Goal: Information Seeking & Learning: Learn about a topic

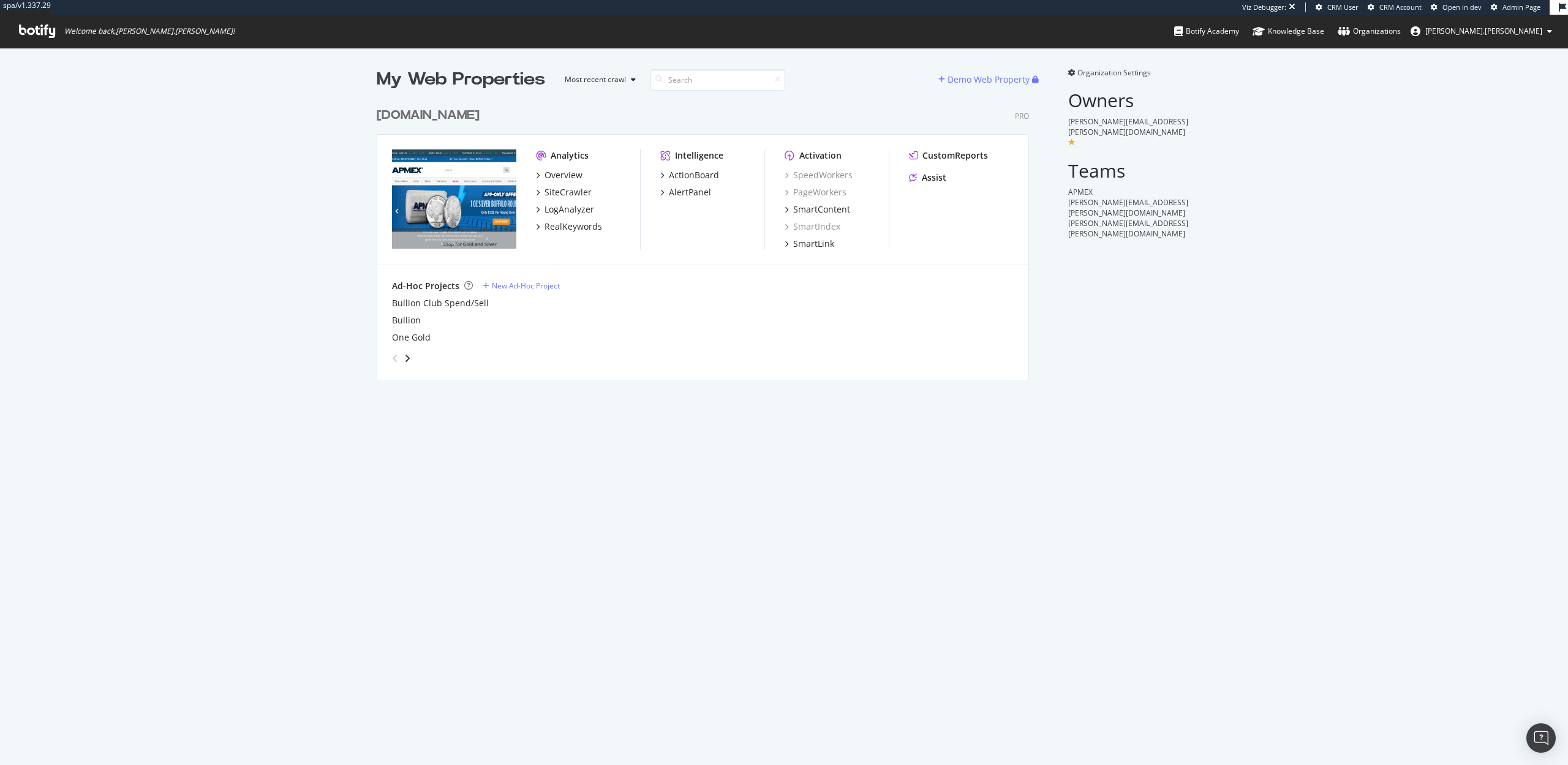
scroll to position [288, 662]
click at [691, 195] on div "AlertPanel" at bounding box center [689, 193] width 42 height 13
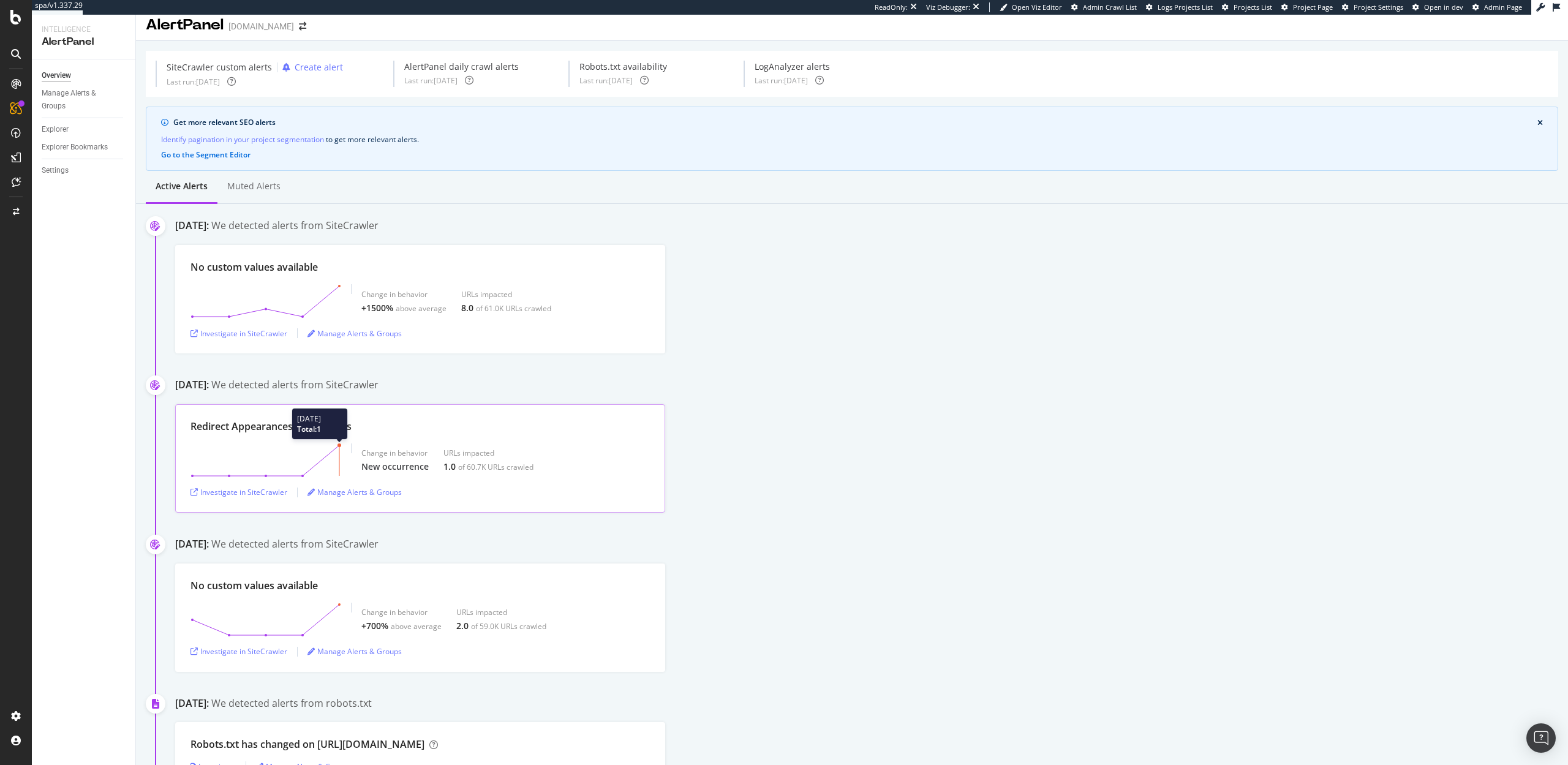
scroll to position [17, 0]
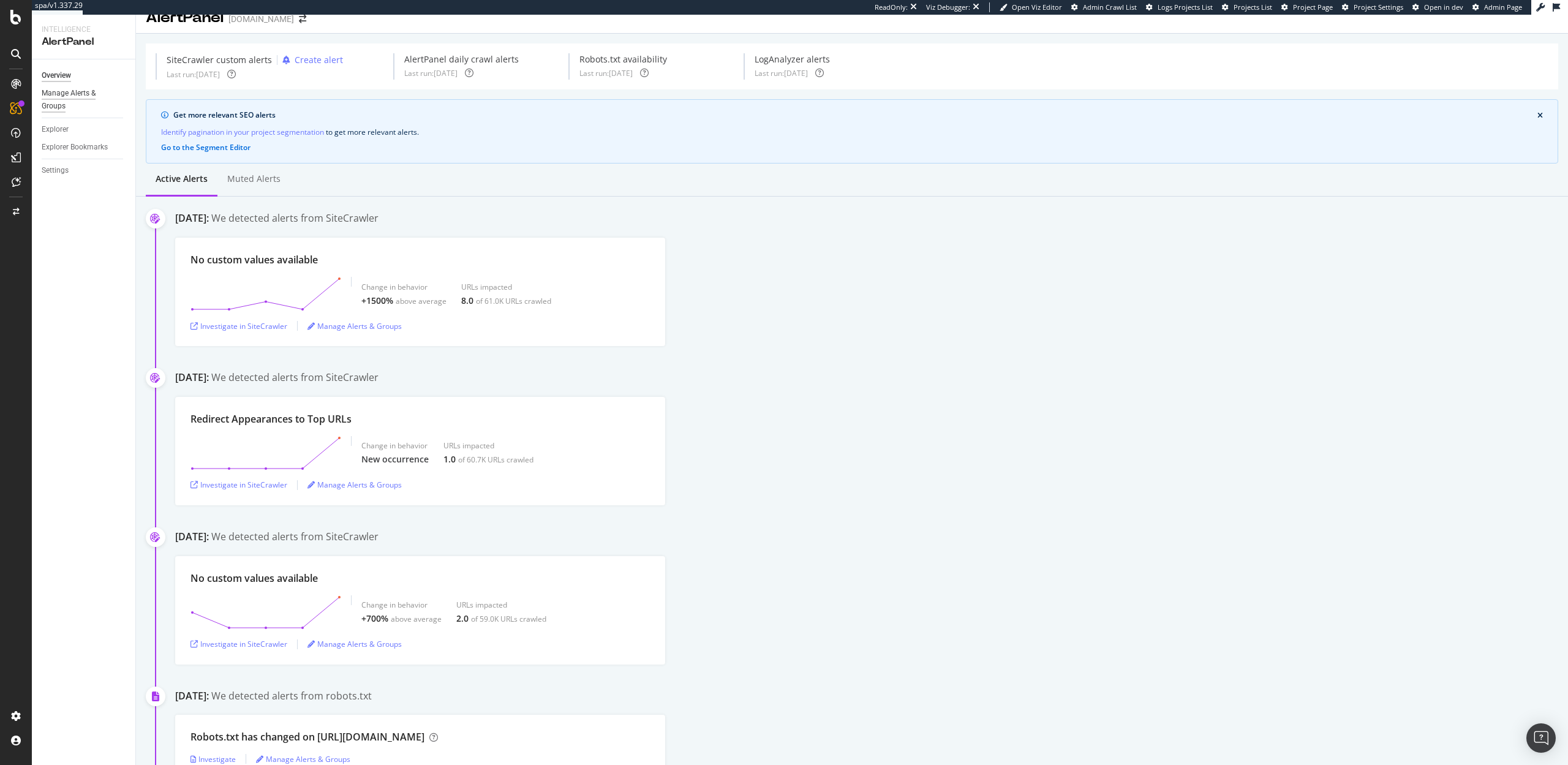
click at [80, 99] on div "Manage Alerts & Groups" at bounding box center [78, 100] width 74 height 26
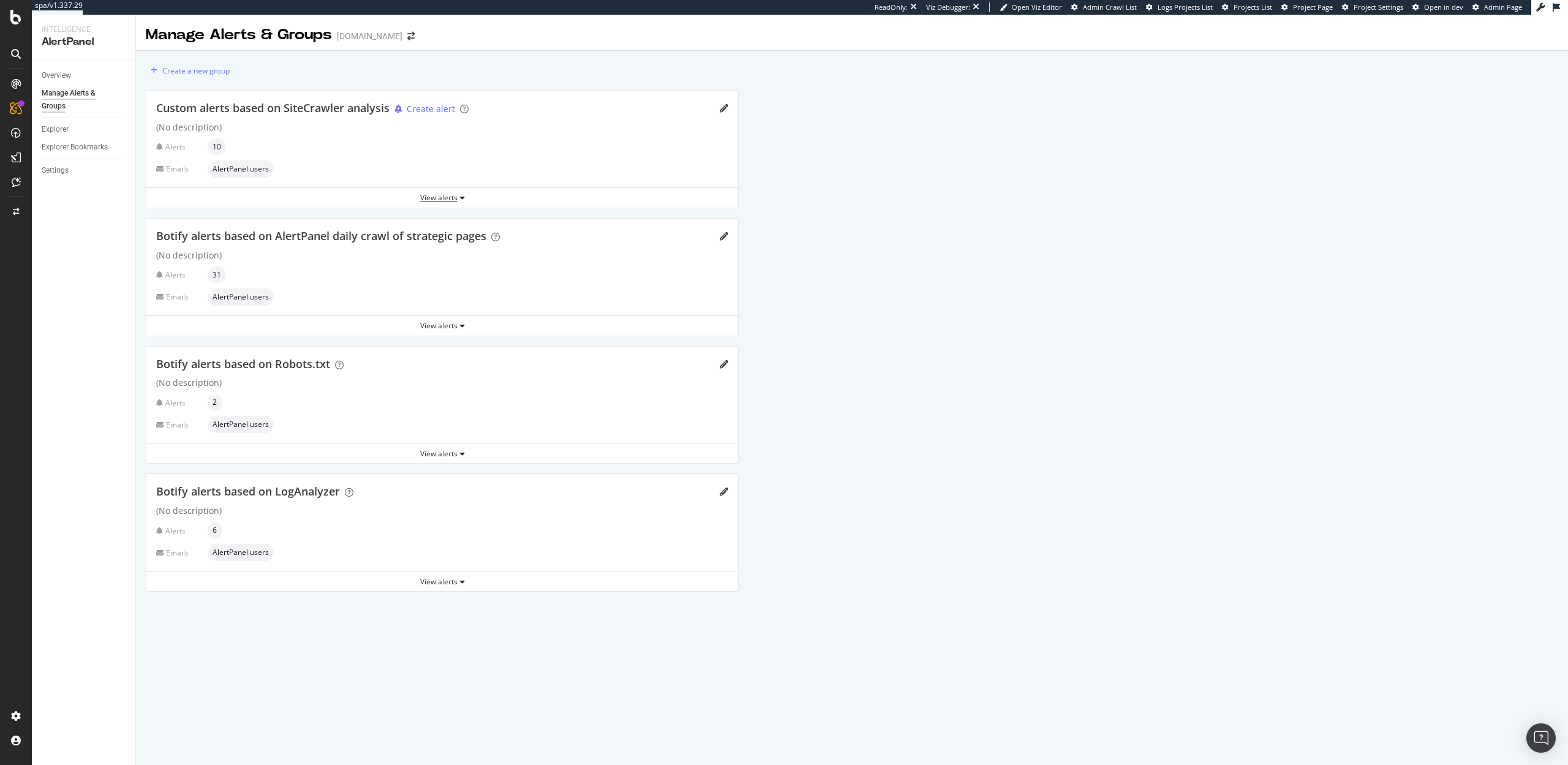
click at [453, 203] on div "View alerts" at bounding box center [442, 198] width 592 height 11
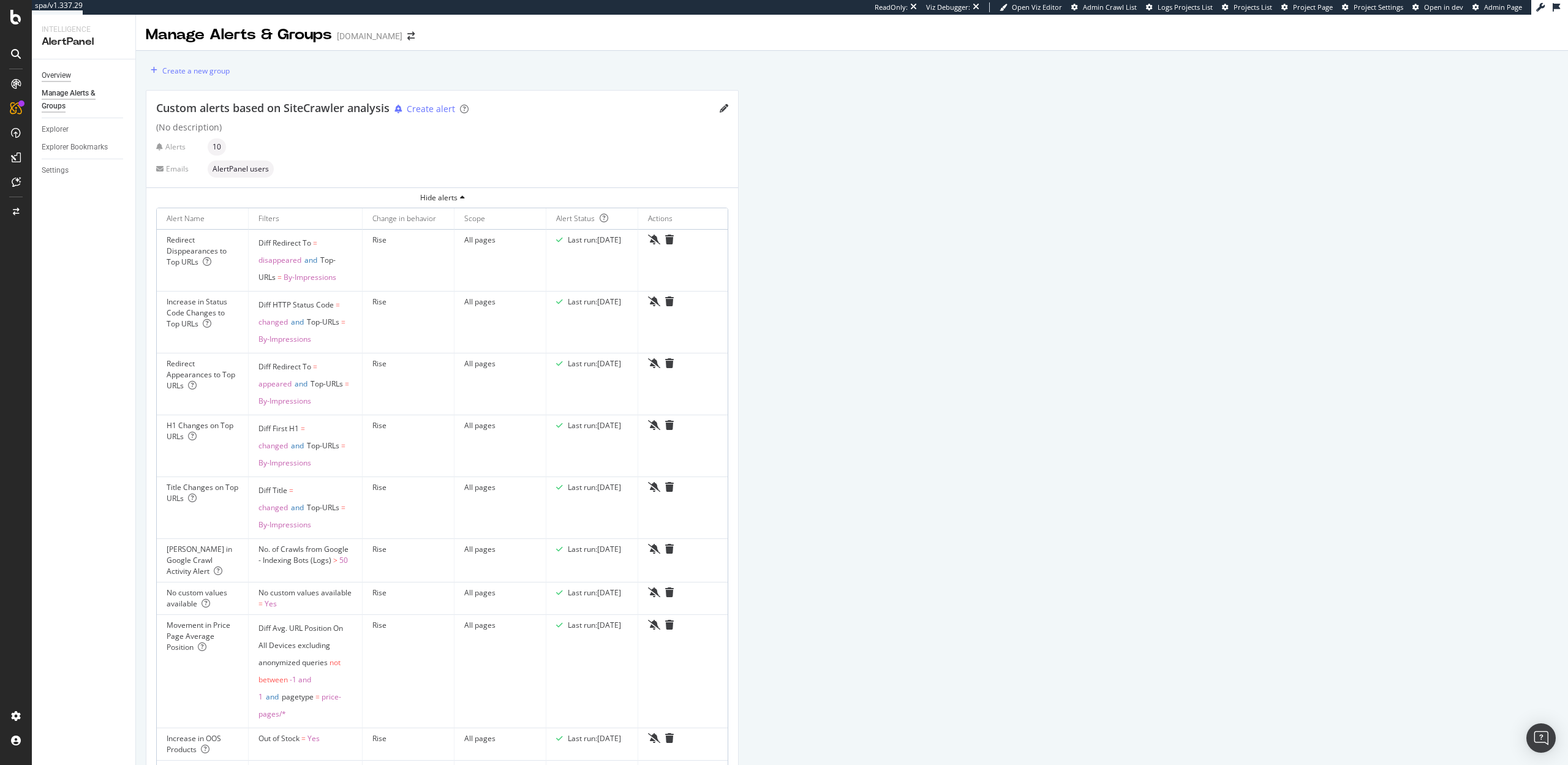
click at [65, 74] on div "Overview" at bounding box center [56, 75] width 30 height 13
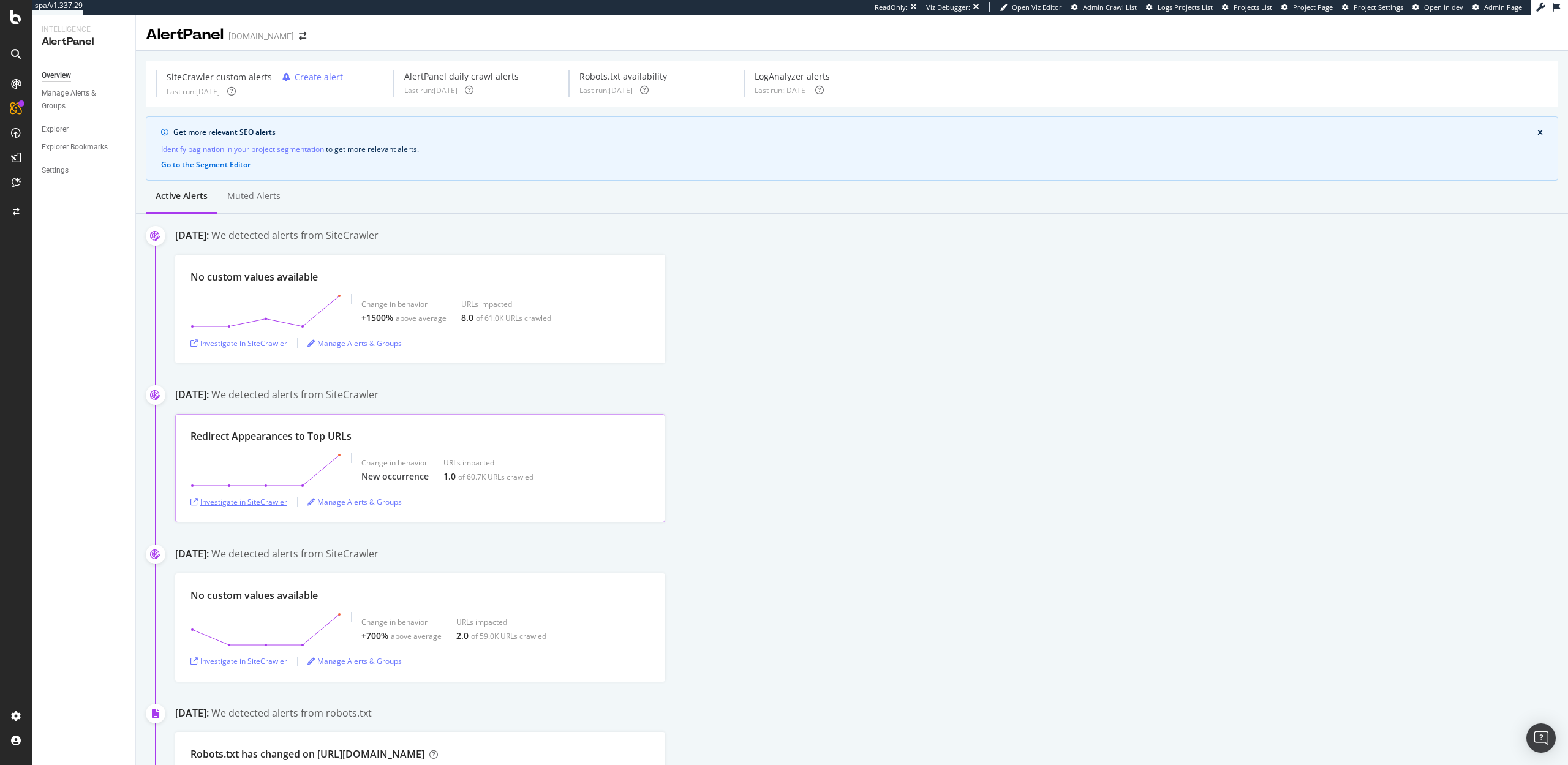
click at [254, 500] on div "Investigate in SiteCrawler" at bounding box center [238, 502] width 97 height 11
click at [215, 342] on div "Investigate in SiteCrawler" at bounding box center [238, 343] width 97 height 11
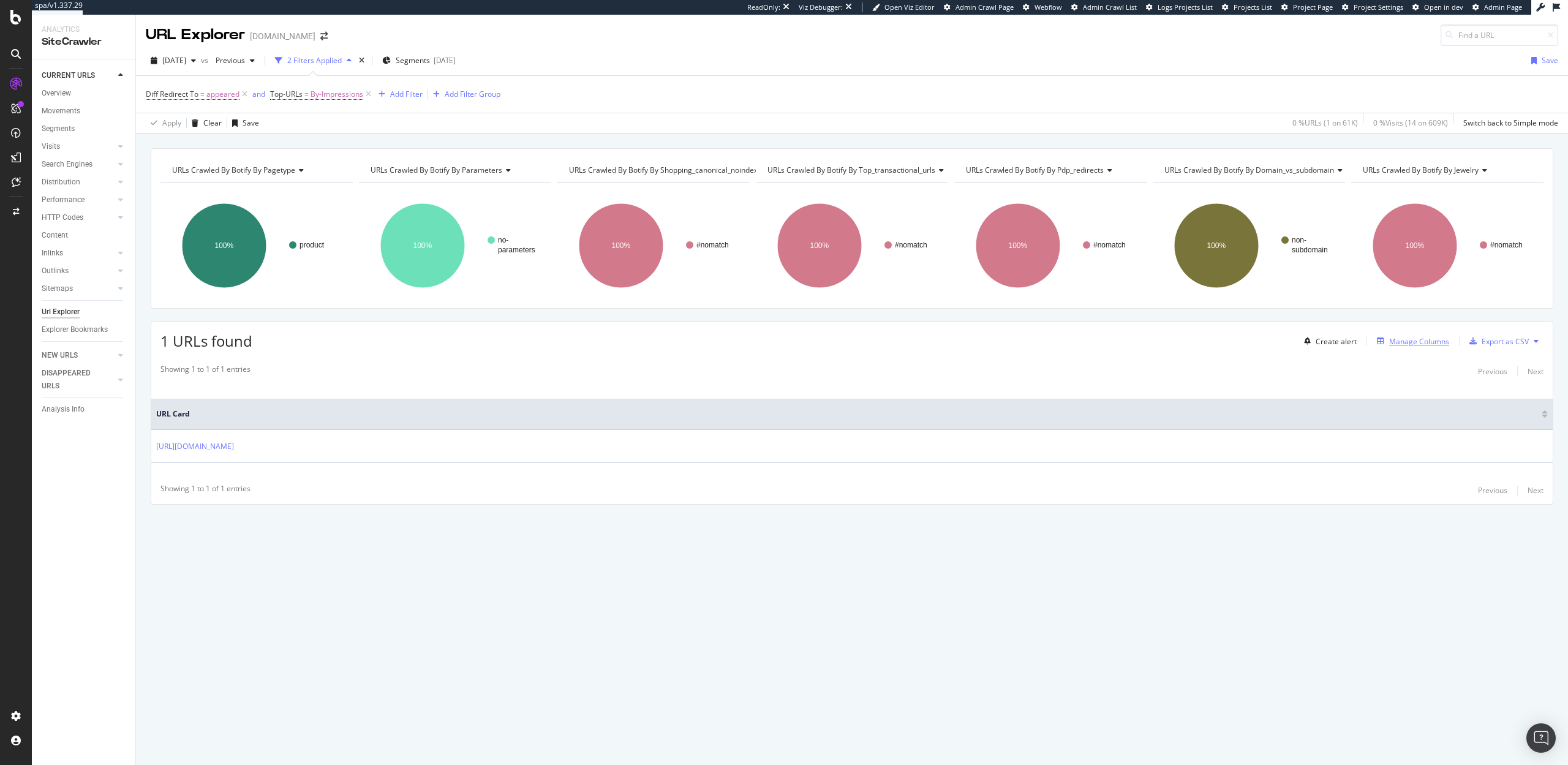
click at [1406, 342] on div "Manage Columns" at bounding box center [1418, 342] width 60 height 11
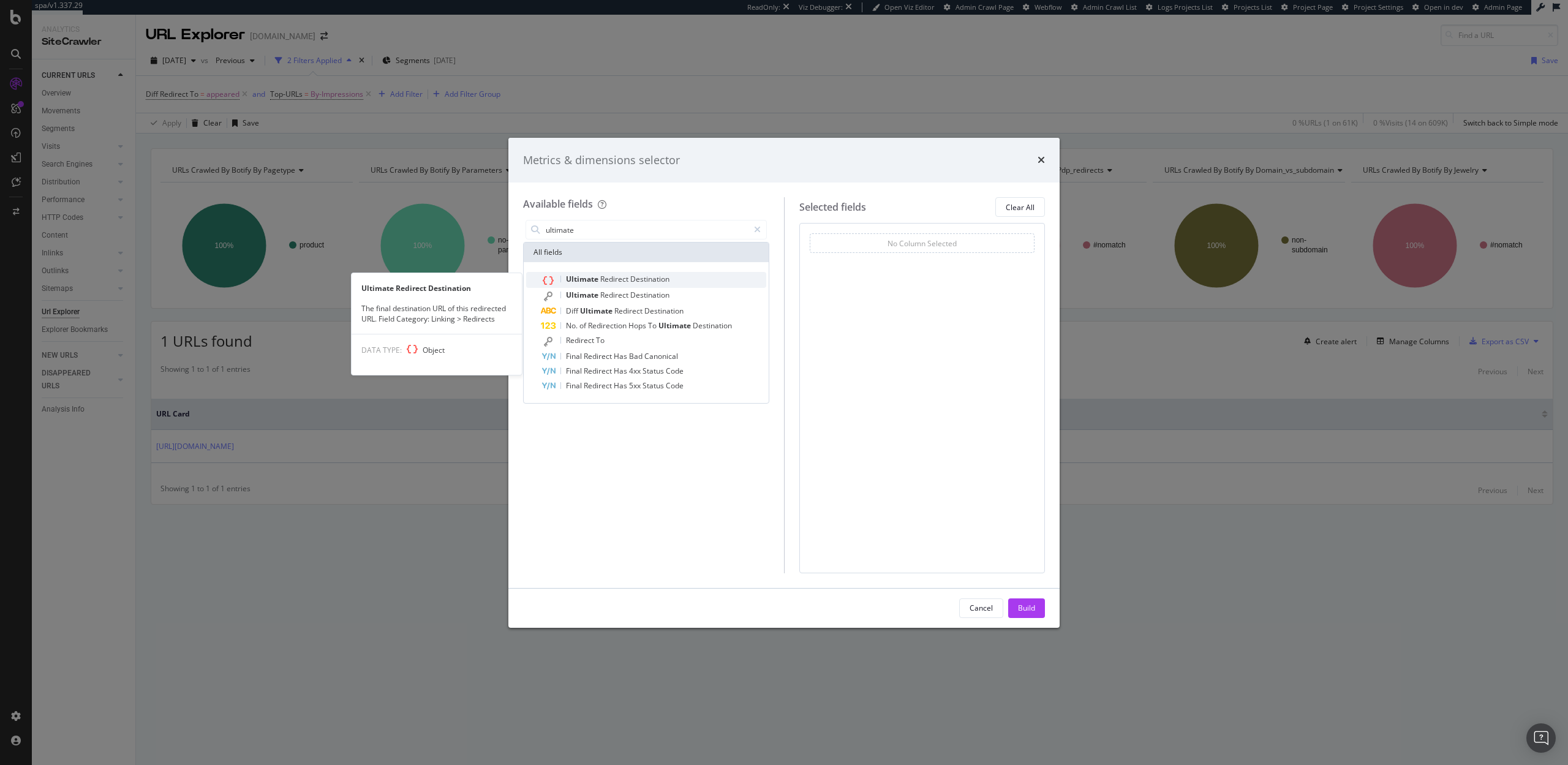
type input "ultimate"
click at [686, 281] on div "Ultimate Redirect Destination" at bounding box center [653, 280] width 225 height 16
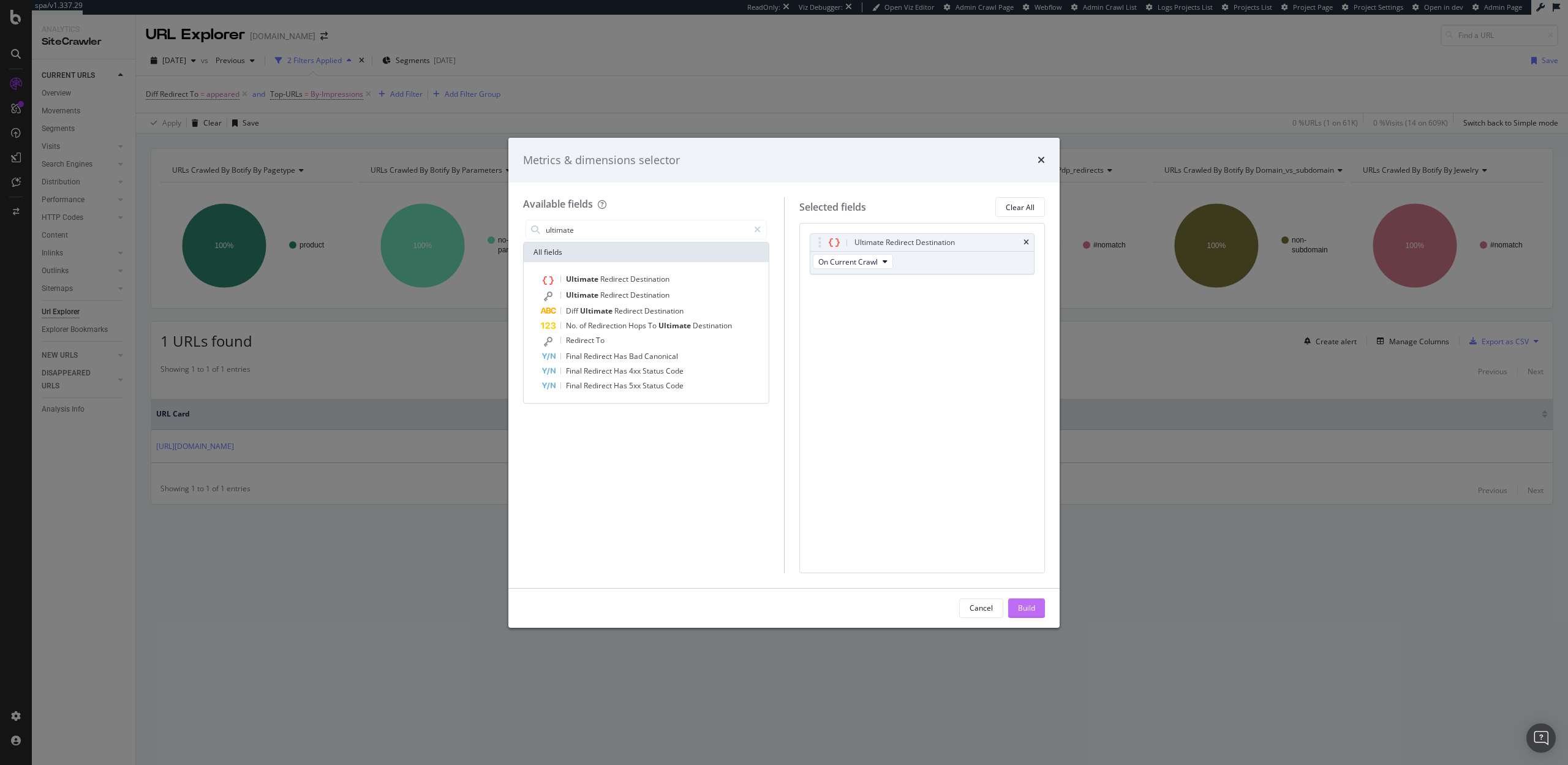
click at [1021, 600] on div "Build" at bounding box center [1026, 608] width 17 height 18
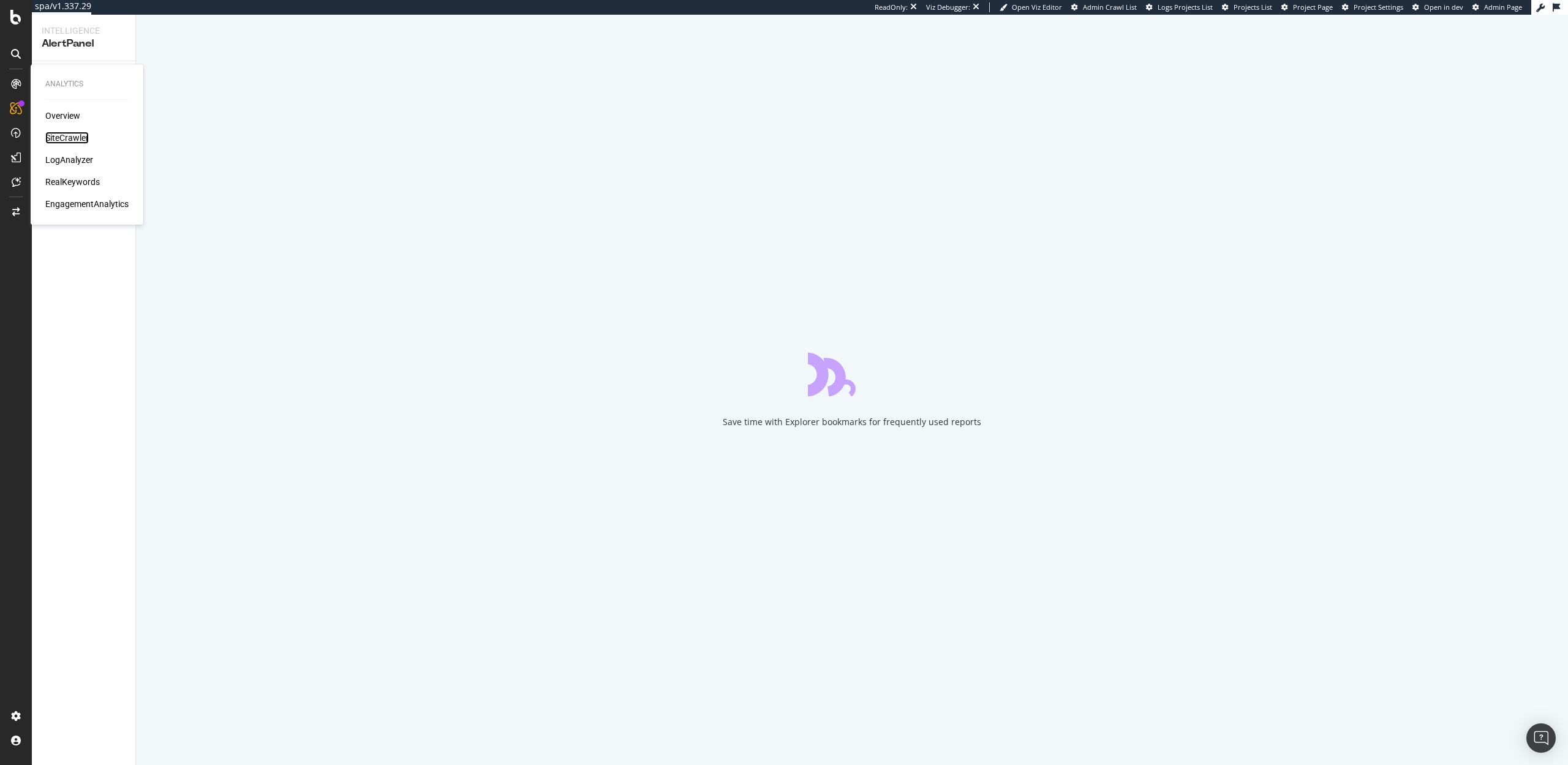
click at [66, 135] on div "SiteCrawler" at bounding box center [67, 138] width 44 height 13
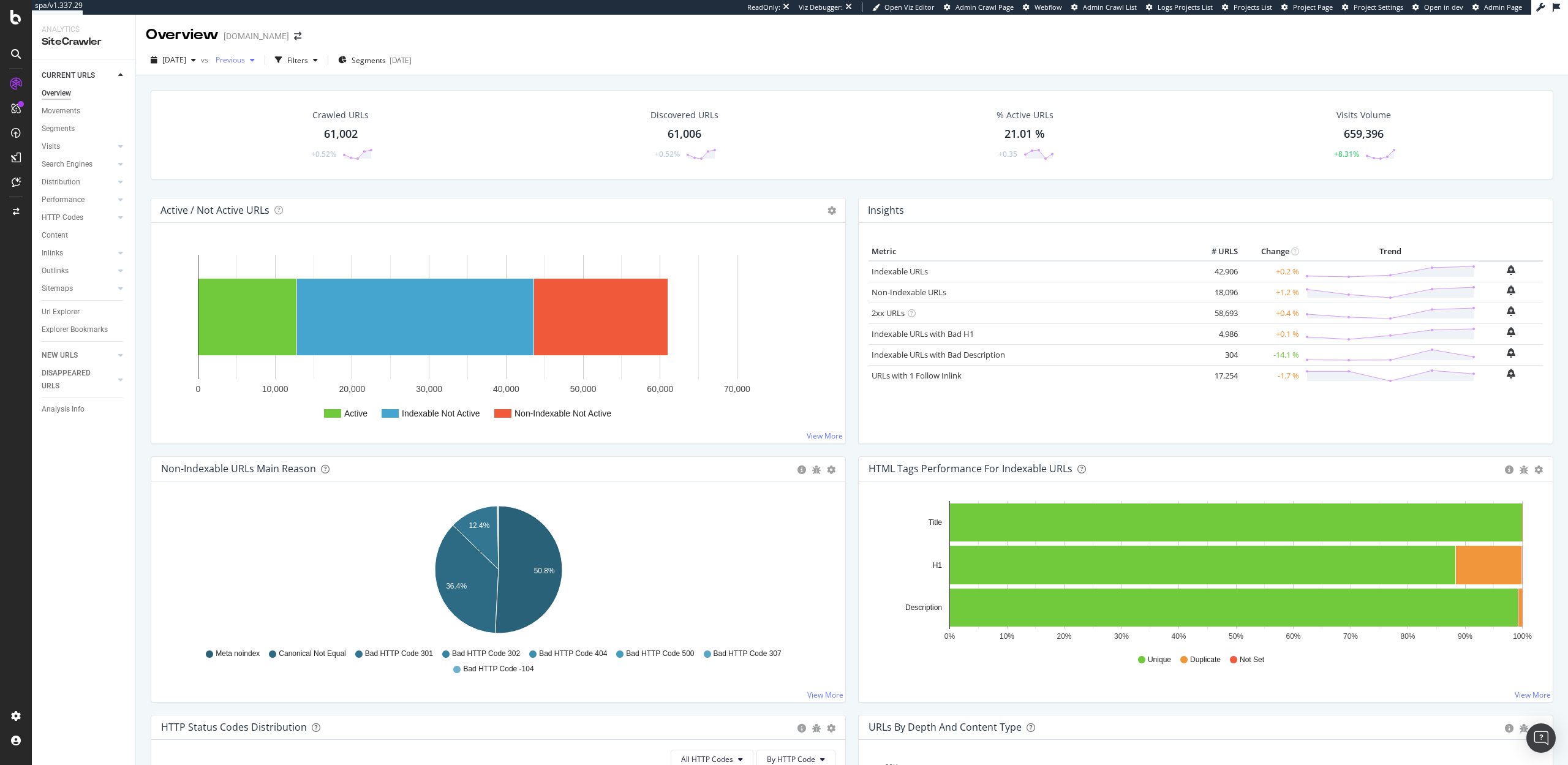
click at [245, 59] on span "Previous" at bounding box center [228, 60] width 34 height 11
click at [273, 144] on div "[DATE]" at bounding box center [270, 150] width 64 height 11
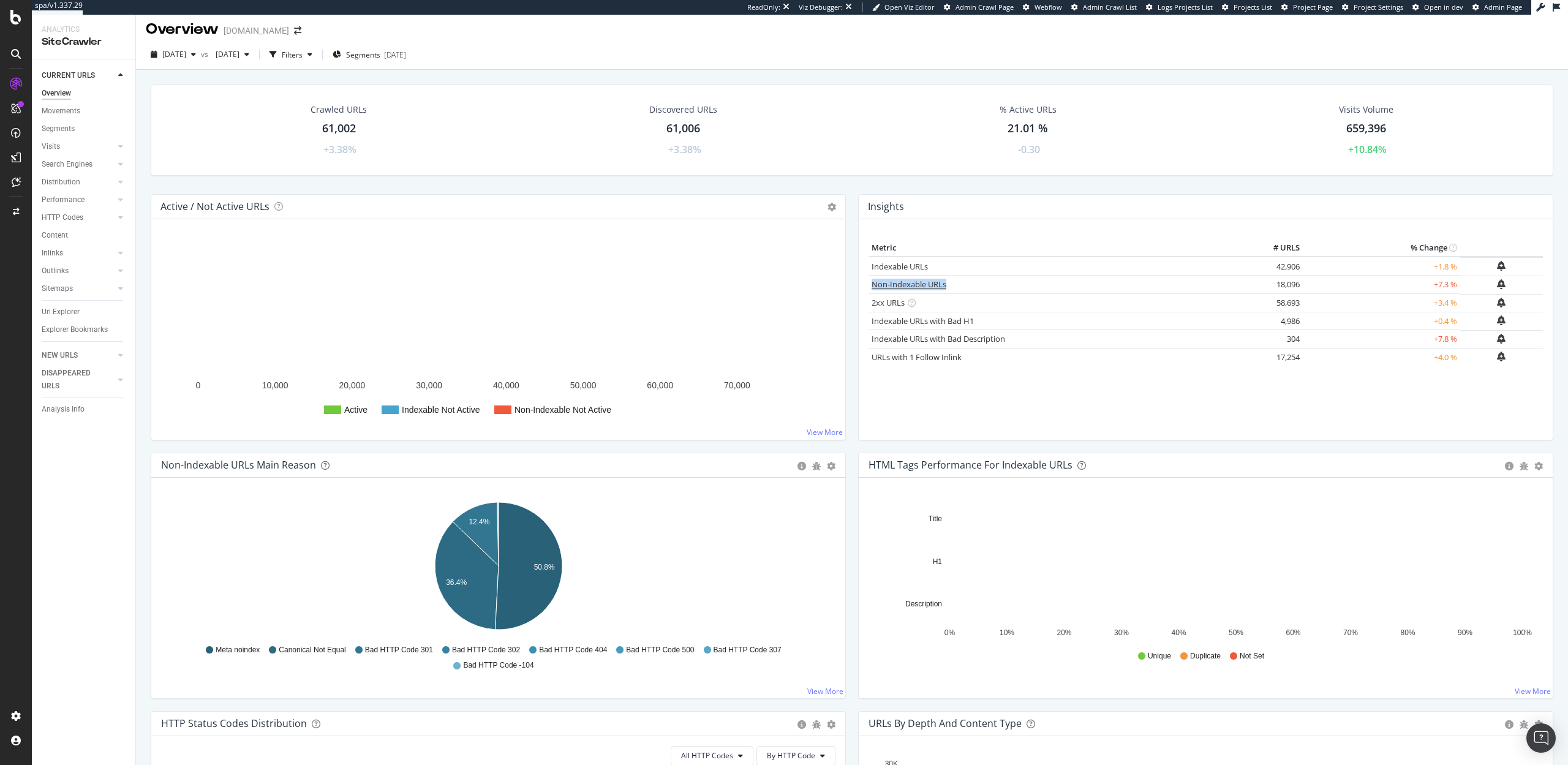
scroll to position [5, 0]
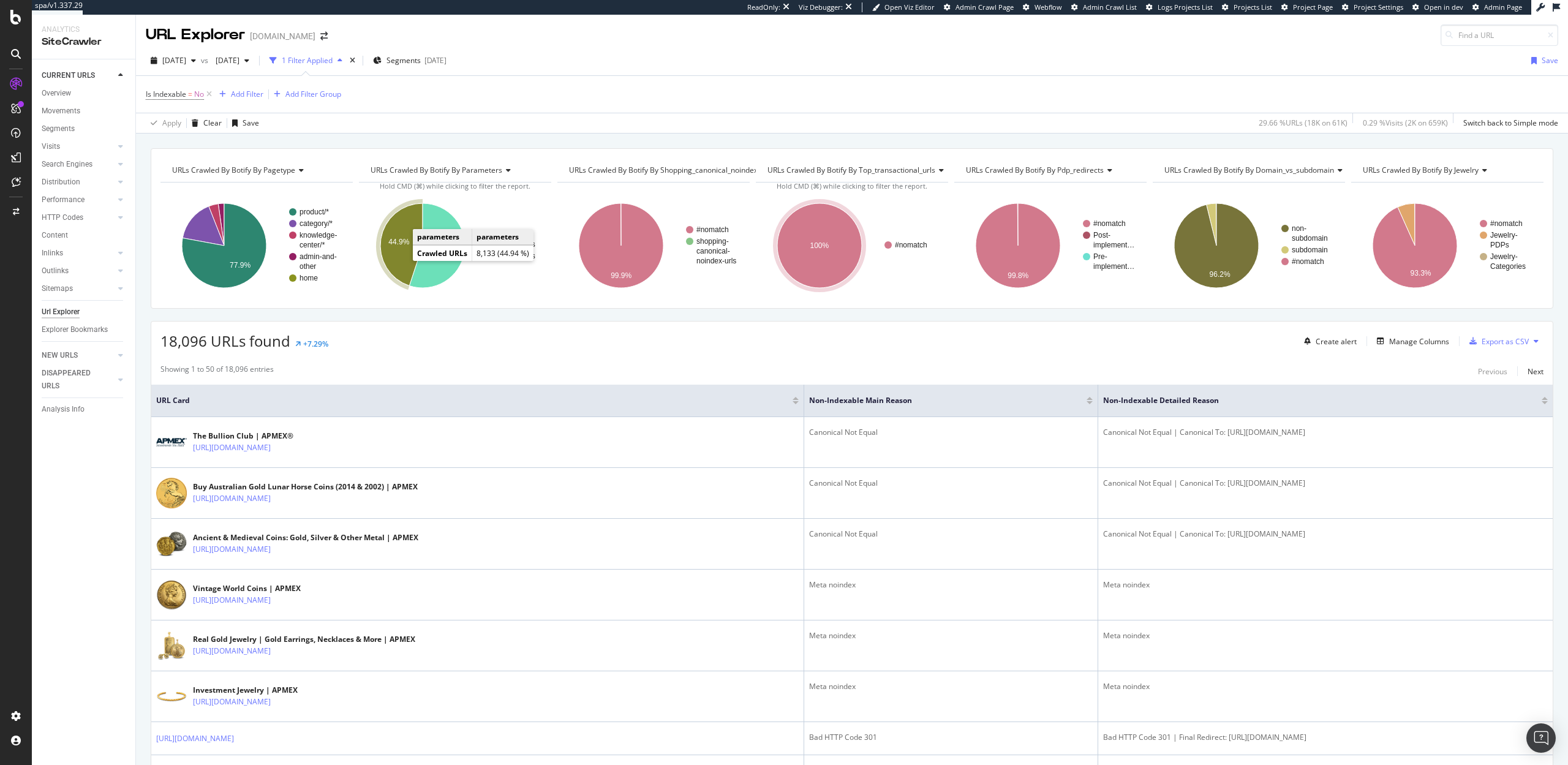
click at [396, 250] on icon "A chart." at bounding box center [401, 245] width 42 height 83
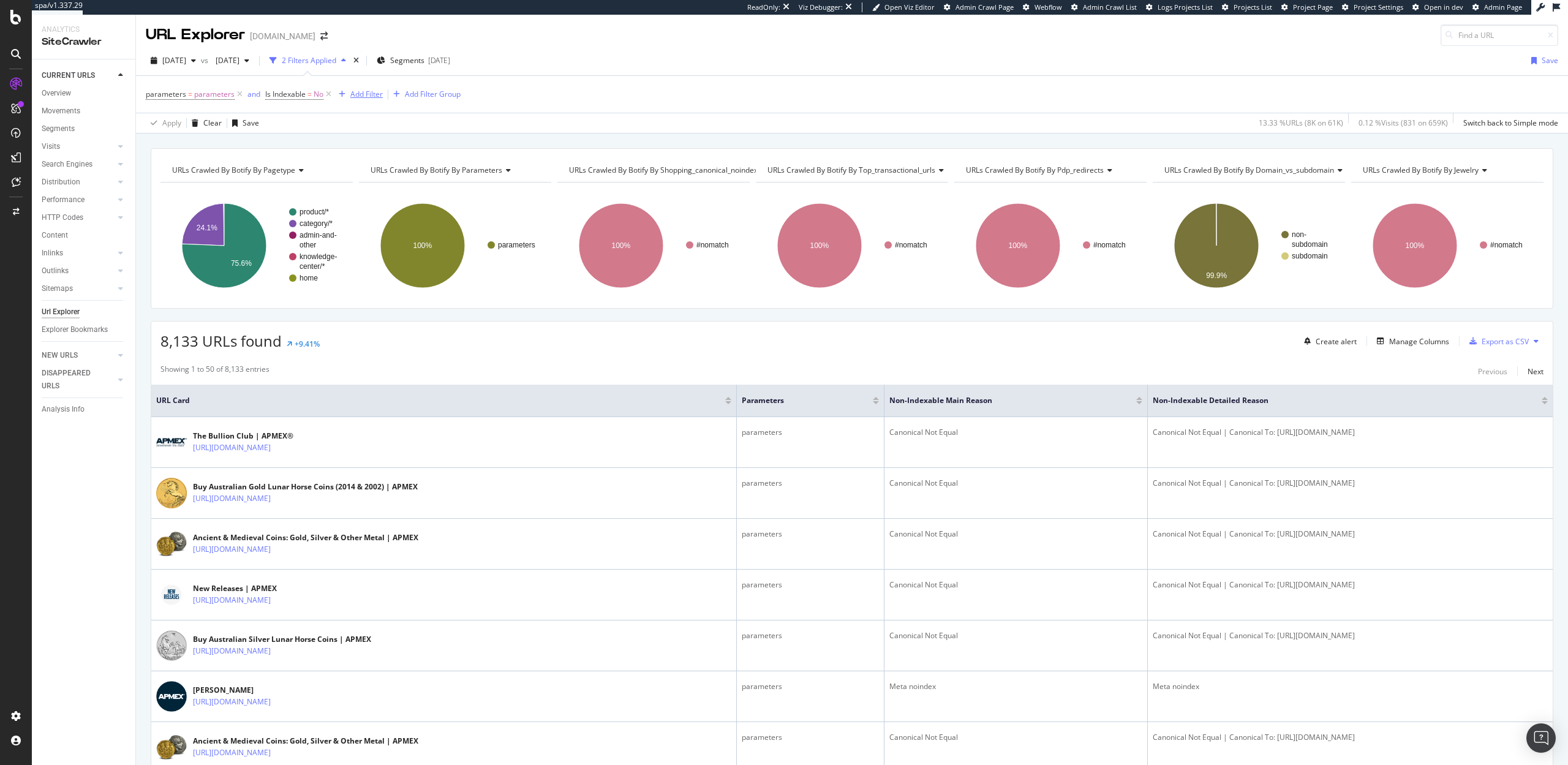
click at [362, 98] on div "Add Filter" at bounding box center [367, 94] width 32 height 11
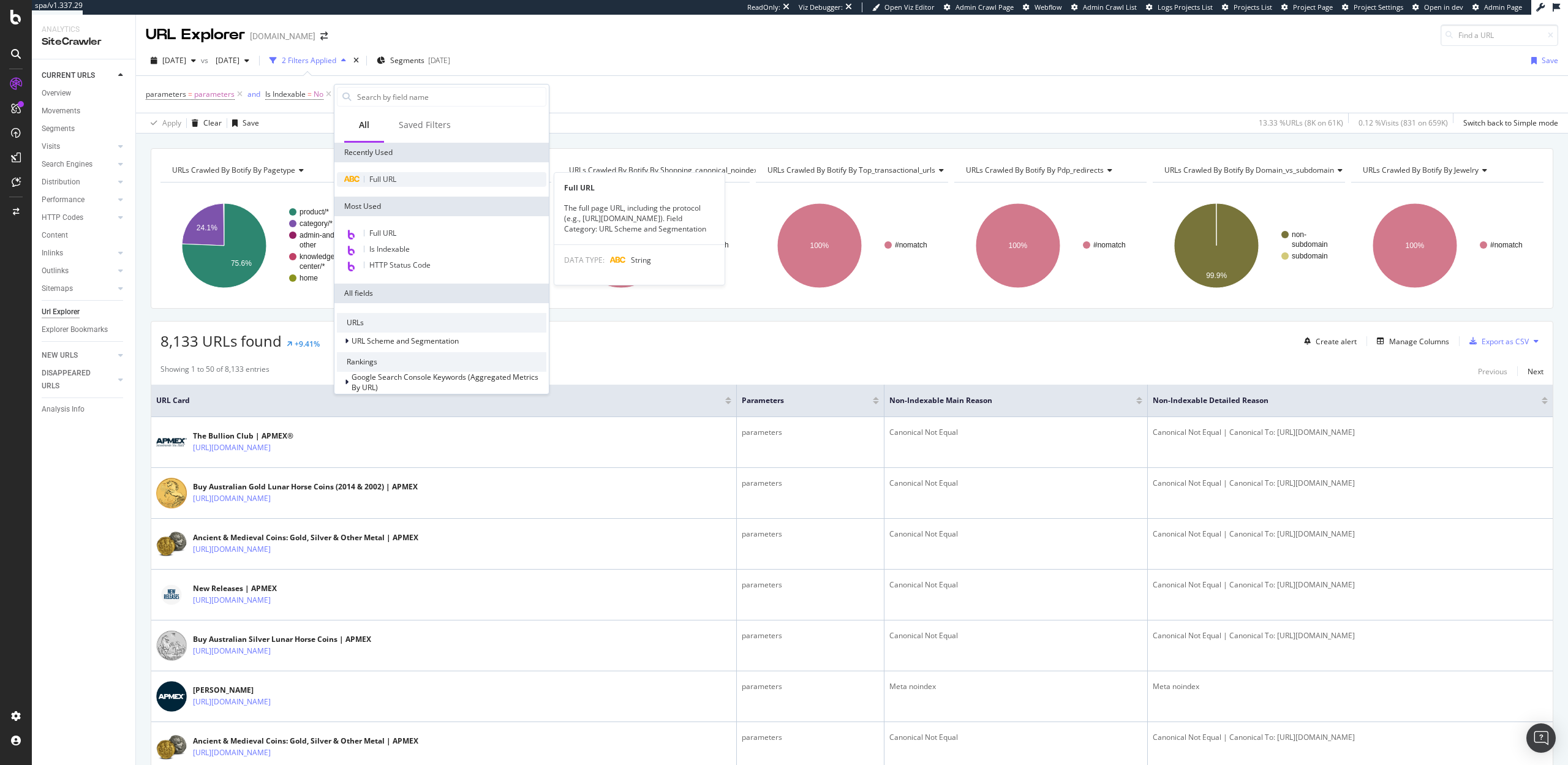
click at [383, 174] on span "Full URL" at bounding box center [383, 179] width 27 height 11
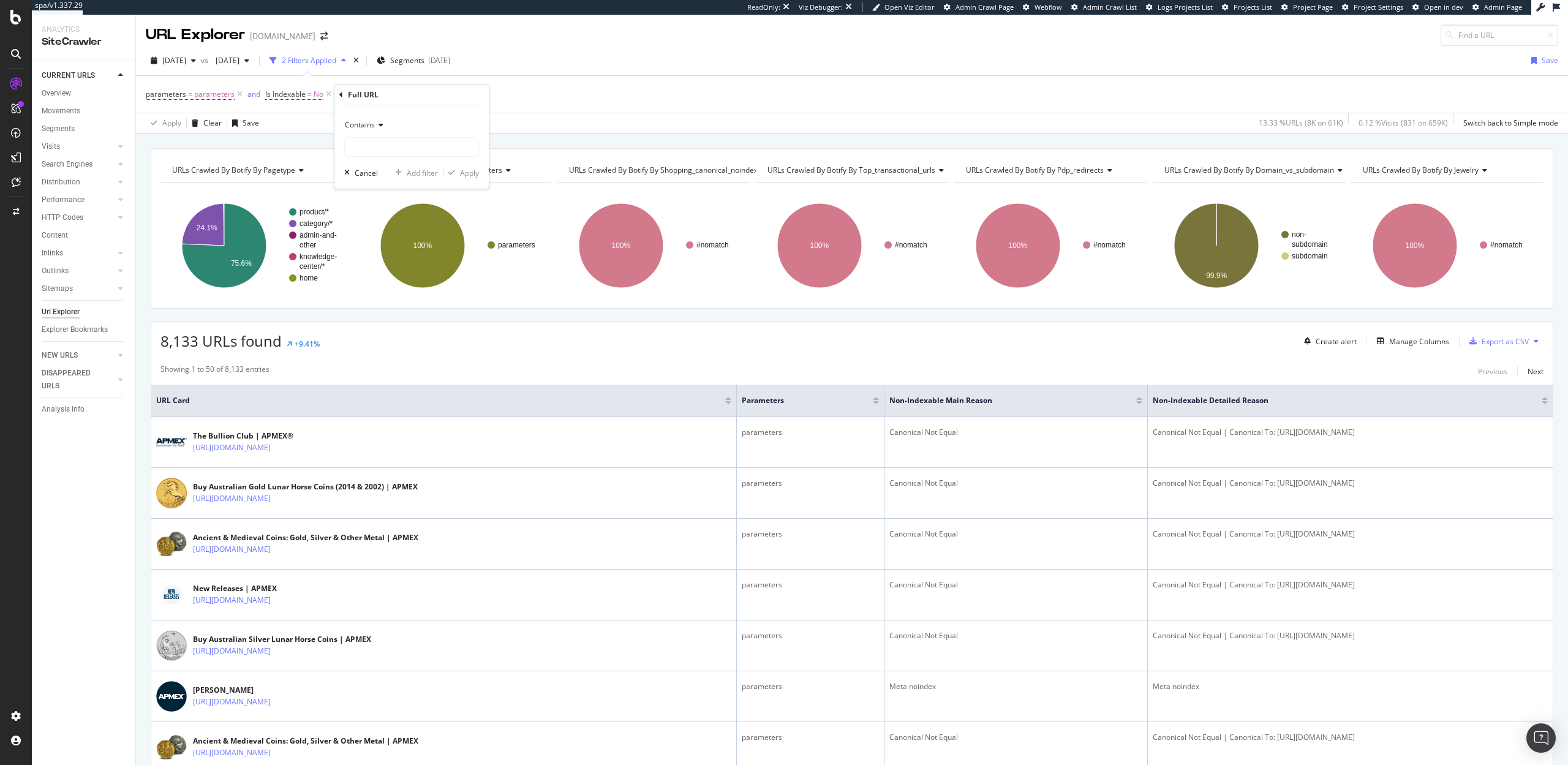
click at [368, 120] on span "Contains" at bounding box center [360, 125] width 30 height 11
click at [374, 262] on span "Doesn't contain" at bounding box center [377, 262] width 53 height 11
click at [376, 146] on input "text" at bounding box center [411, 147] width 134 height 20
type input "page"
click at [454, 176] on icon "button" at bounding box center [452, 173] width 7 height 7
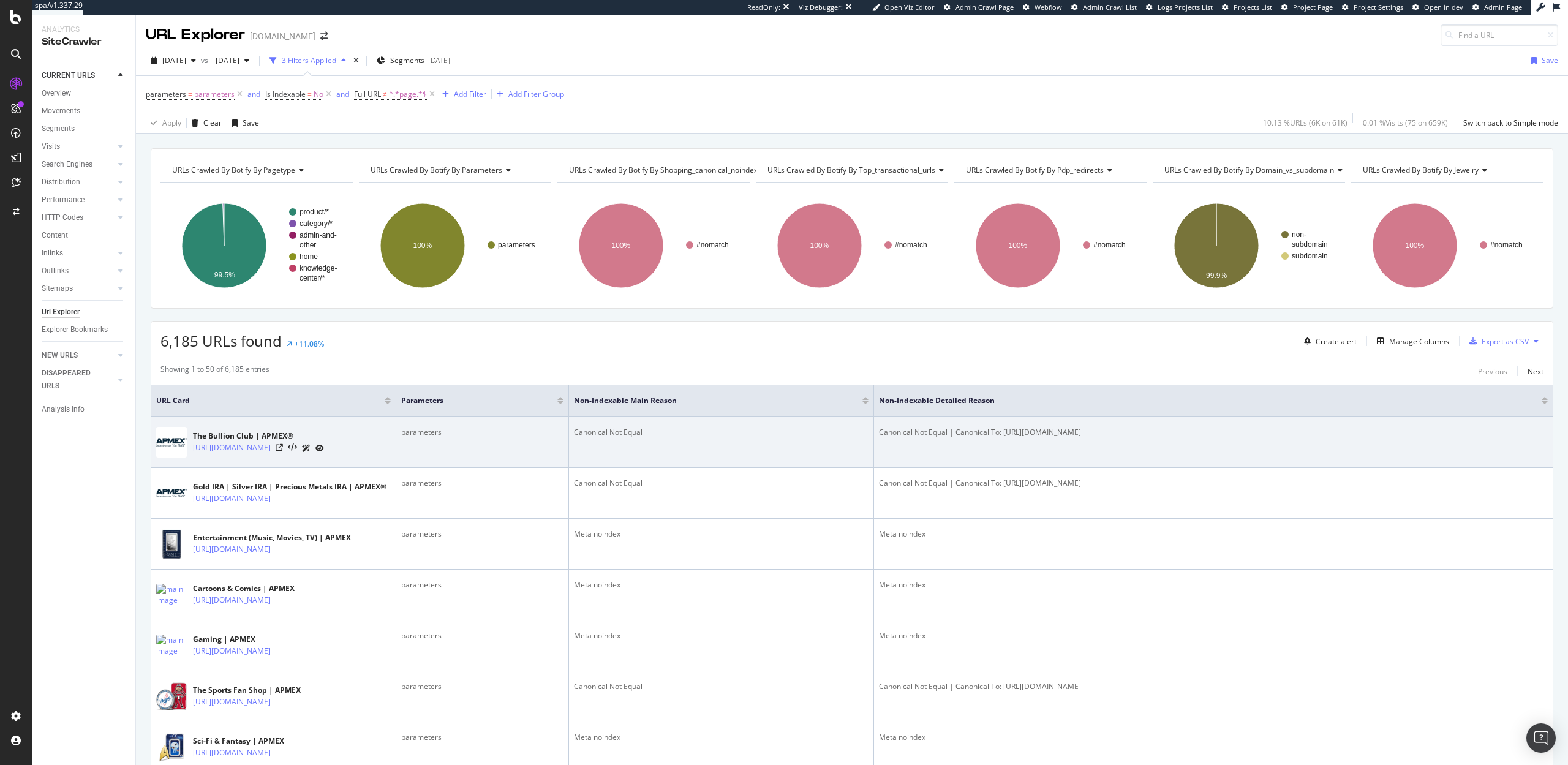
click at [270, 454] on link "[URL][DOMAIN_NAME]" at bounding box center [231, 448] width 78 height 13
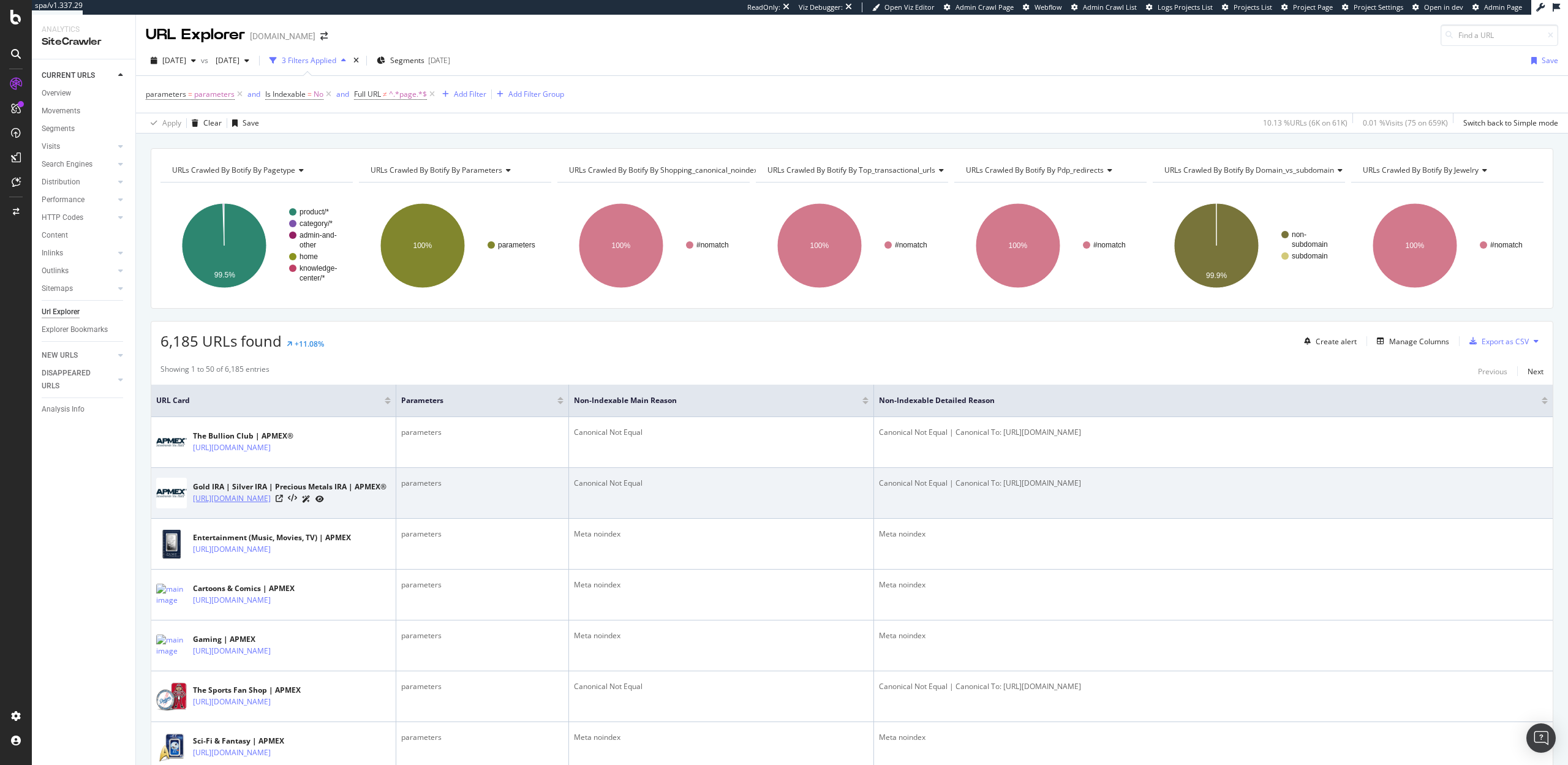
click at [271, 505] on link "https://www.apmex.com/ira-benefits-gold-ira-silver-ira?track=nav" at bounding box center [231, 499] width 78 height 13
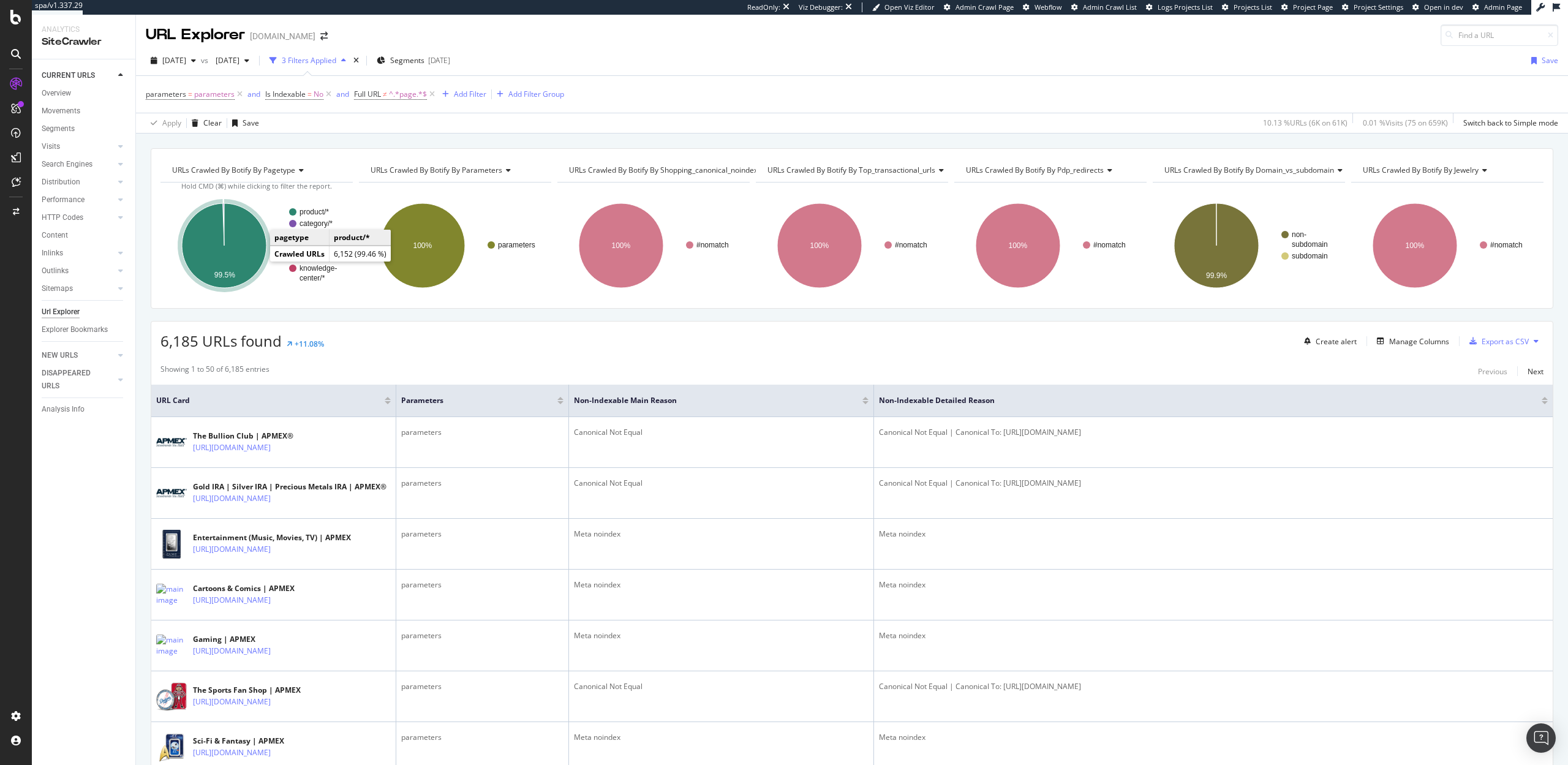
click at [248, 243] on icon "A chart." at bounding box center [224, 246] width 84 height 84
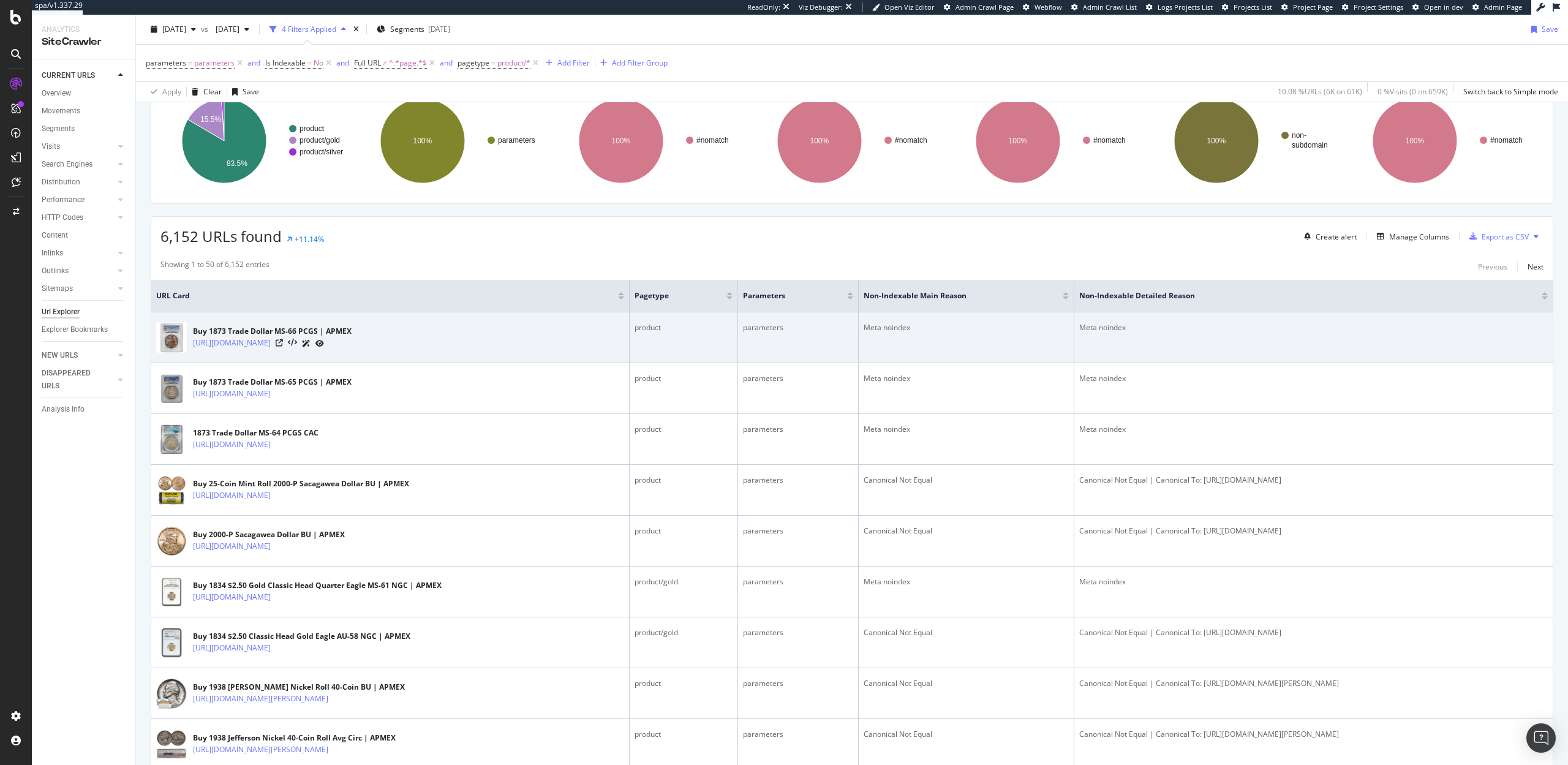
scroll to position [49, 0]
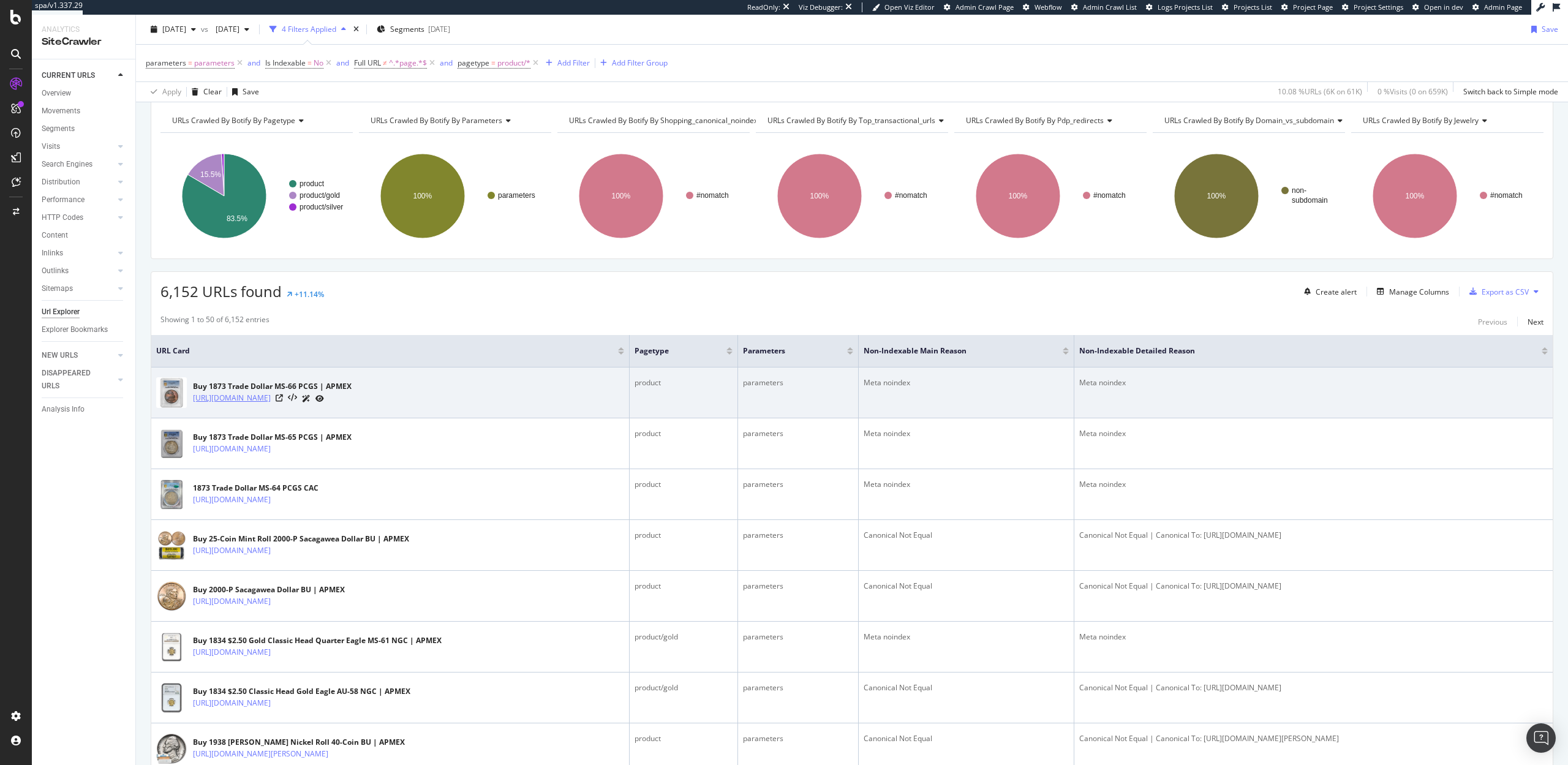
drag, startPoint x: 186, startPoint y: 392, endPoint x: 308, endPoint y: 406, distance: 122.8
click at [308, 406] on div "Buy 1873 Trade Dollar MS-66 PCGS | APMEX https://www.apmex.com/product/235364/1…" at bounding box center [390, 393] width 468 height 30
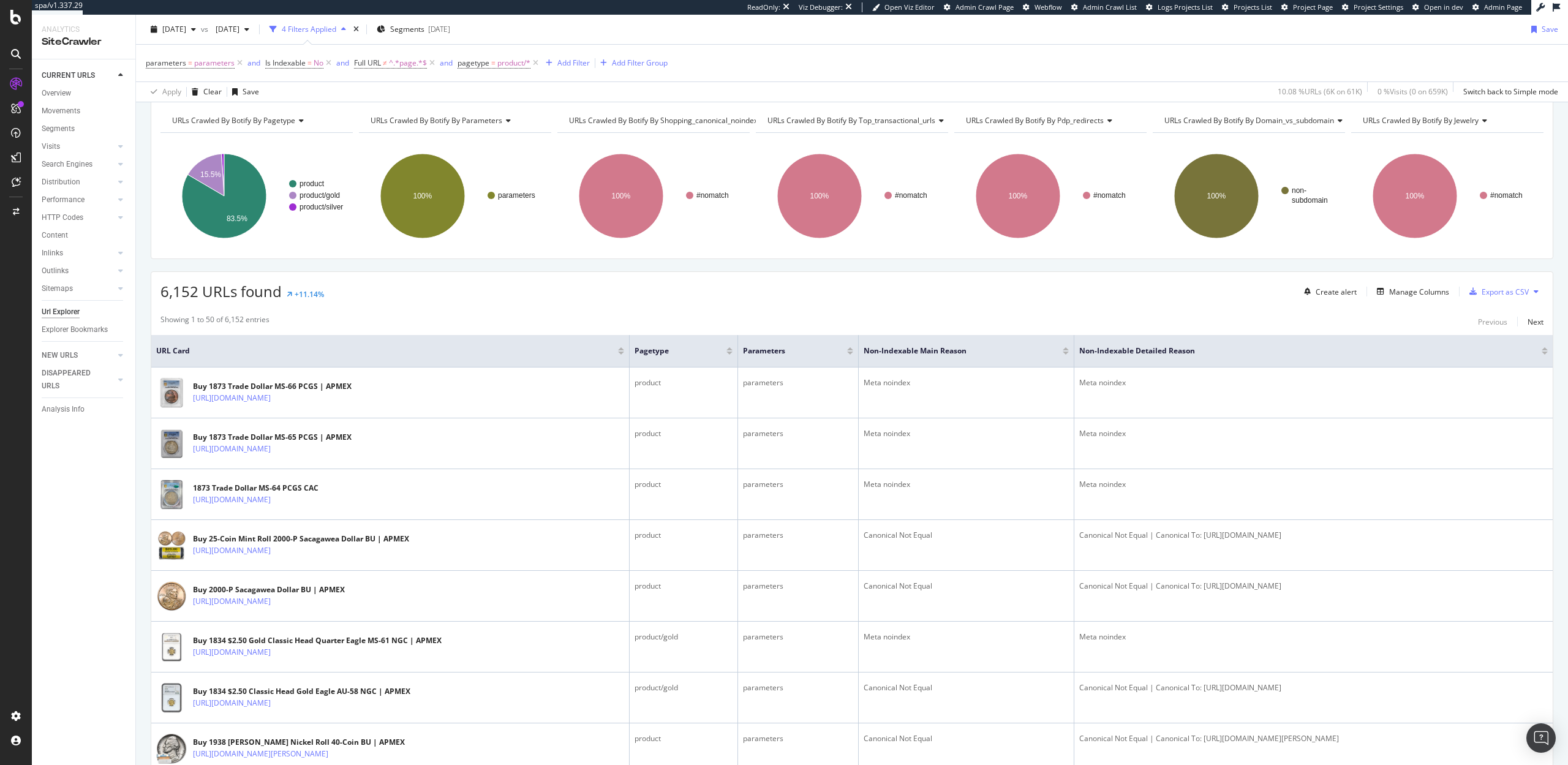
copy div "Buy 1873 Trade Dollar MS-66 PCGS | APMEX https://www.apmex.com/product/235364/1…"
click at [576, 63] on div "Add Filter" at bounding box center [574, 63] width 32 height 11
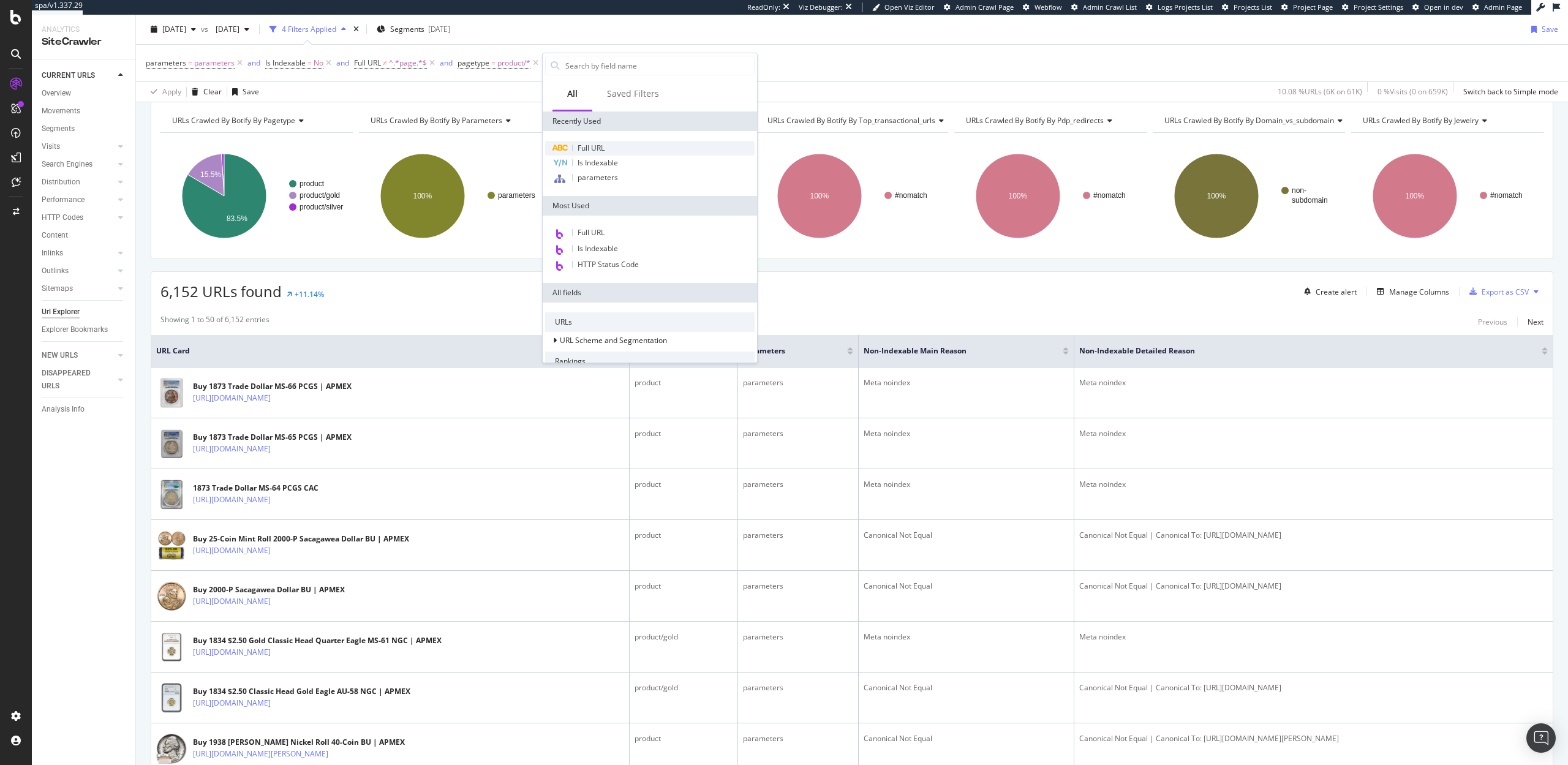
click at [597, 152] on span "Full URL" at bounding box center [591, 148] width 27 height 11
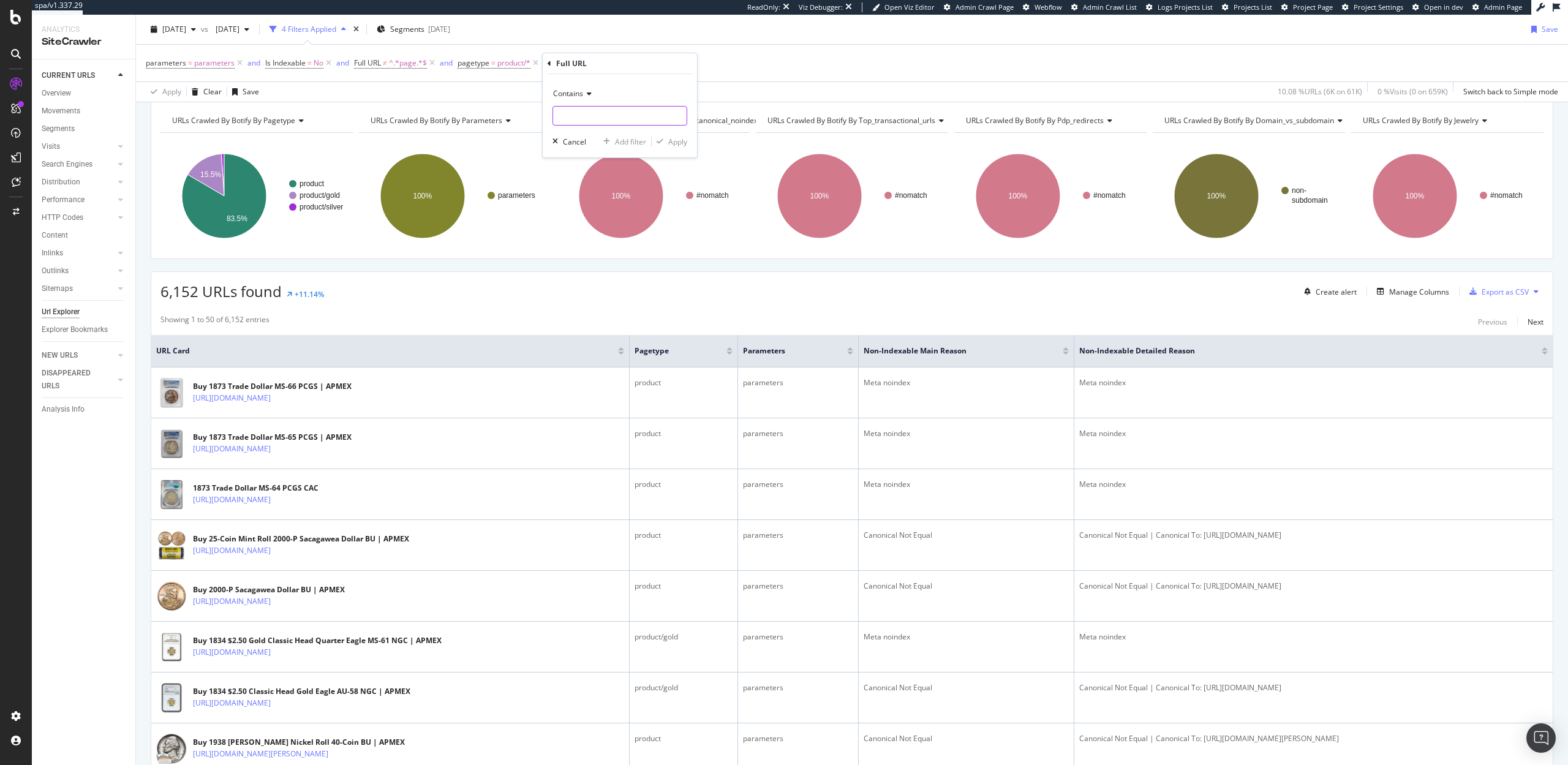
click at [585, 118] on input "text" at bounding box center [619, 116] width 134 height 20
type input "utm_"
click at [680, 143] on div "Apply" at bounding box center [677, 142] width 19 height 11
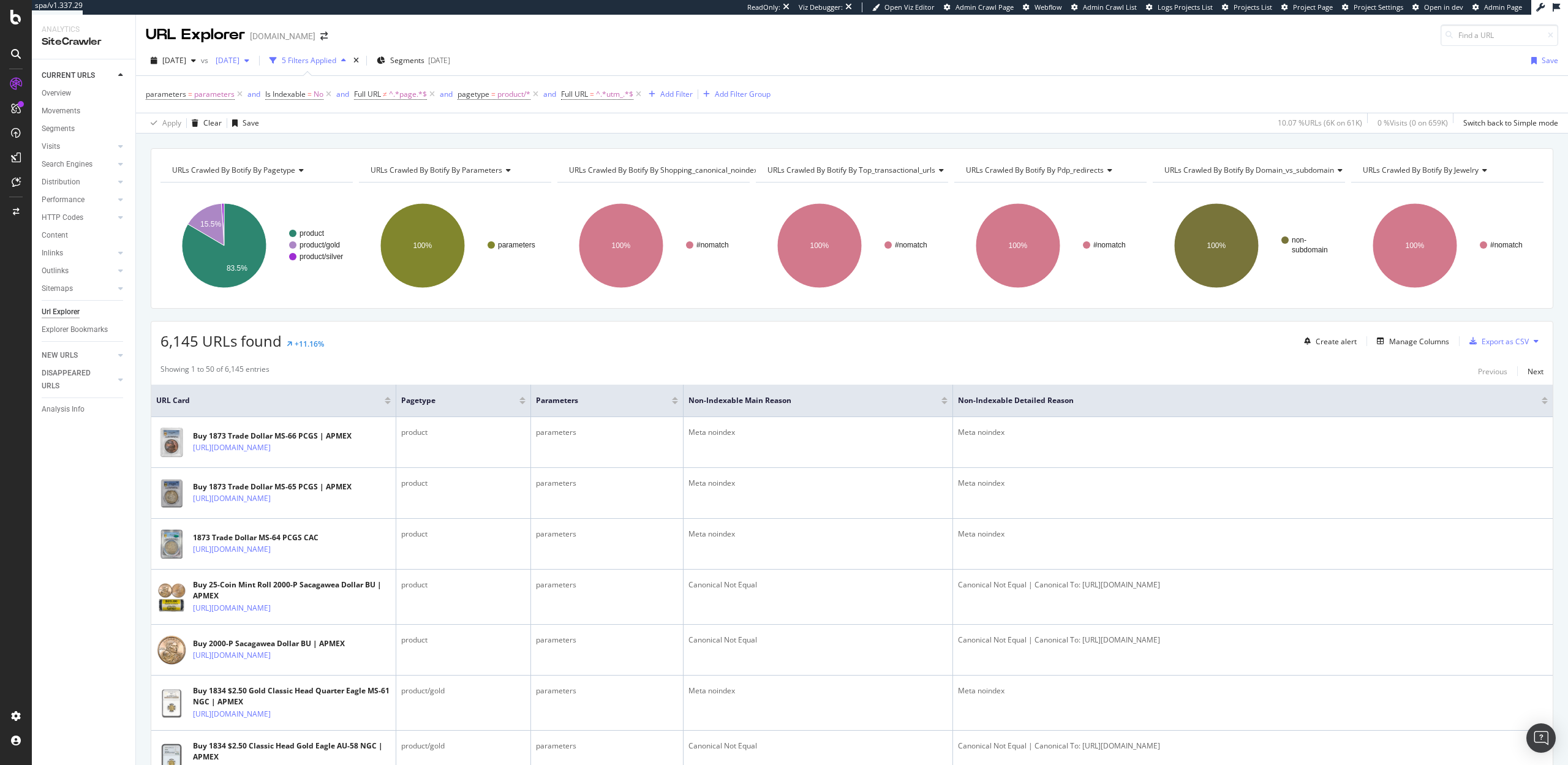
click at [239, 62] on span "[DATE]" at bounding box center [225, 60] width 29 height 11
click at [268, 170] on div "2025 Aug. 18th" at bounding box center [270, 169] width 64 height 11
click at [239, 65] on span "2025 Aug. 18th" at bounding box center [225, 60] width 29 height 11
click at [287, 152] on div "[DATE]" at bounding box center [270, 150] width 64 height 11
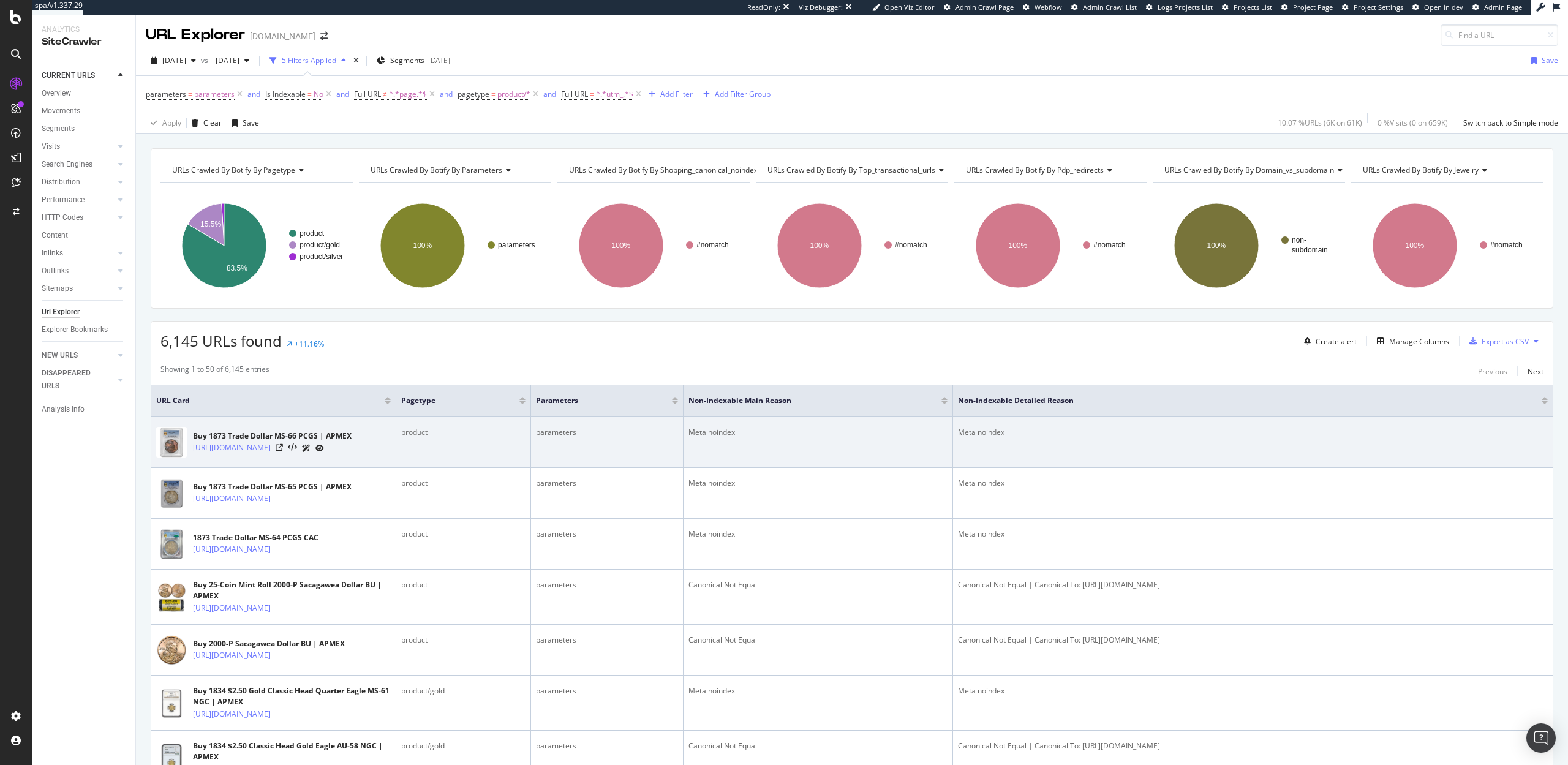
click at [271, 454] on link "https://www.apmex.com/product/235364/1873-trade-dollar-ms-66-pcgs?utm_source=kn…" at bounding box center [231, 448] width 78 height 13
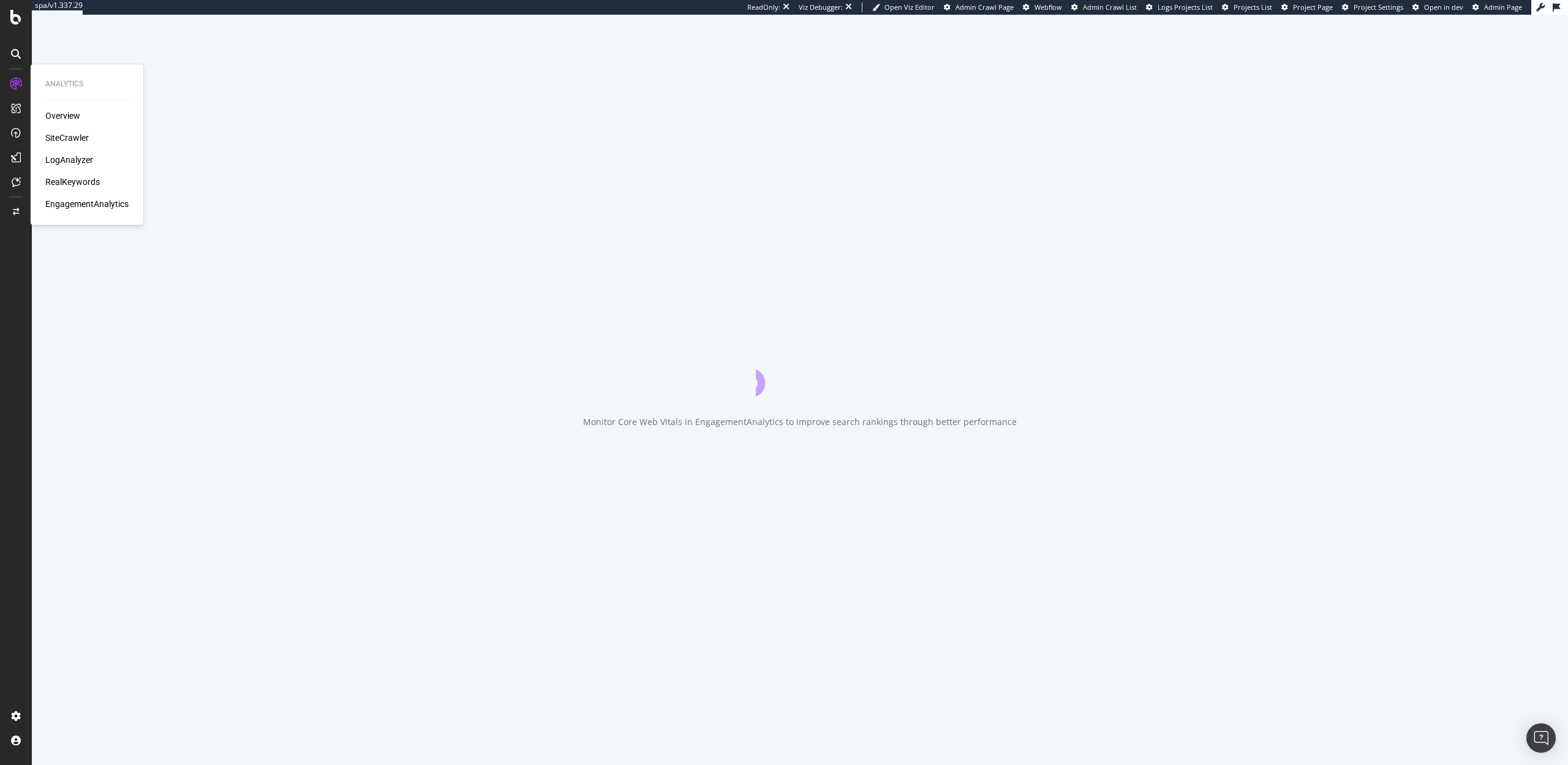
click at [73, 159] on div "LogAnalyzer" at bounding box center [69, 160] width 48 height 13
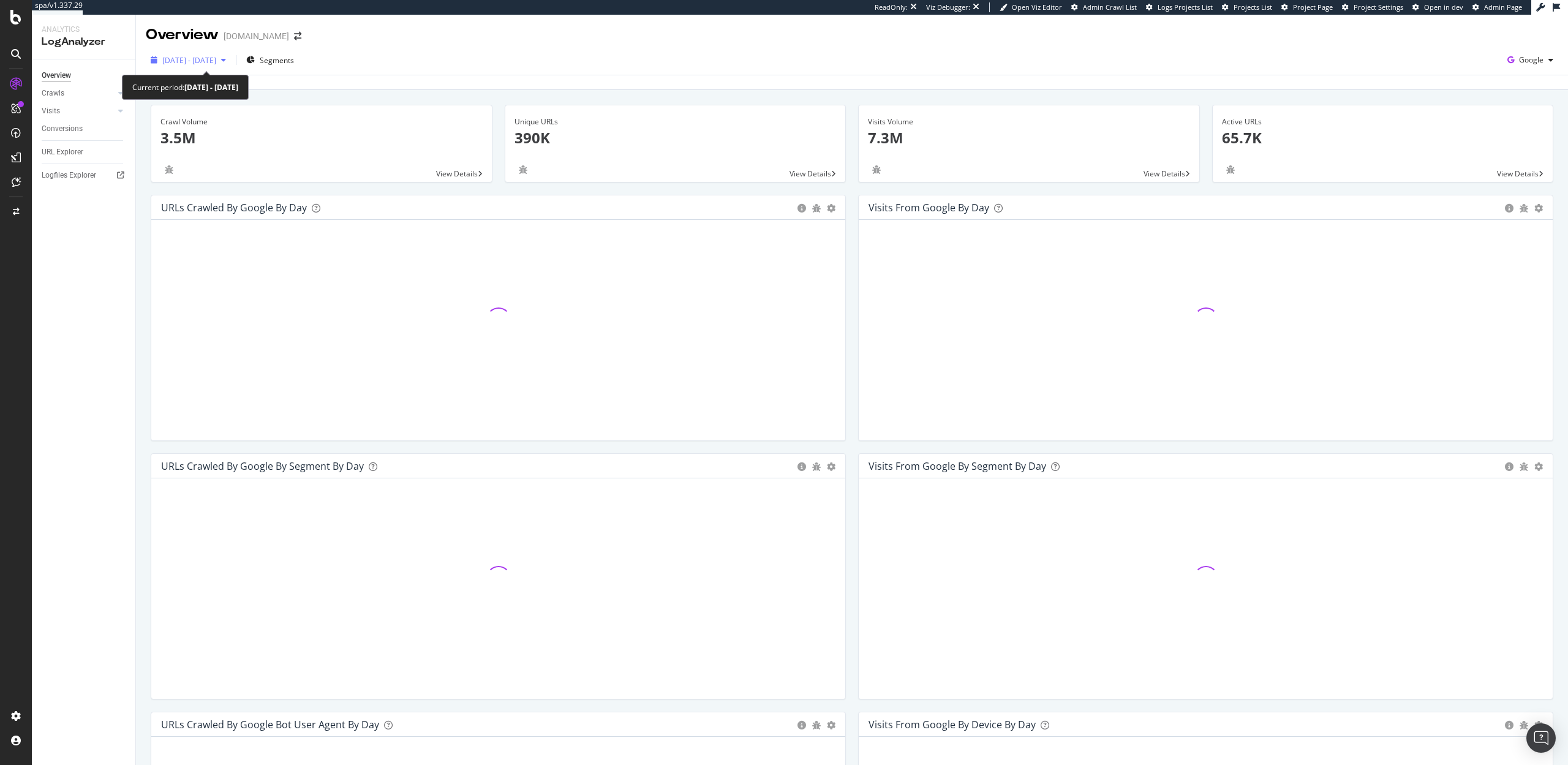
click at [216, 59] on span "2025 Aug. 16th - Sep. 14th" at bounding box center [189, 60] width 54 height 11
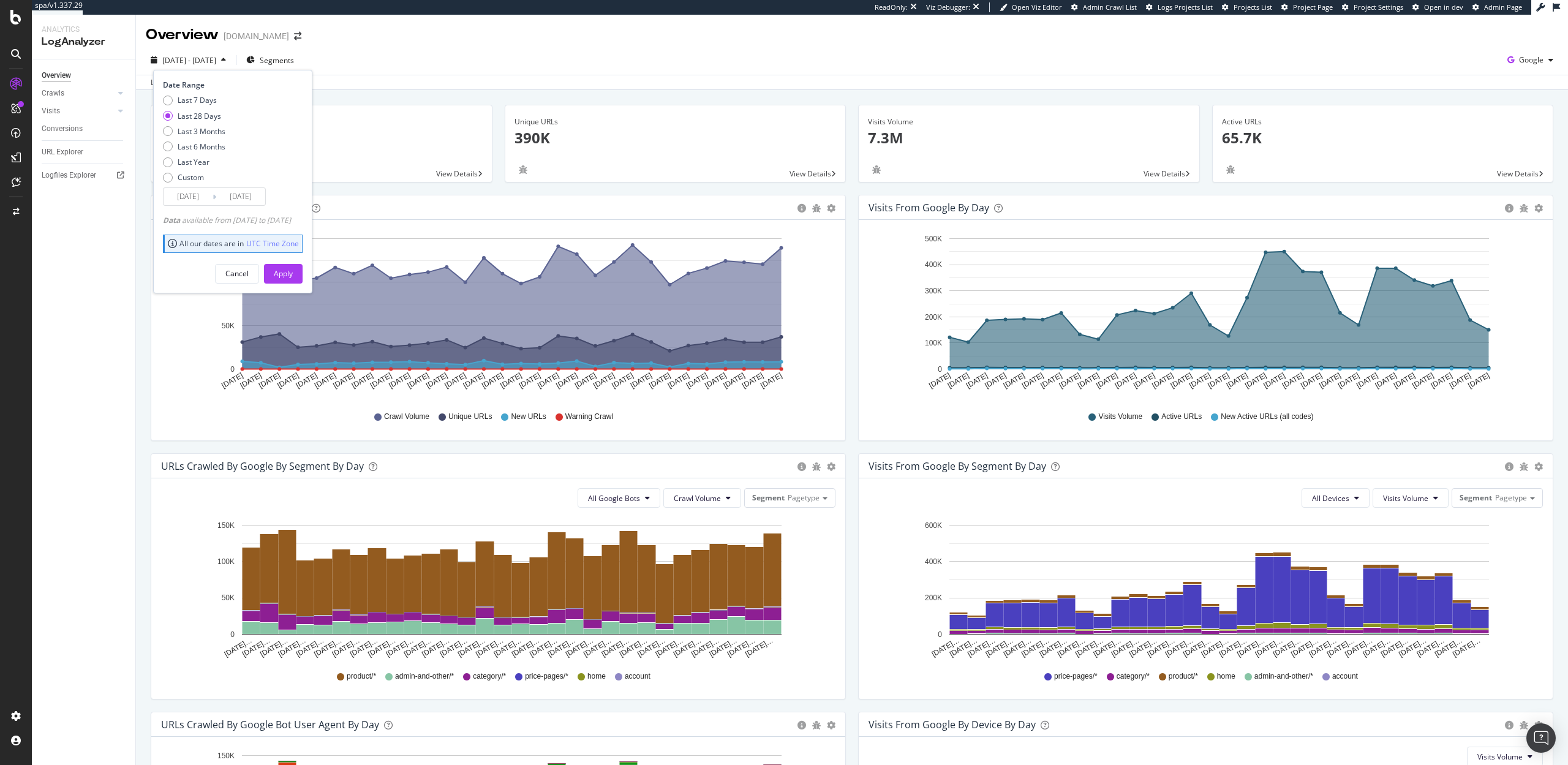
click at [458, 61] on div "2025 Aug. 16th - Sep. 14th Segments Date Range Last 7 Days Last 28 Days Last 3 …" at bounding box center [852, 62] width 1432 height 24
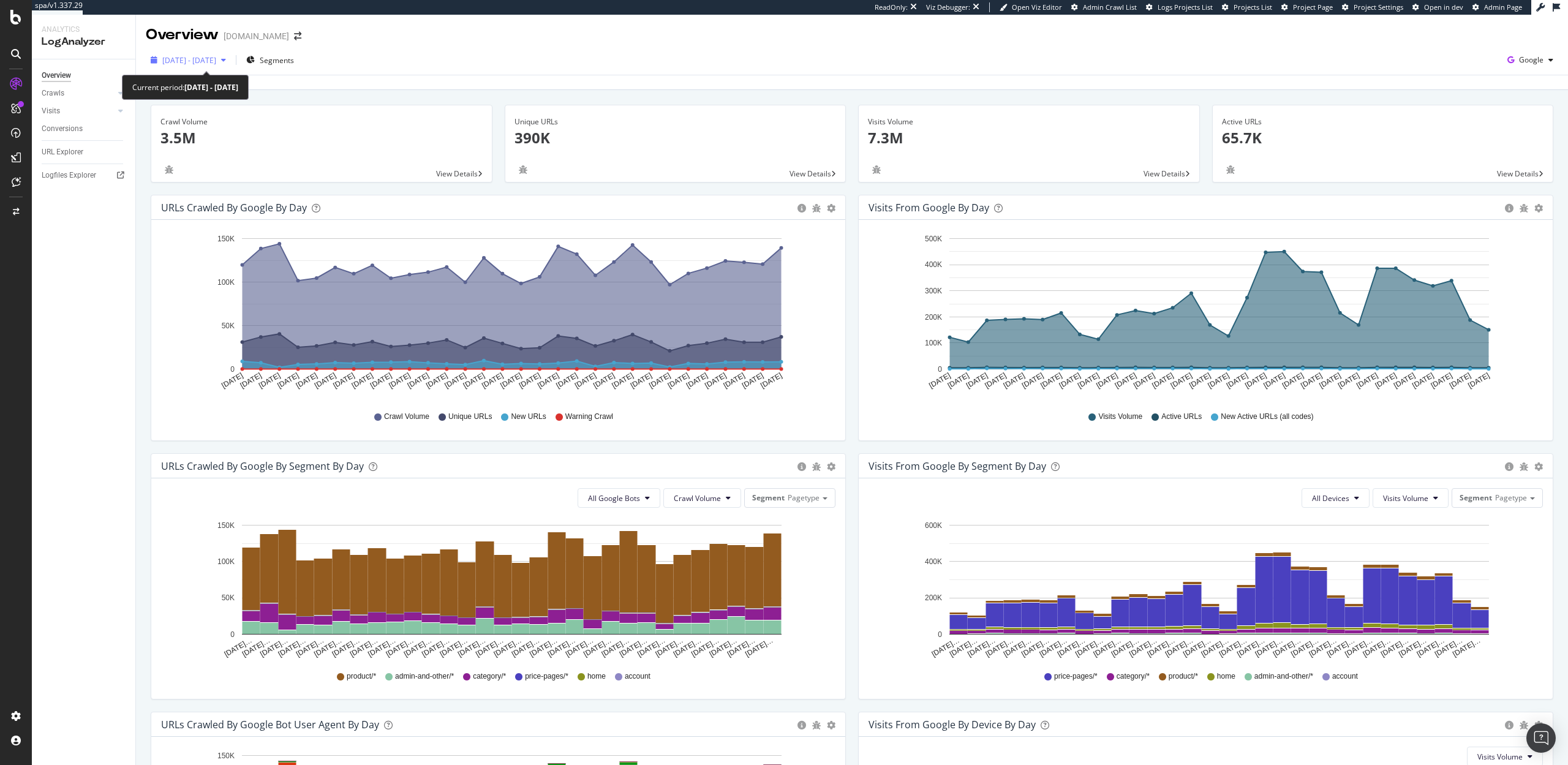
click at [210, 56] on span "2025 Aug. 16th - Sep. 14th" at bounding box center [189, 60] width 54 height 11
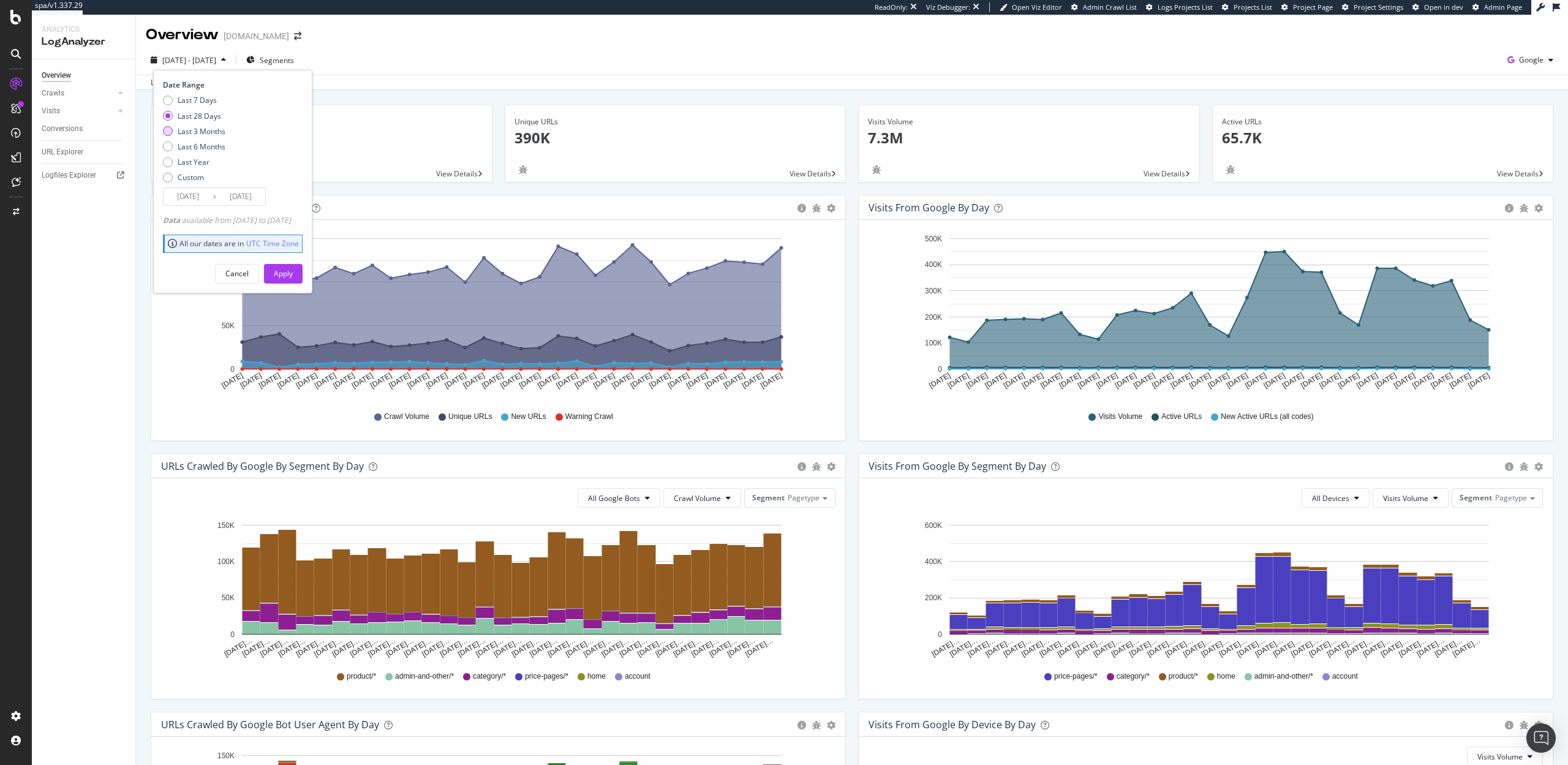
click at [201, 126] on div "Last 3 Months" at bounding box center [201, 132] width 48 height 11
type input "2025/06/15"
click at [293, 272] on div "Apply" at bounding box center [282, 274] width 19 height 11
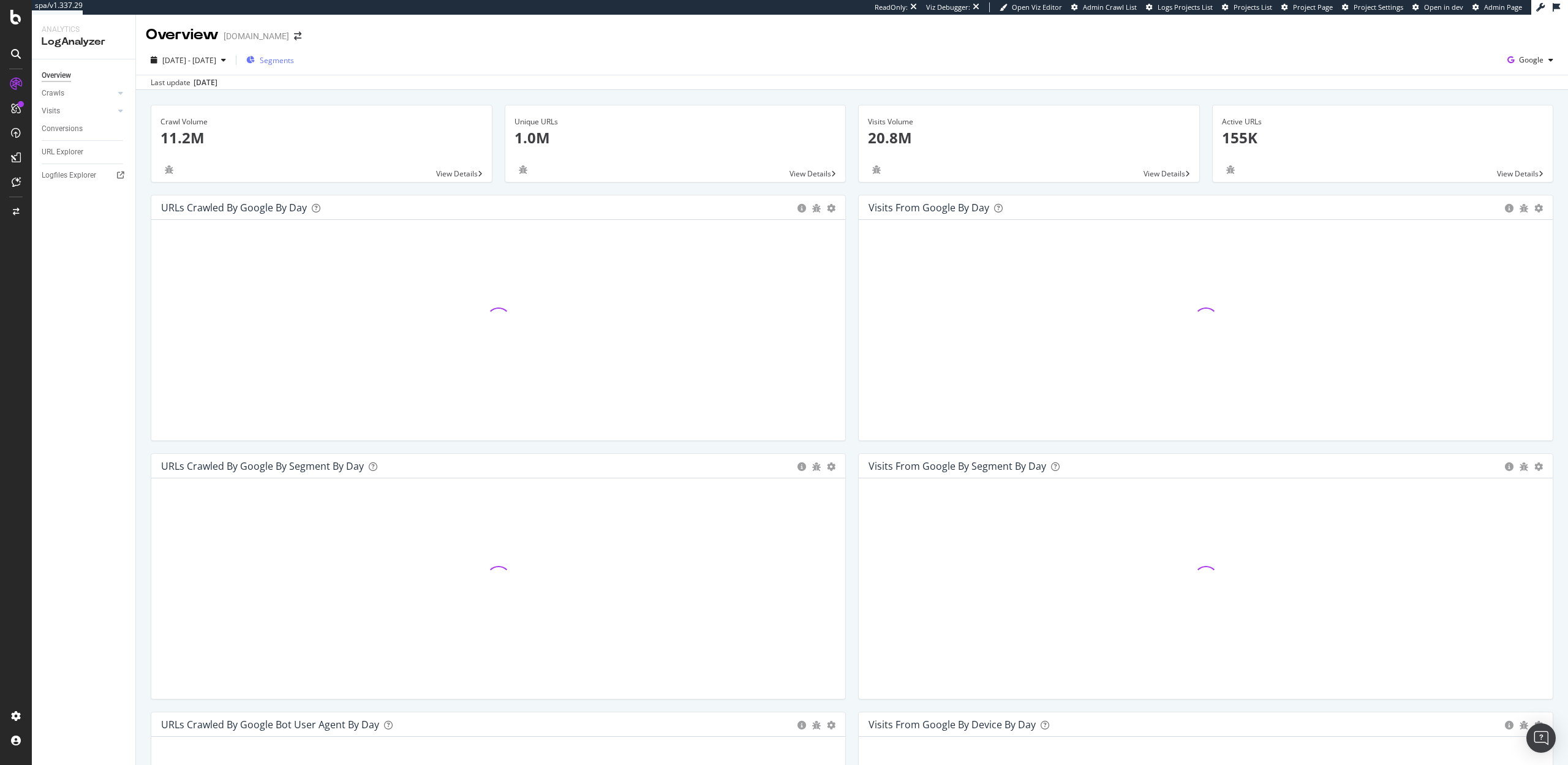
click at [294, 62] on span "Segments" at bounding box center [277, 60] width 34 height 11
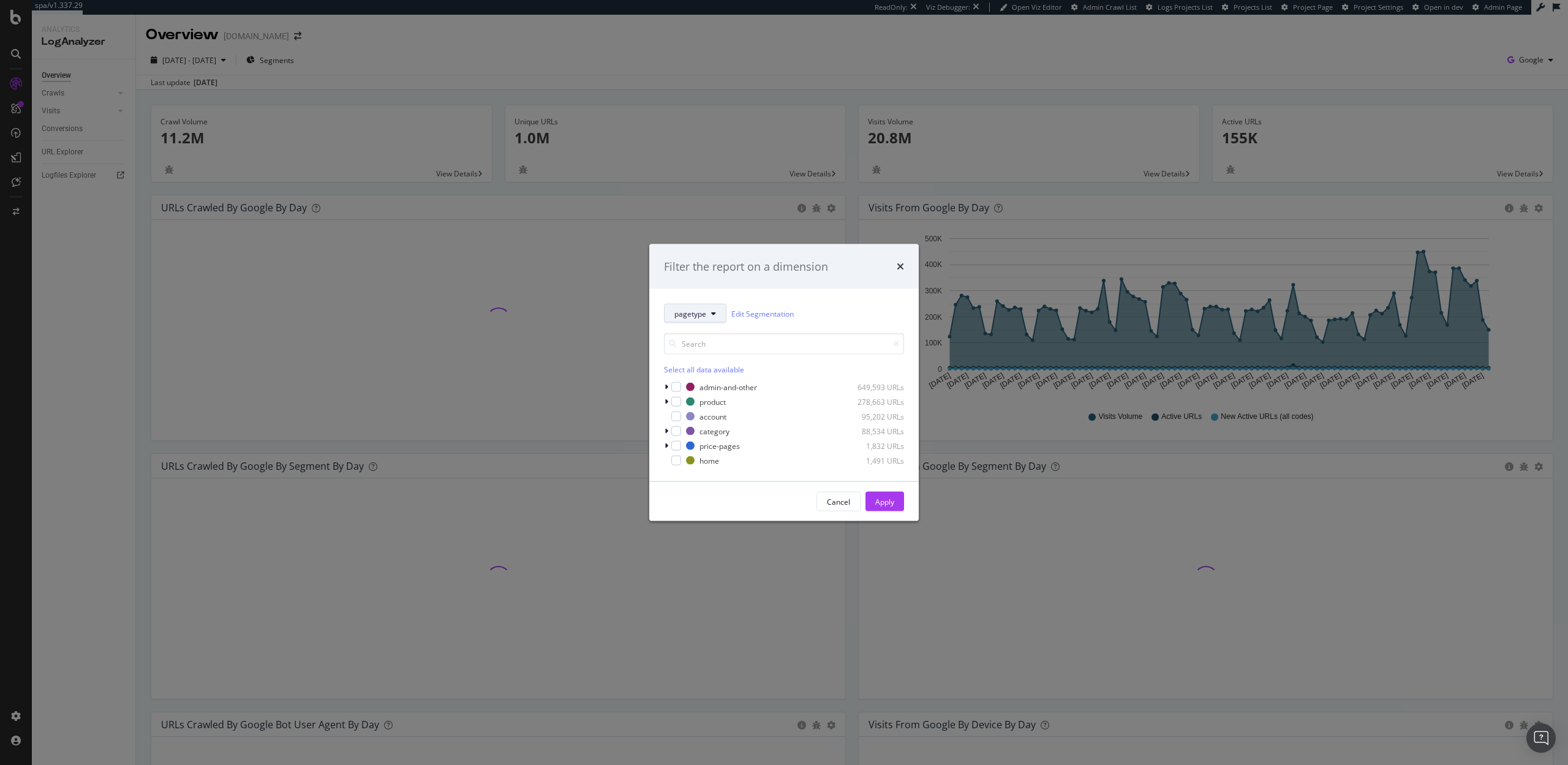
click at [706, 317] on button "pagetype" at bounding box center [696, 314] width 63 height 20
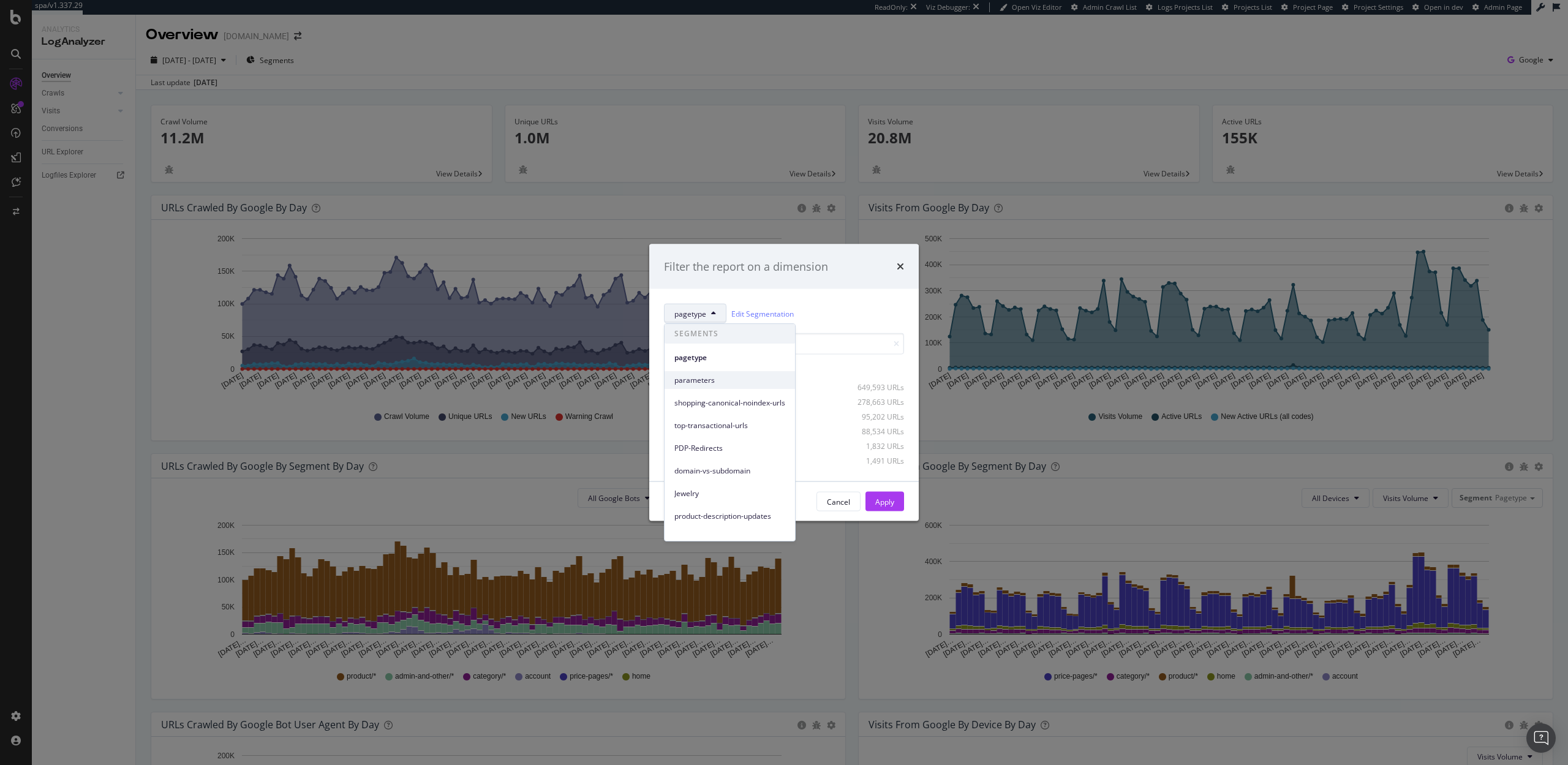
click at [706, 378] on span "parameters" at bounding box center [730, 380] width 111 height 11
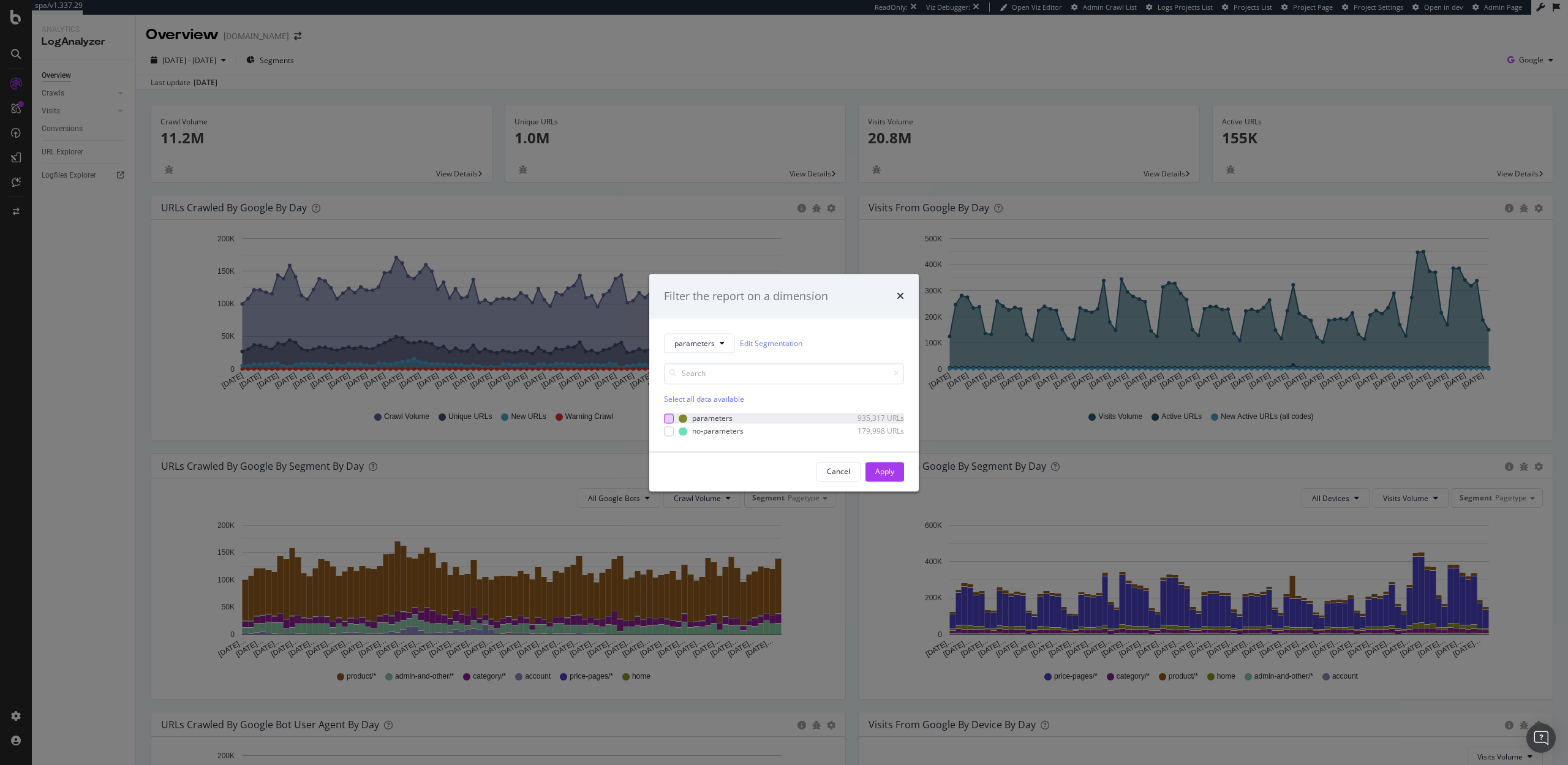
click at [668, 420] on div "modal" at bounding box center [669, 418] width 10 height 10
click at [888, 474] on div "Apply" at bounding box center [884, 472] width 19 height 11
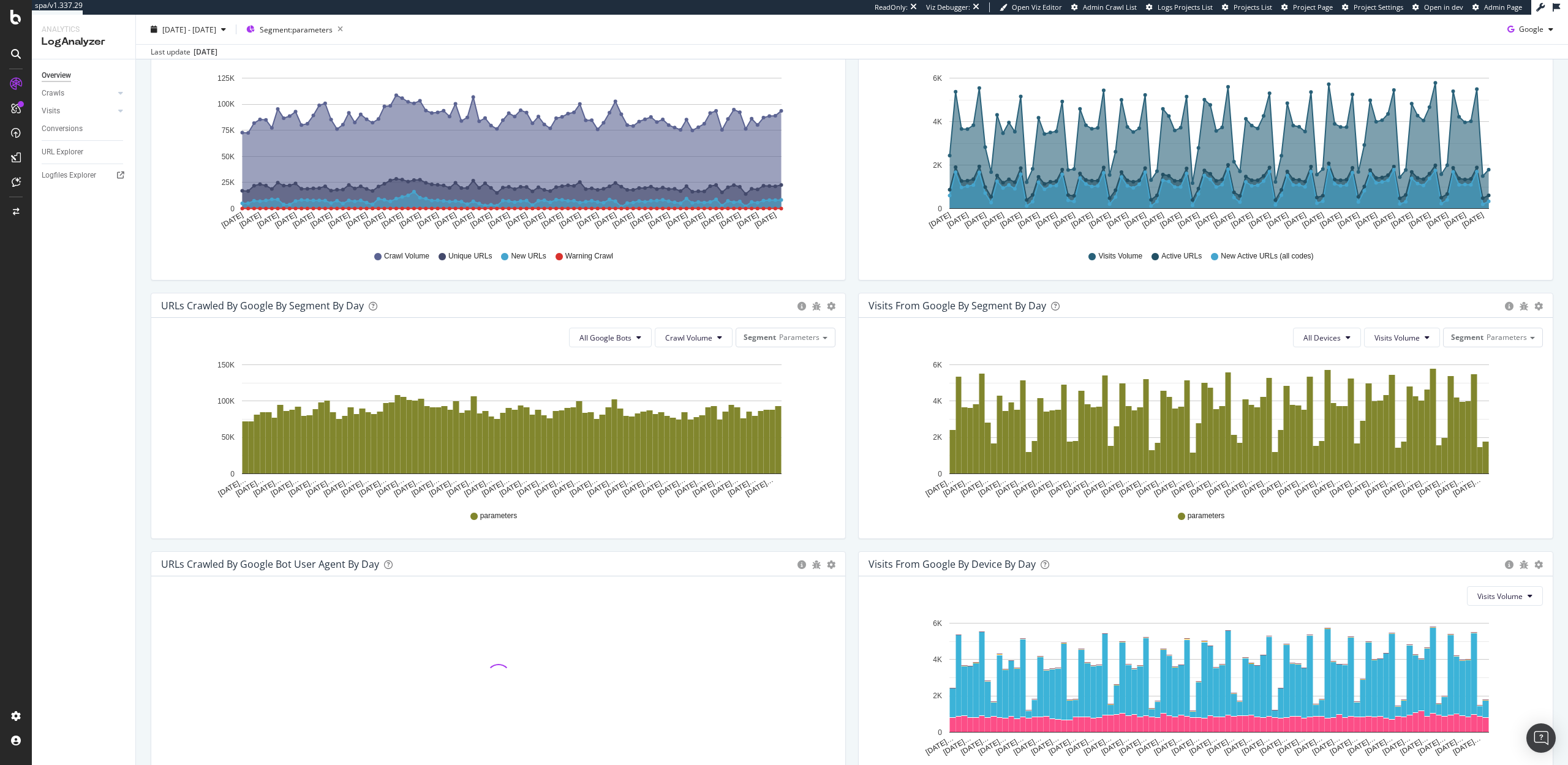
scroll to position [248, 0]
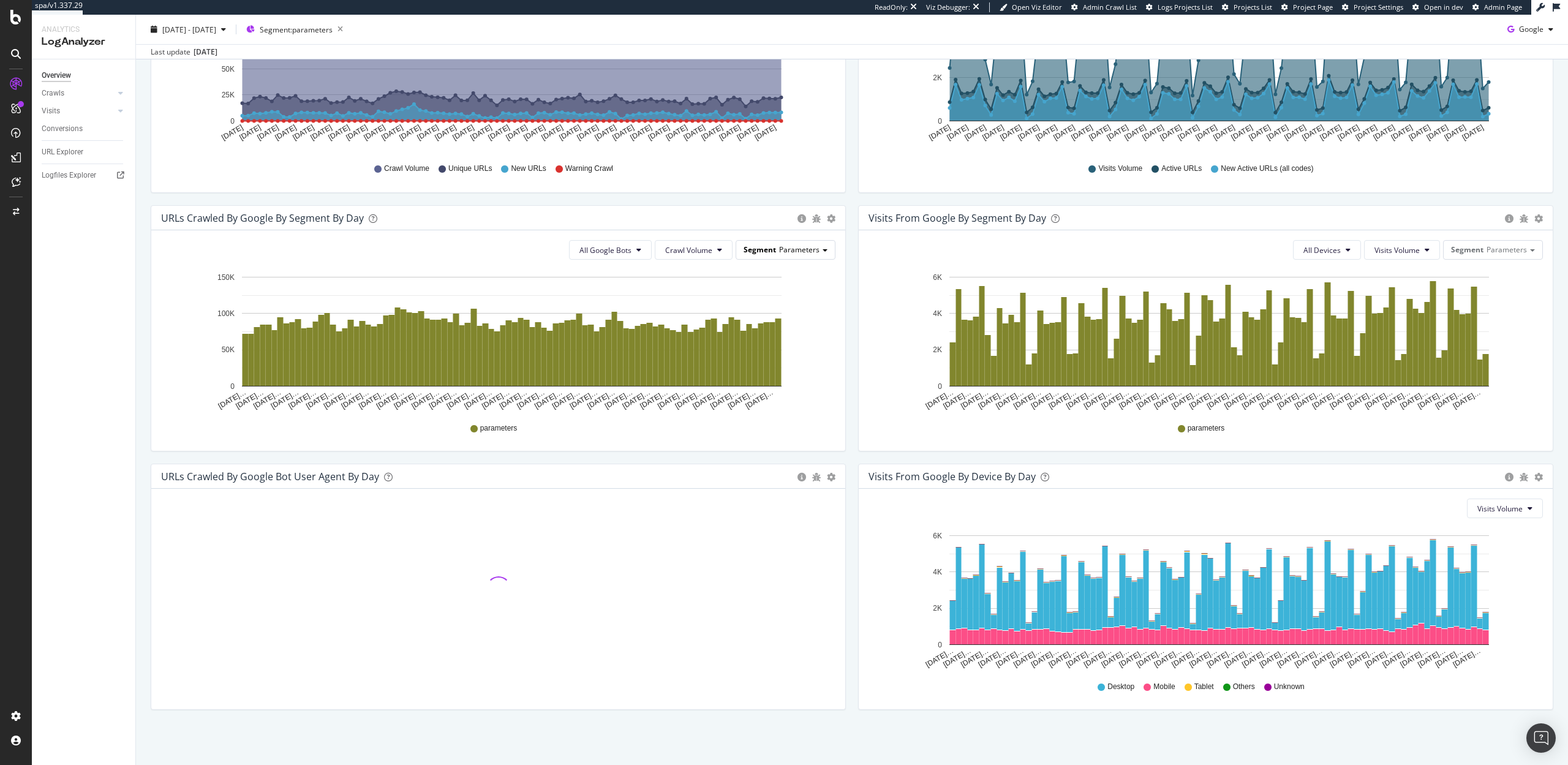
click at [778, 258] on div "Segment Parameters" at bounding box center [785, 249] width 99 height 18
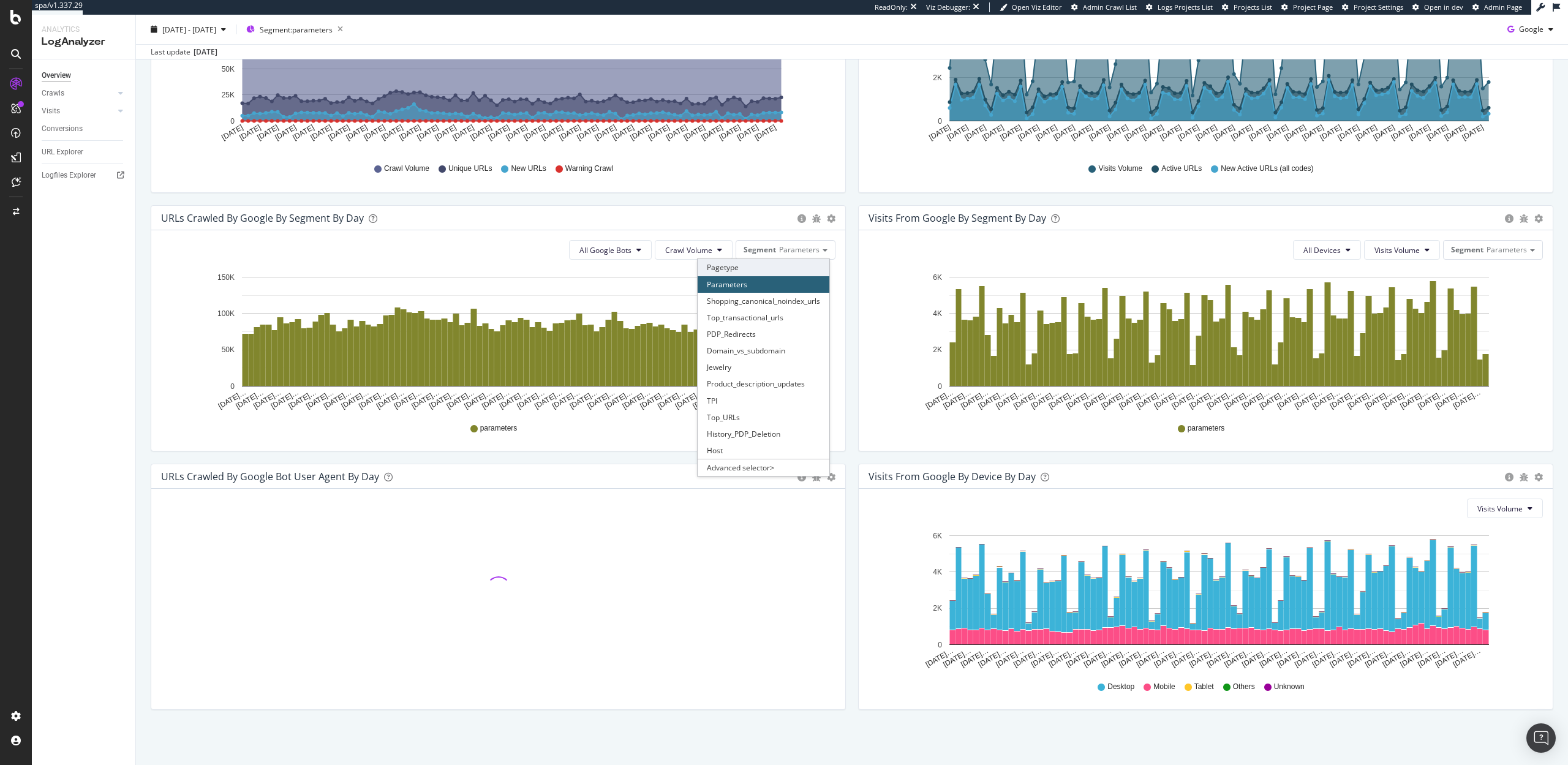
click at [748, 270] on div "Pagetype" at bounding box center [763, 267] width 132 height 16
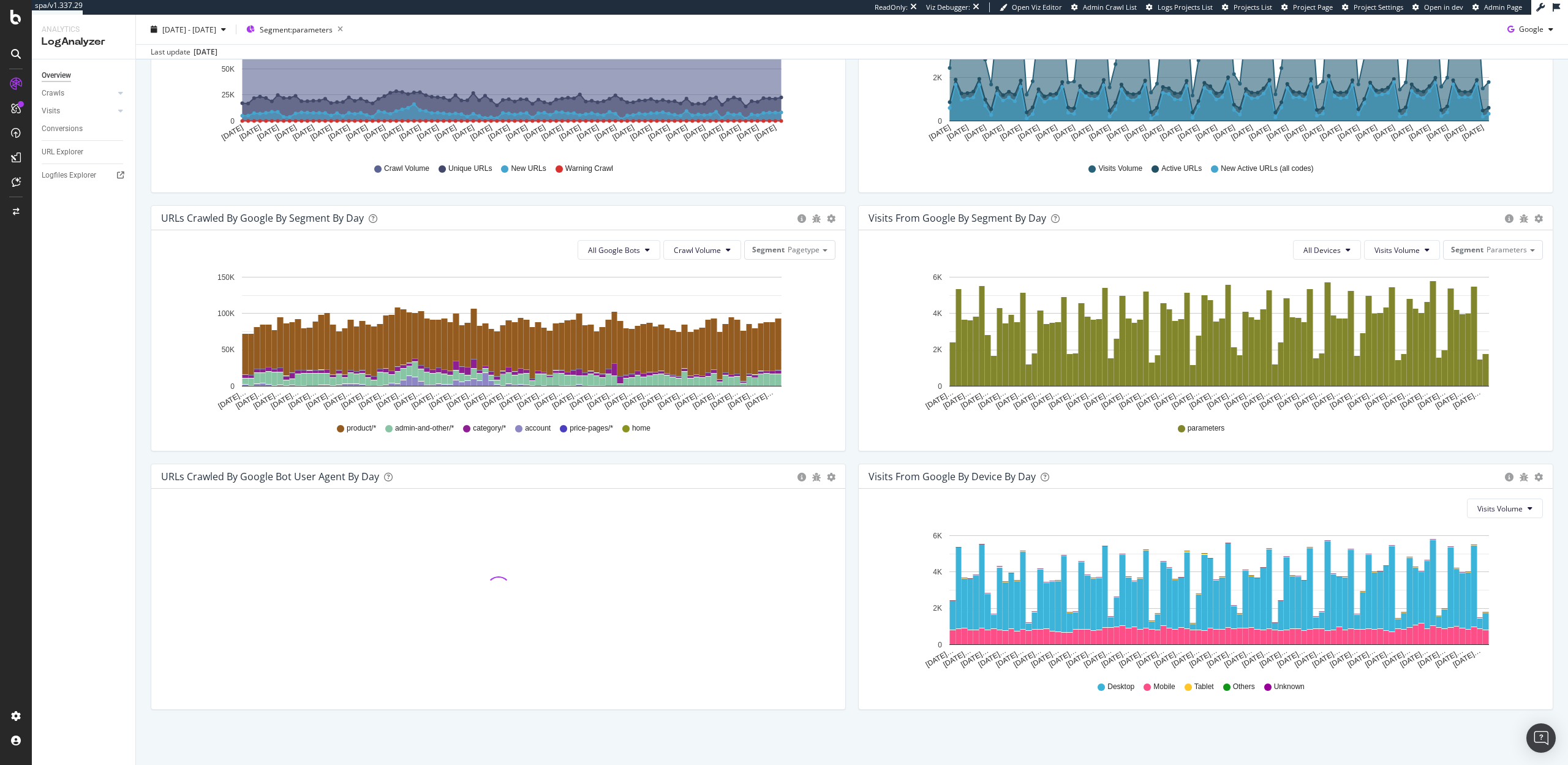
scroll to position [0, 0]
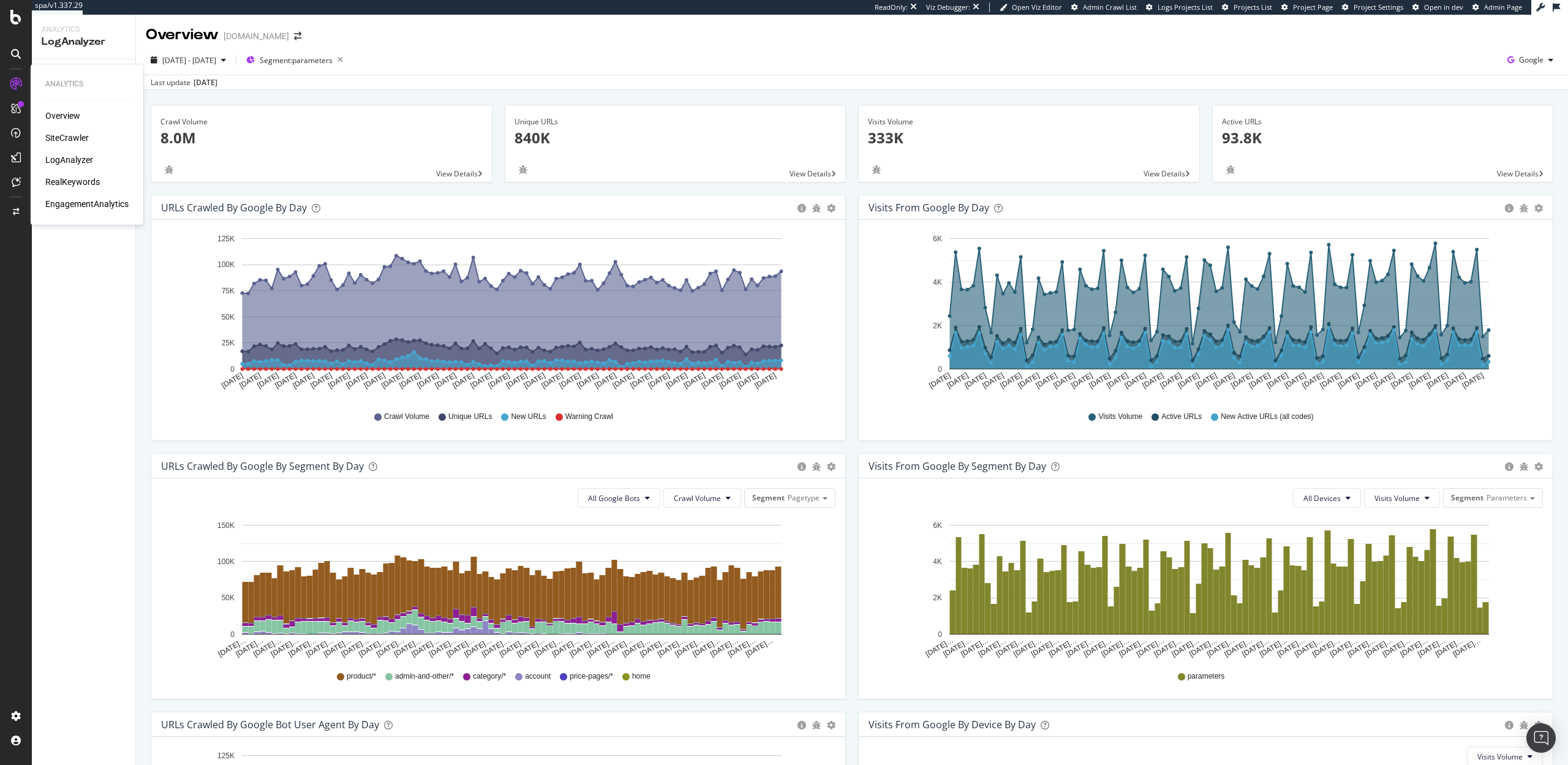
click at [77, 178] on div "RealKeywords" at bounding box center [73, 182] width 55 height 13
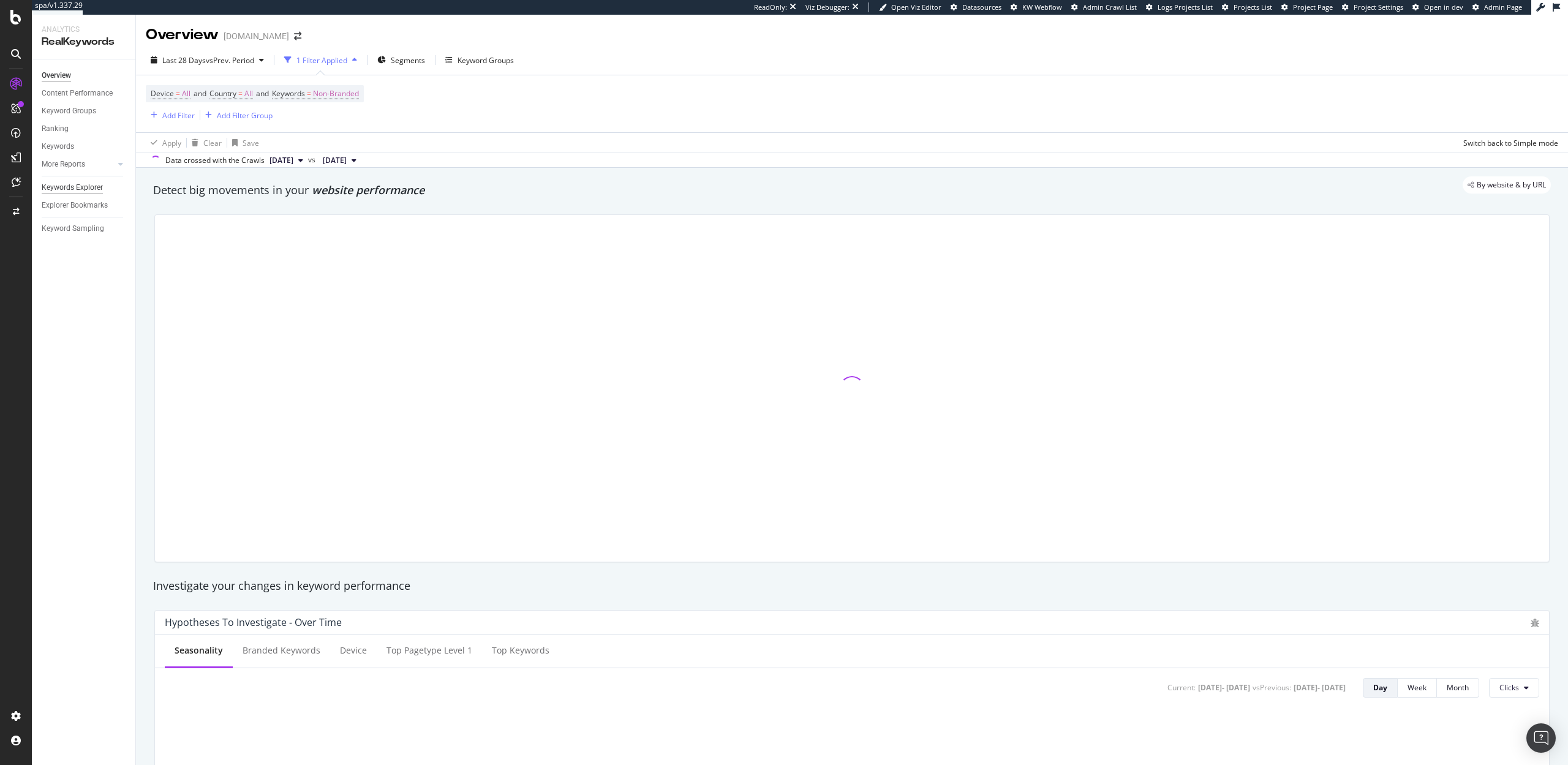
click at [74, 185] on div "Keywords Explorer" at bounding box center [72, 187] width 61 height 13
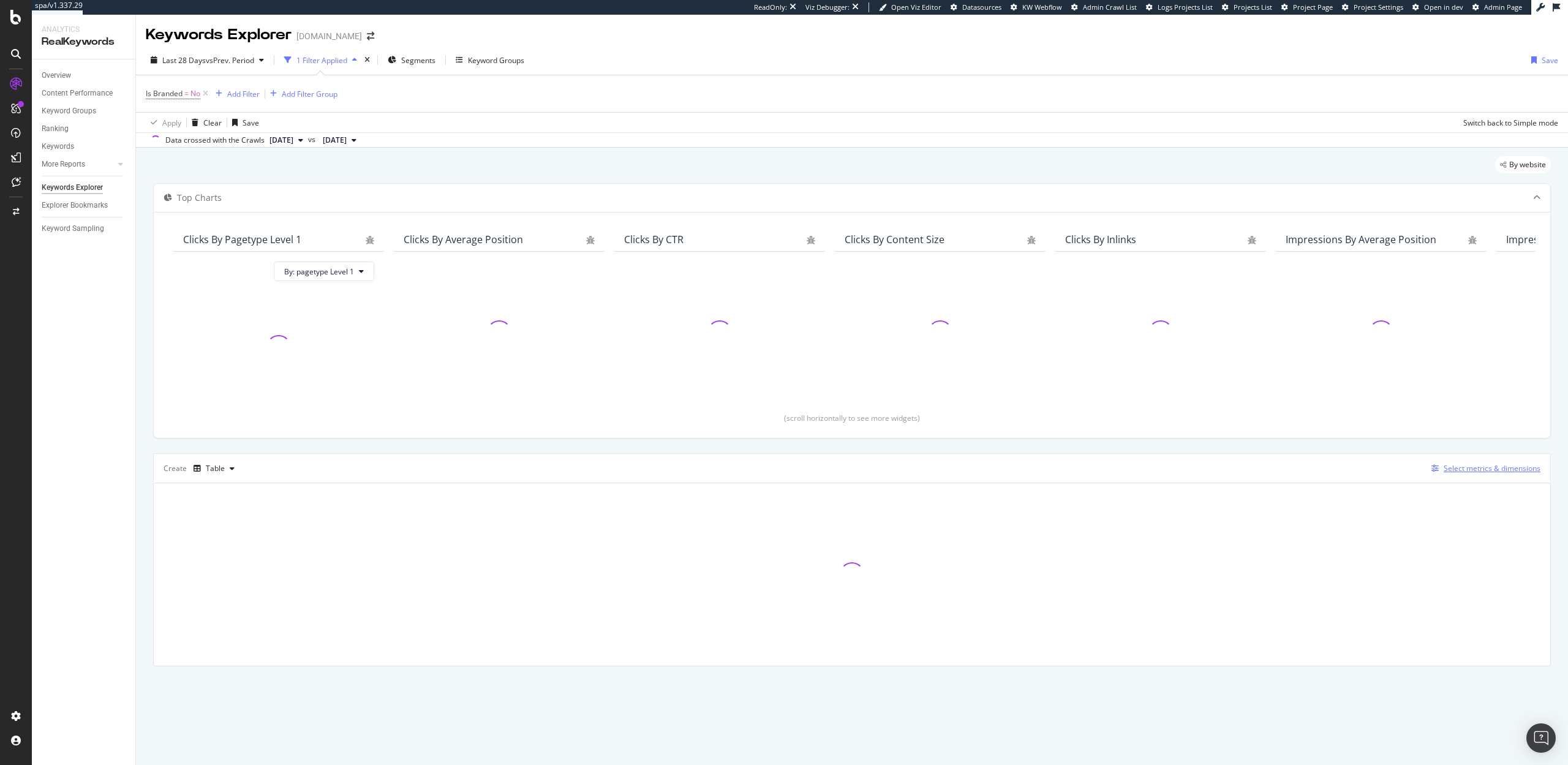
click at [1463, 469] on div "Select metrics & dimensions" at bounding box center [1492, 468] width 97 height 11
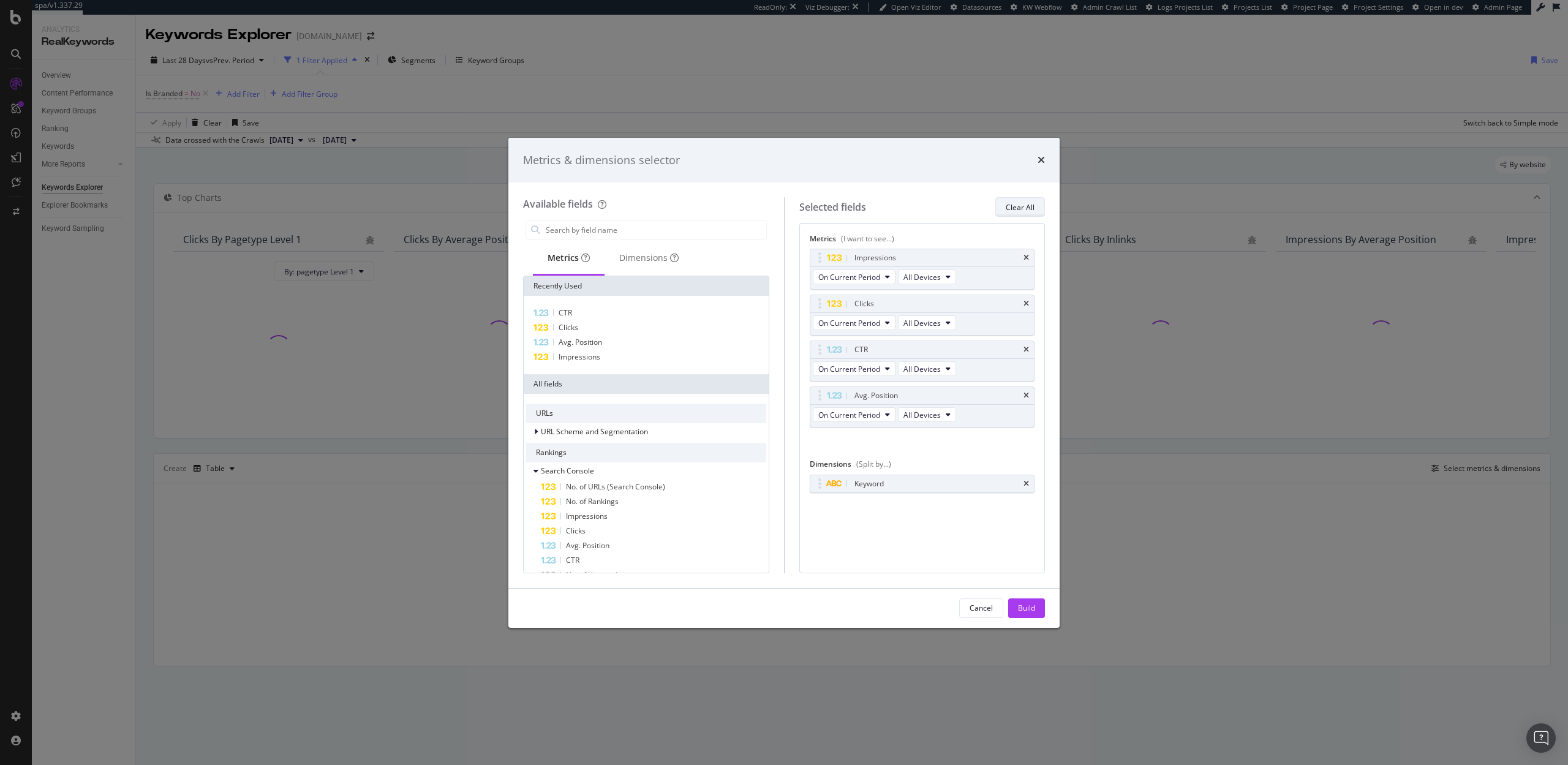
click at [1033, 213] on div "Clear All" at bounding box center [1020, 206] width 29 height 17
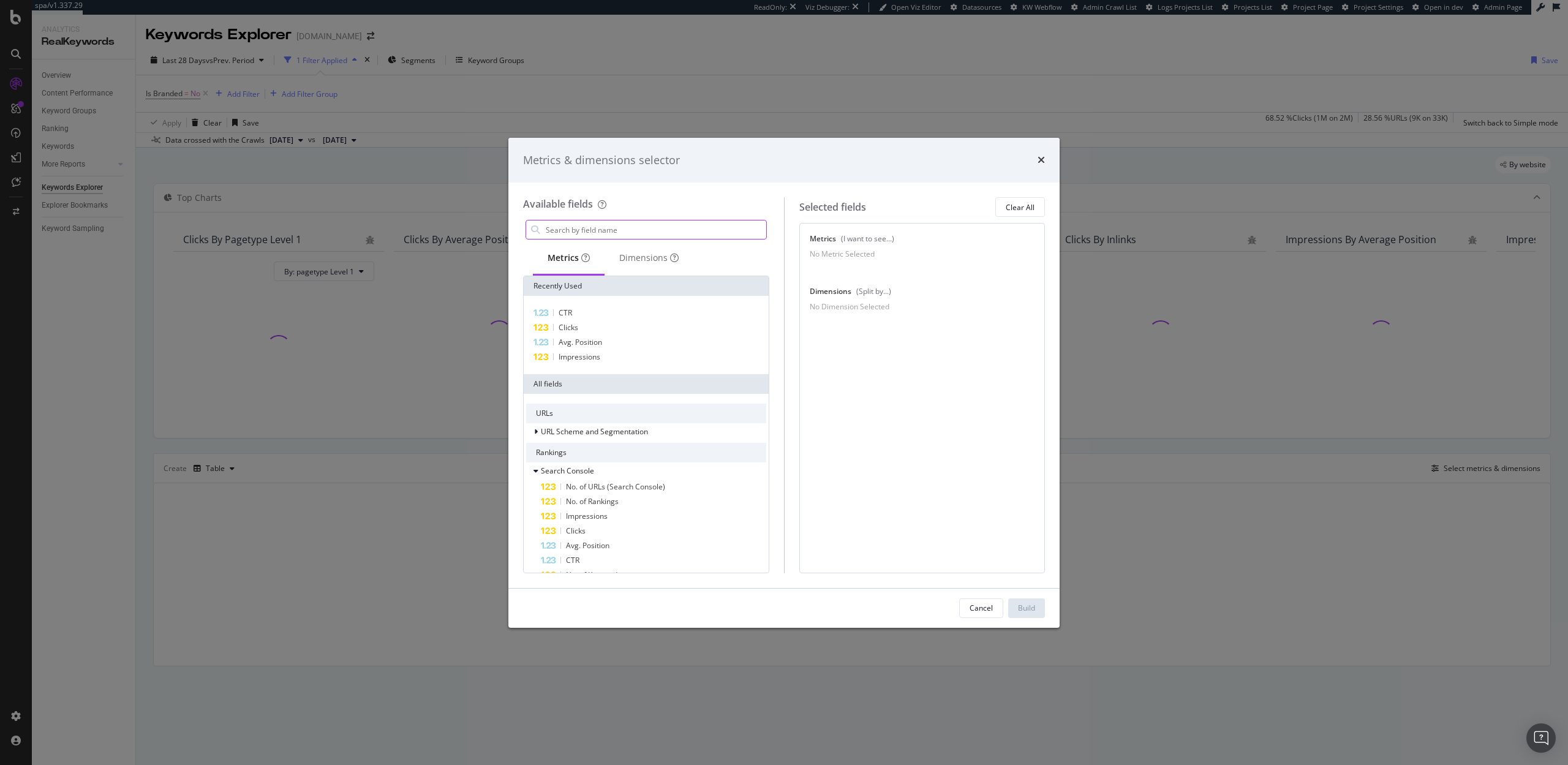
click at [663, 233] on input "modal" at bounding box center [654, 230] width 221 height 18
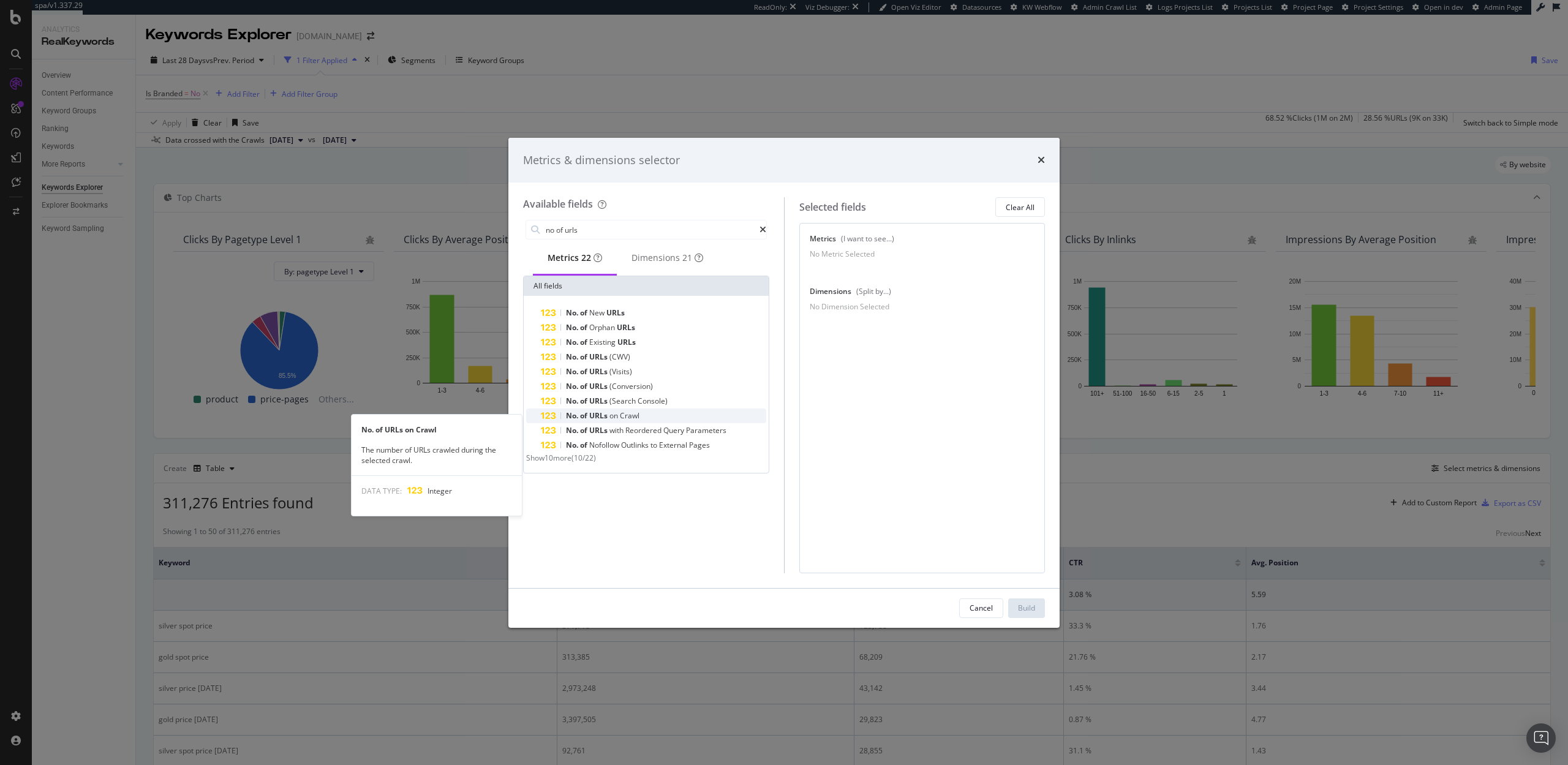
click at [643, 422] on div "No. of URLs on Crawl" at bounding box center [653, 416] width 225 height 14
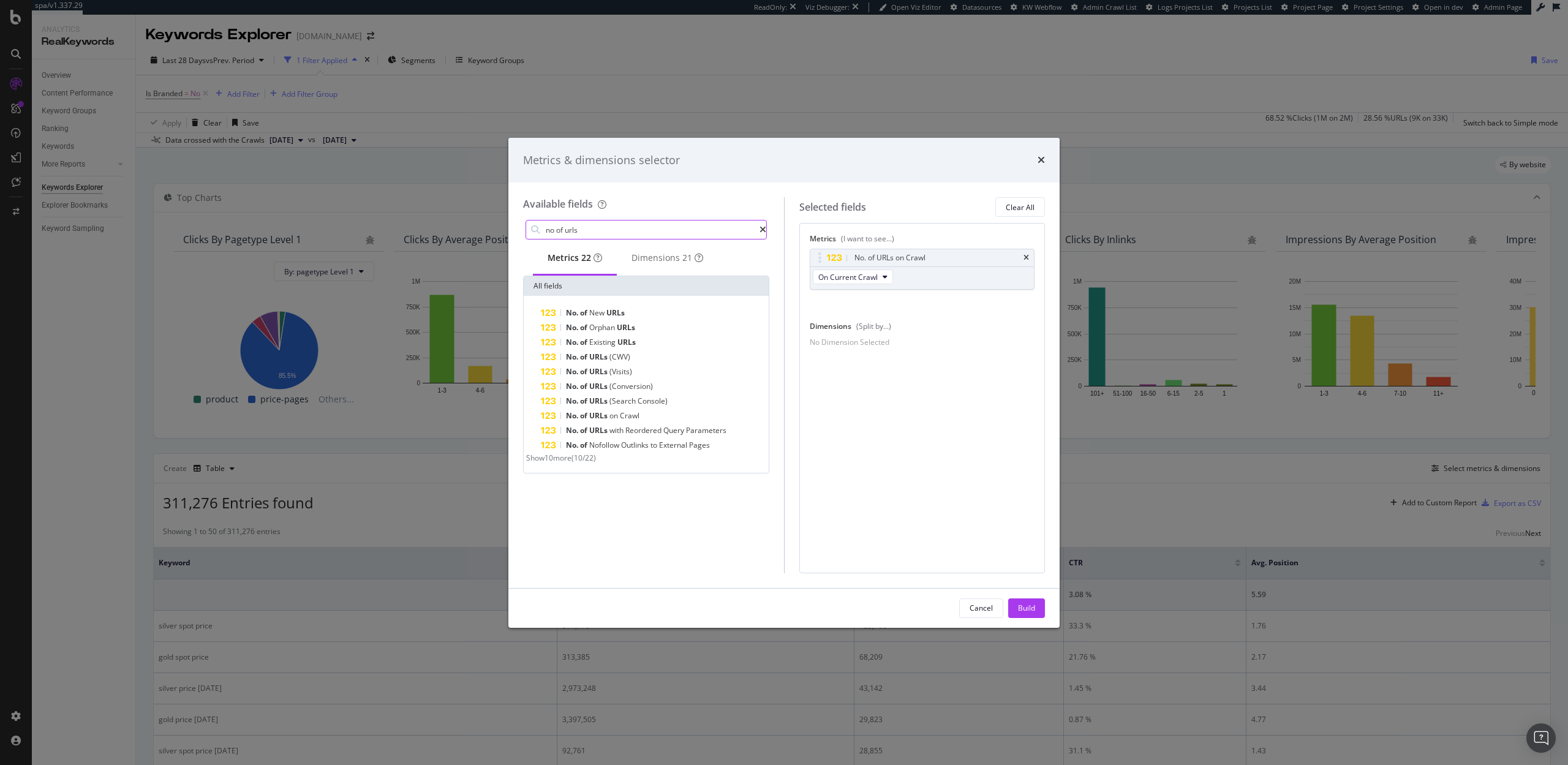
click at [611, 236] on input "no of urls" at bounding box center [652, 230] width 215 height 18
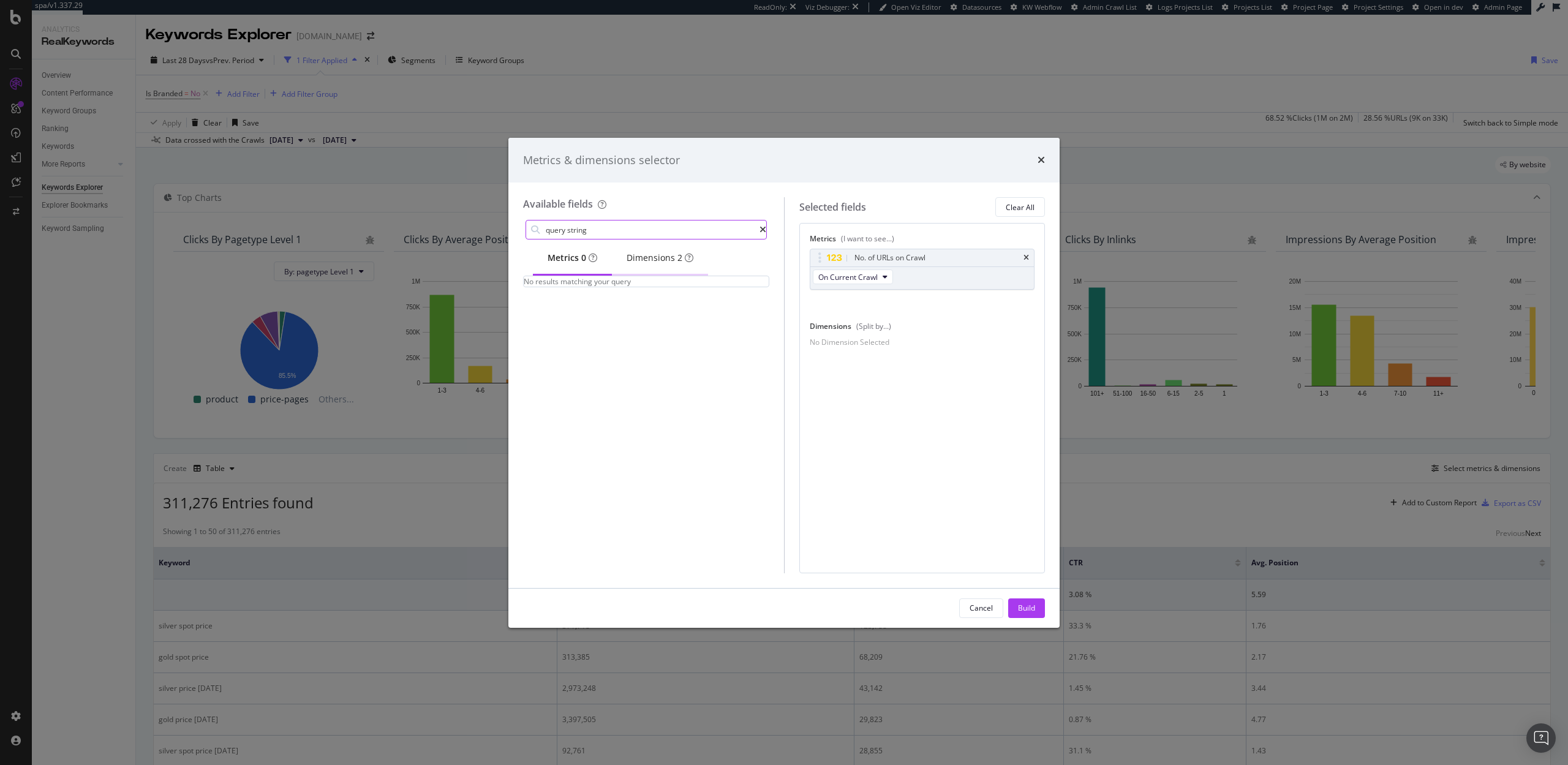
type input "query string"
click at [670, 260] on div "Dimensions 2" at bounding box center [660, 258] width 66 height 13
click at [629, 318] on div "URL Query String" at bounding box center [653, 313] width 225 height 14
click at [1022, 608] on div "Build" at bounding box center [1026, 608] width 17 height 11
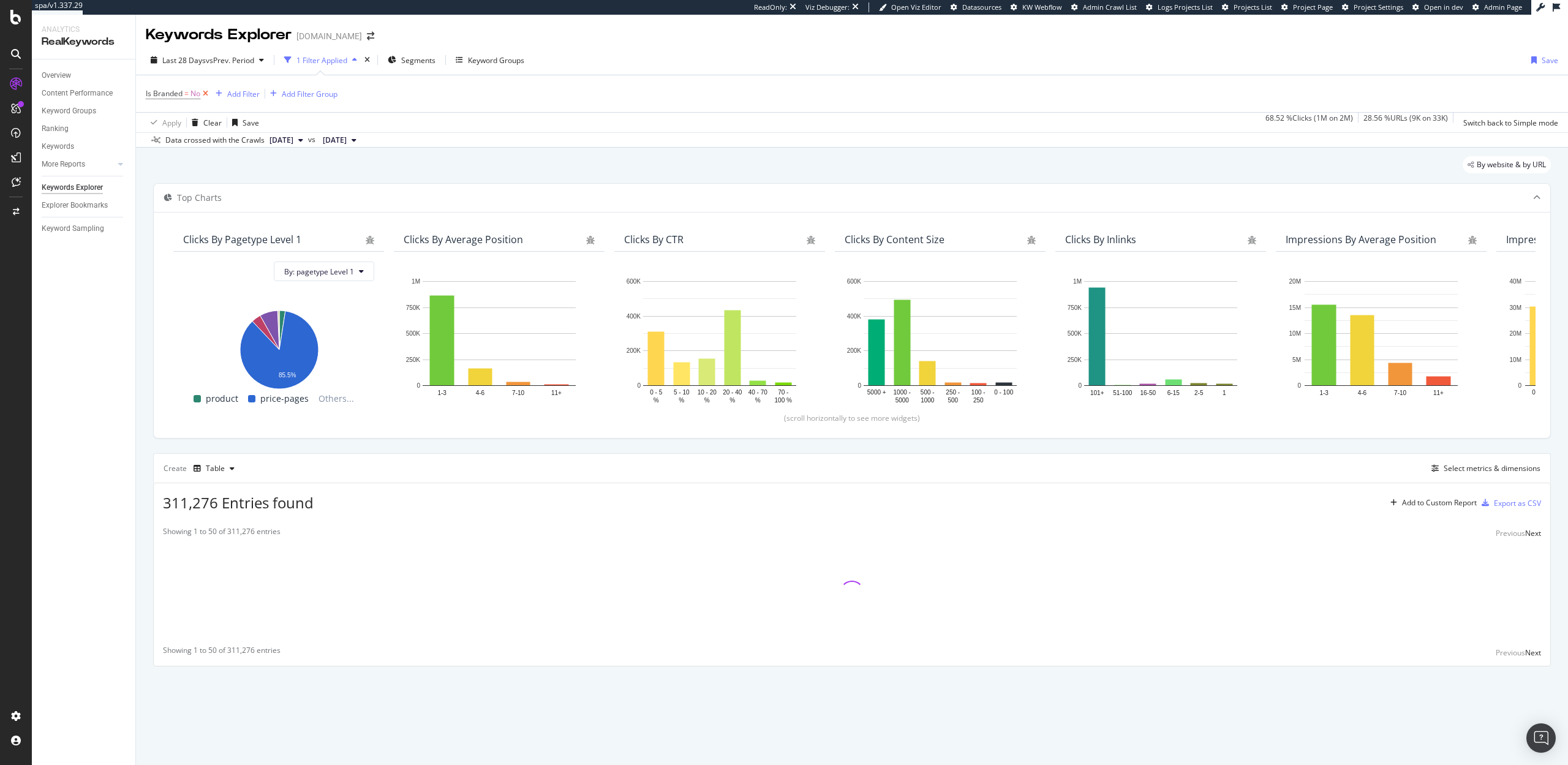
click at [205, 93] on icon at bounding box center [205, 94] width 11 height 13
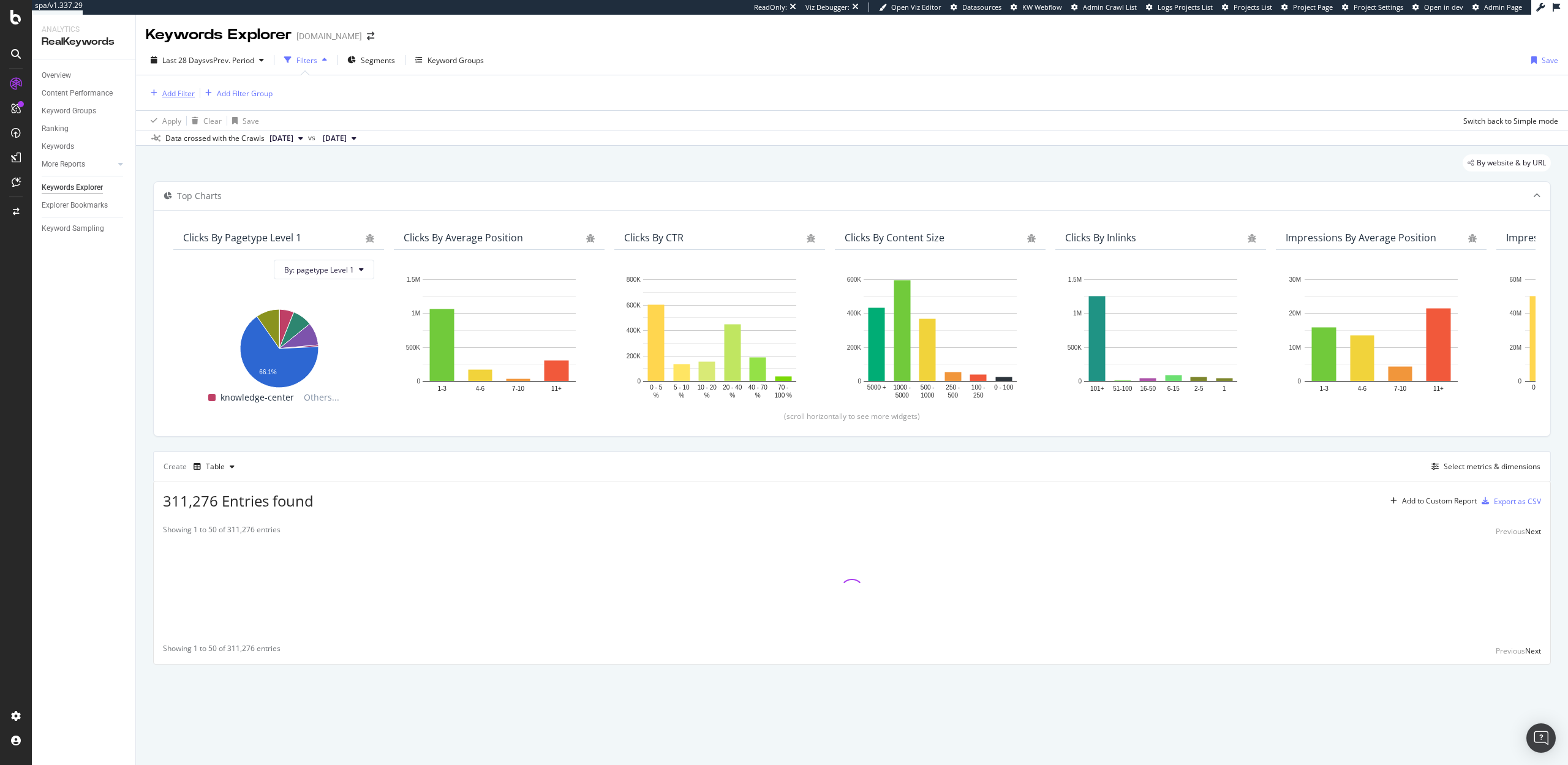
click at [173, 94] on div "Add Filter" at bounding box center [178, 93] width 32 height 11
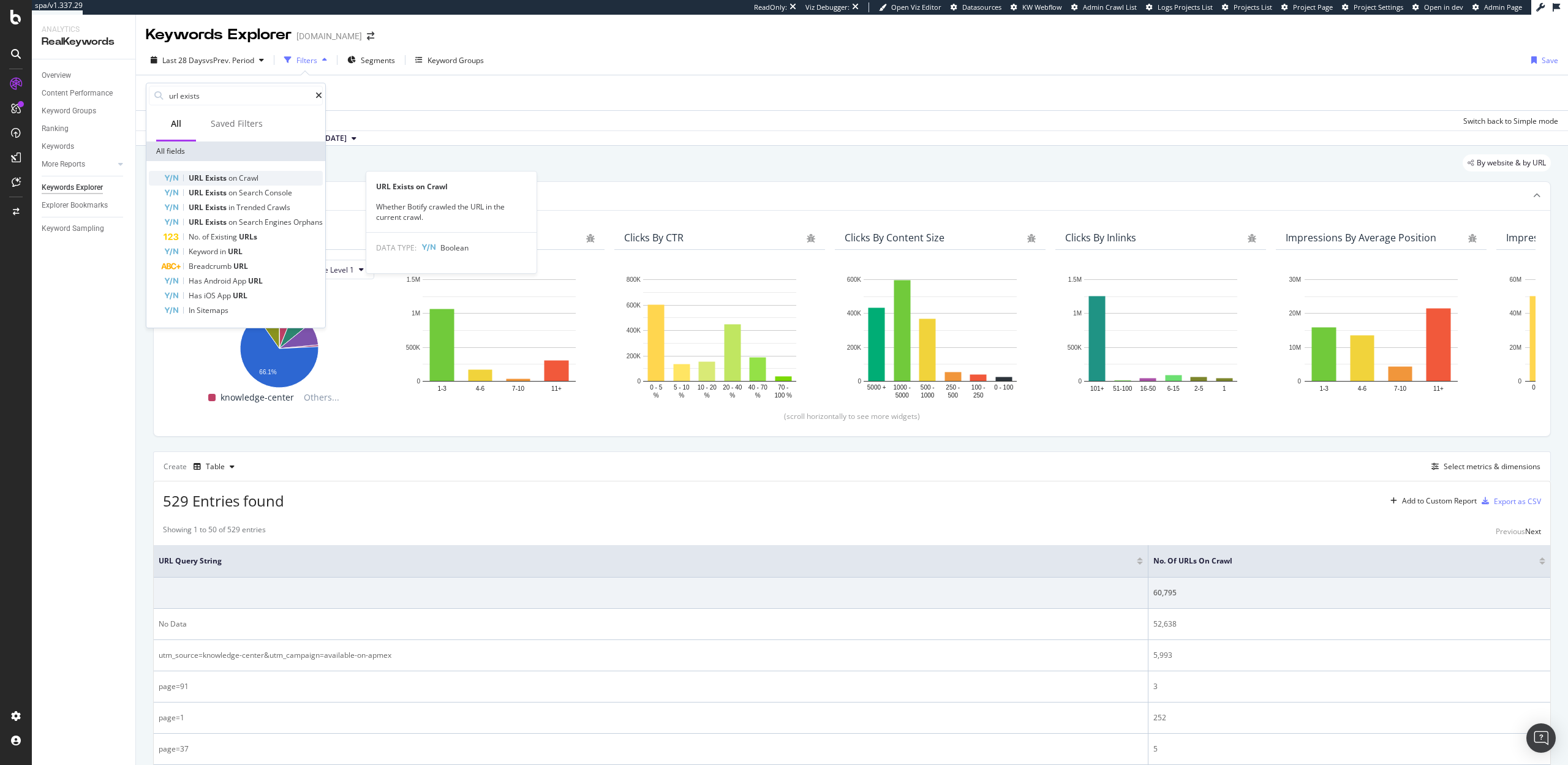
type input "url exists"
click at [216, 178] on span "Exists" at bounding box center [217, 178] width 23 height 11
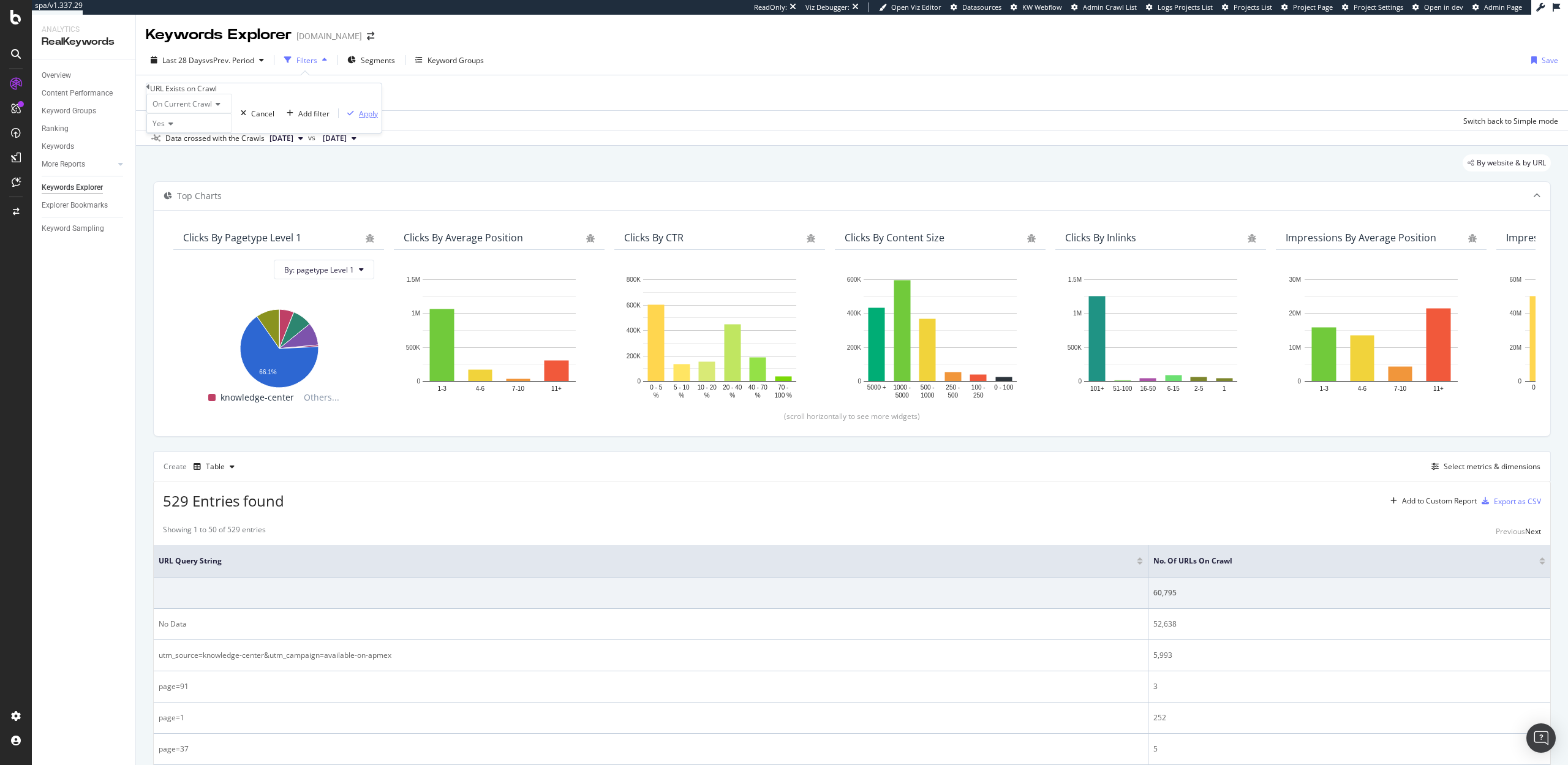
click at [342, 117] on div "button" at bounding box center [351, 113] width 16 height 7
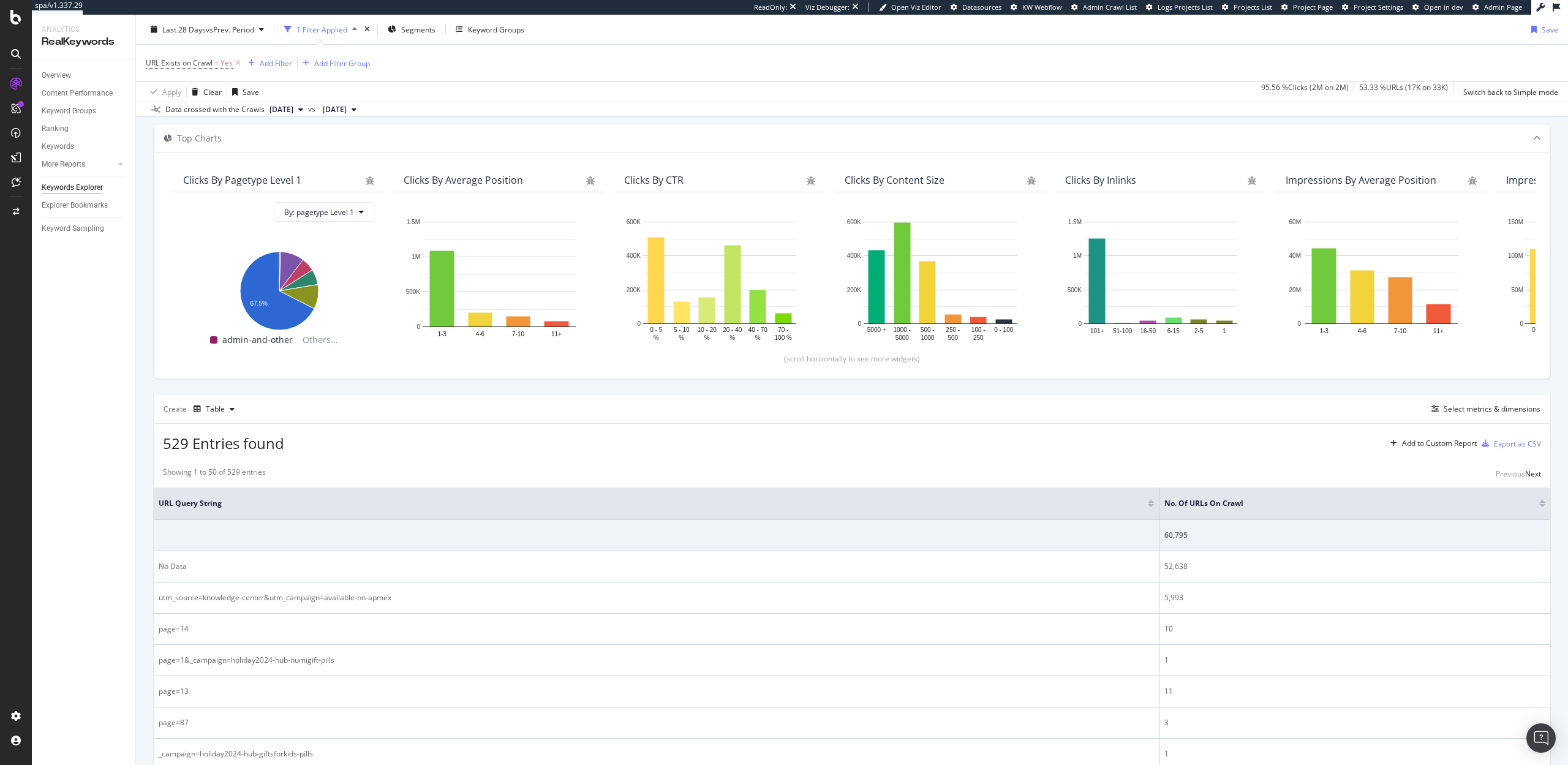
scroll to position [62, 0]
click at [1542, 503] on div at bounding box center [1542, 502] width 6 height 3
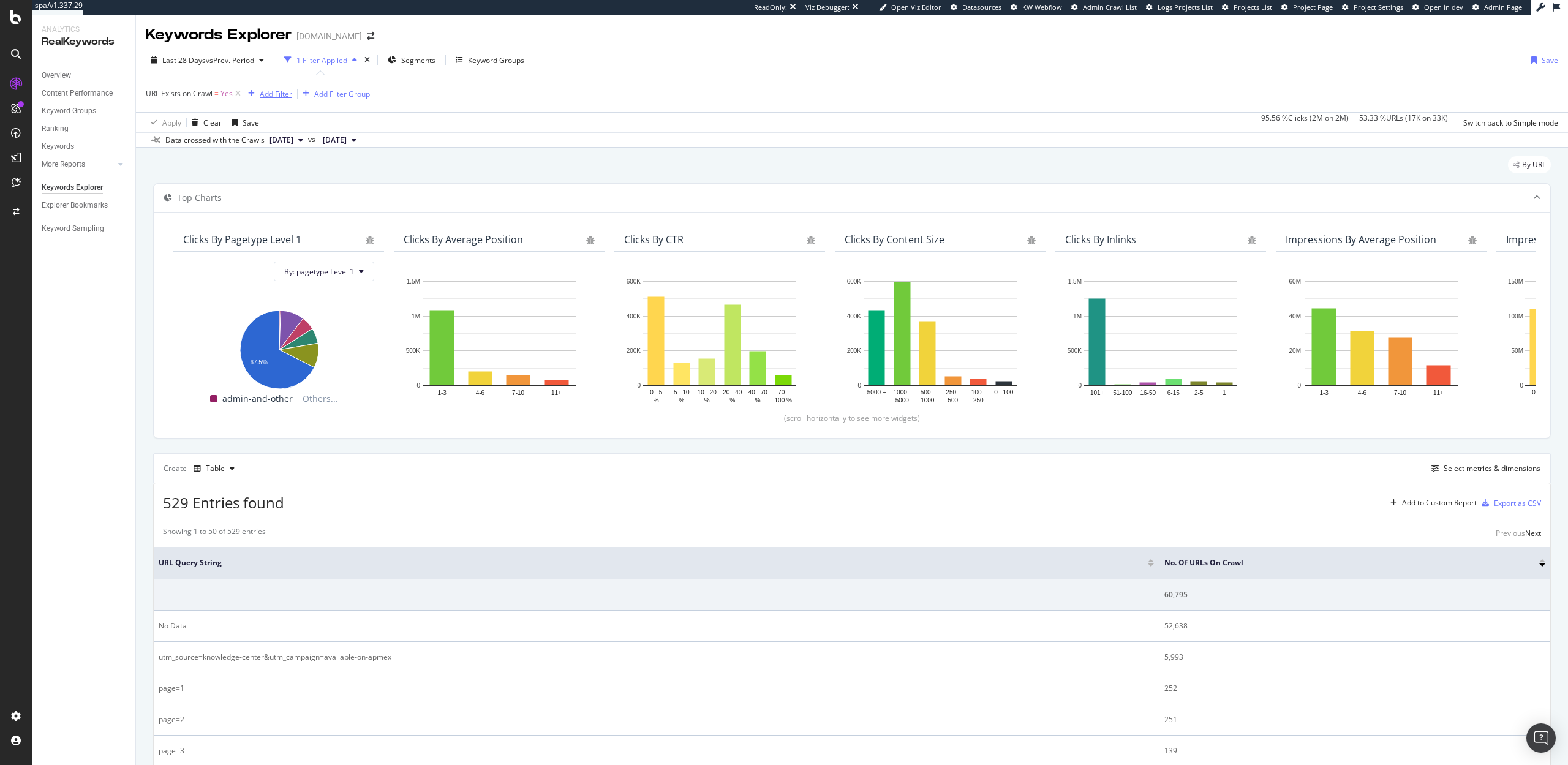
click at [275, 94] on div "Add Filter" at bounding box center [276, 94] width 32 height 11
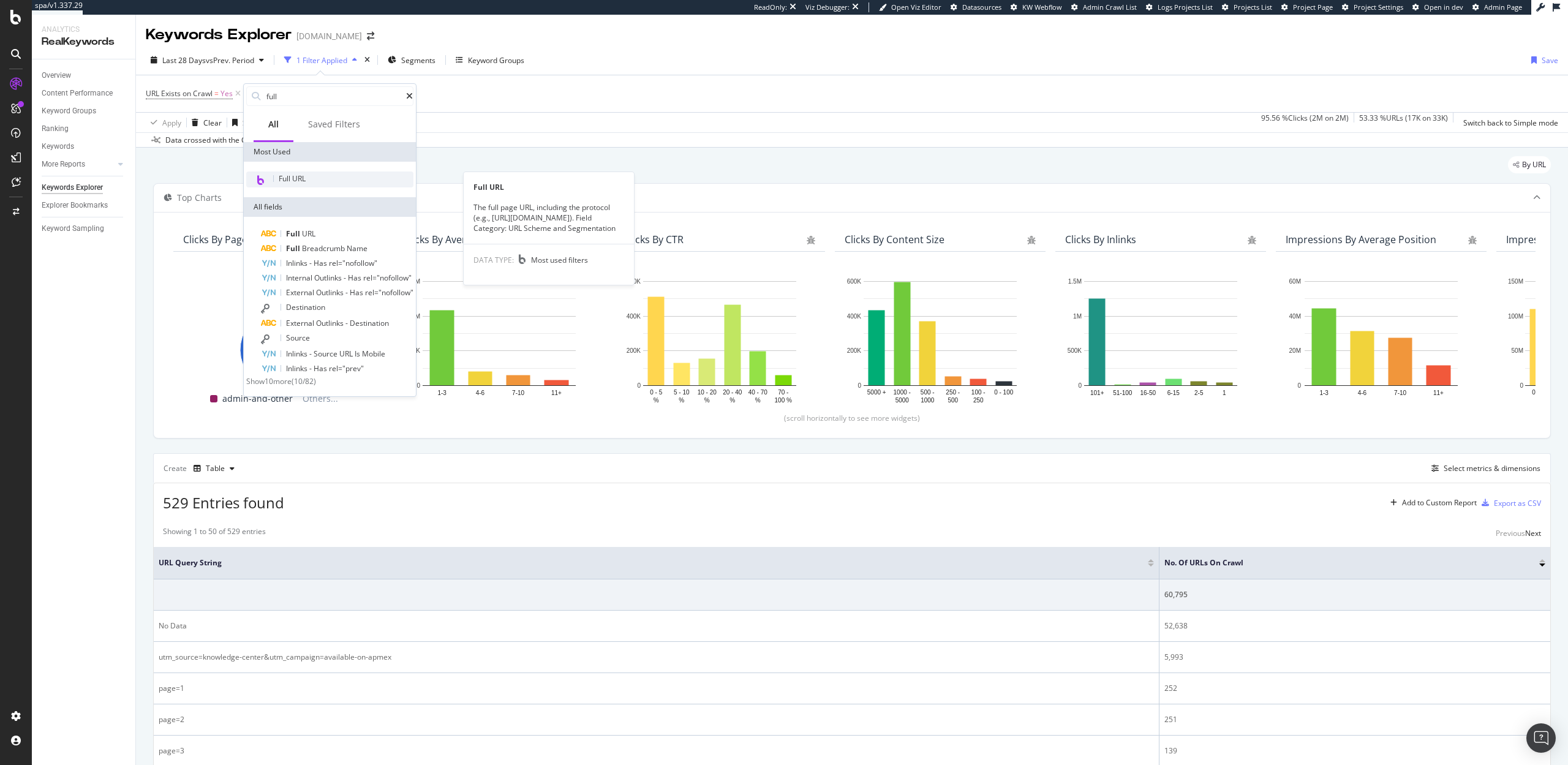
type input "full"
click at [324, 178] on div "Full URL" at bounding box center [330, 179] width 167 height 16
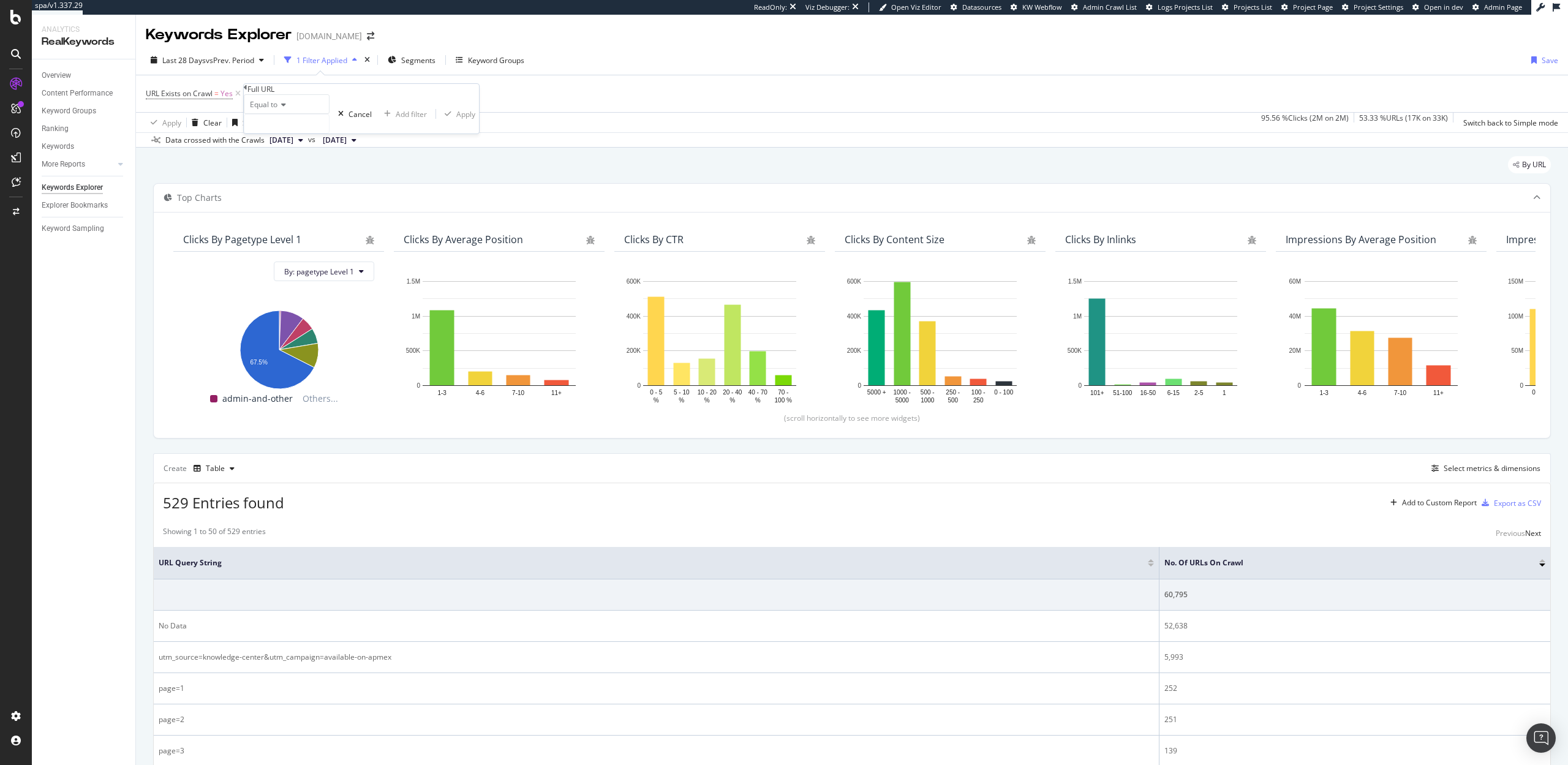
click at [283, 109] on icon at bounding box center [282, 105] width 9 height 7
click at [290, 216] on span "Doesn't contain" at bounding box center [273, 212] width 53 height 11
click at [288, 133] on input "text" at bounding box center [287, 124] width 84 height 18
type input "page"
click at [463, 119] on div "Apply" at bounding box center [472, 115] width 19 height 11
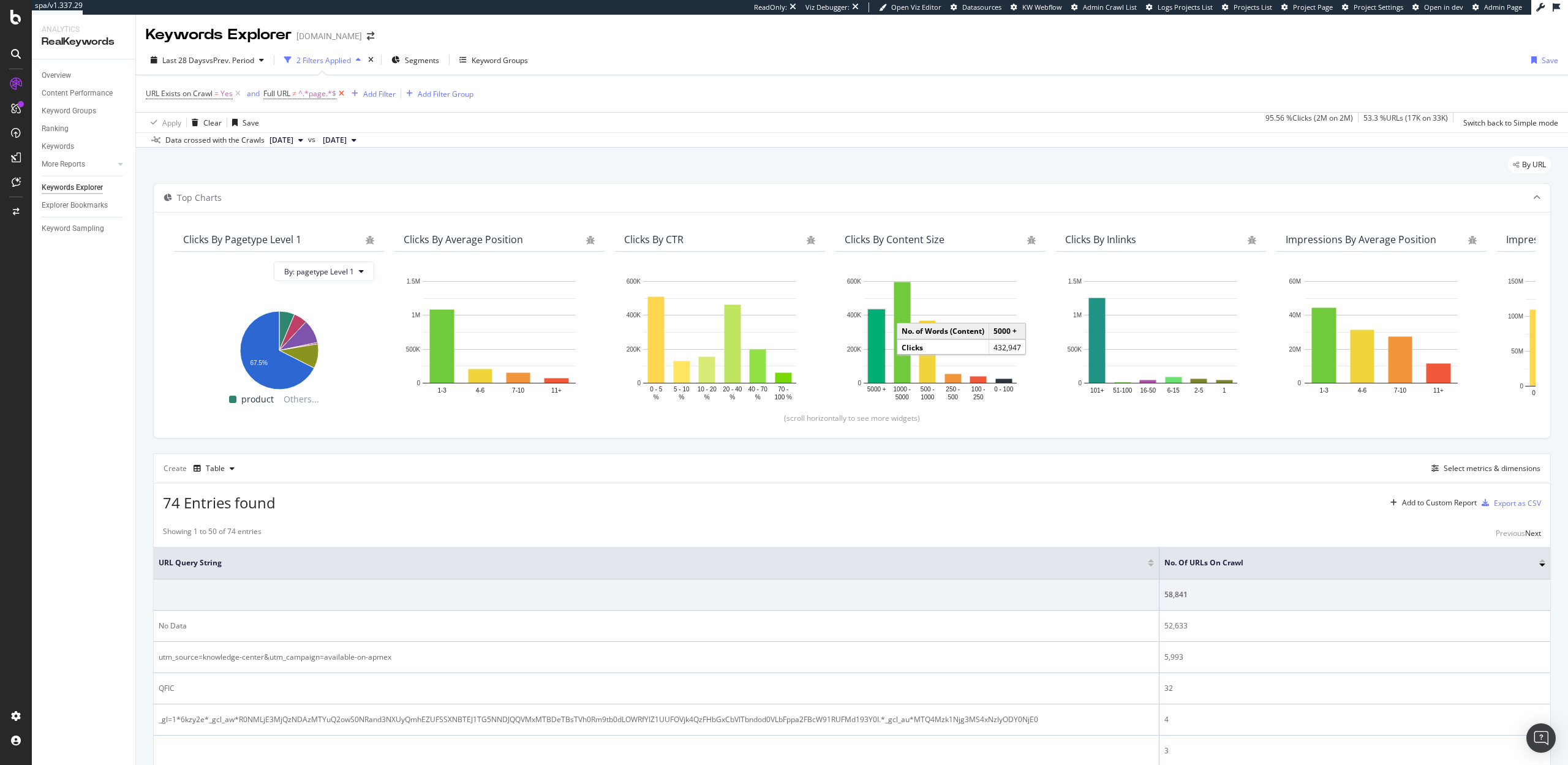
click at [344, 93] on icon at bounding box center [342, 94] width 11 height 13
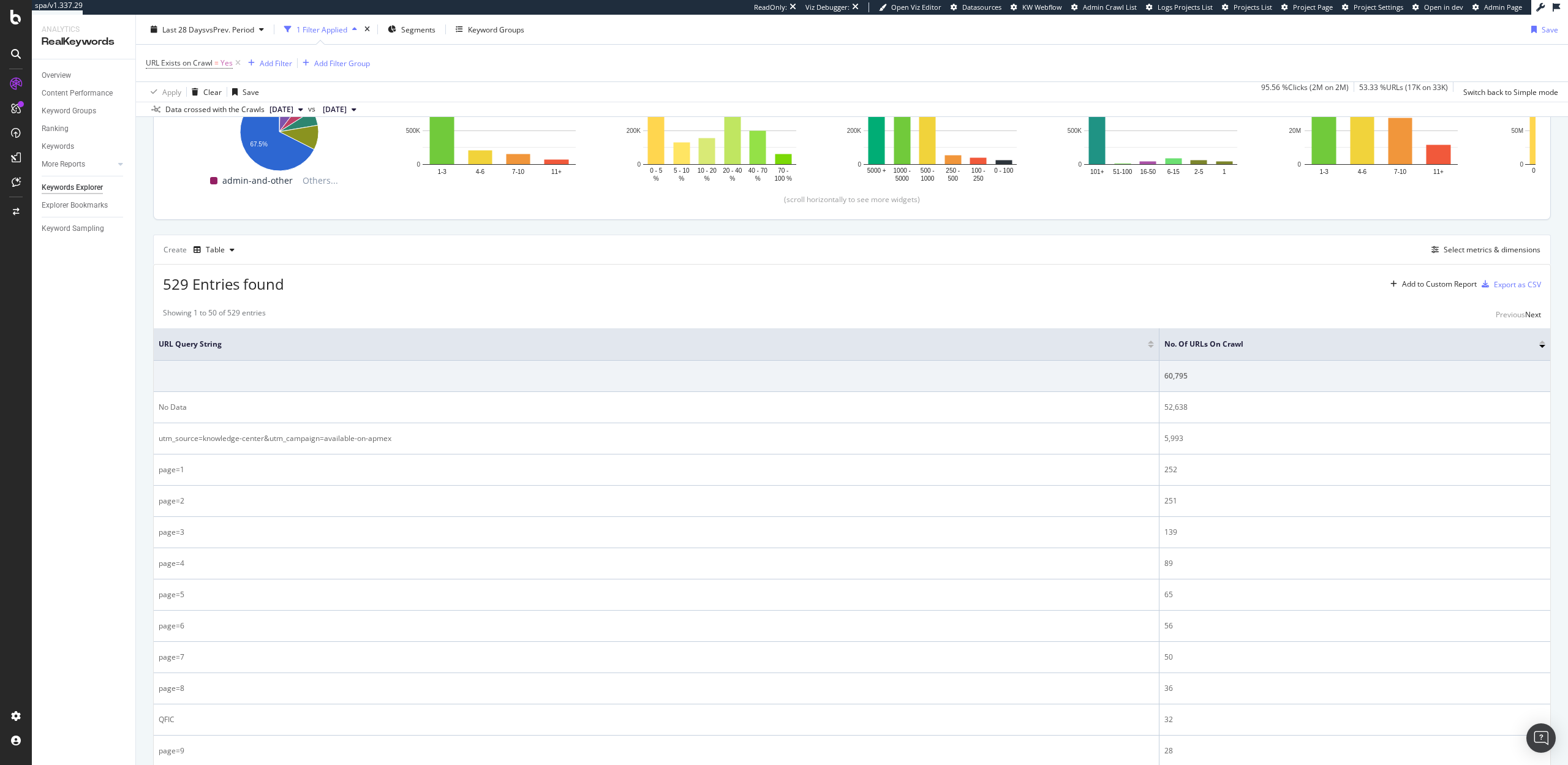
scroll to position [215, 0]
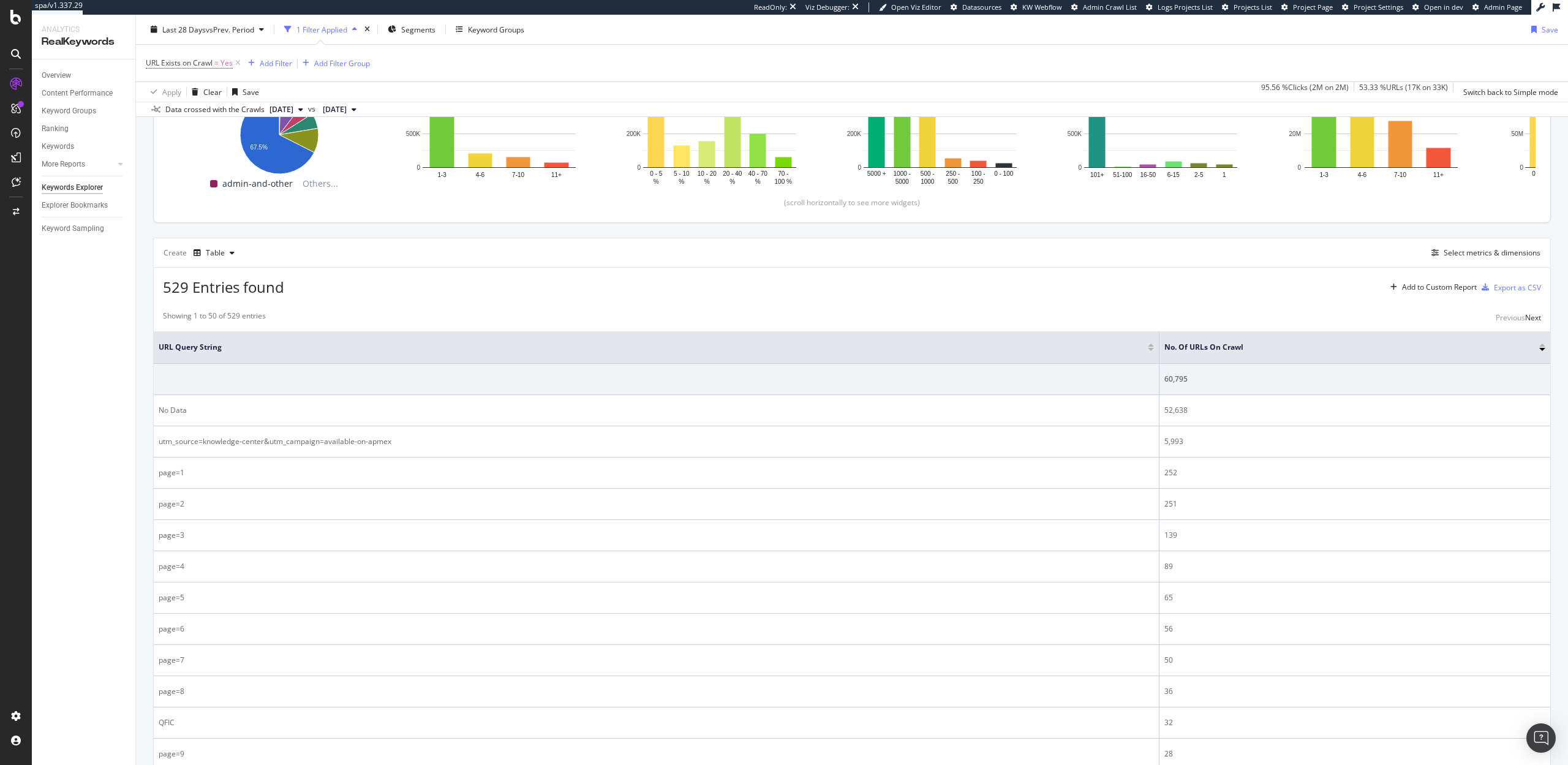
click at [293, 105] on span "2025 Sep. 8th" at bounding box center [282, 109] width 24 height 11
click at [312, 202] on div "2025 Aug. 25th" at bounding box center [299, 204] width 64 height 11
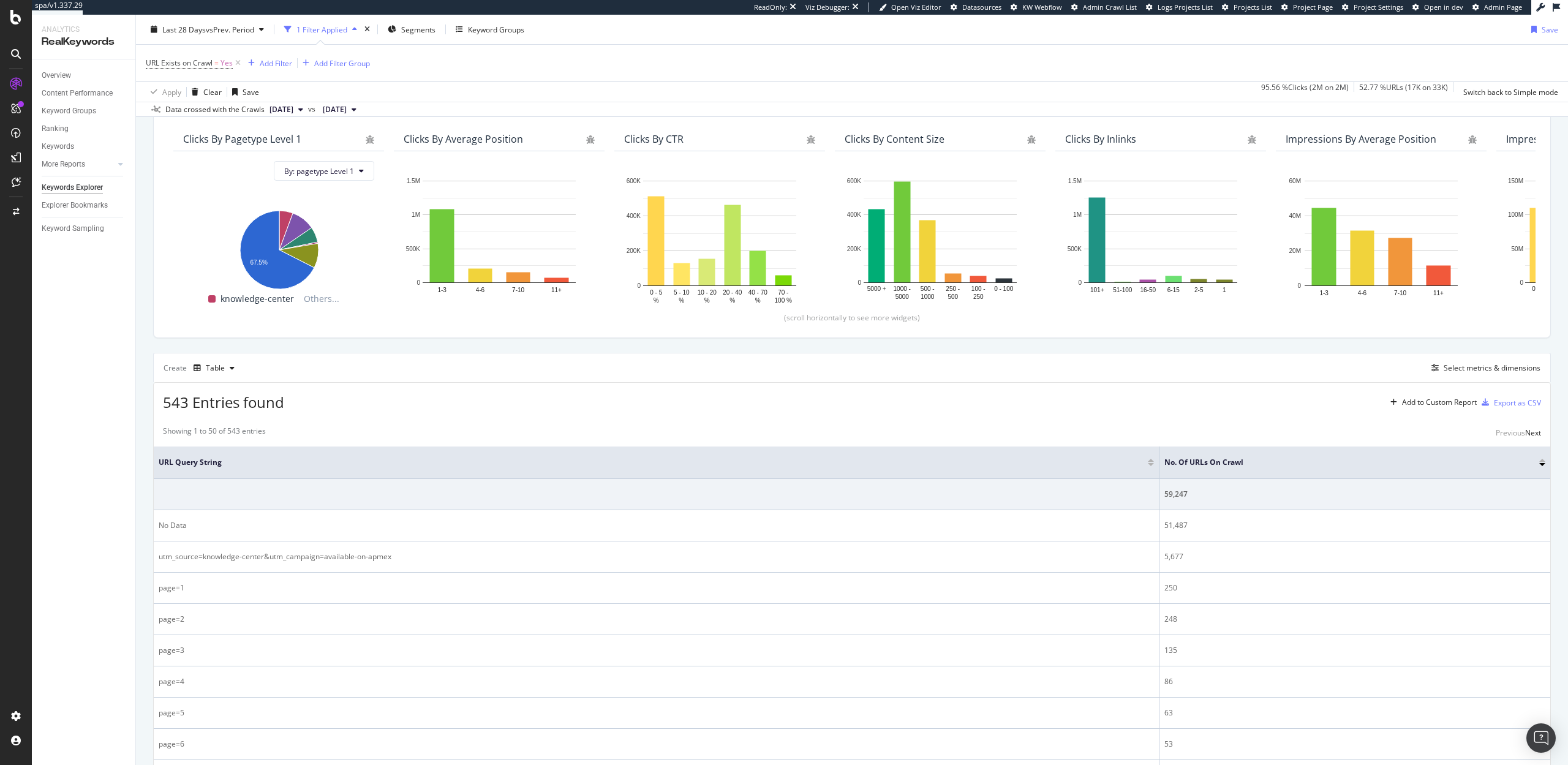
scroll to position [57, 0]
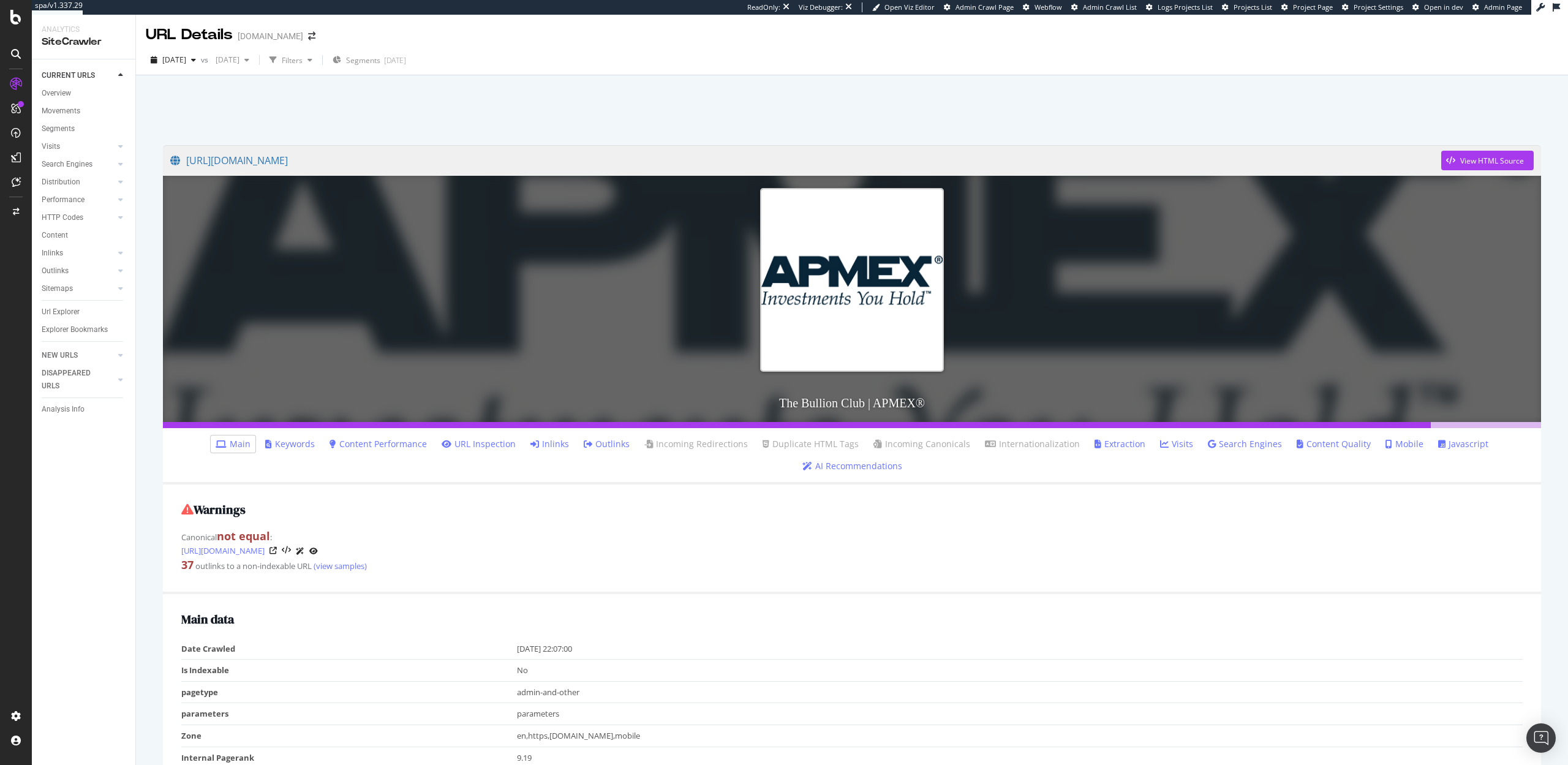
click at [531, 442] on link "Inlinks" at bounding box center [550, 444] width 39 height 13
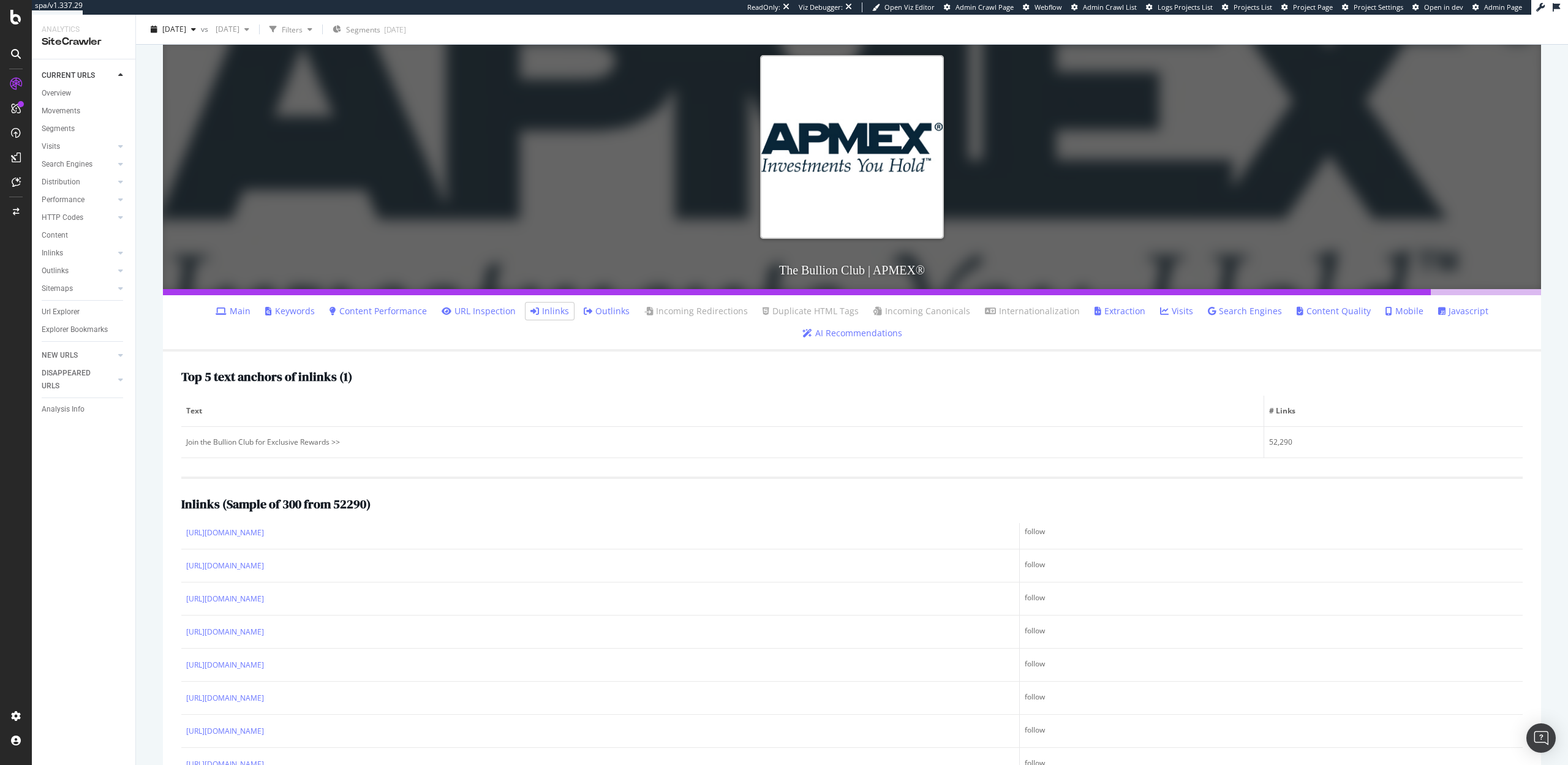
scroll to position [802, 0]
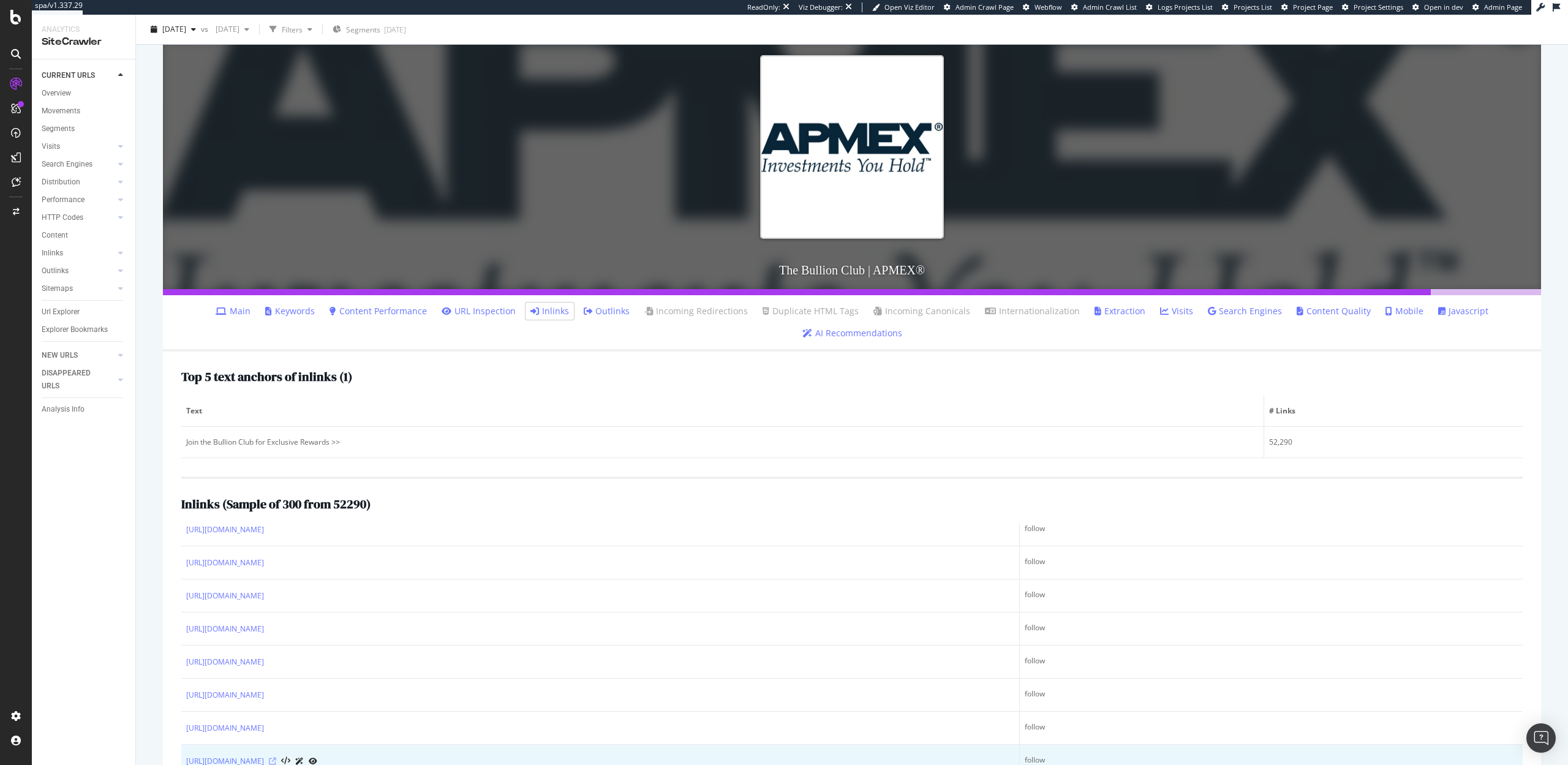
click at [276, 758] on icon at bounding box center [273, 761] width 7 height 7
click at [264, 755] on link "[URL][DOMAIN_NAME]" at bounding box center [225, 761] width 78 height 13
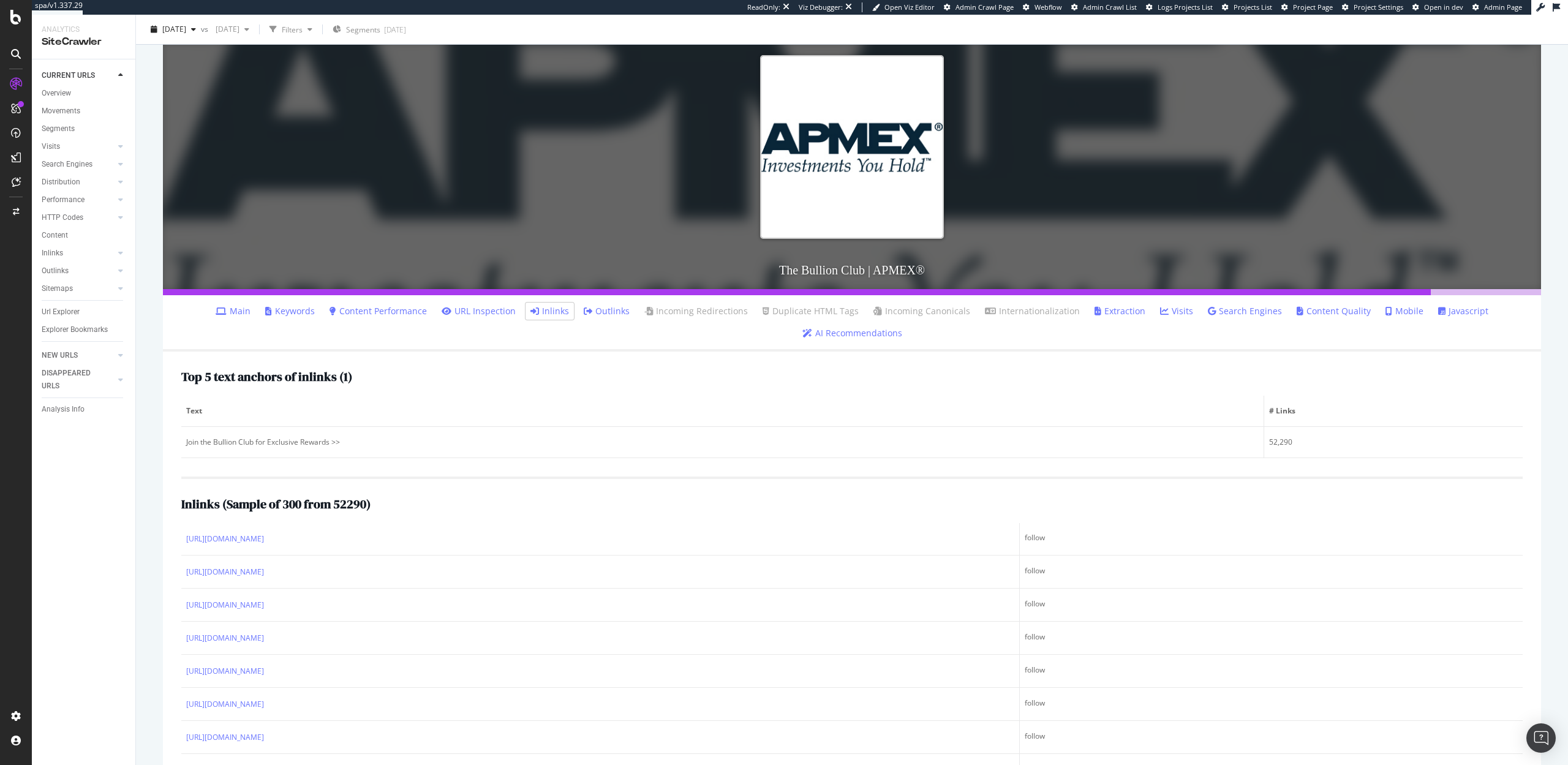
scroll to position [0, 0]
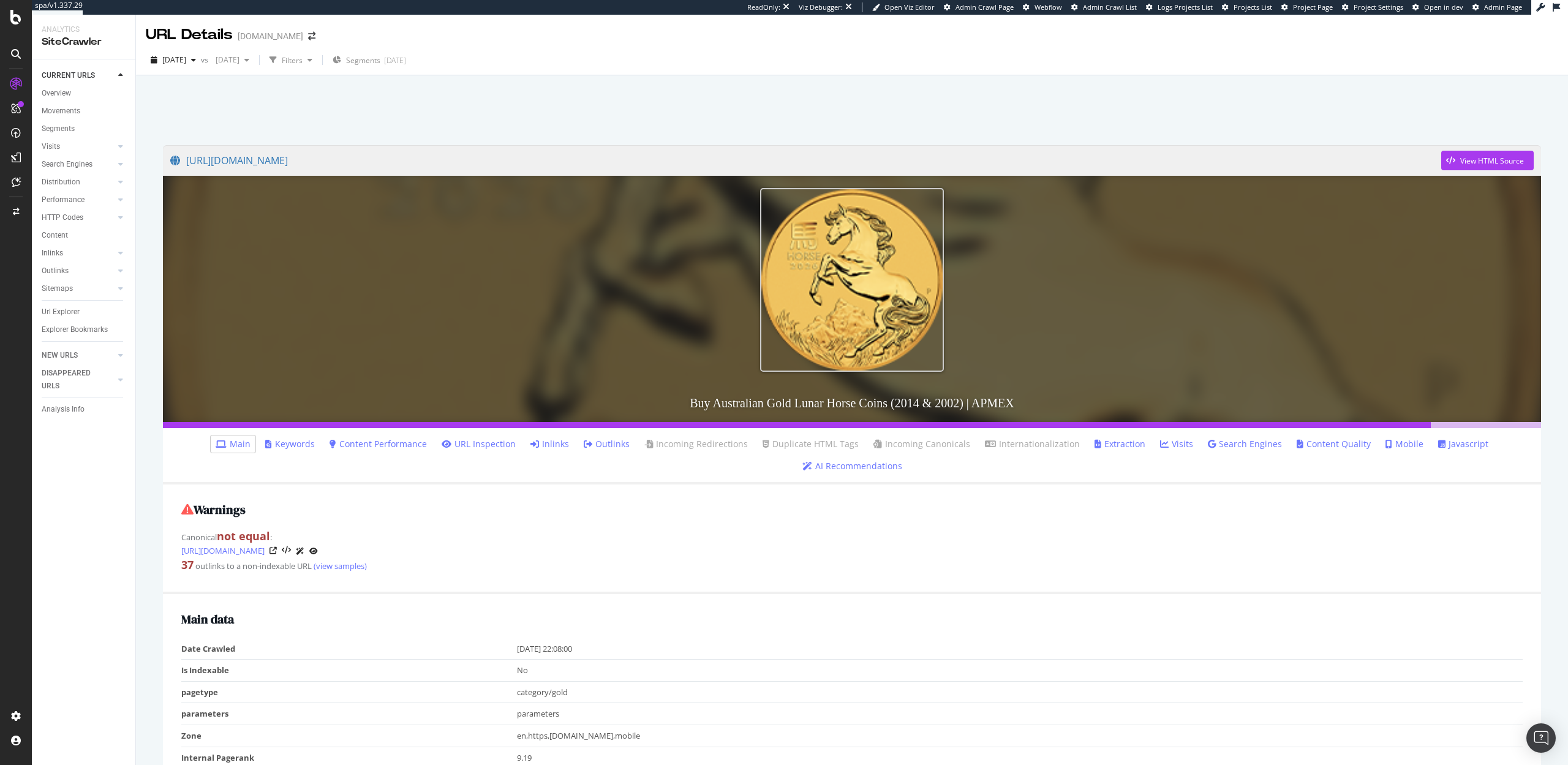
click at [531, 441] on link "Inlinks" at bounding box center [550, 444] width 39 height 13
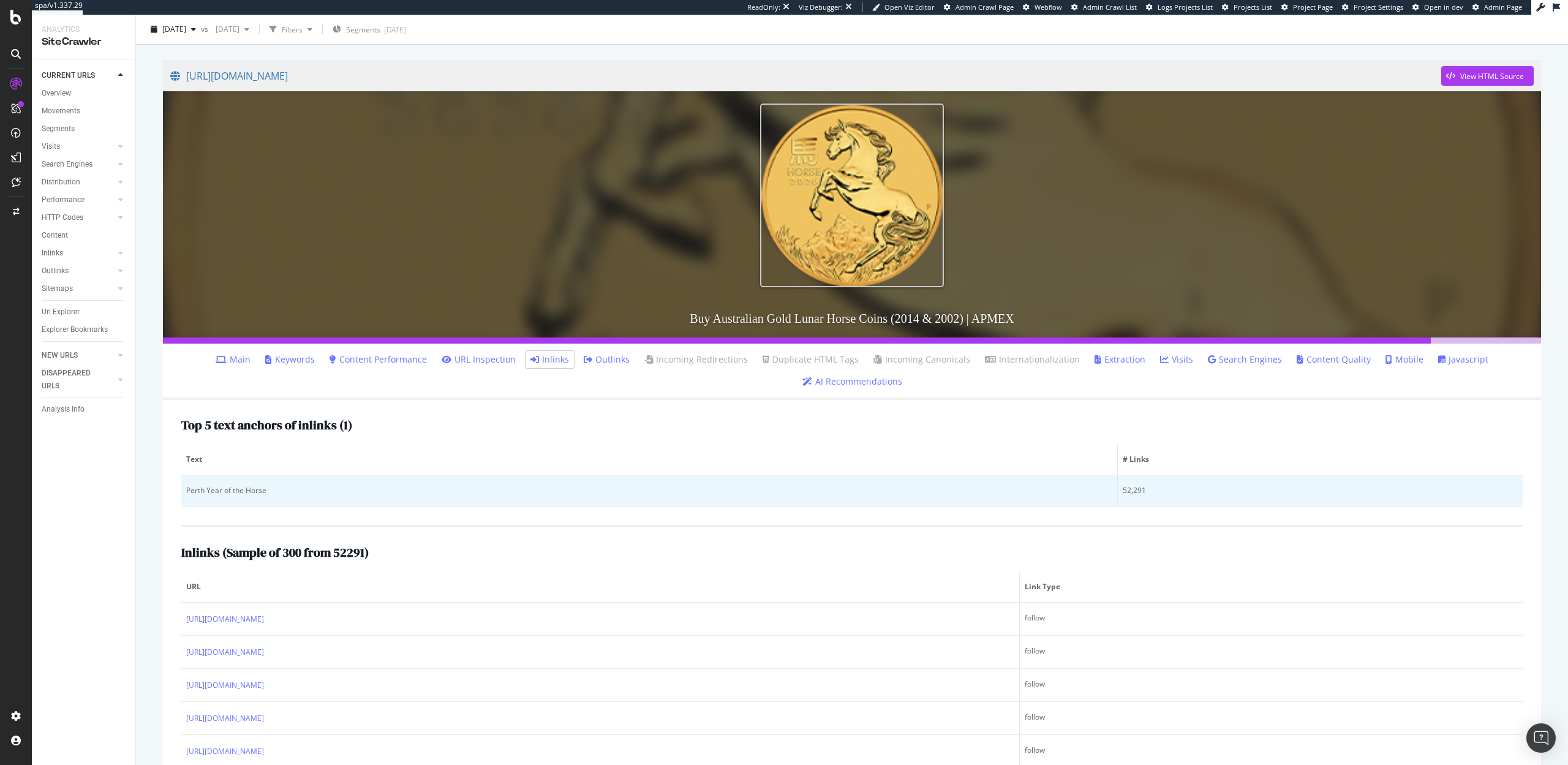
scroll to position [83, 0]
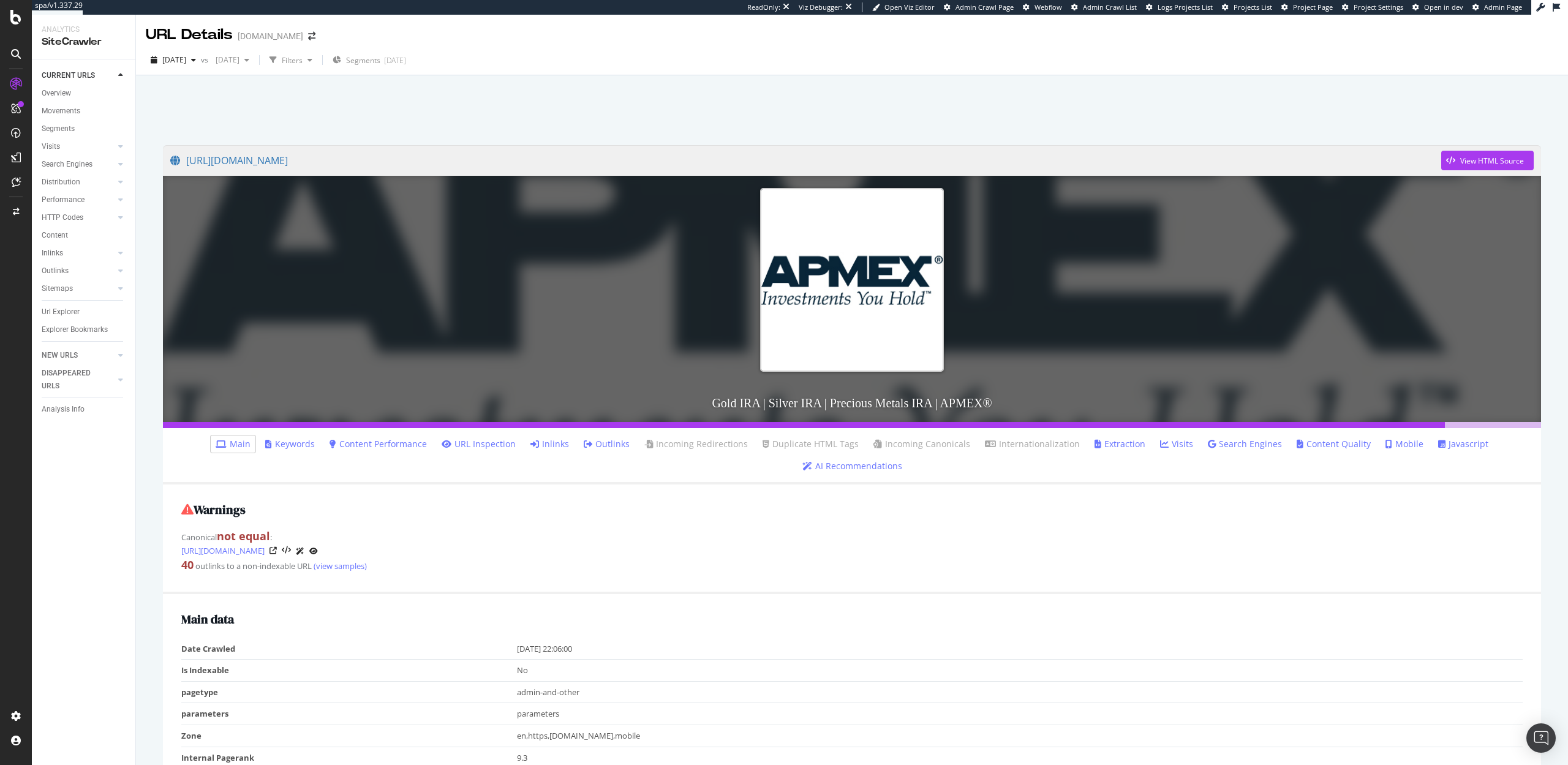
click at [531, 443] on link "Inlinks" at bounding box center [550, 444] width 39 height 13
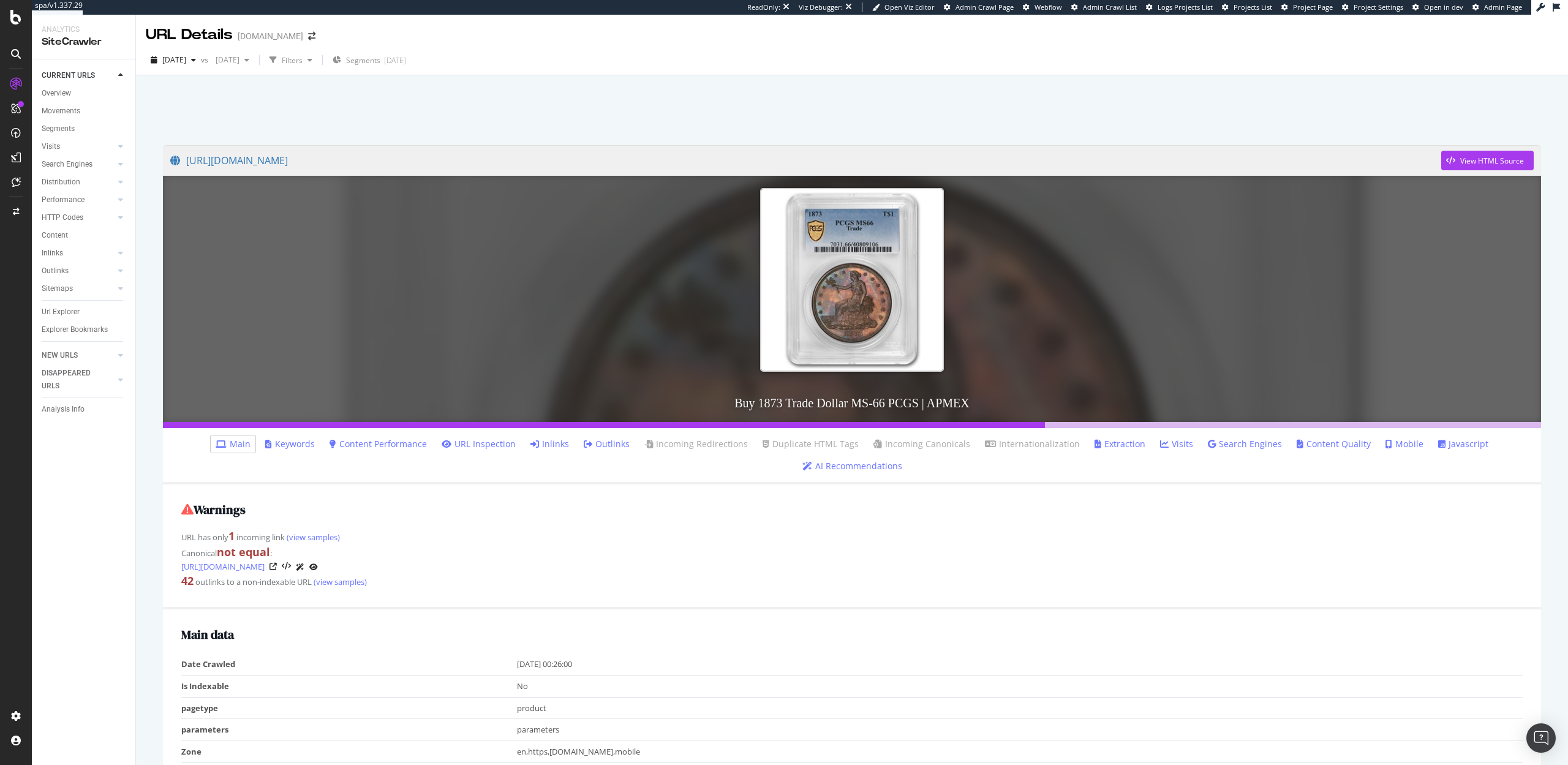
click at [531, 443] on link "Inlinks" at bounding box center [550, 444] width 39 height 13
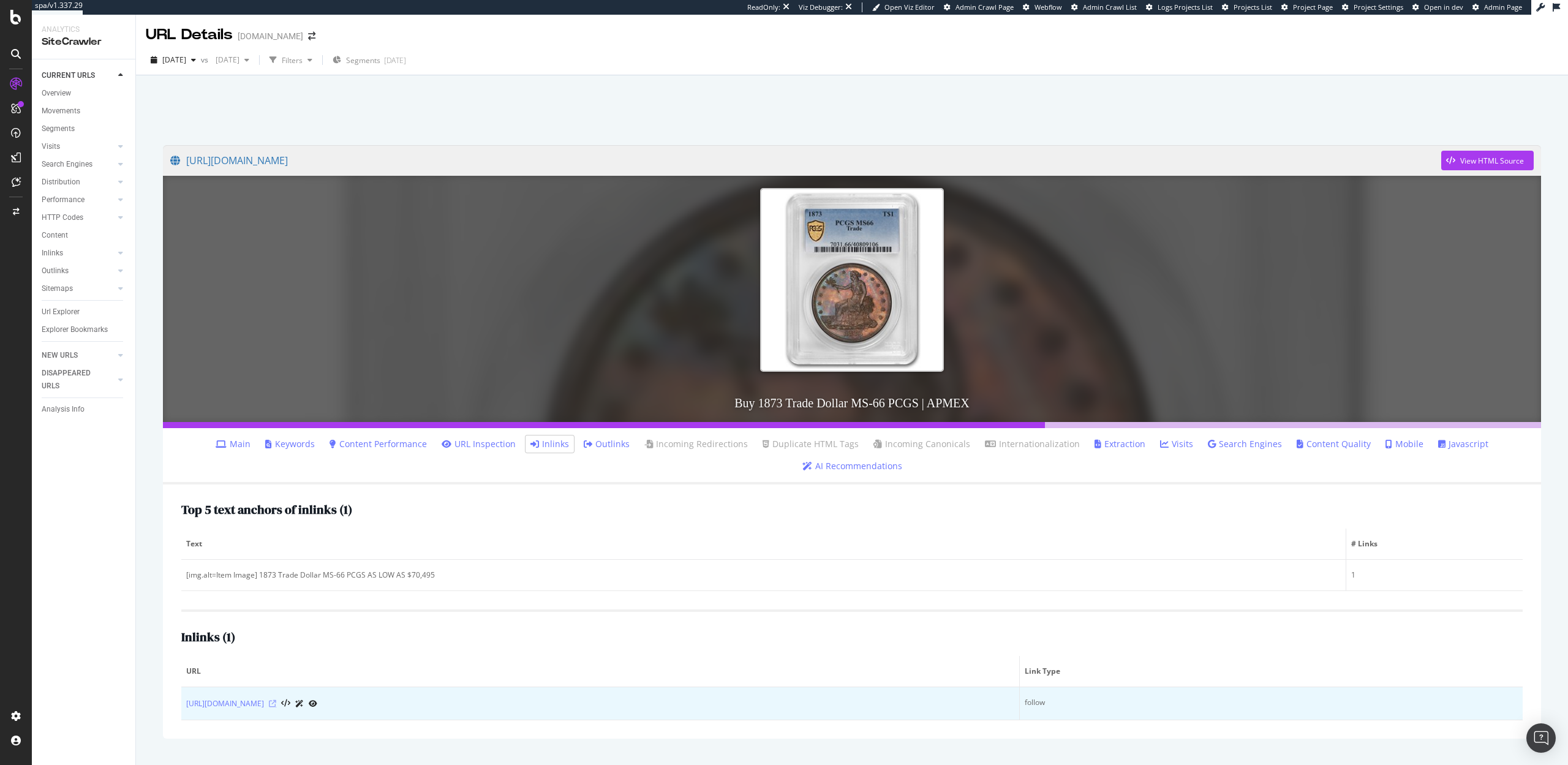
click at [276, 700] on icon at bounding box center [273, 704] width 7 height 7
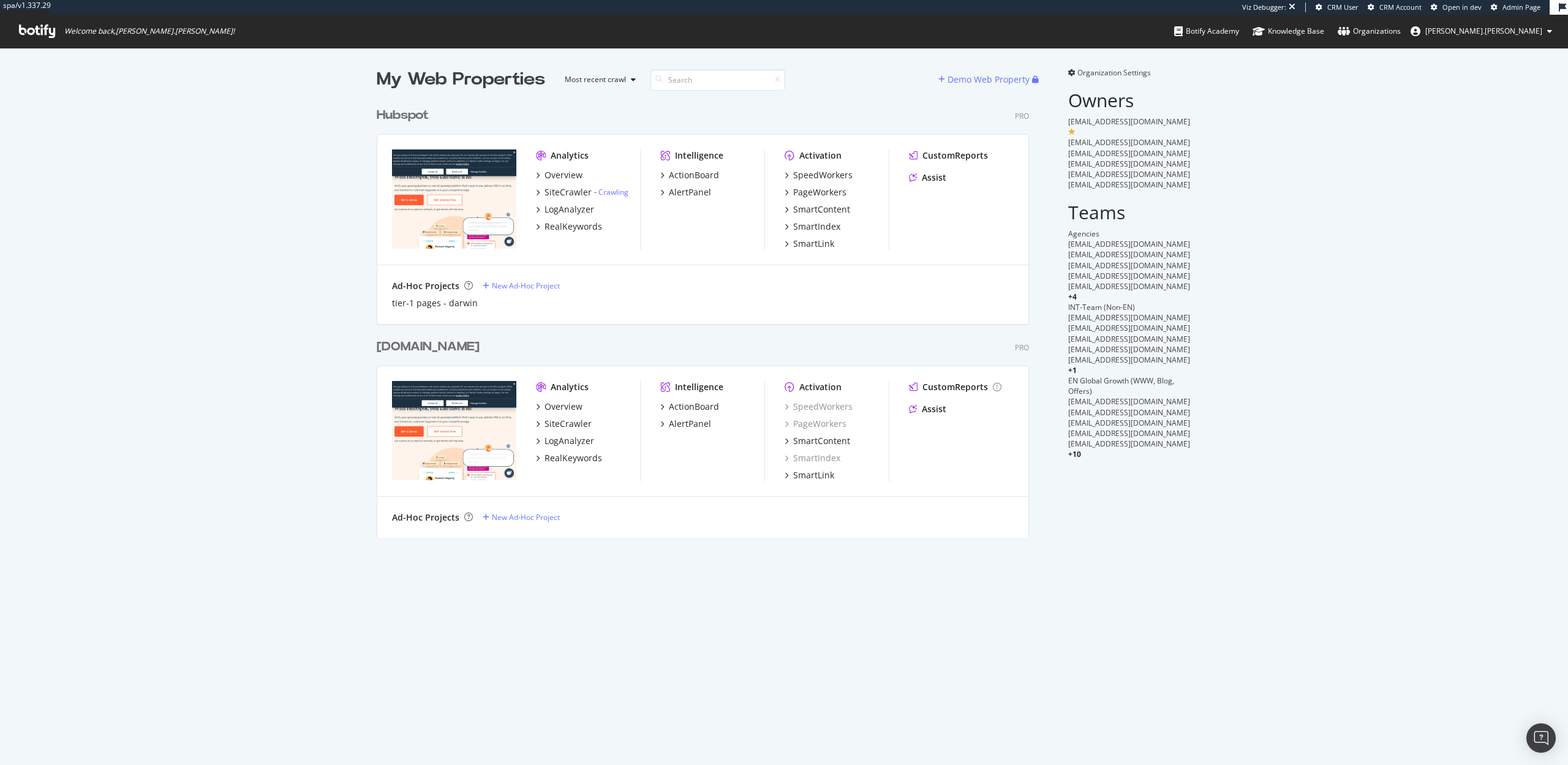
scroll to position [446, 662]
click at [801, 178] on div "SpeedWorkers" at bounding box center [823, 176] width 59 height 13
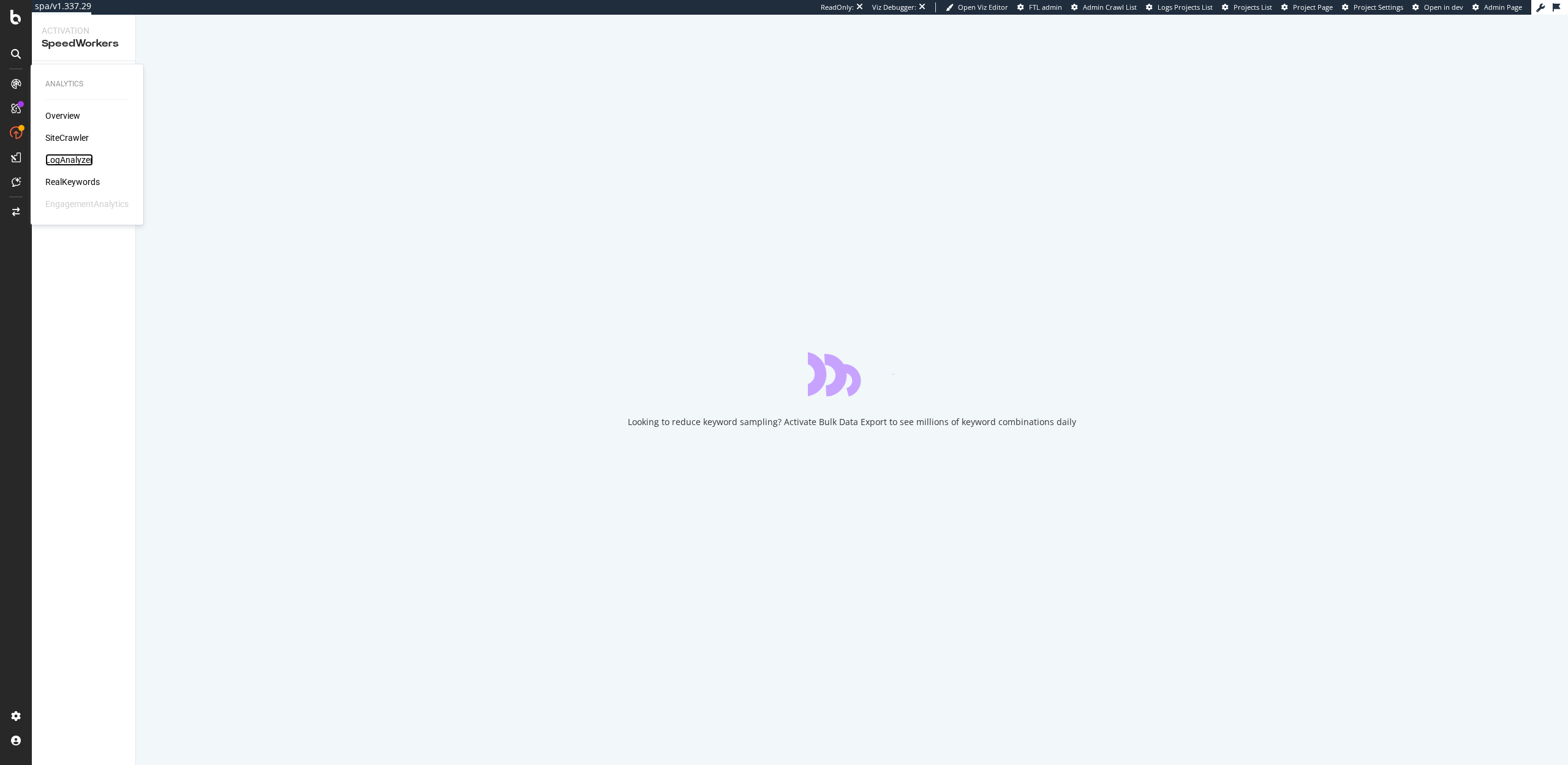
click at [57, 158] on div "LogAnalyzer" at bounding box center [69, 160] width 48 height 13
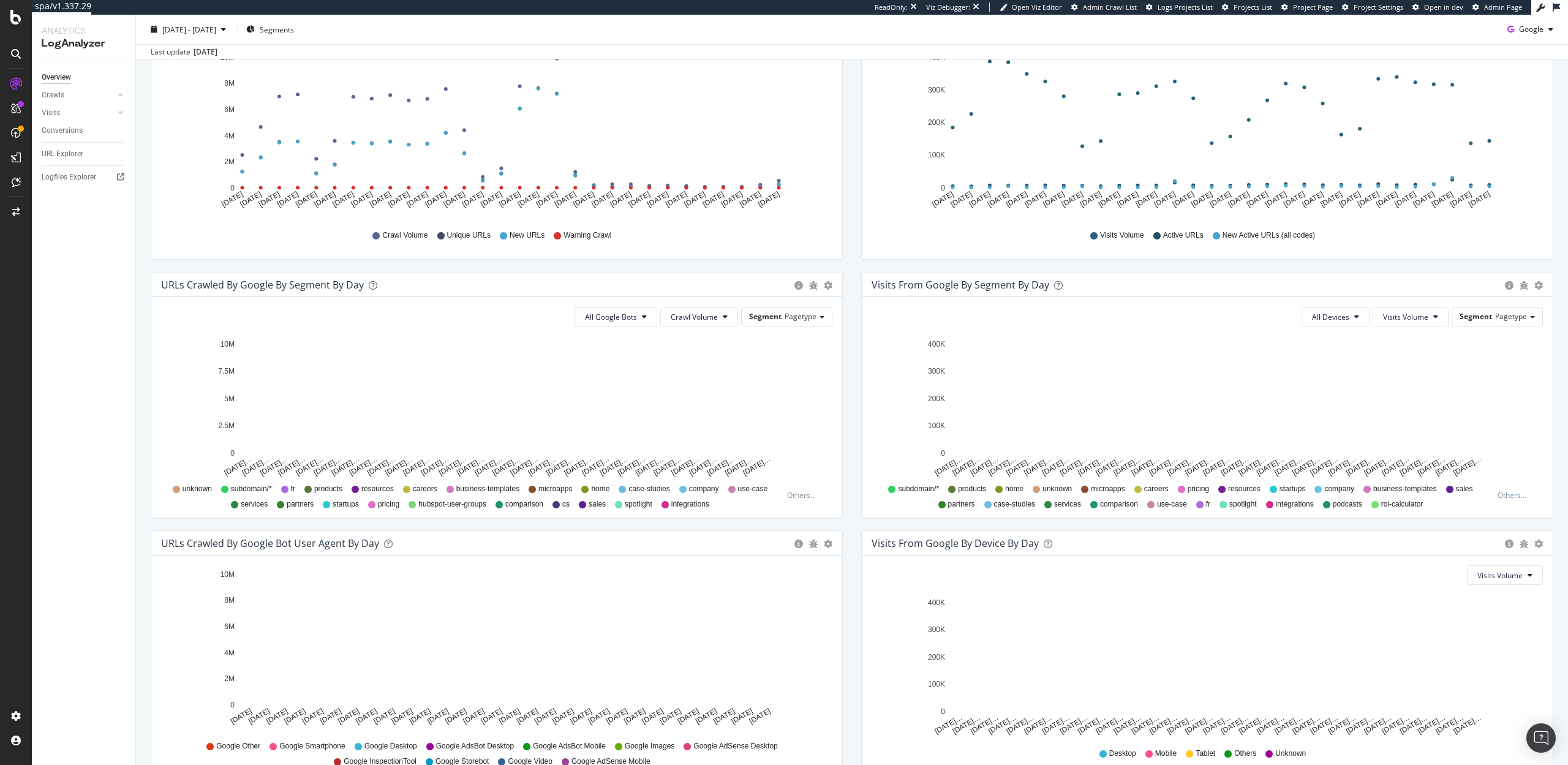
scroll to position [248, 0]
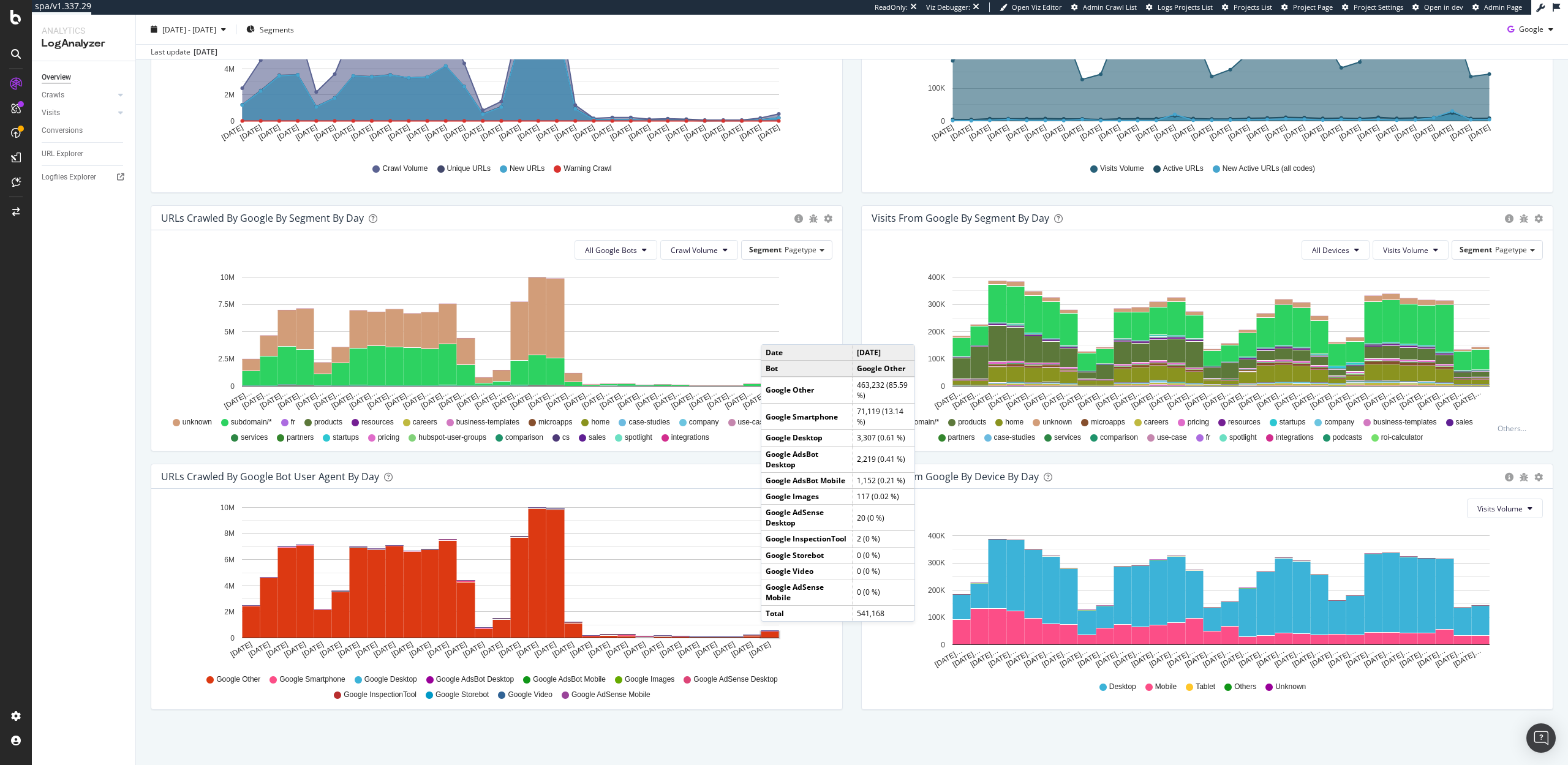
click at [773, 634] on rect "A chart." at bounding box center [770, 635] width 18 height 5
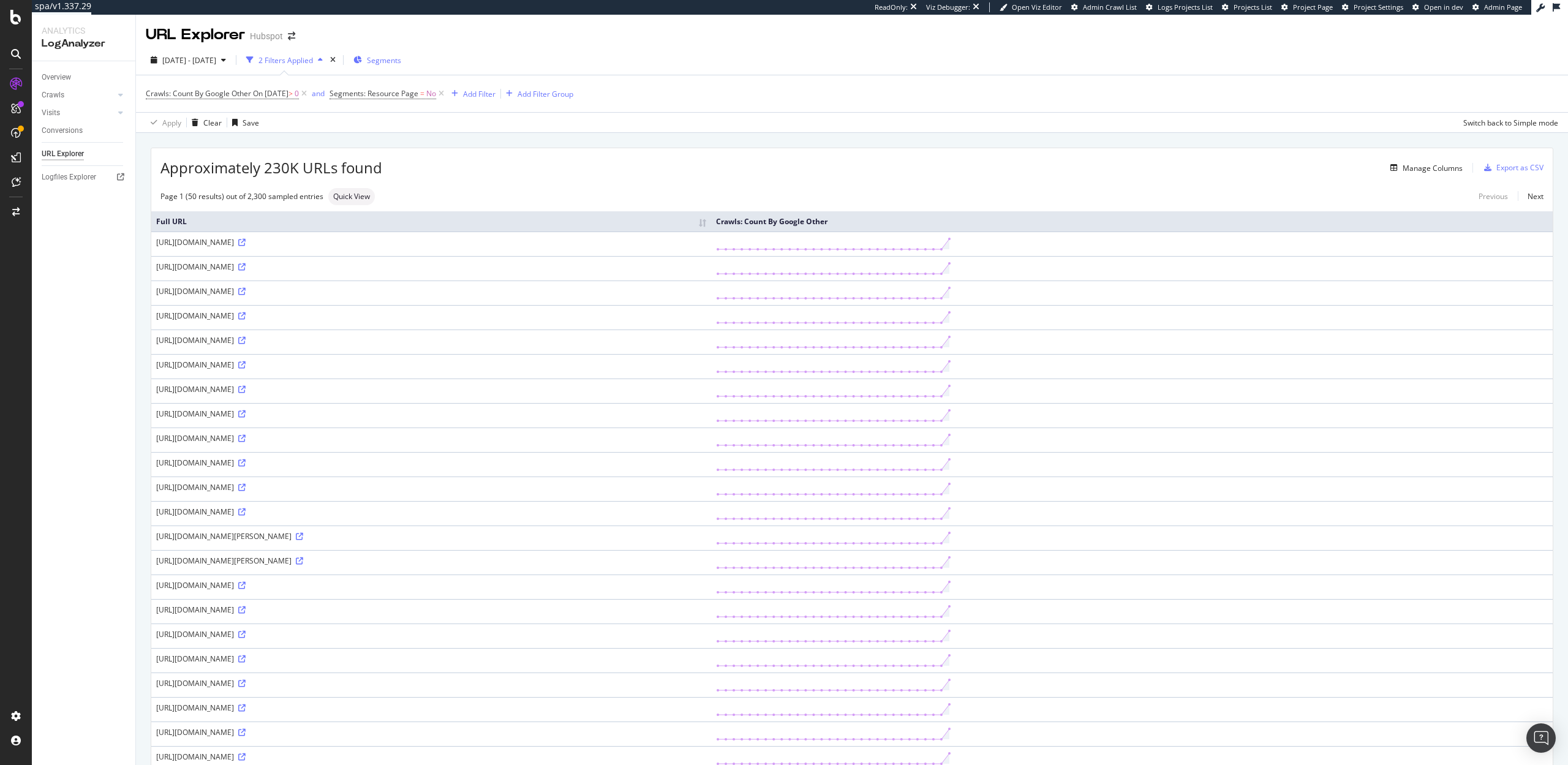
click at [397, 61] on div "Segments" at bounding box center [377, 60] width 48 height 11
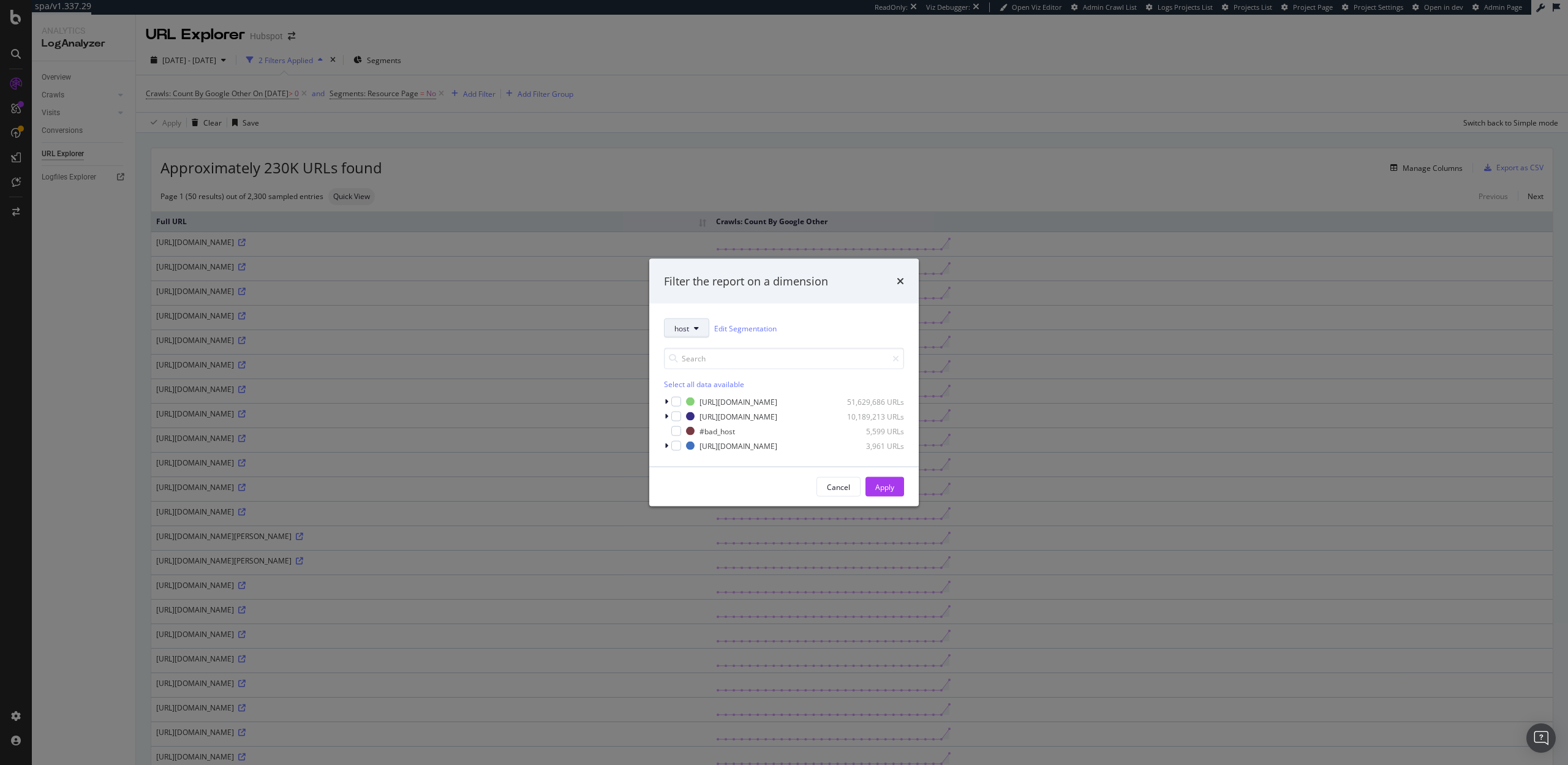
click at [703, 329] on button "host" at bounding box center [687, 328] width 46 height 20
click at [706, 411] on div "parameters" at bounding box center [728, 418] width 128 height 18
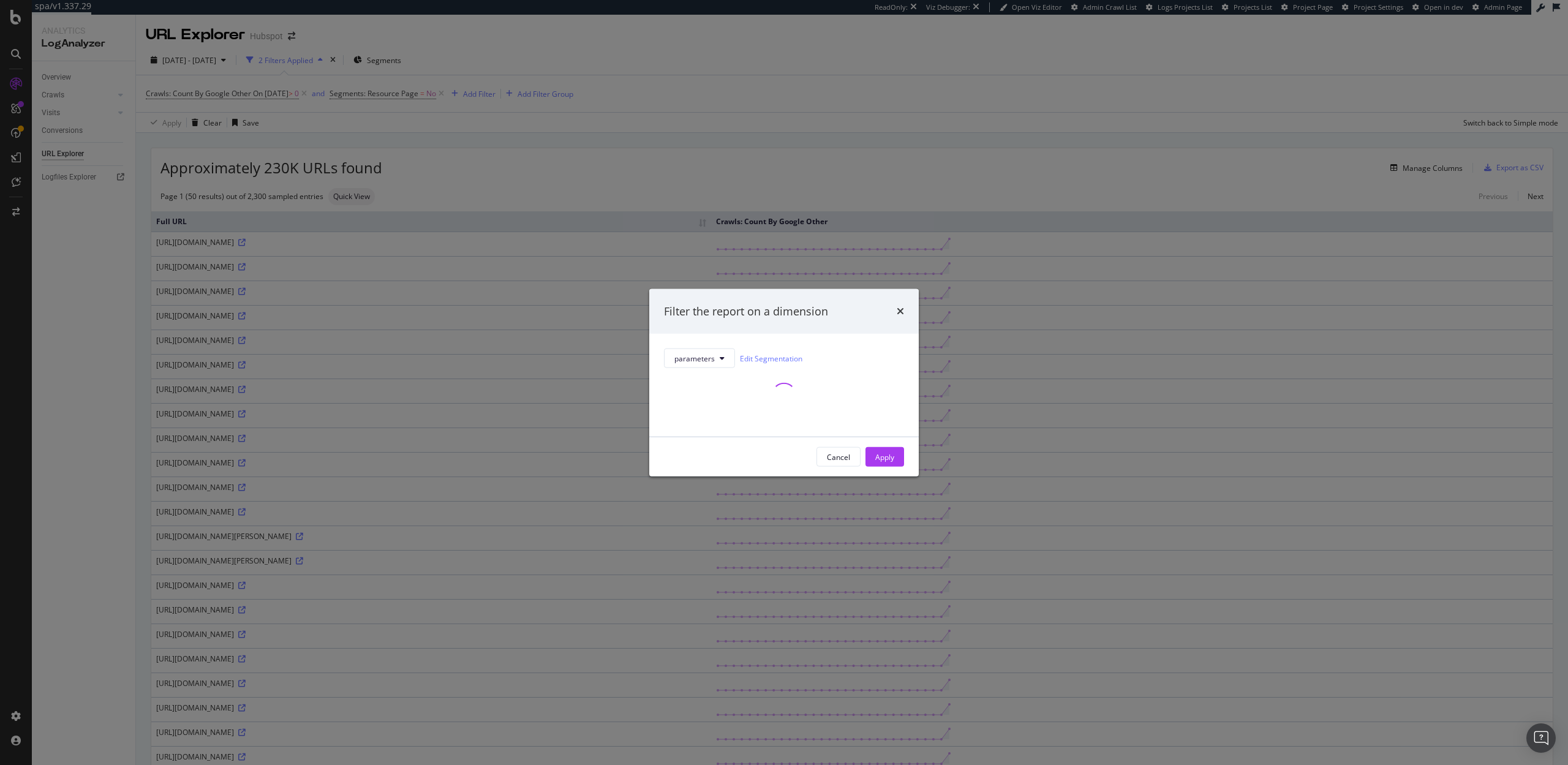
click at [57, 80] on div "Filter the report on a dimension parameters Edit Segmentation Cancel Apply" at bounding box center [784, 382] width 1568 height 765
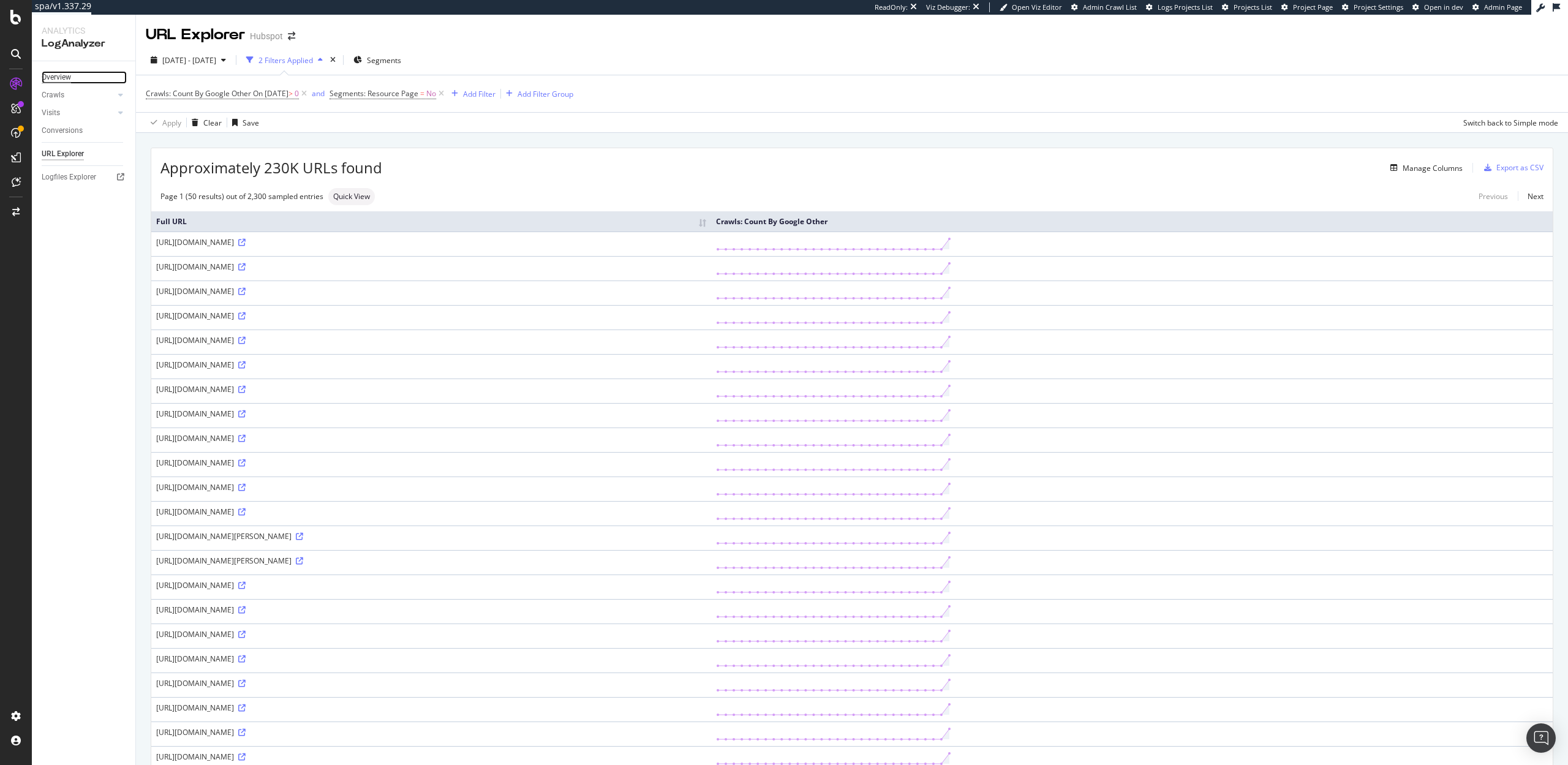
click at [60, 80] on div "Overview" at bounding box center [56, 77] width 30 height 13
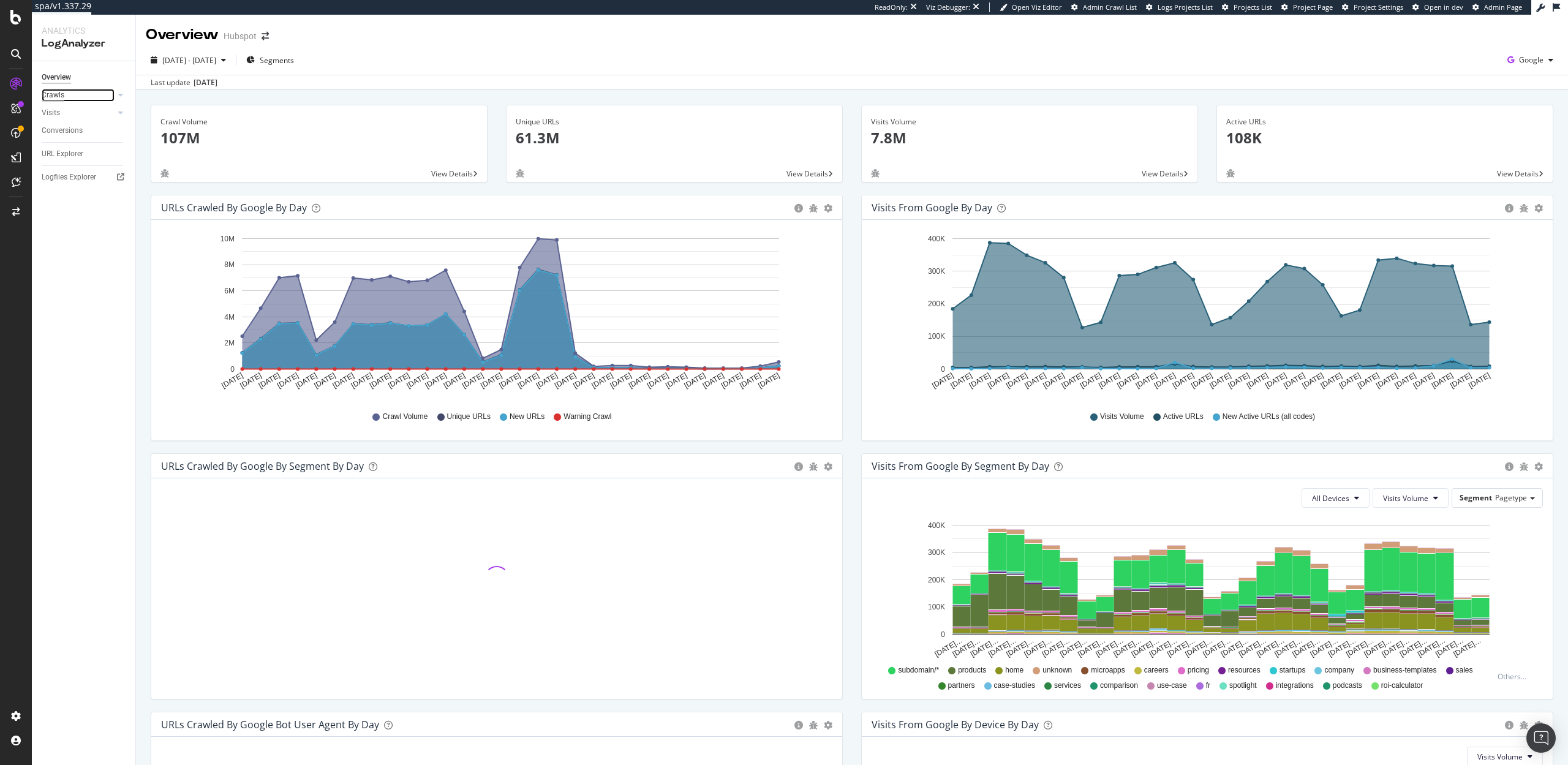
click at [59, 95] on div "Crawls" at bounding box center [52, 95] width 22 height 13
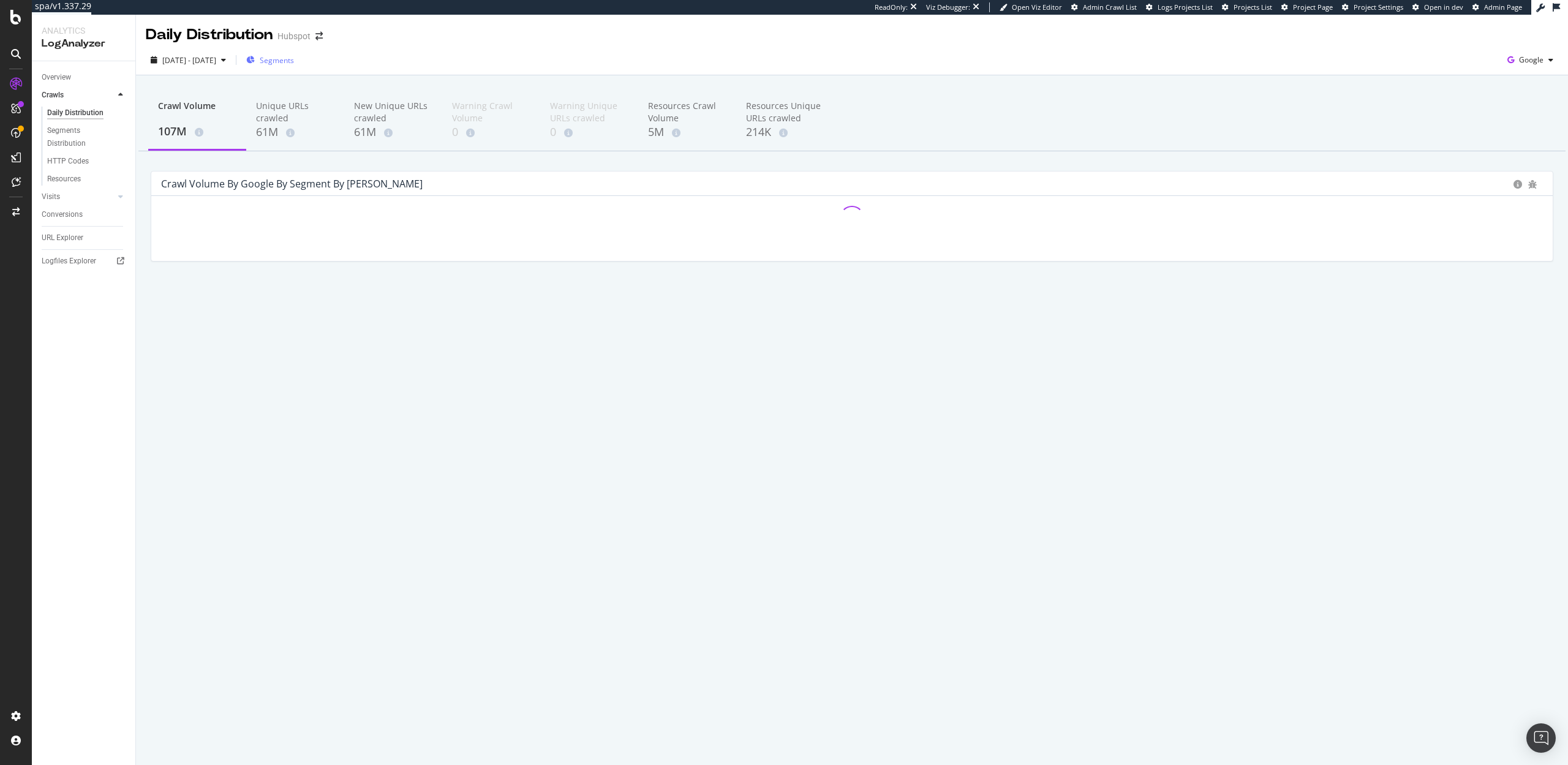
click at [294, 56] on span "Segments" at bounding box center [277, 60] width 34 height 11
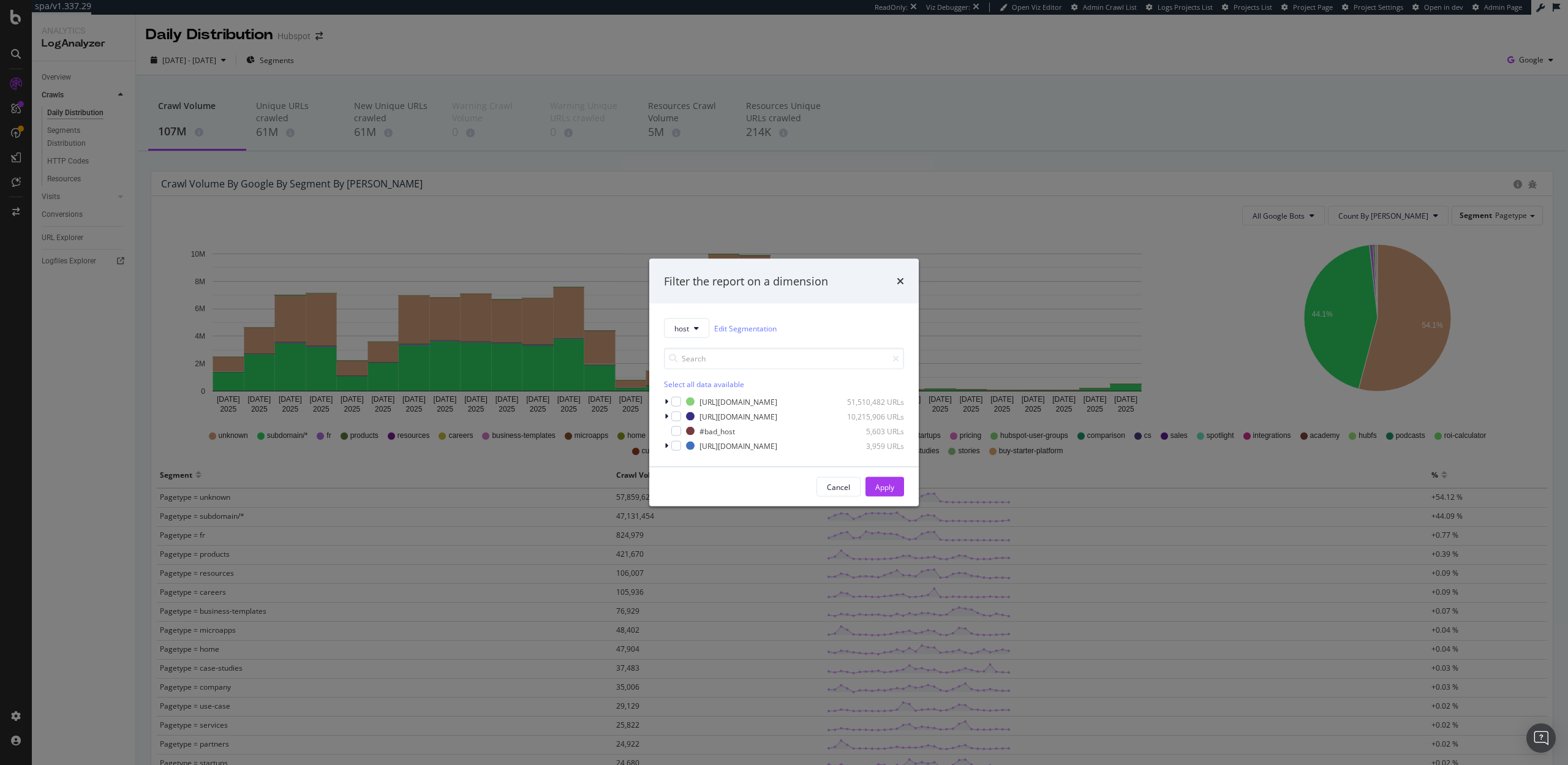
click at [687, 317] on div "host Edit Segmentation Select all data available https_hubspot.com 51,510,482 U…" at bounding box center [784, 386] width 270 height 163
click at [689, 324] on button "host" at bounding box center [687, 328] width 46 height 20
click at [697, 418] on span "parameters" at bounding box center [728, 418] width 108 height 11
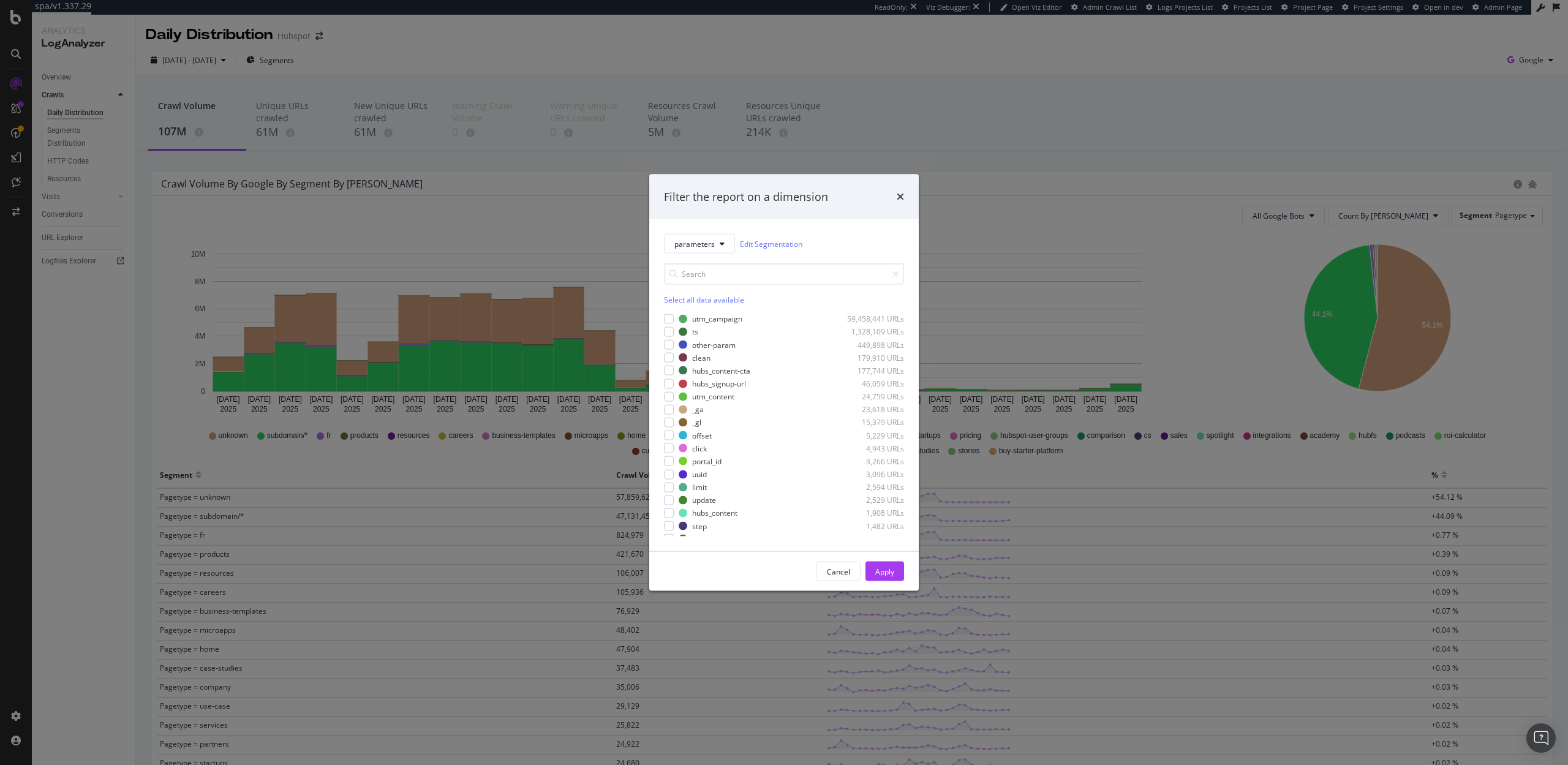
click at [677, 300] on div "Select all data available" at bounding box center [784, 300] width 240 height 11
click at [670, 355] on icon "modal" at bounding box center [669, 358] width 5 height 6
click at [887, 571] on div "Apply" at bounding box center [884, 571] width 19 height 11
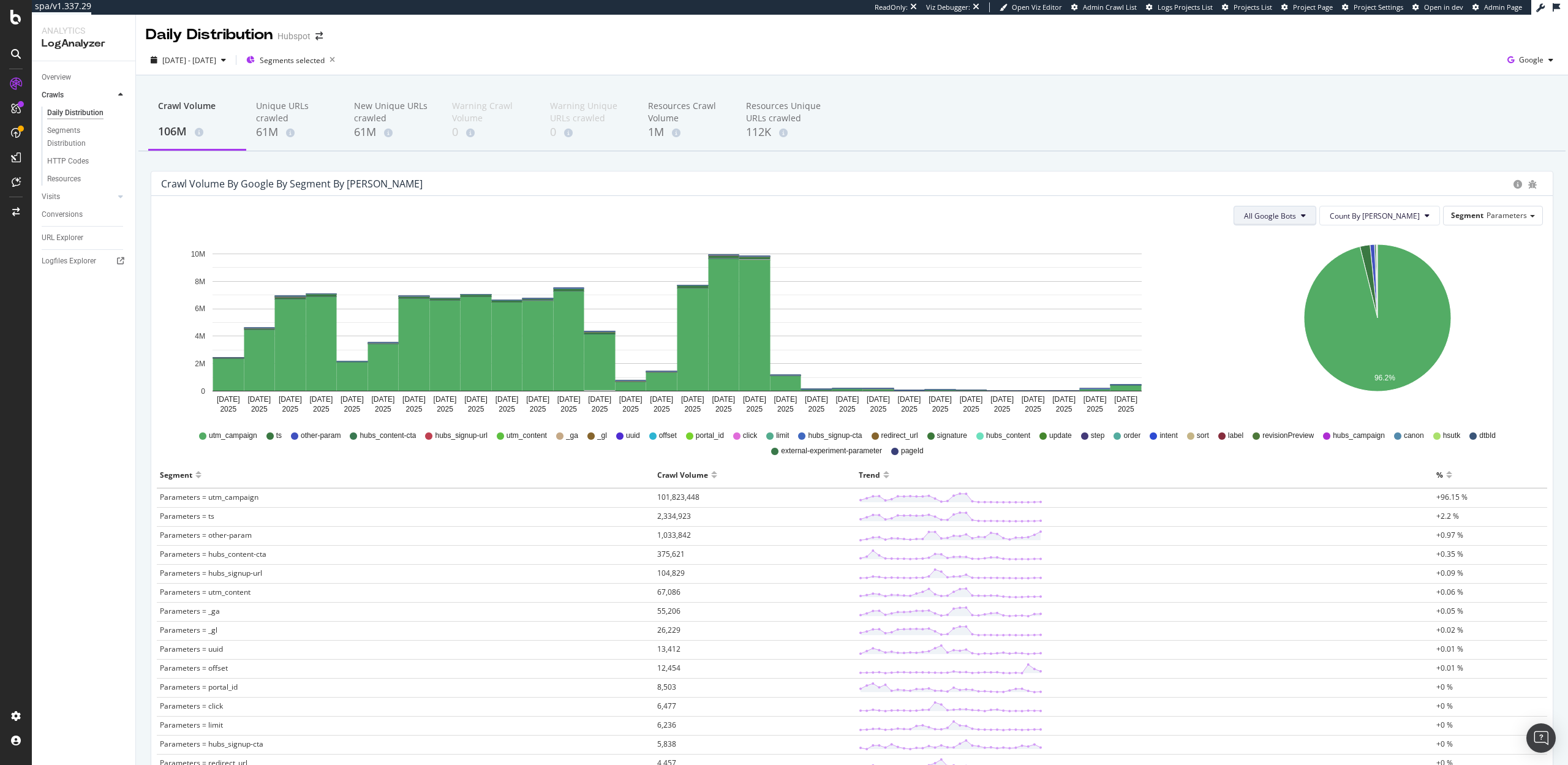
click at [1307, 208] on button "All Google Bots" at bounding box center [1275, 216] width 82 height 20
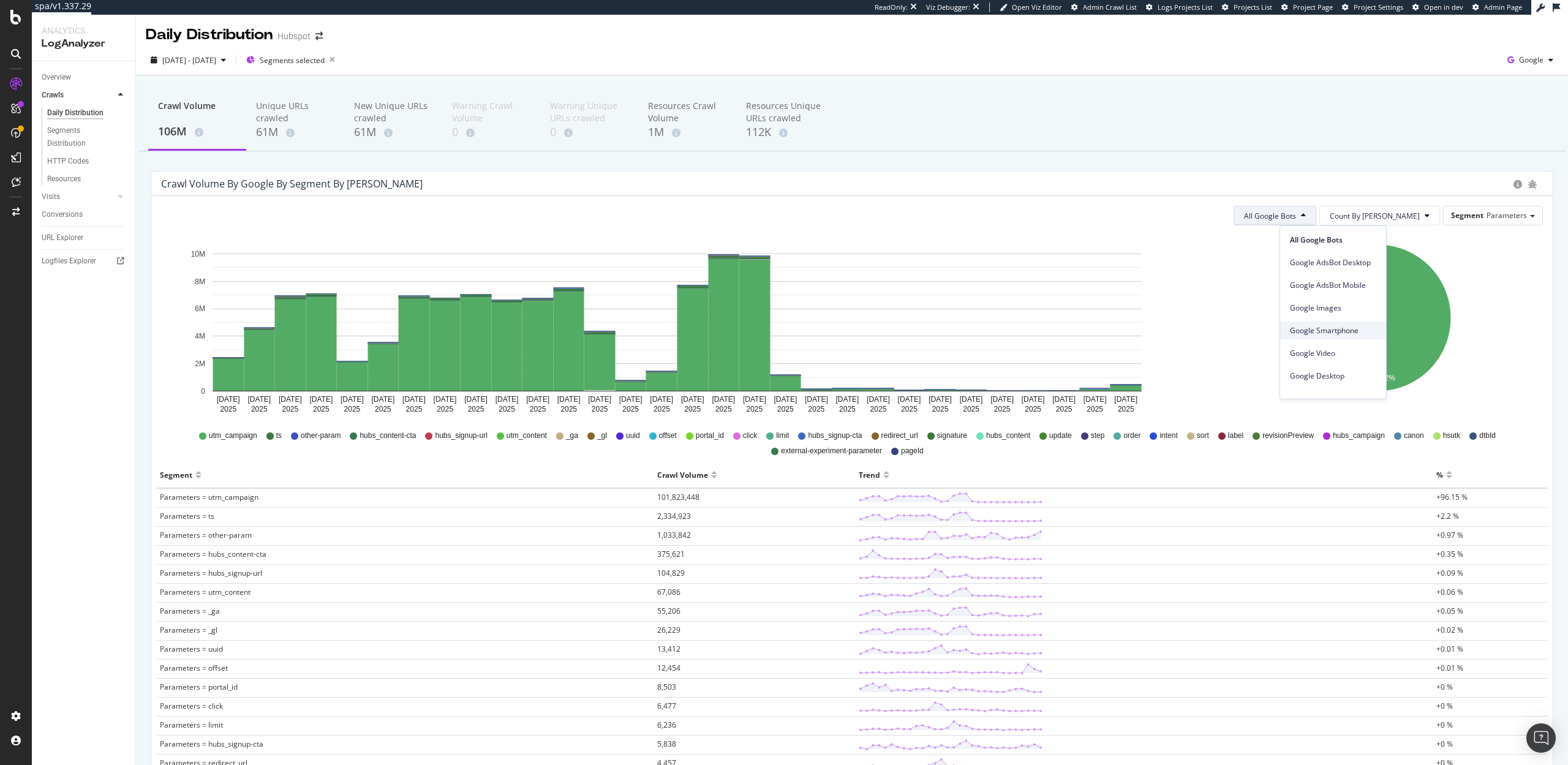
click at [1294, 326] on span "Google Smartphone" at bounding box center [1333, 331] width 86 height 11
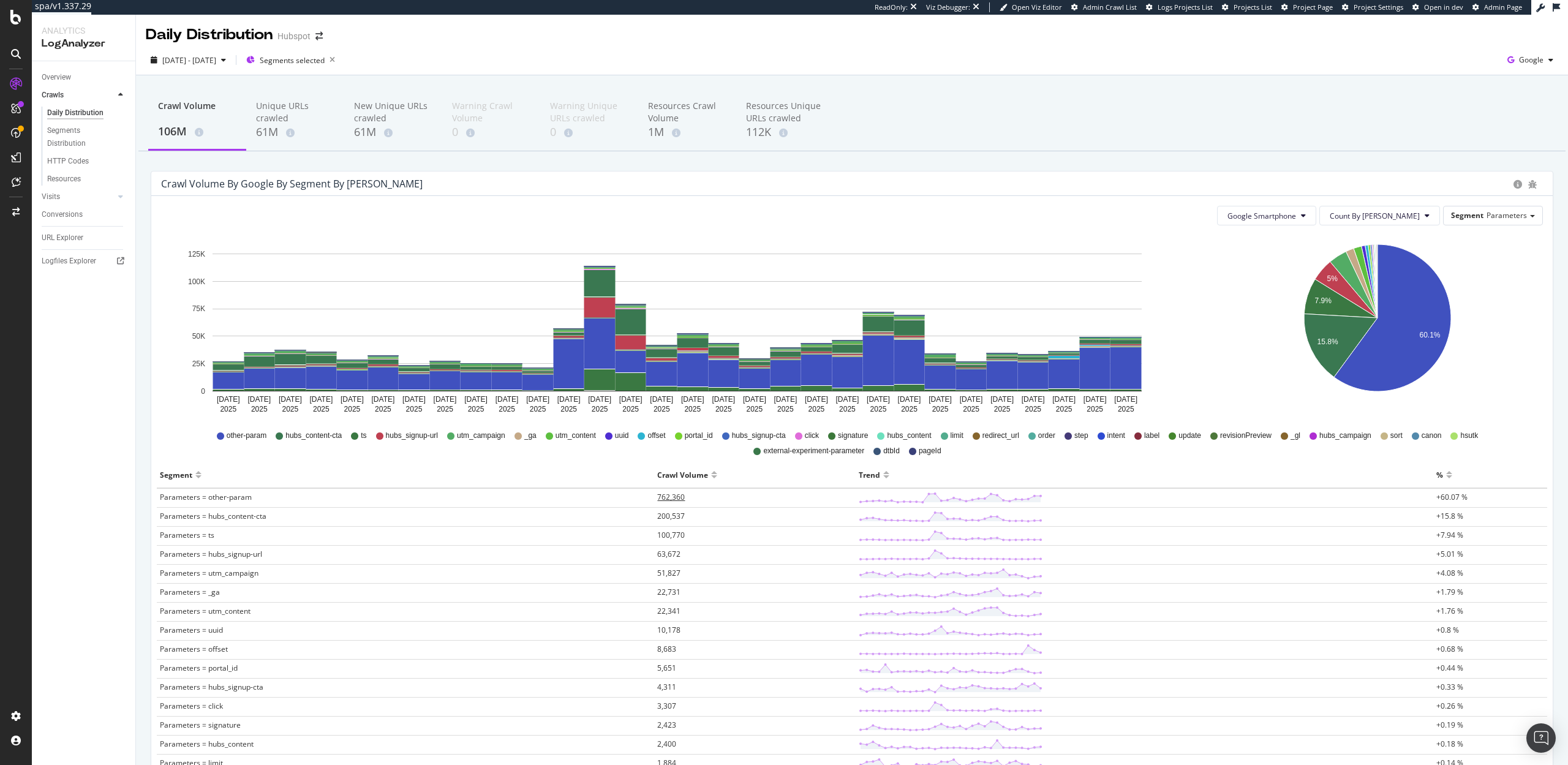
click at [678, 495] on span "762,360" at bounding box center [671, 498] width 28 height 11
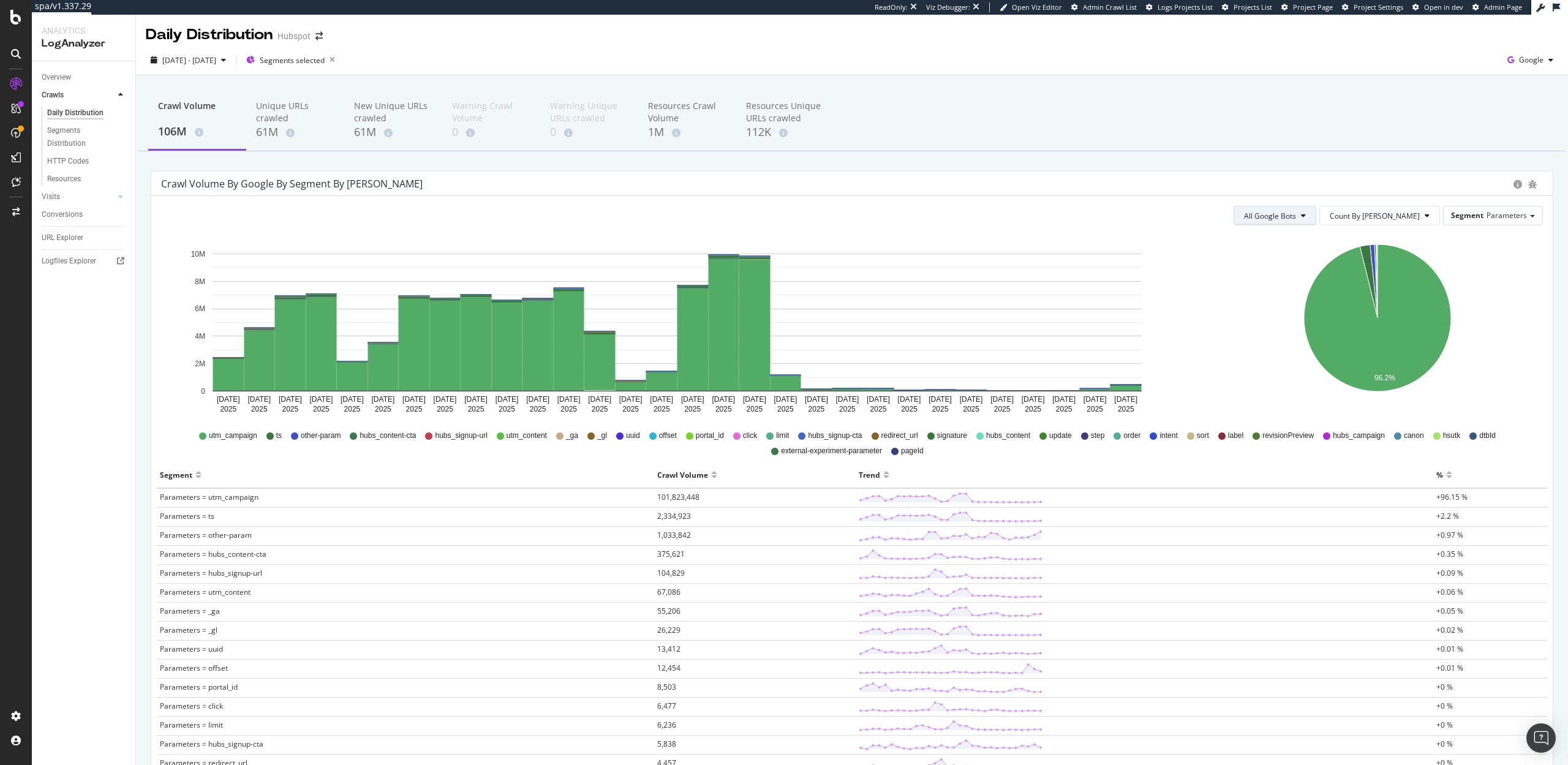
click at [1316, 208] on button "All Google Bots" at bounding box center [1275, 216] width 82 height 20
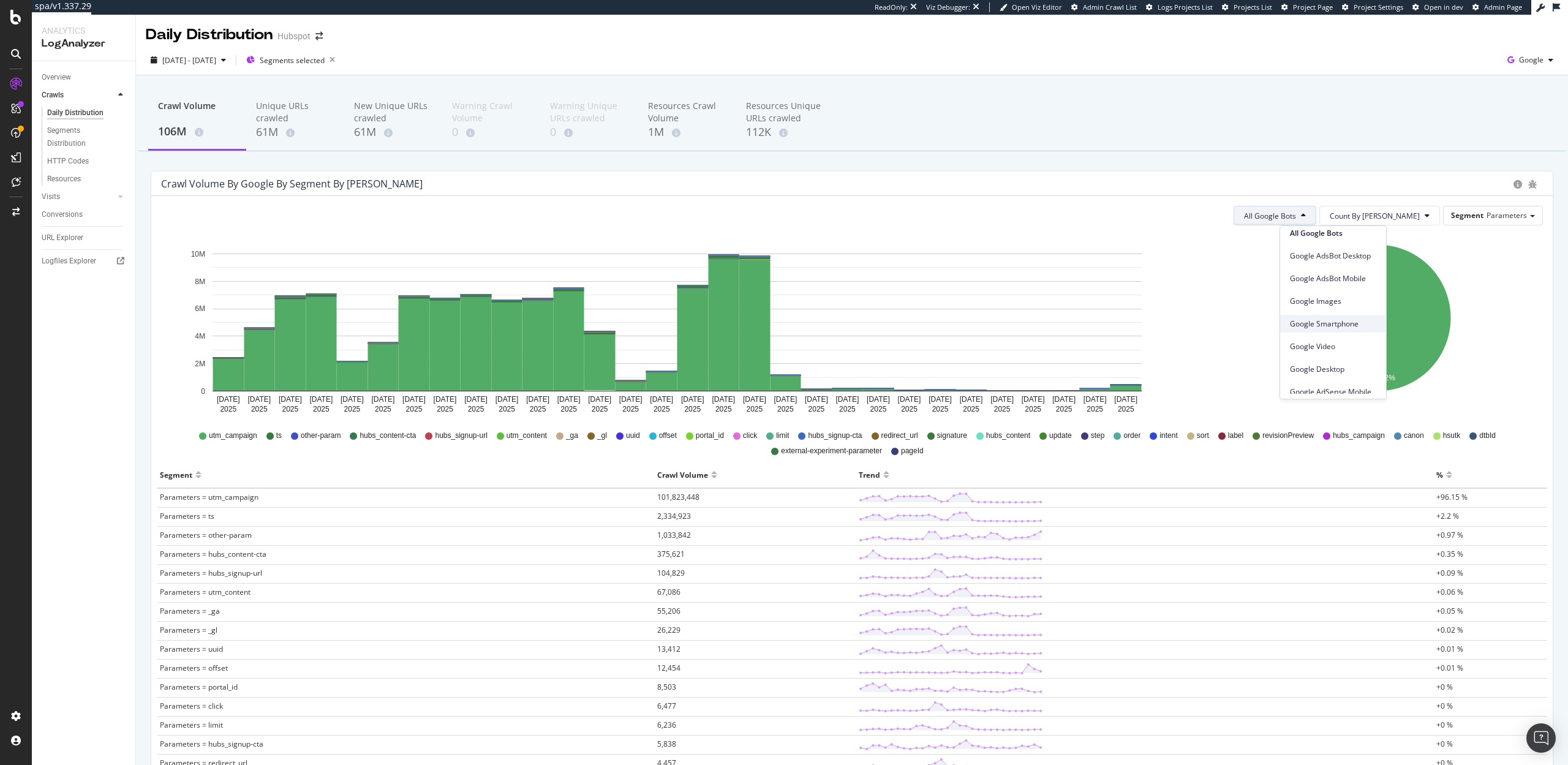
scroll to position [9, 0]
click at [1330, 324] on span "Google Smartphone" at bounding box center [1333, 321] width 86 height 11
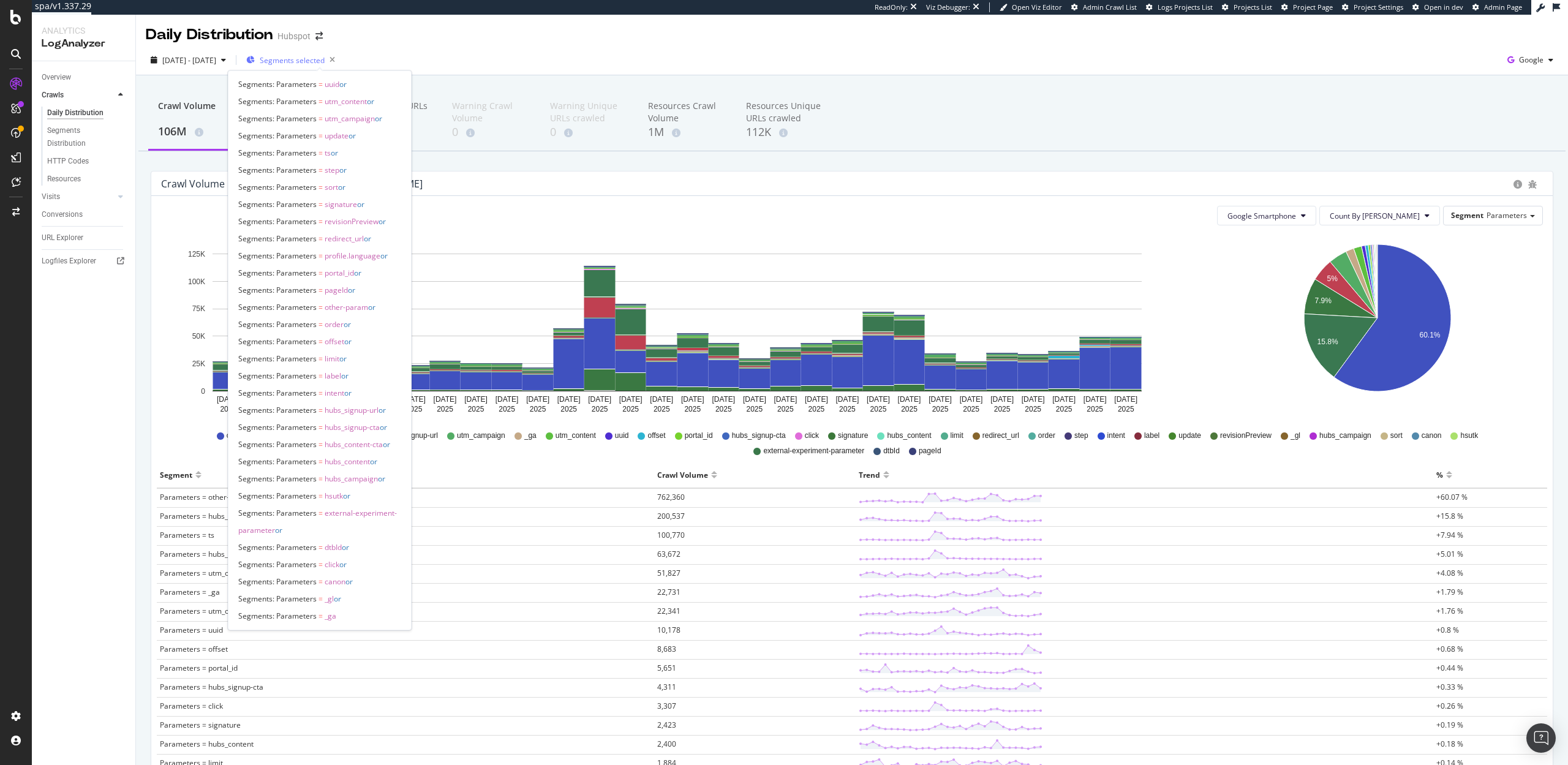
click at [305, 63] on span "Segments selected" at bounding box center [292, 60] width 65 height 11
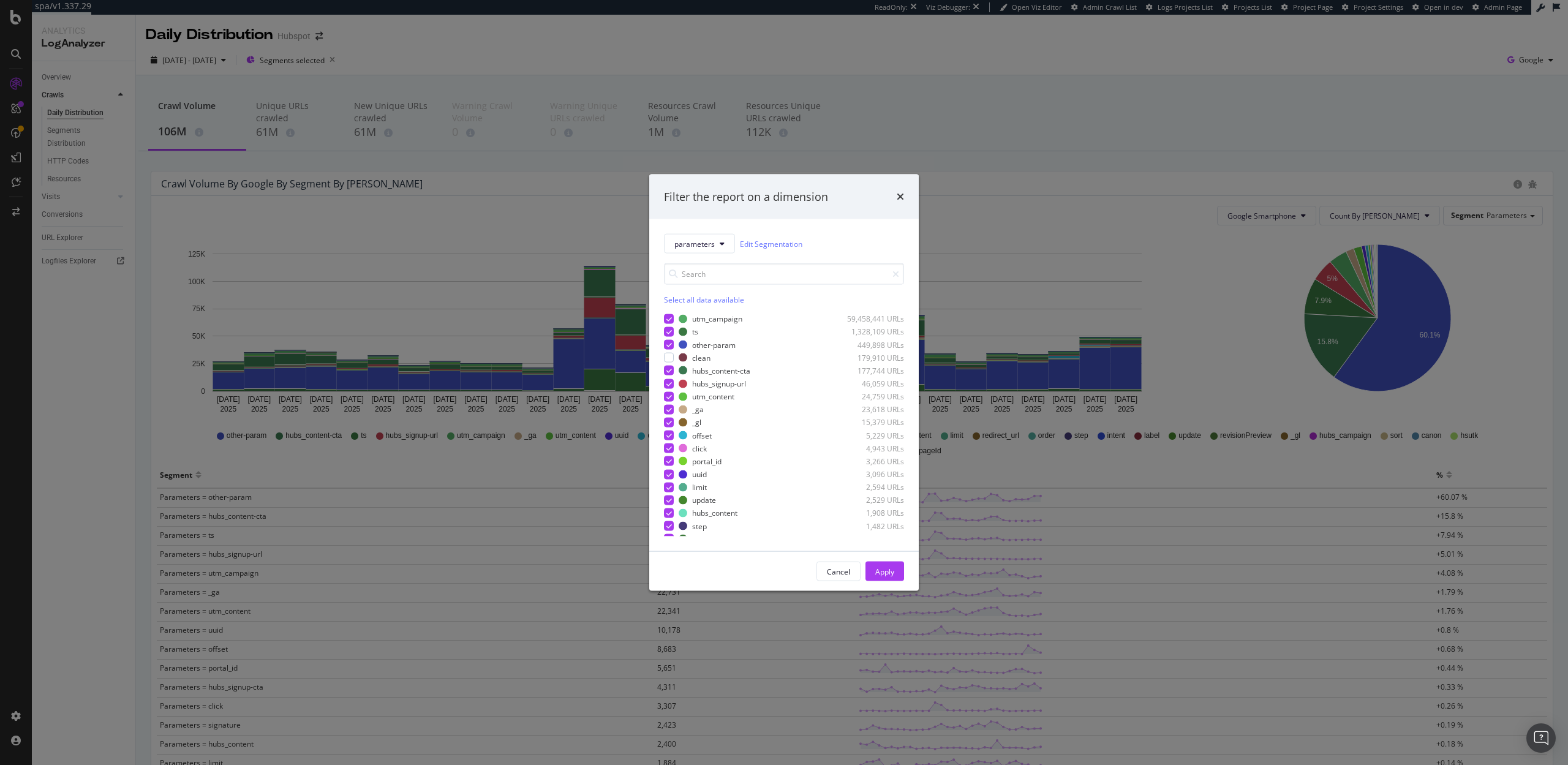
click at [680, 302] on div "Select all data available" at bounding box center [784, 300] width 240 height 11
click at [675, 301] on div "Unselect all data available" at bounding box center [784, 300] width 240 height 11
click at [668, 355] on div "modal" at bounding box center [669, 357] width 10 height 10
click at [897, 574] on button "Apply" at bounding box center [884, 571] width 39 height 20
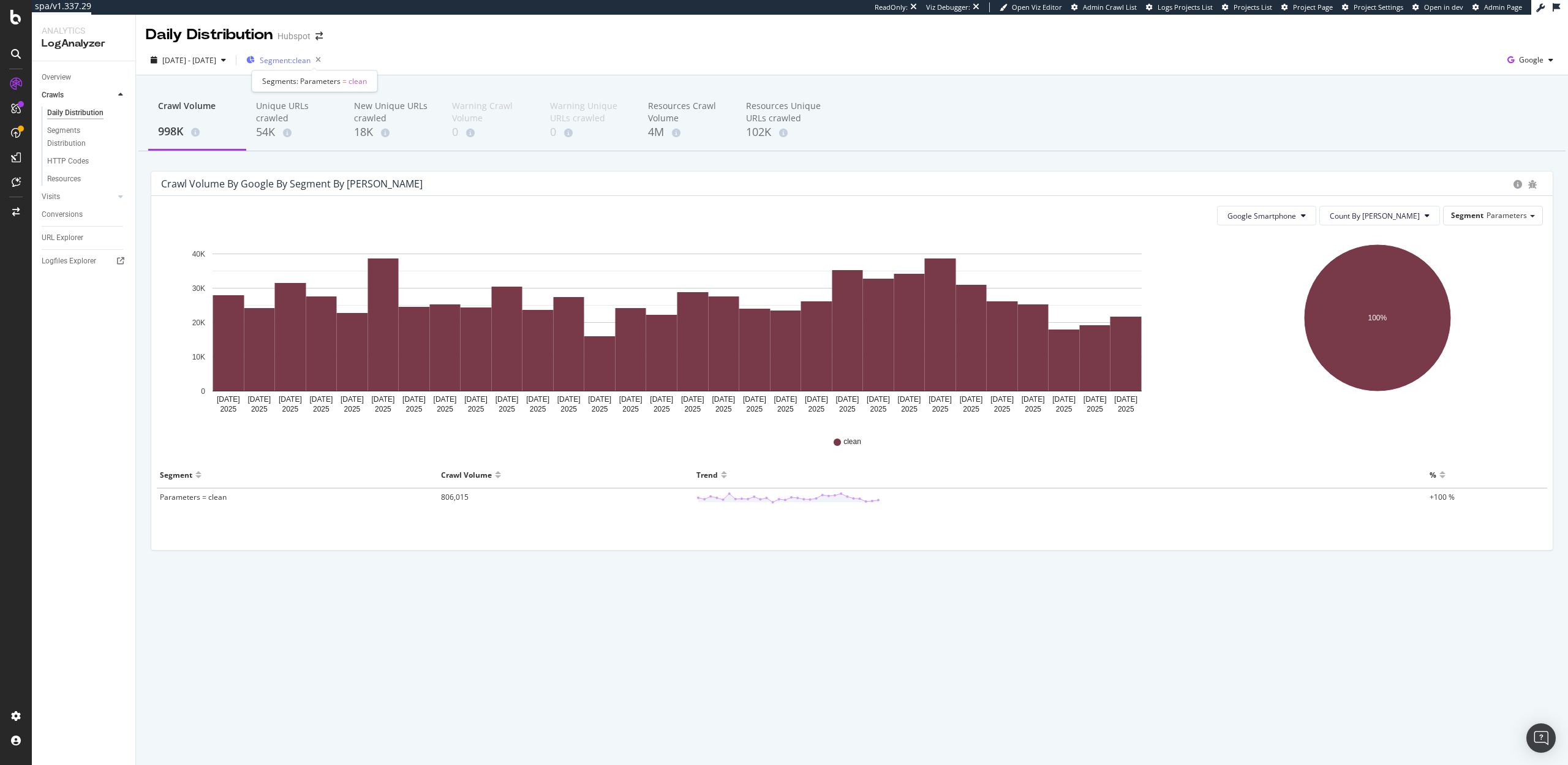
click at [310, 62] on span "Segment: clean" at bounding box center [285, 60] width 51 height 11
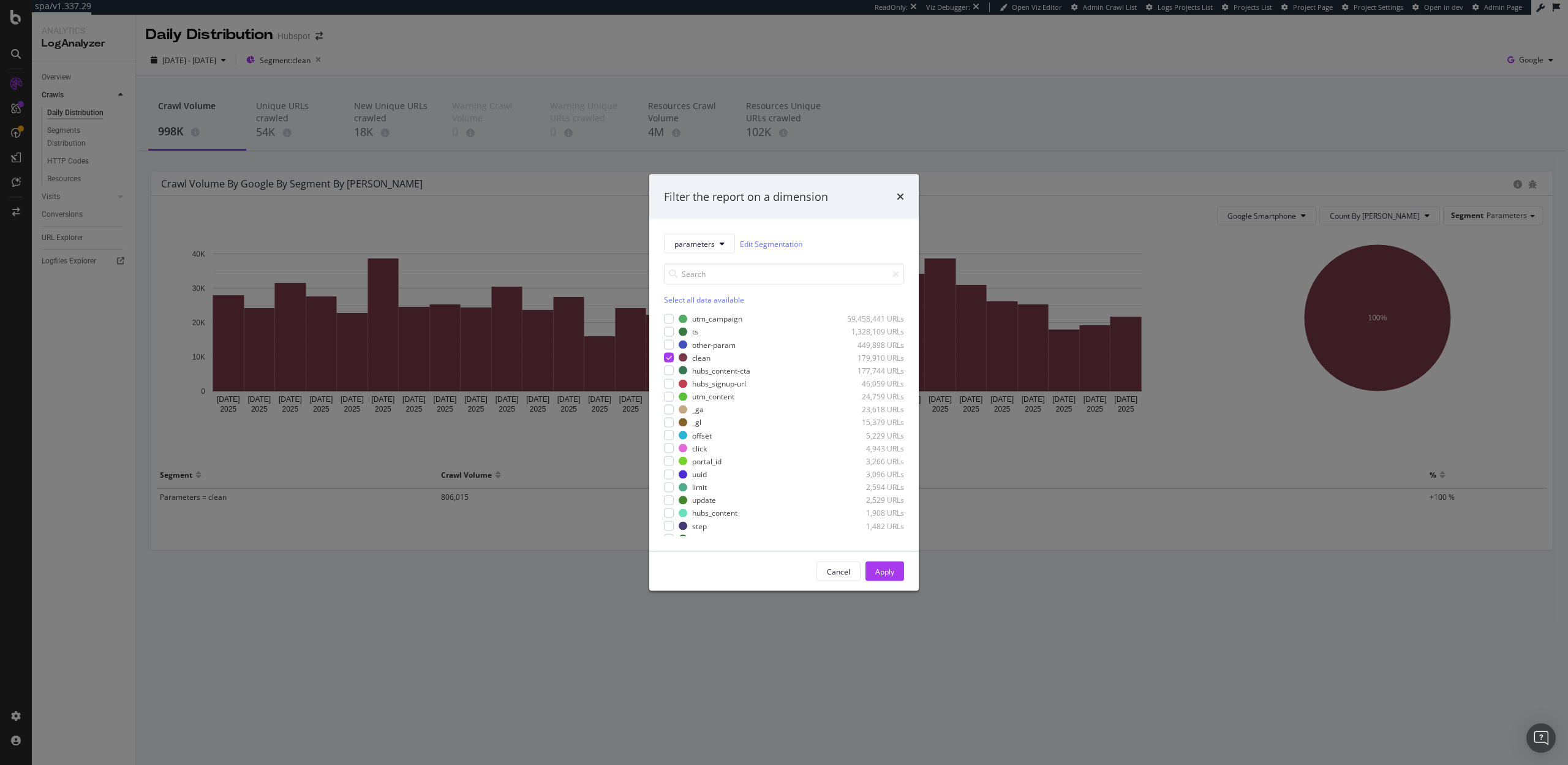
click at [685, 300] on div "Select all data available" at bounding box center [784, 300] width 240 height 11
click at [668, 357] on icon "modal" at bounding box center [669, 358] width 5 height 6
click at [886, 566] on div "Apply" at bounding box center [884, 571] width 19 height 18
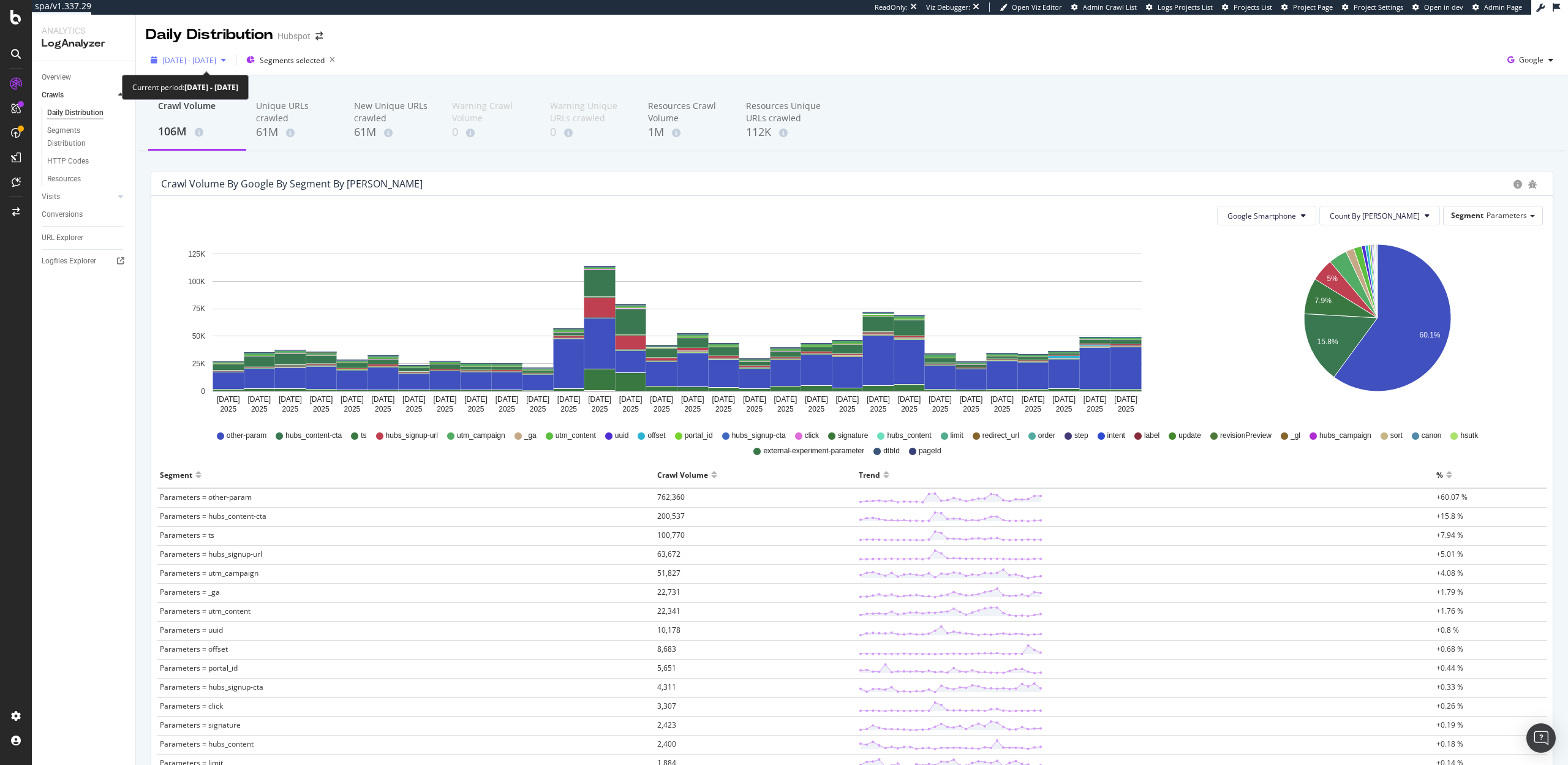
click at [203, 57] on span "2025 Aug. 16th - Sep. 14th" at bounding box center [189, 60] width 54 height 11
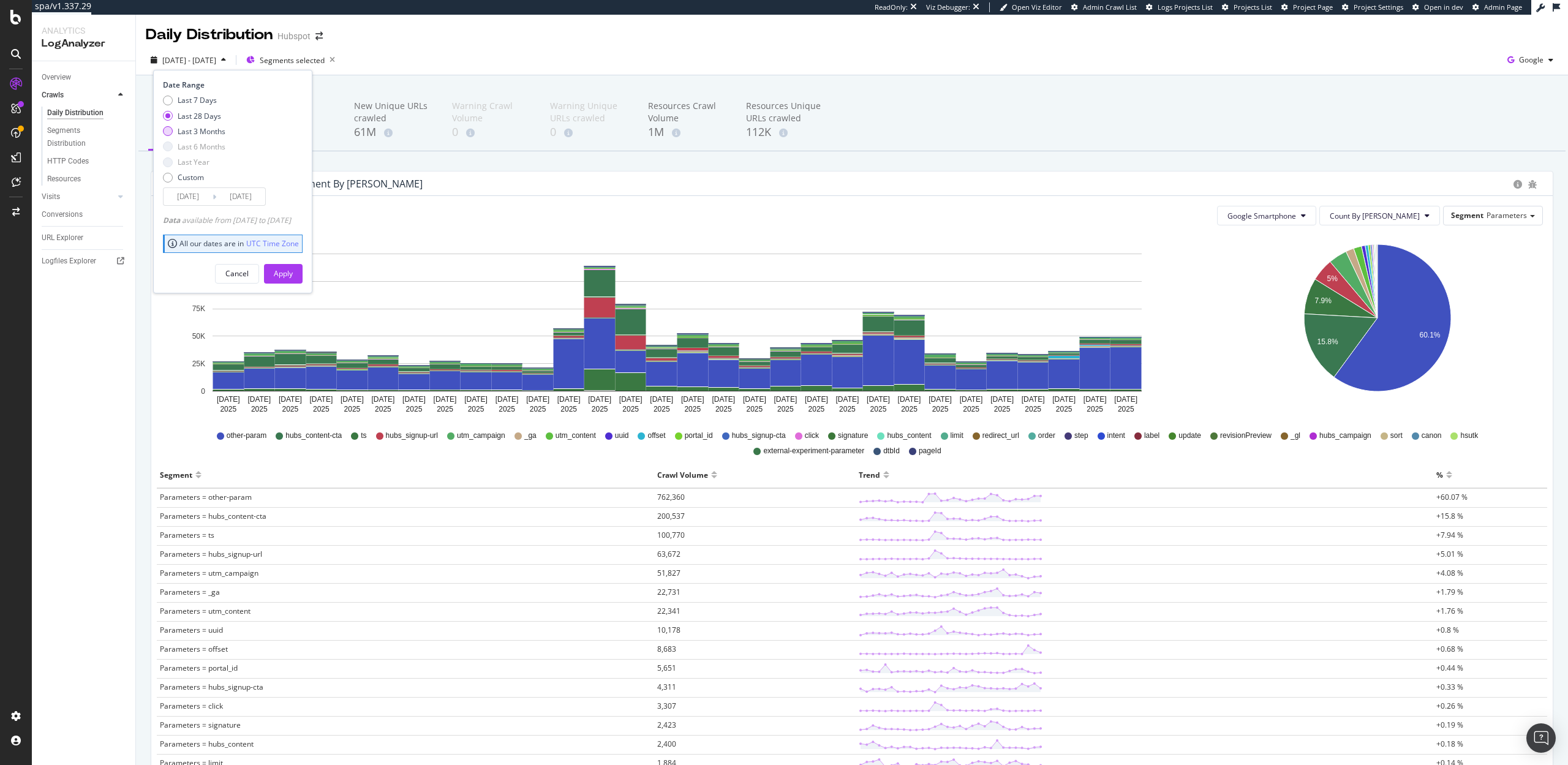
click at [207, 126] on div "Last 3 Months" at bounding box center [201, 132] width 48 height 11
type input "2025/06/15"
click at [293, 267] on div "Apply" at bounding box center [282, 274] width 19 height 18
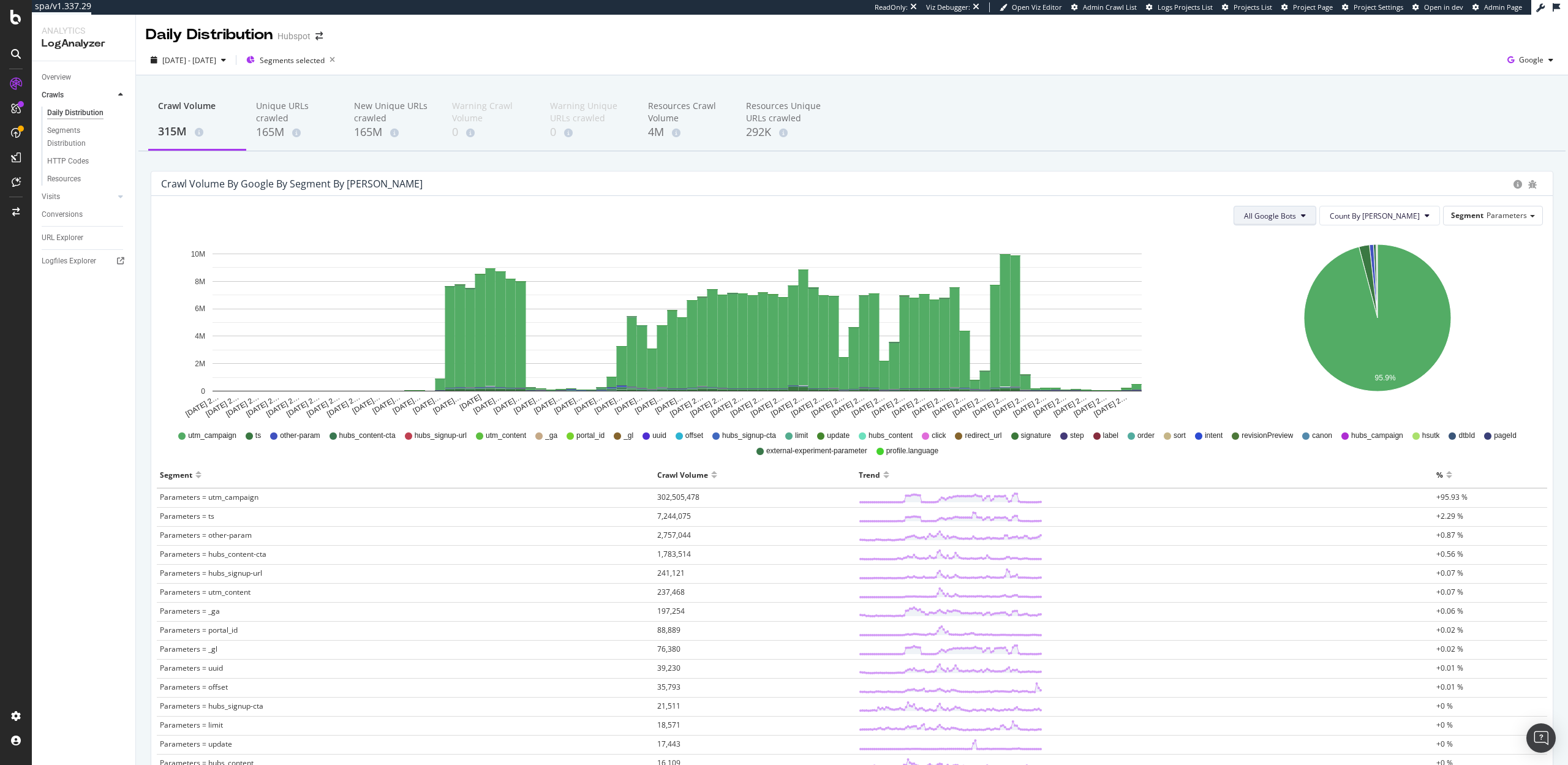
click at [1296, 212] on span "All Google Bots" at bounding box center [1269, 216] width 52 height 11
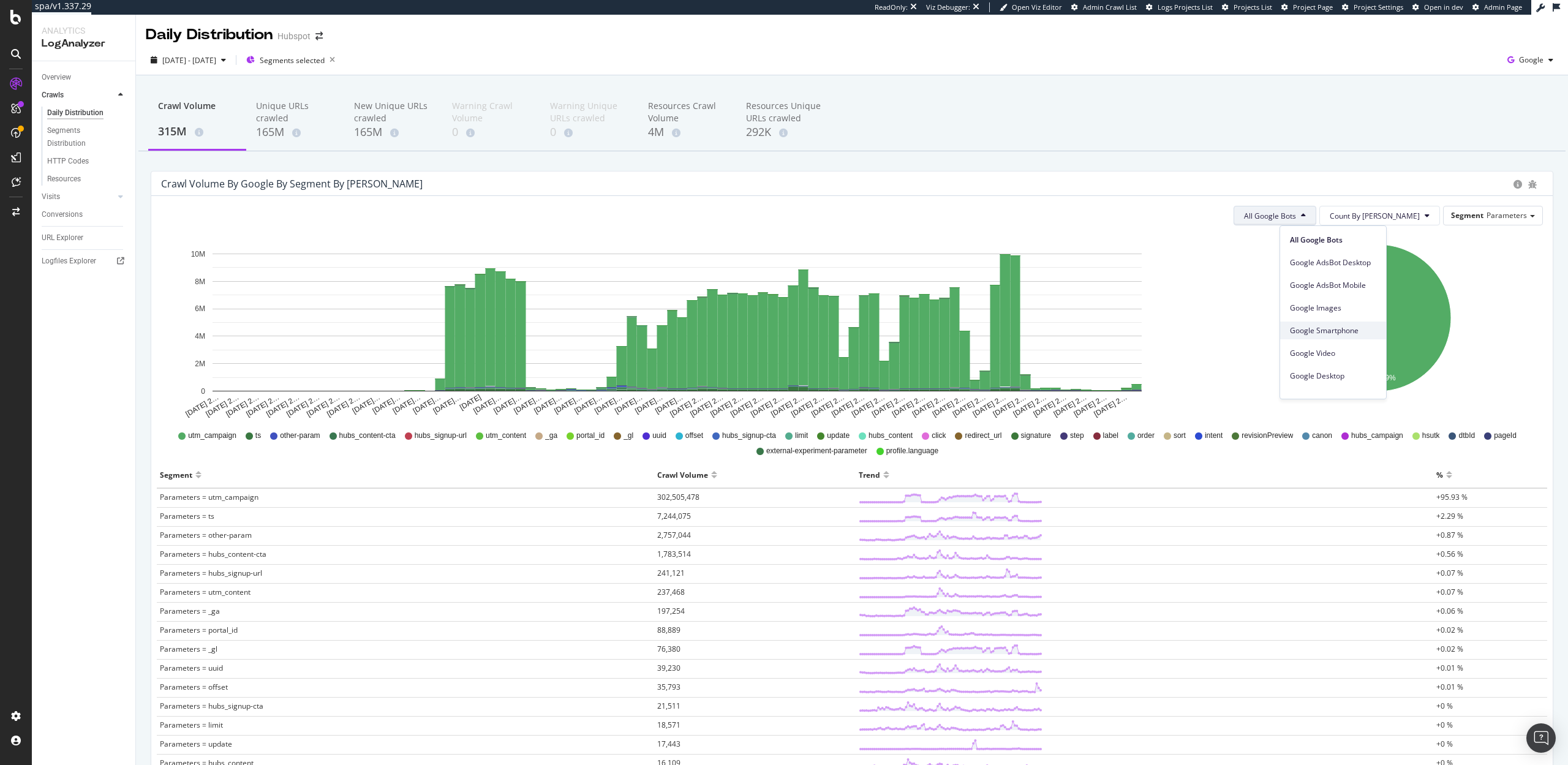
scroll to position [1, 0]
click at [1321, 335] on span "Google Smartphone" at bounding box center [1333, 330] width 86 height 11
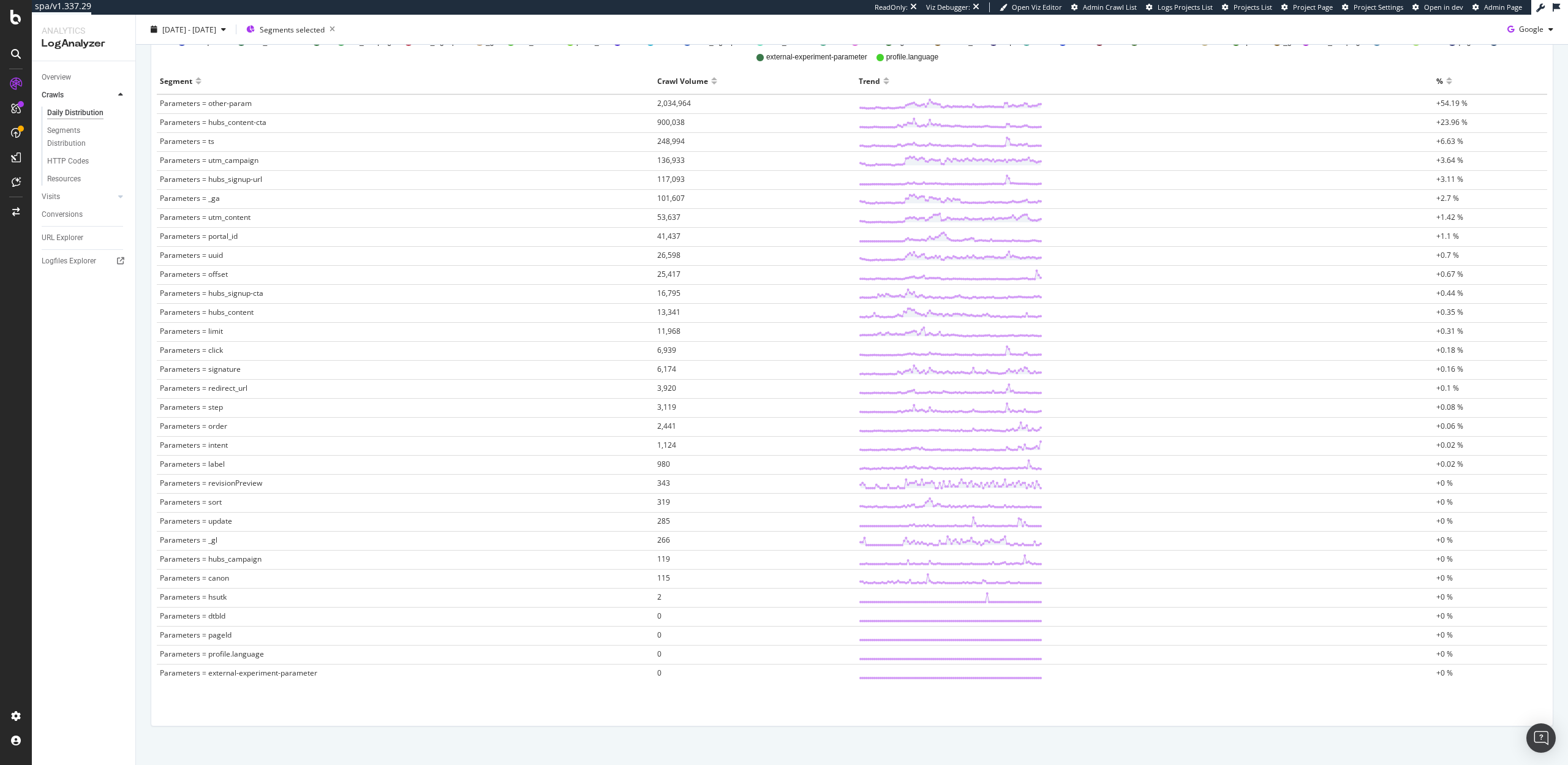
scroll to position [0, 0]
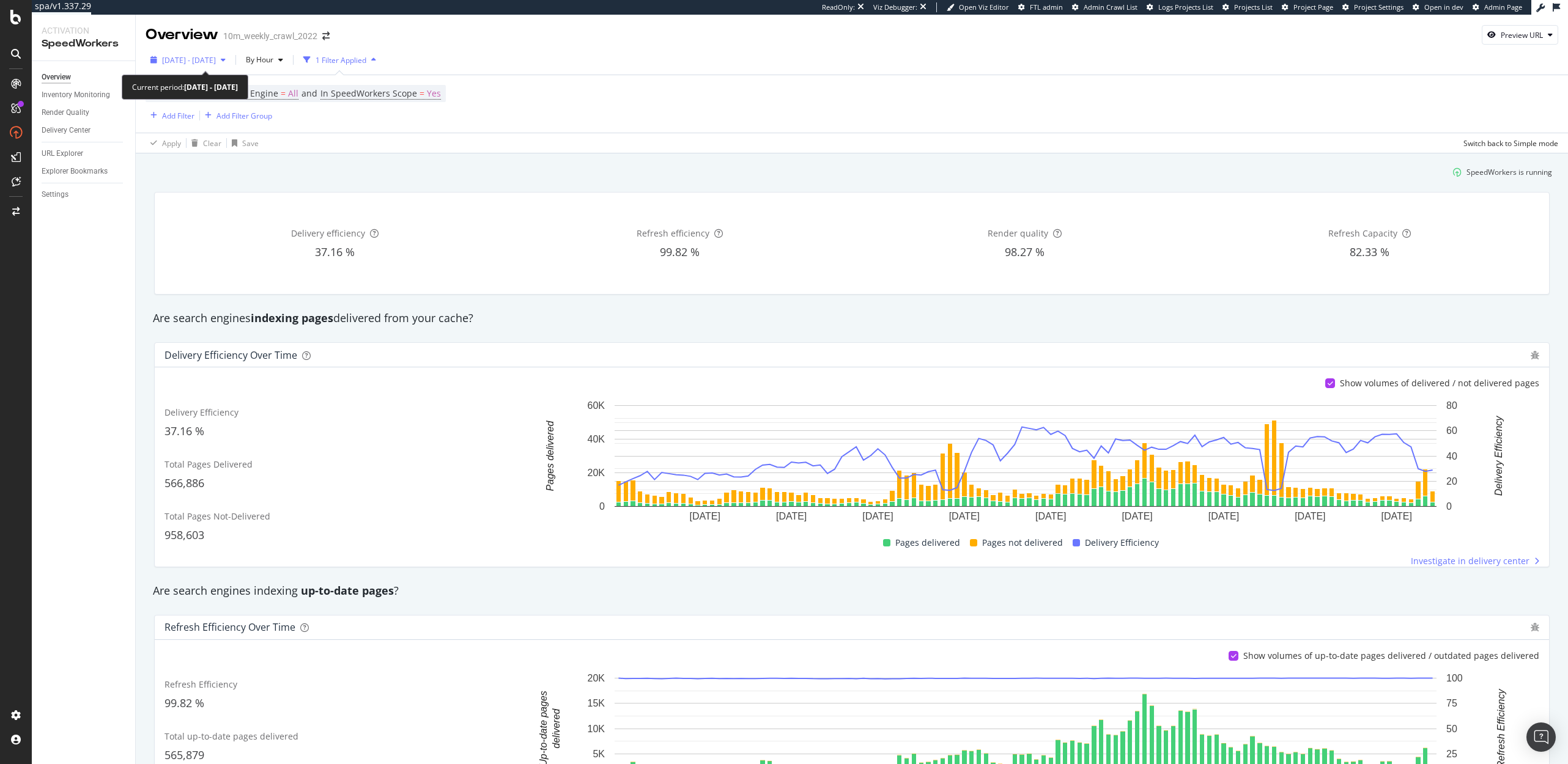
click at [216, 57] on span "[DATE] - [DATE]" at bounding box center [189, 60] width 54 height 11
click at [191, 196] on input "[DATE]" at bounding box center [187, 196] width 49 height 17
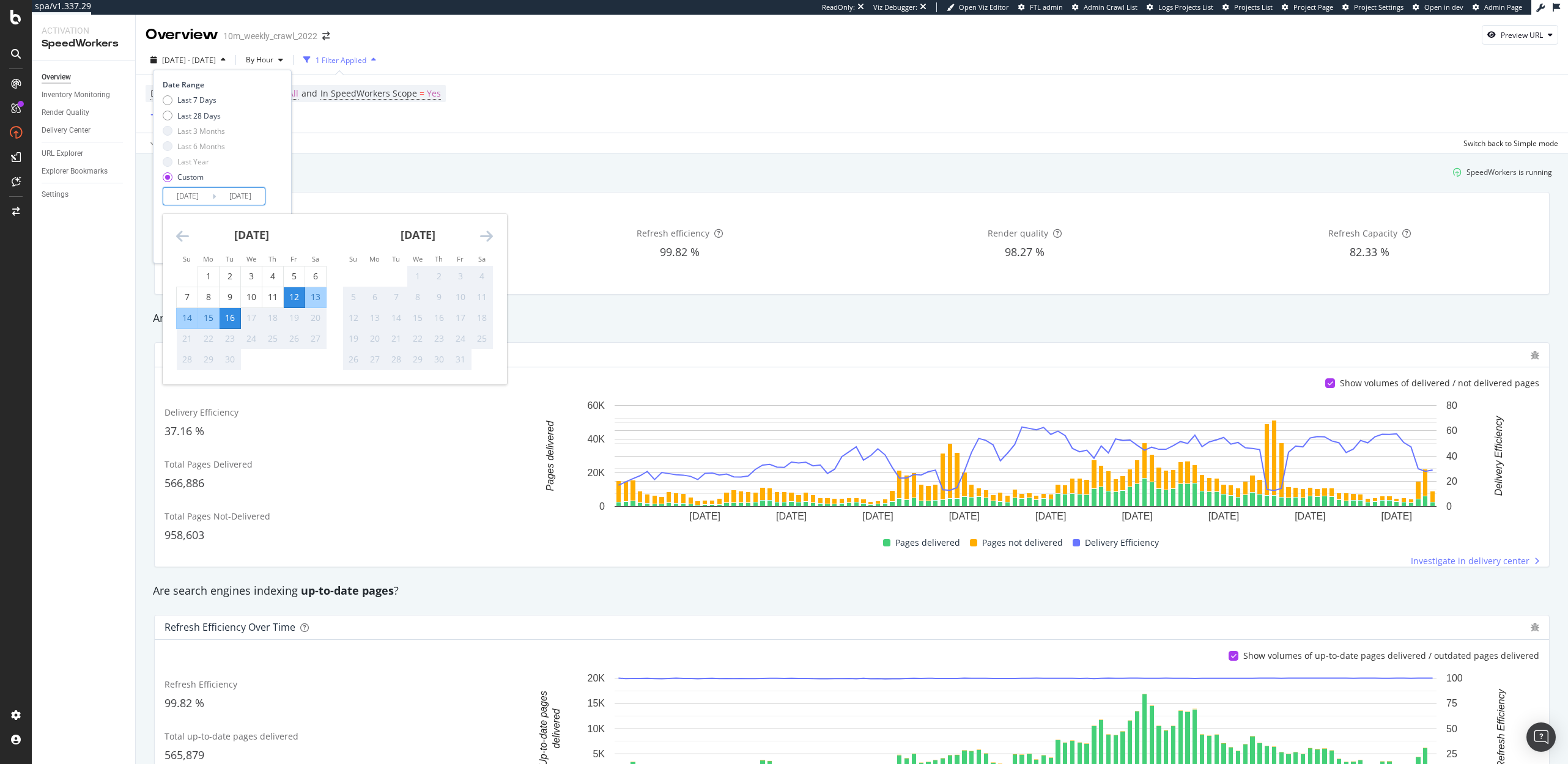
click at [179, 315] on div "14" at bounding box center [186, 318] width 21 height 13
type input "2025/09/14"
click at [229, 321] on div "16" at bounding box center [229, 318] width 21 height 13
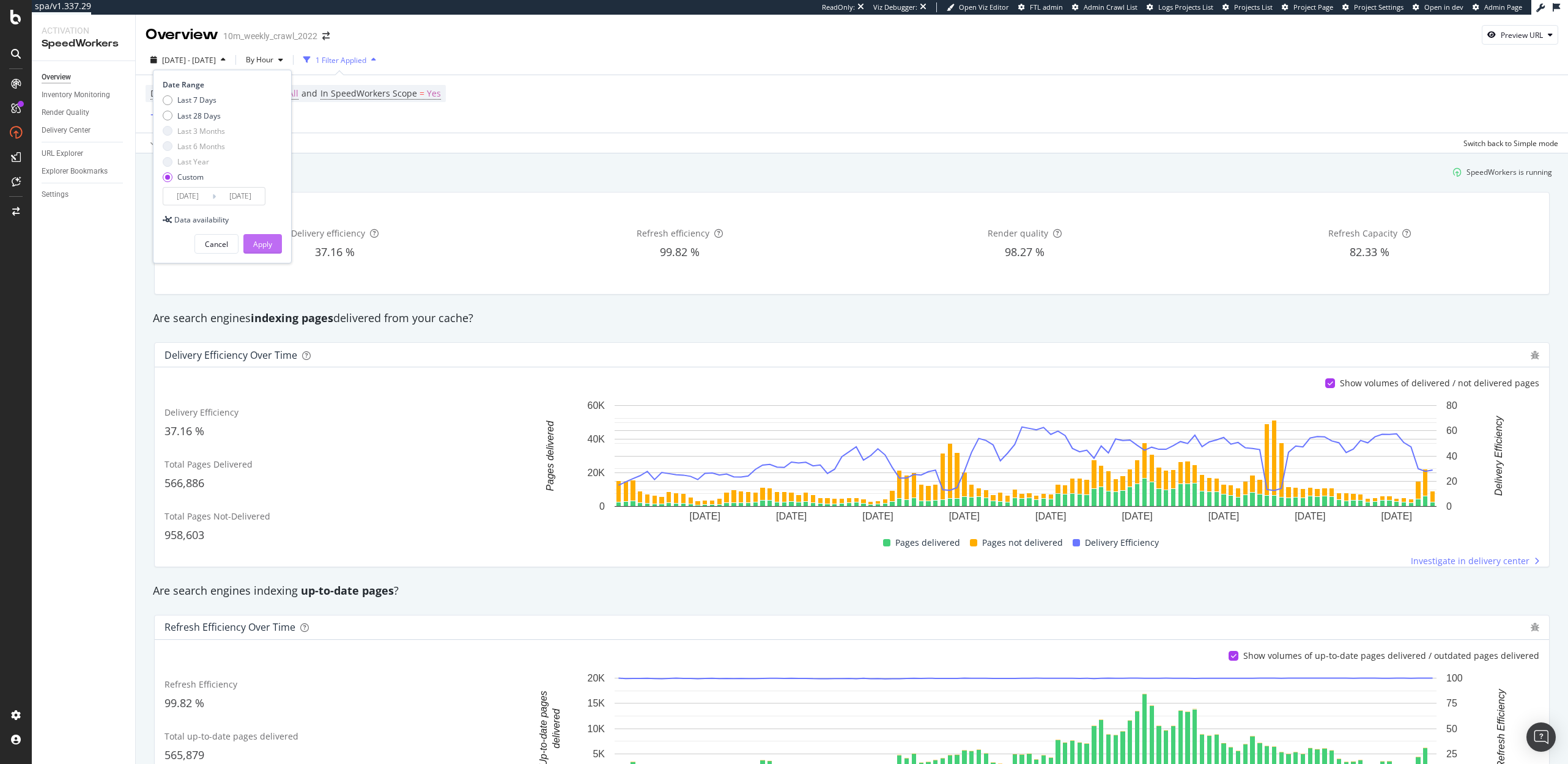
click at [257, 246] on div "Apply" at bounding box center [262, 244] width 19 height 11
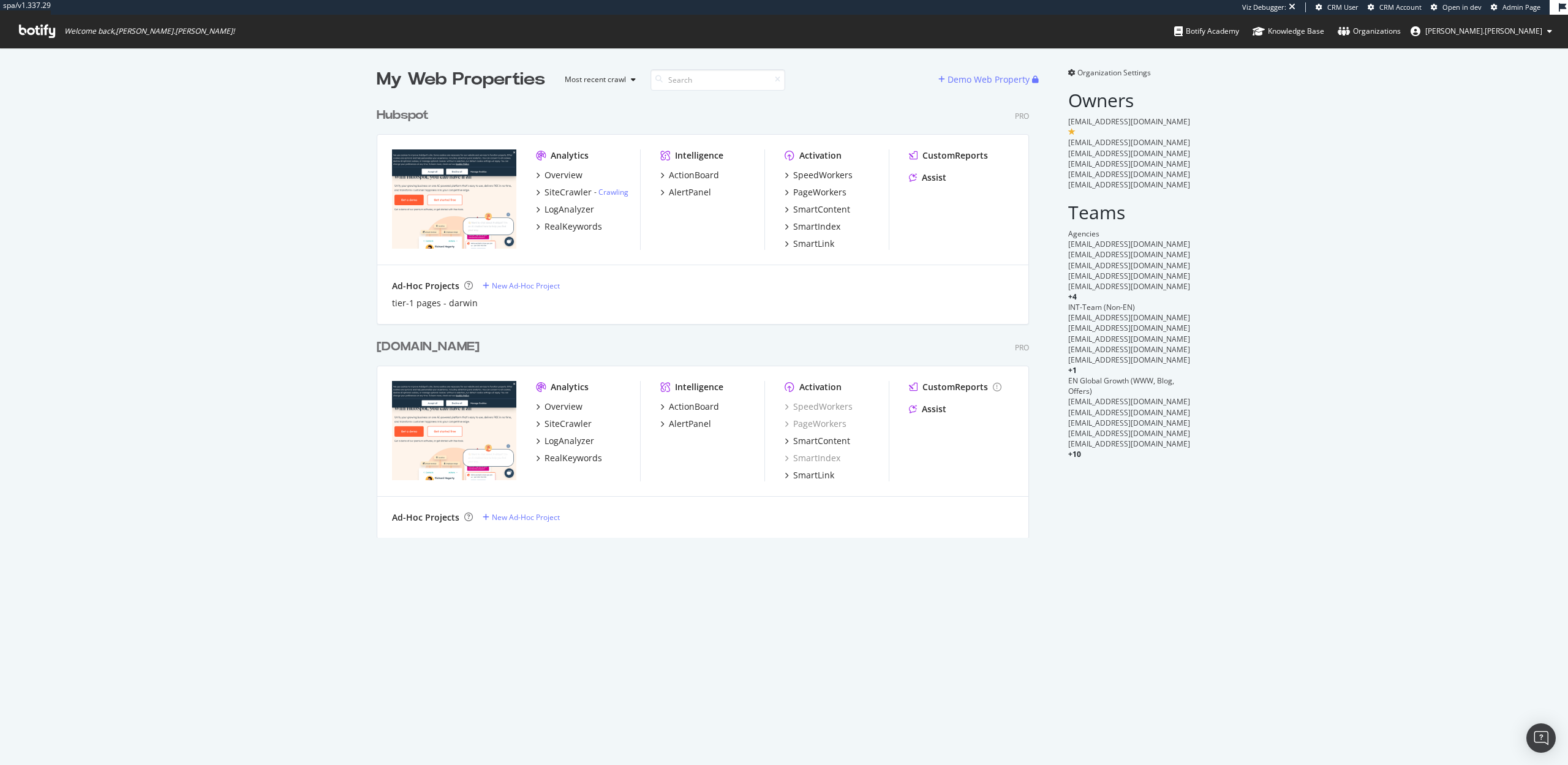
scroll to position [446, 662]
click at [559, 193] on div "SiteCrawler" at bounding box center [567, 193] width 48 height 13
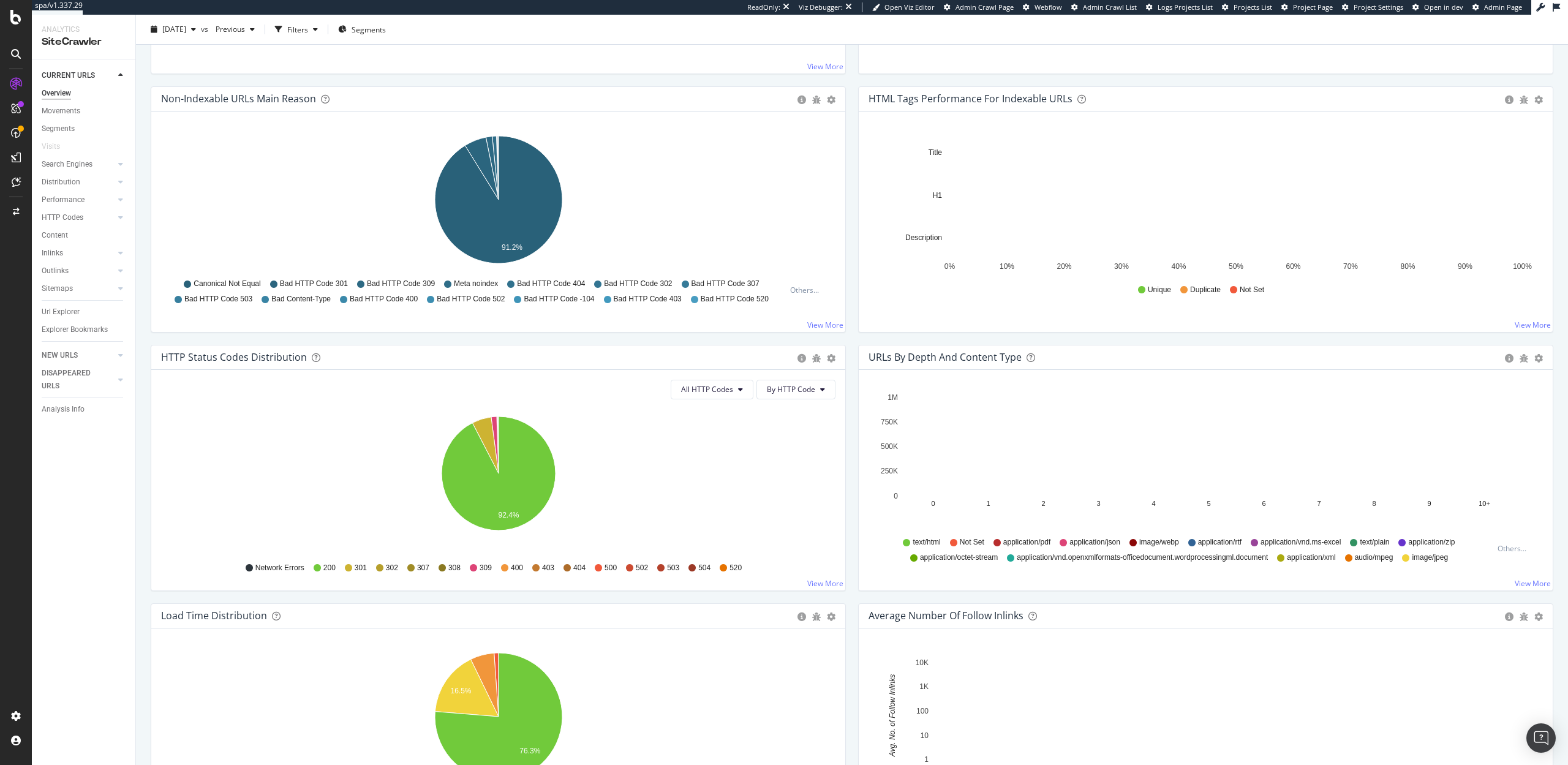
scroll to position [235, 0]
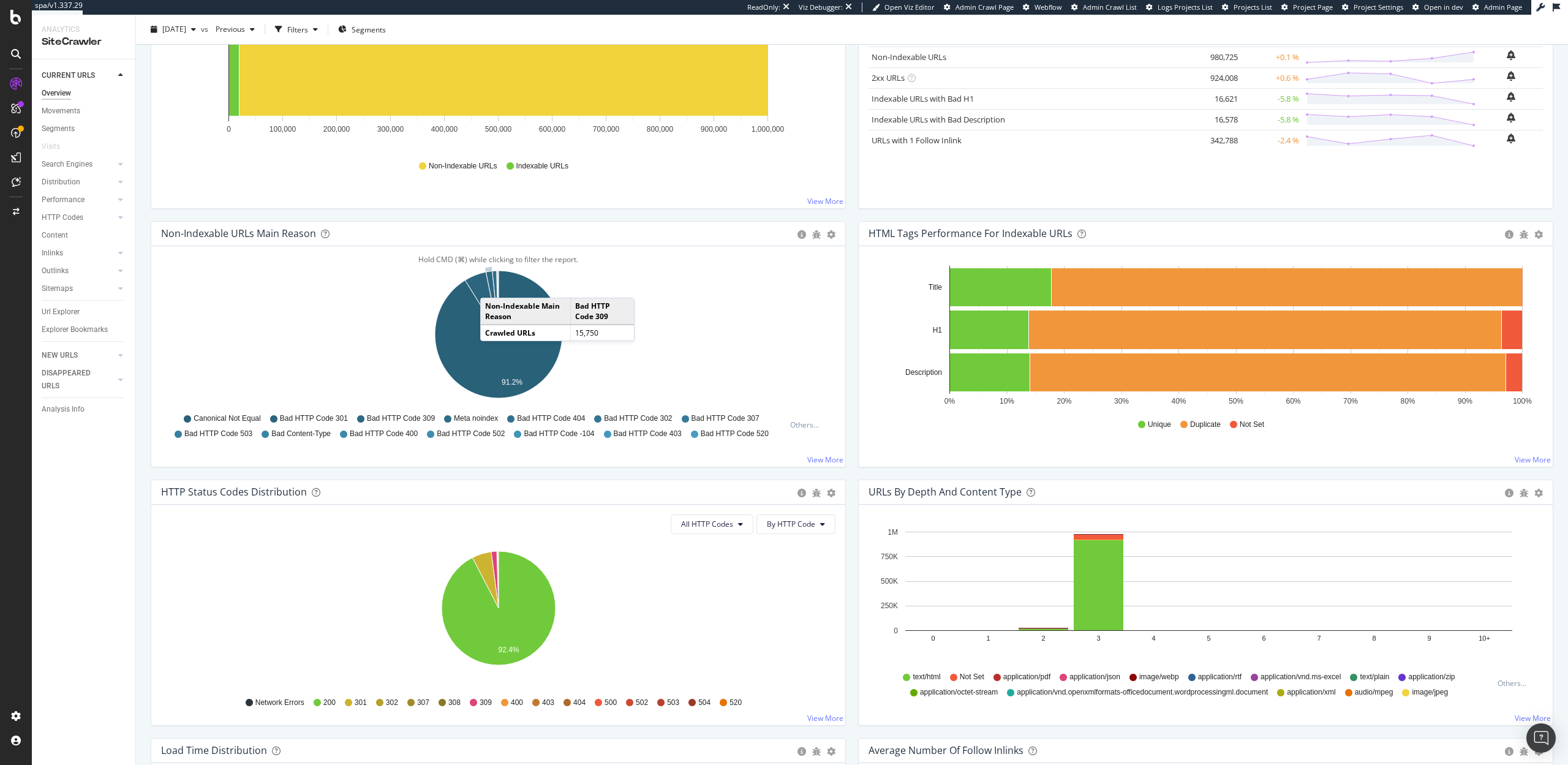
click at [492, 285] on icon "A chart." at bounding box center [492, 303] width 13 height 63
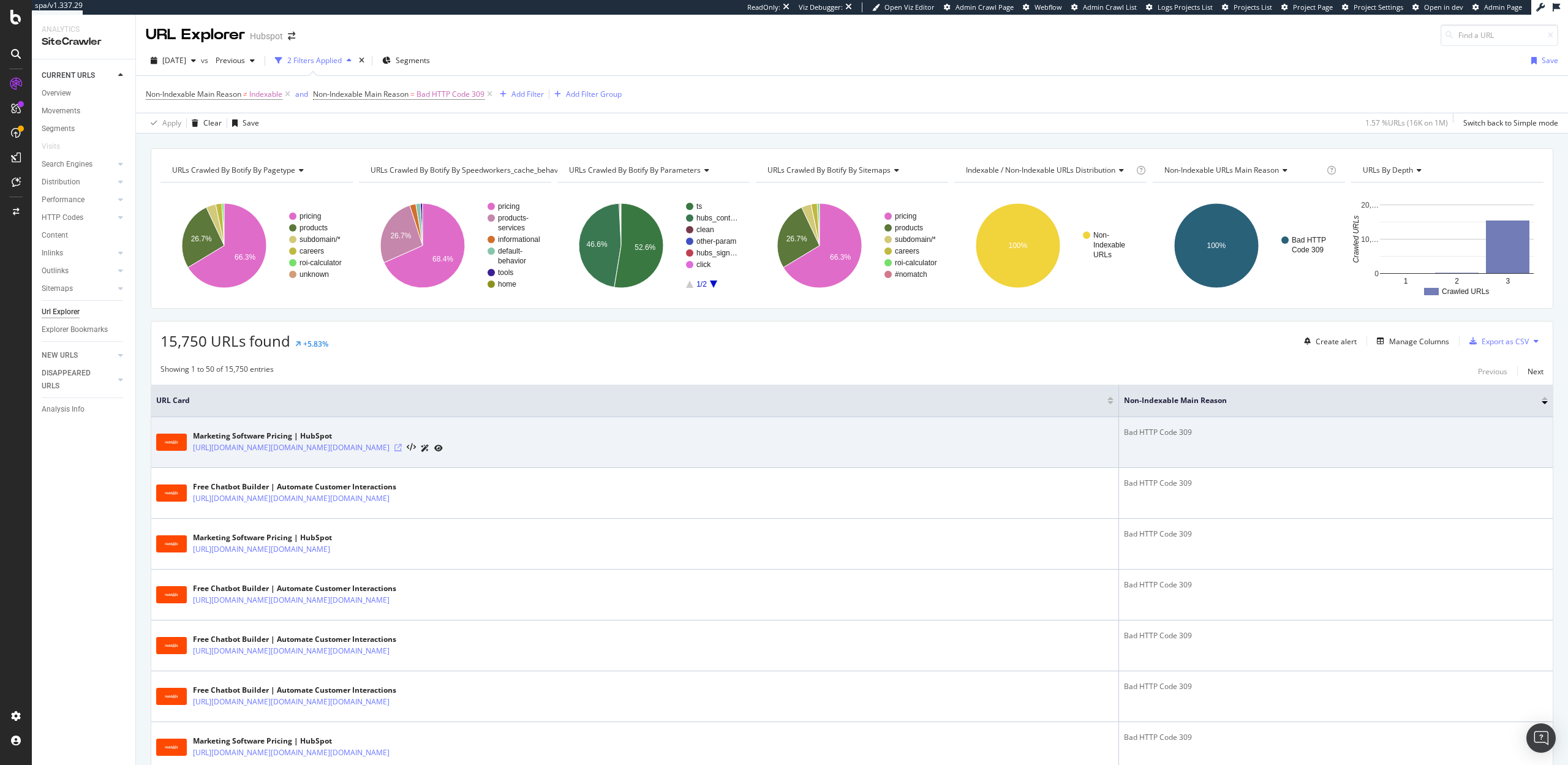
click at [402, 448] on icon at bounding box center [398, 448] width 7 height 7
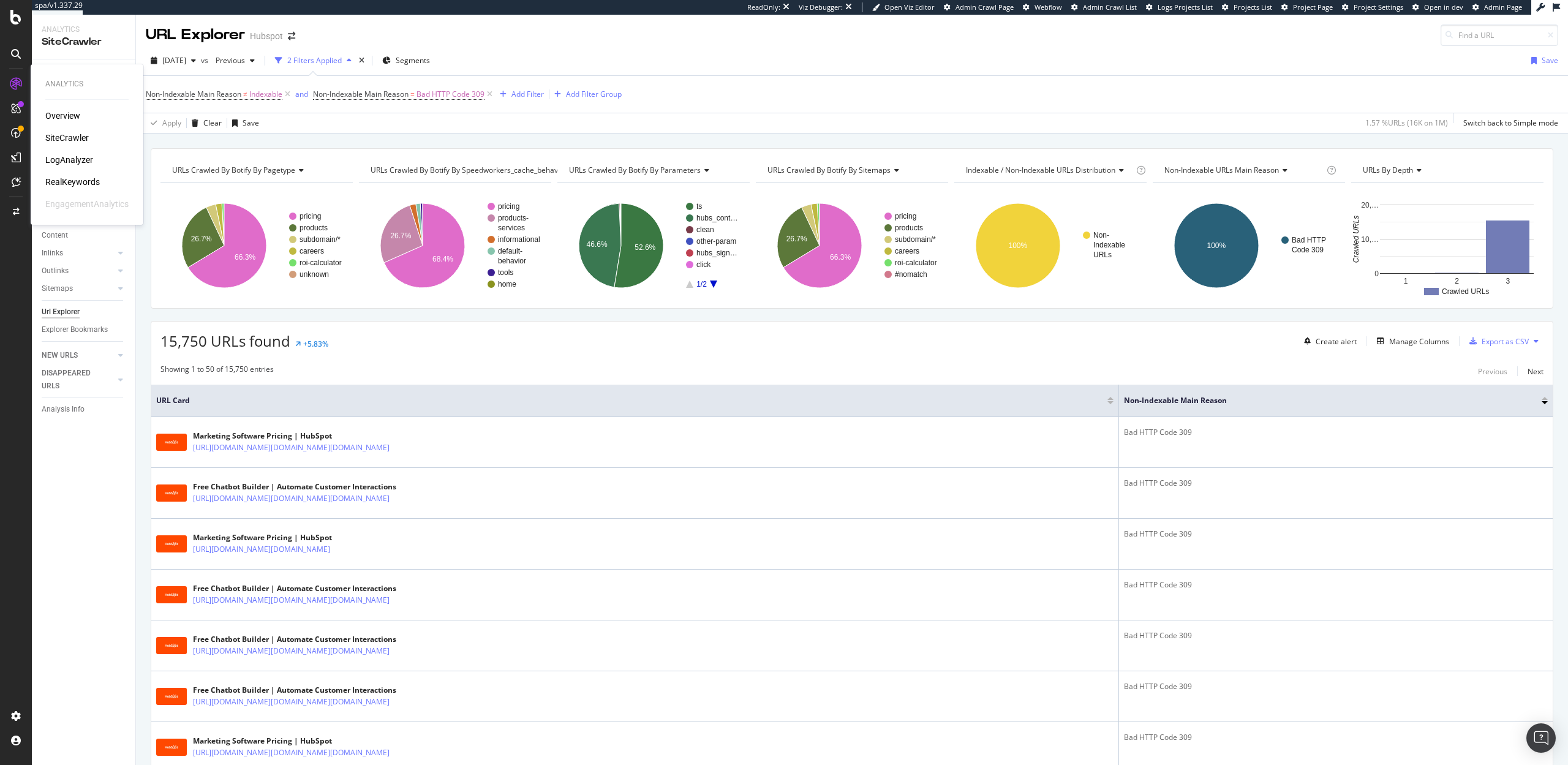
click at [71, 178] on div "RealKeywords" at bounding box center [73, 182] width 55 height 13
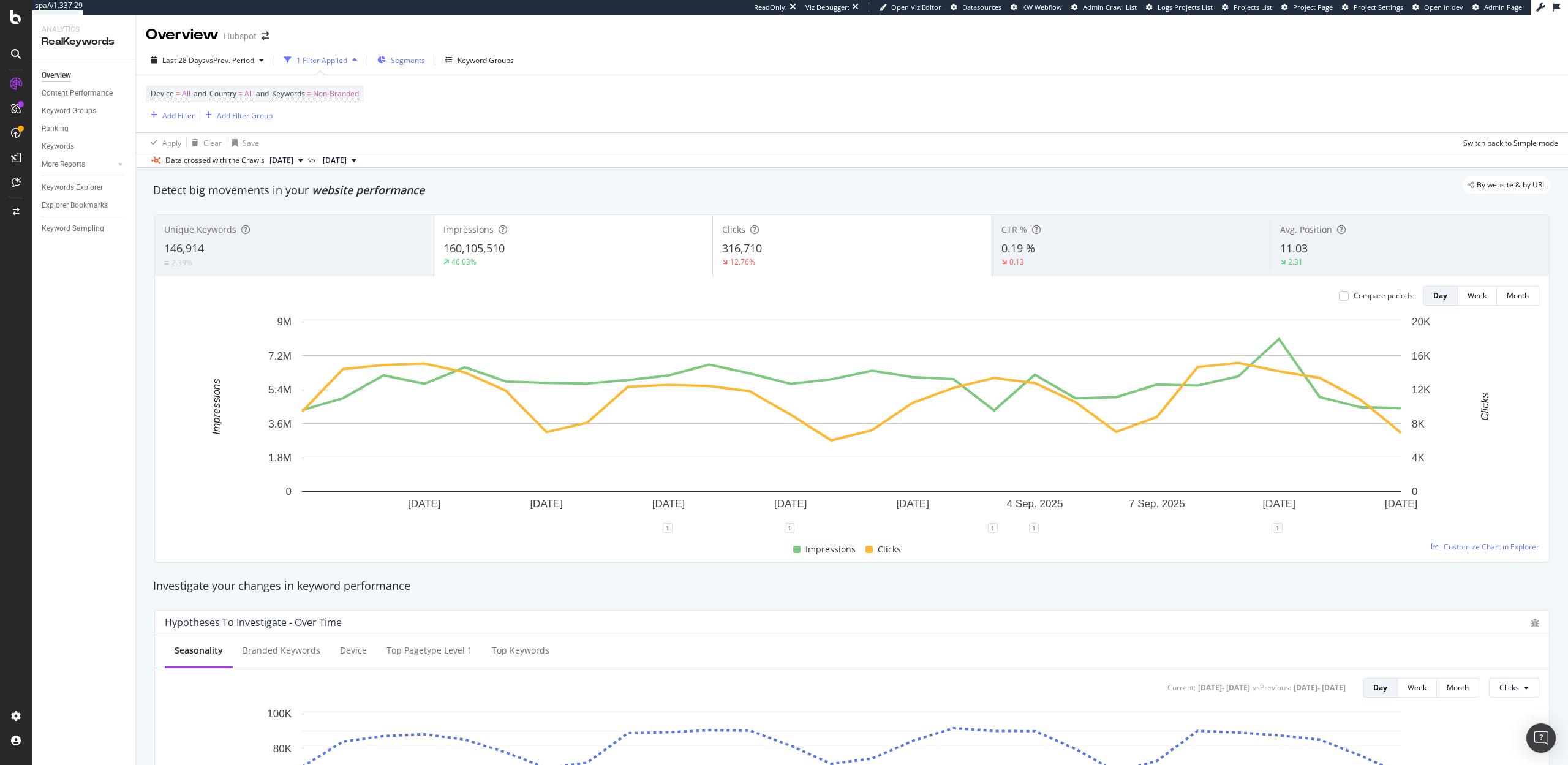
click at [392, 61] on div "Segments" at bounding box center [401, 60] width 48 height 18
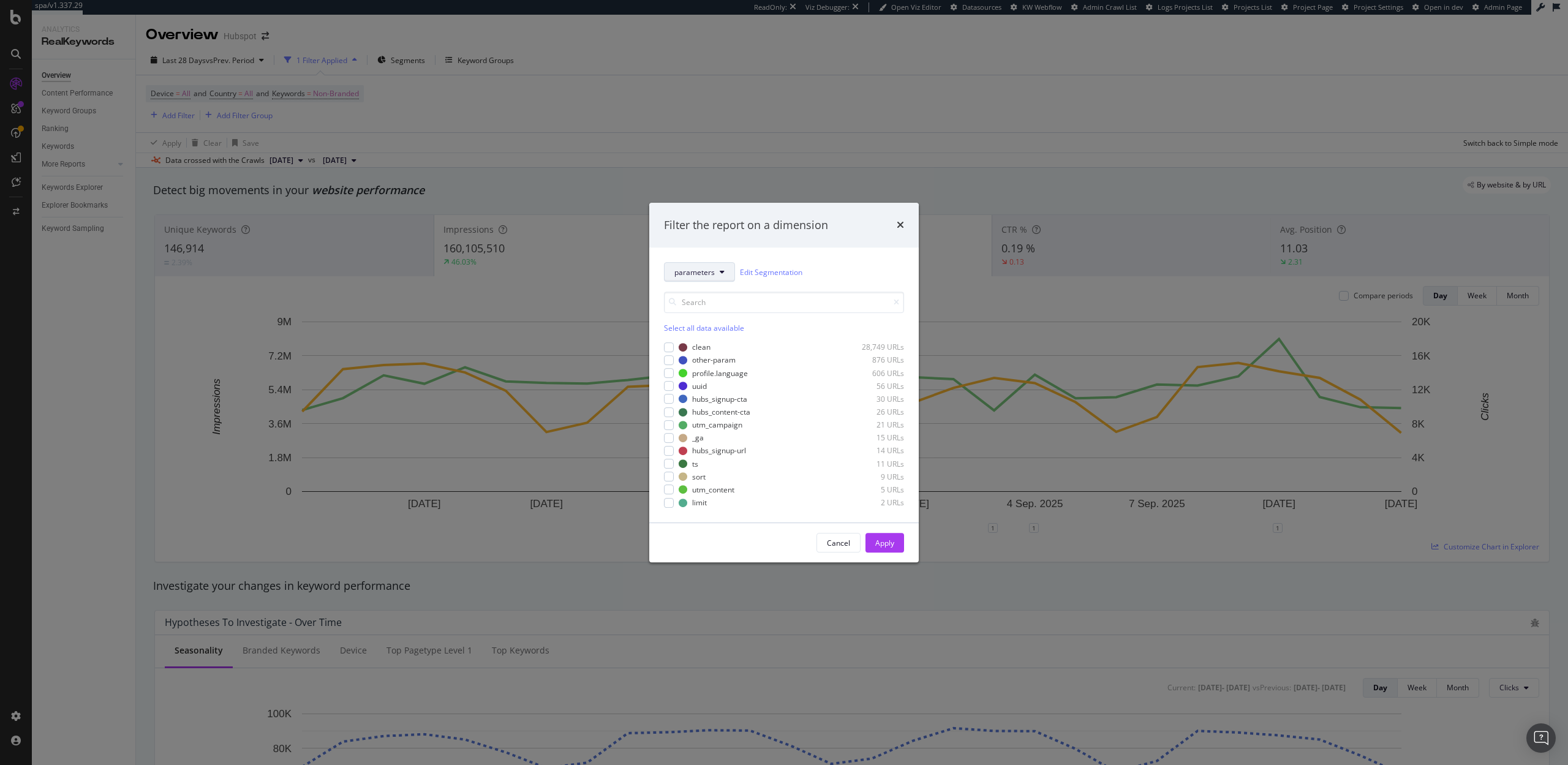
click at [705, 274] on span "parameters" at bounding box center [694, 273] width 40 height 11
click at [688, 334] on span "speedworkers_cache_behaviors" at bounding box center [728, 339] width 108 height 11
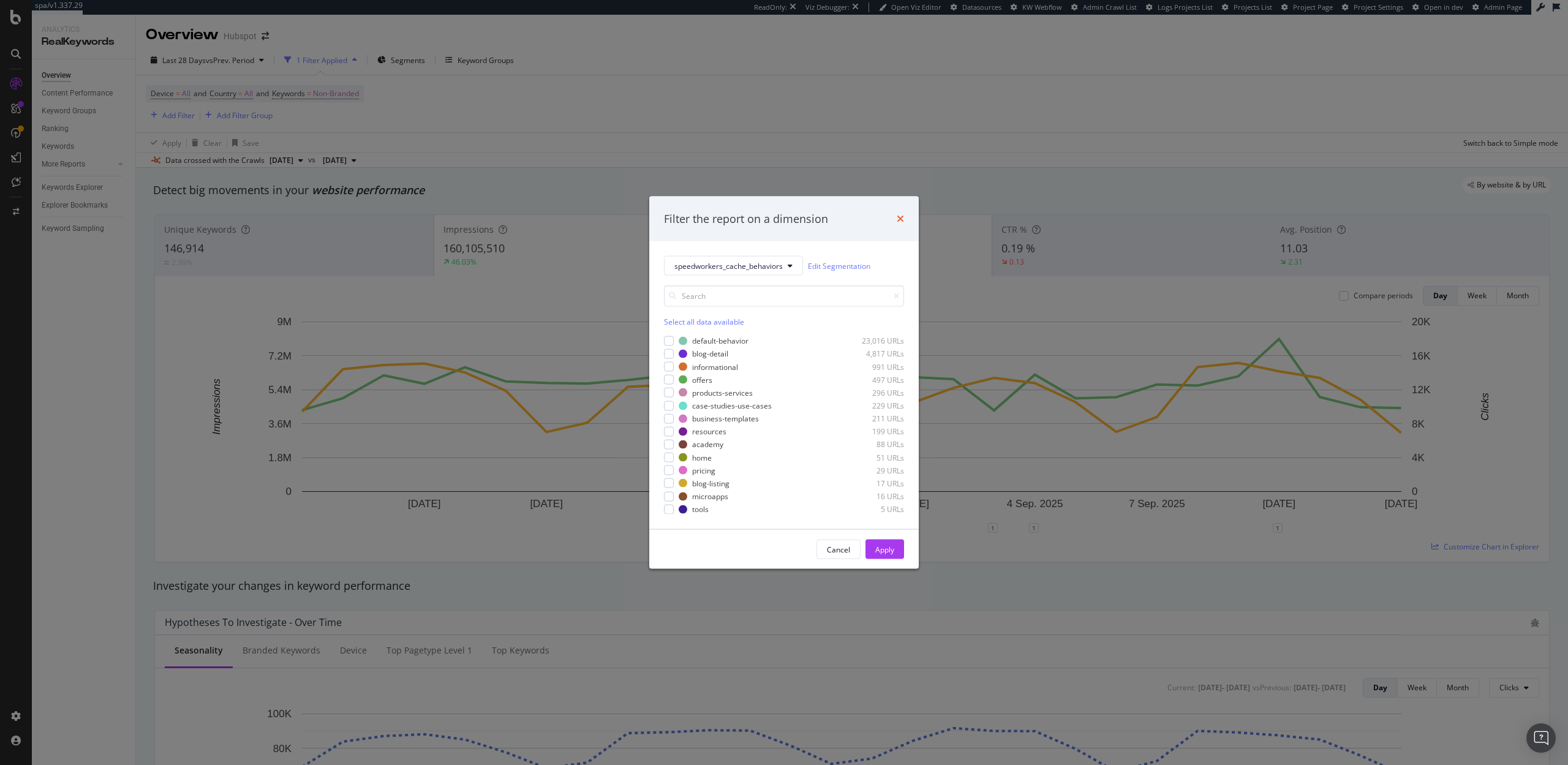
click at [902, 220] on icon "times" at bounding box center [900, 218] width 7 height 10
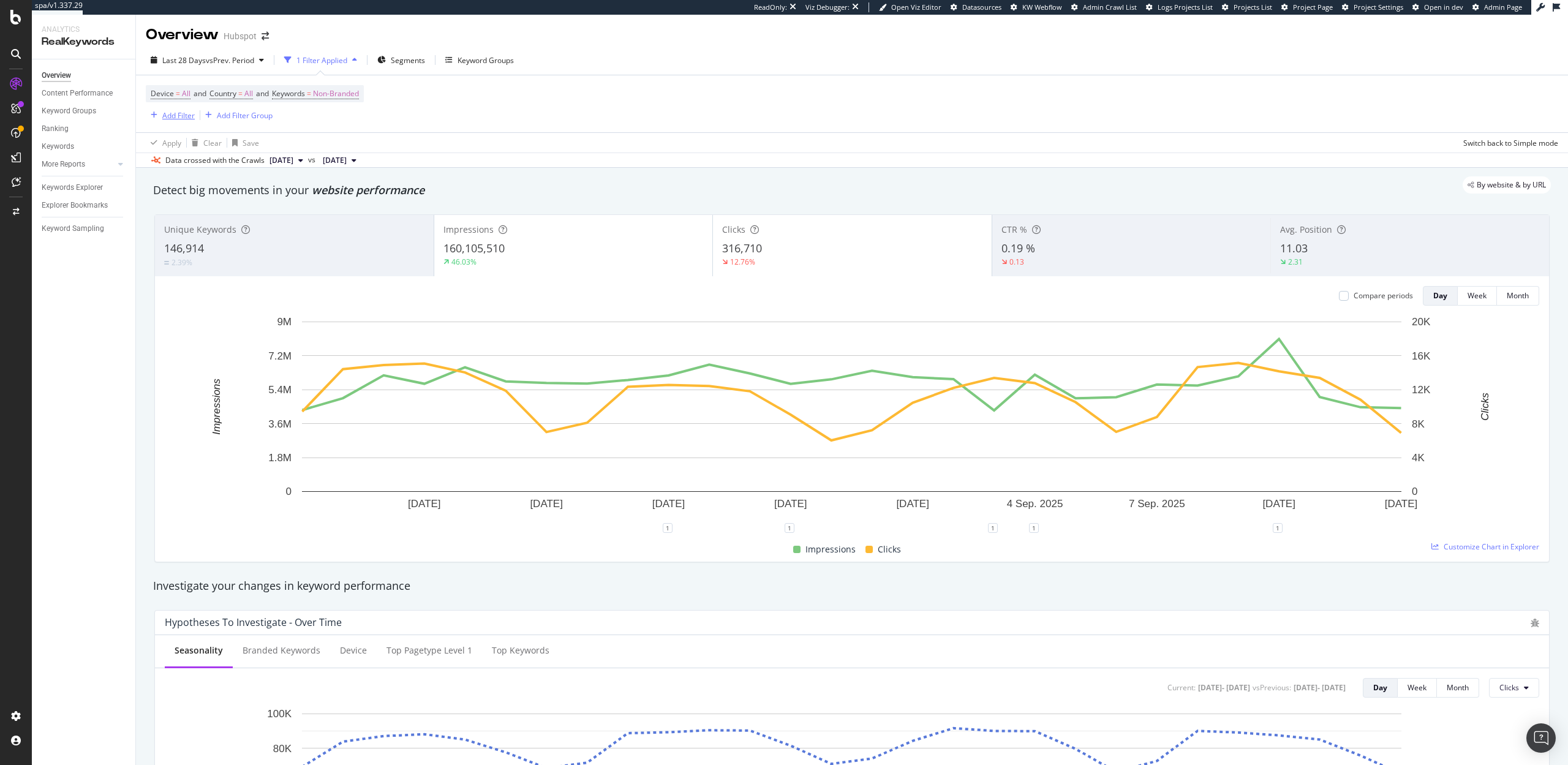
click at [156, 115] on icon "button" at bounding box center [154, 115] width 7 height 7
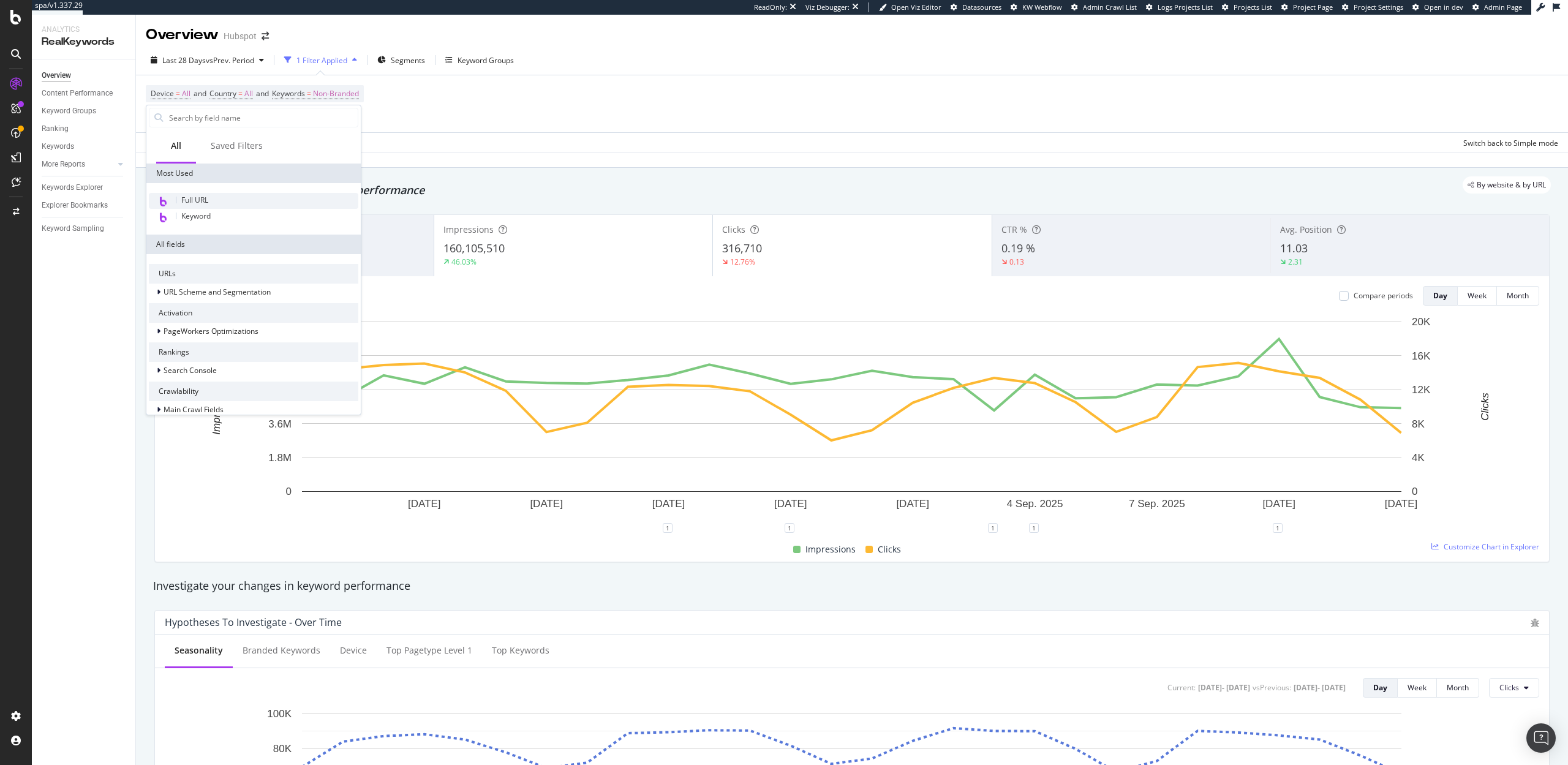
click at [204, 202] on span "Full URL" at bounding box center [195, 200] width 27 height 11
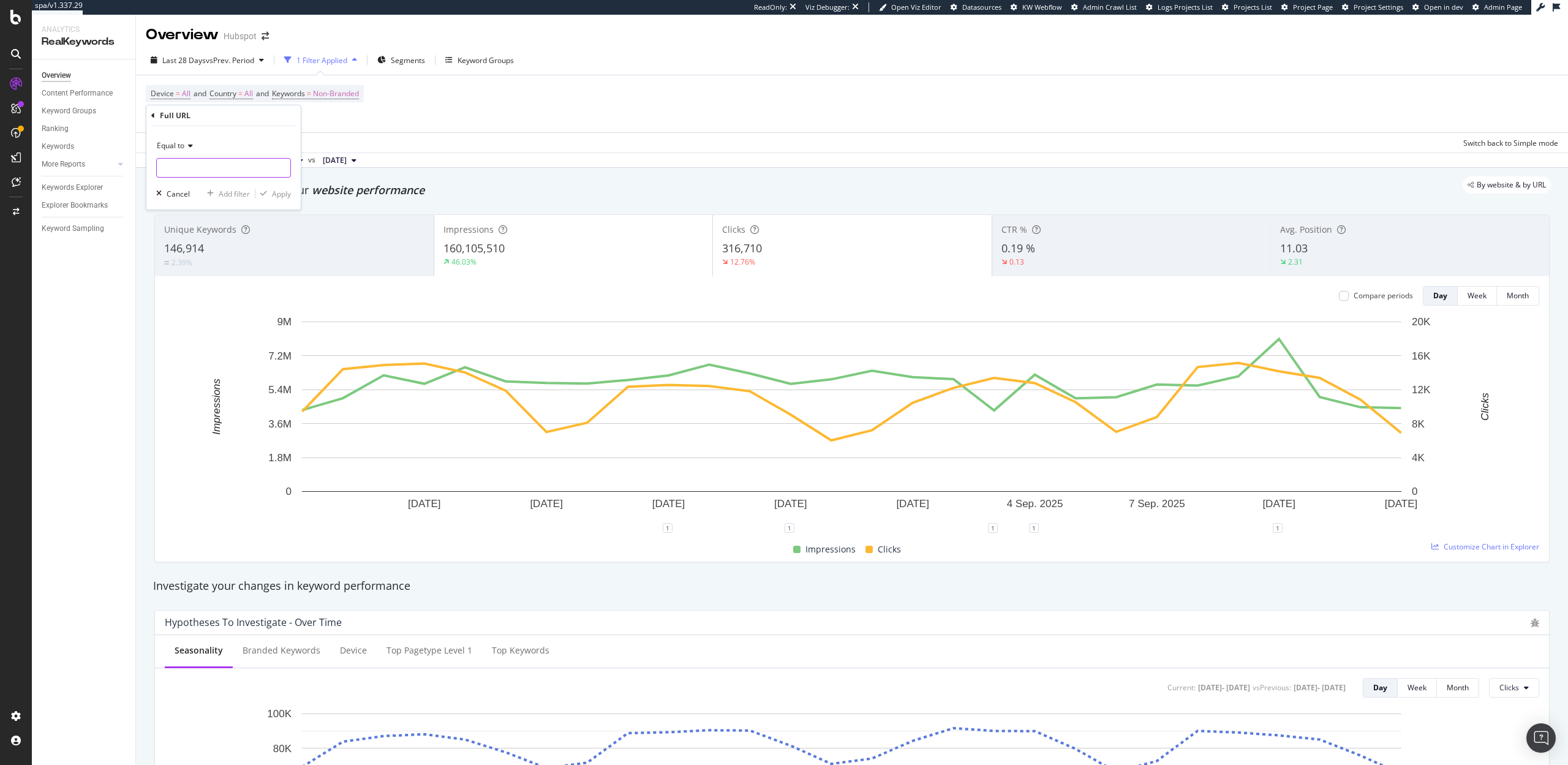
click at [188, 170] on input "text" at bounding box center [223, 168] width 134 height 20
click at [182, 142] on span "Equal to" at bounding box center [170, 145] width 28 height 11
click at [178, 265] on span "Contains" at bounding box center [177, 267] width 30 height 11
click at [177, 164] on input "text" at bounding box center [223, 168] width 134 height 20
type input "offers.hub"
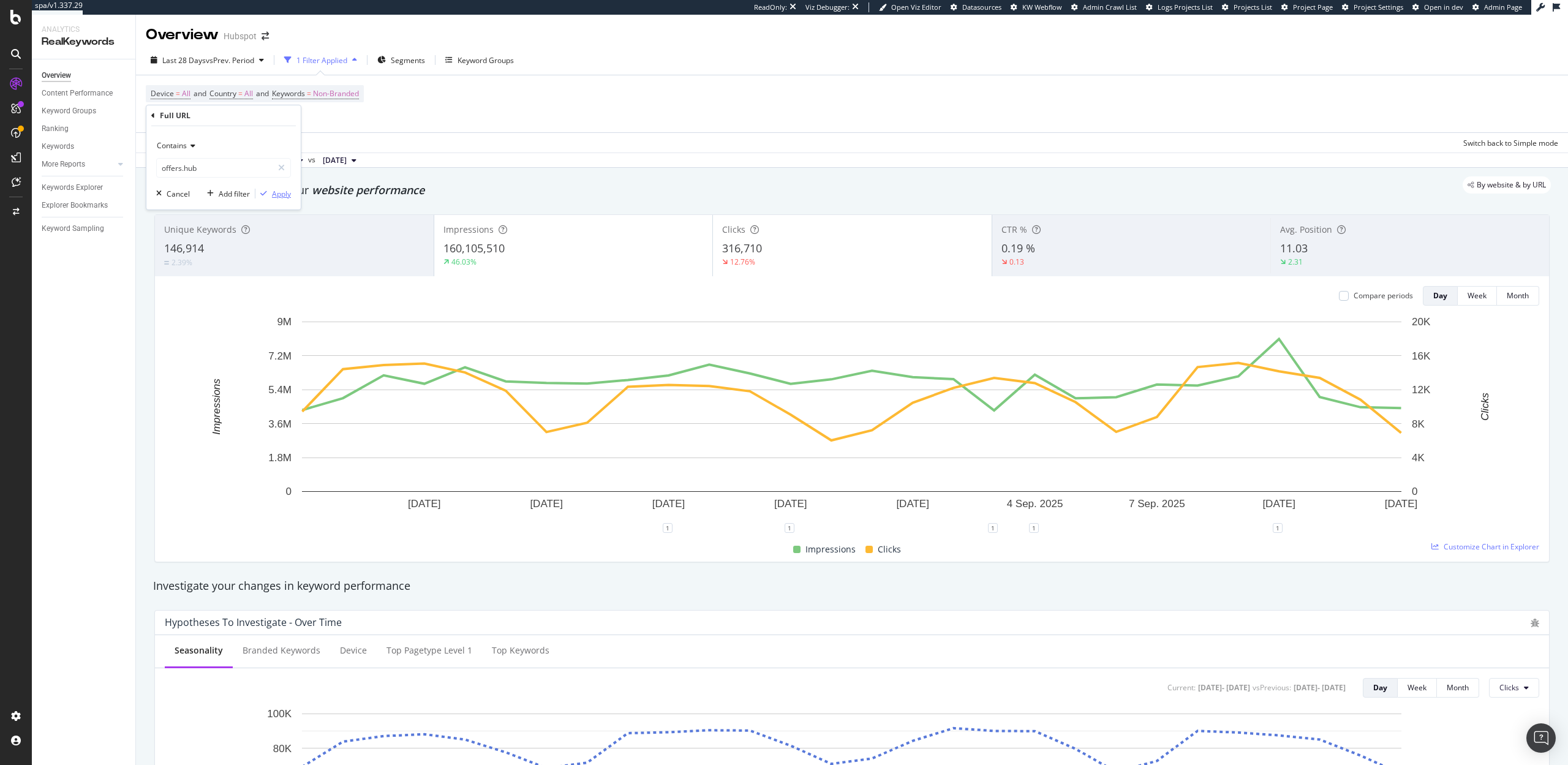
click at [280, 198] on div "Apply" at bounding box center [281, 194] width 19 height 11
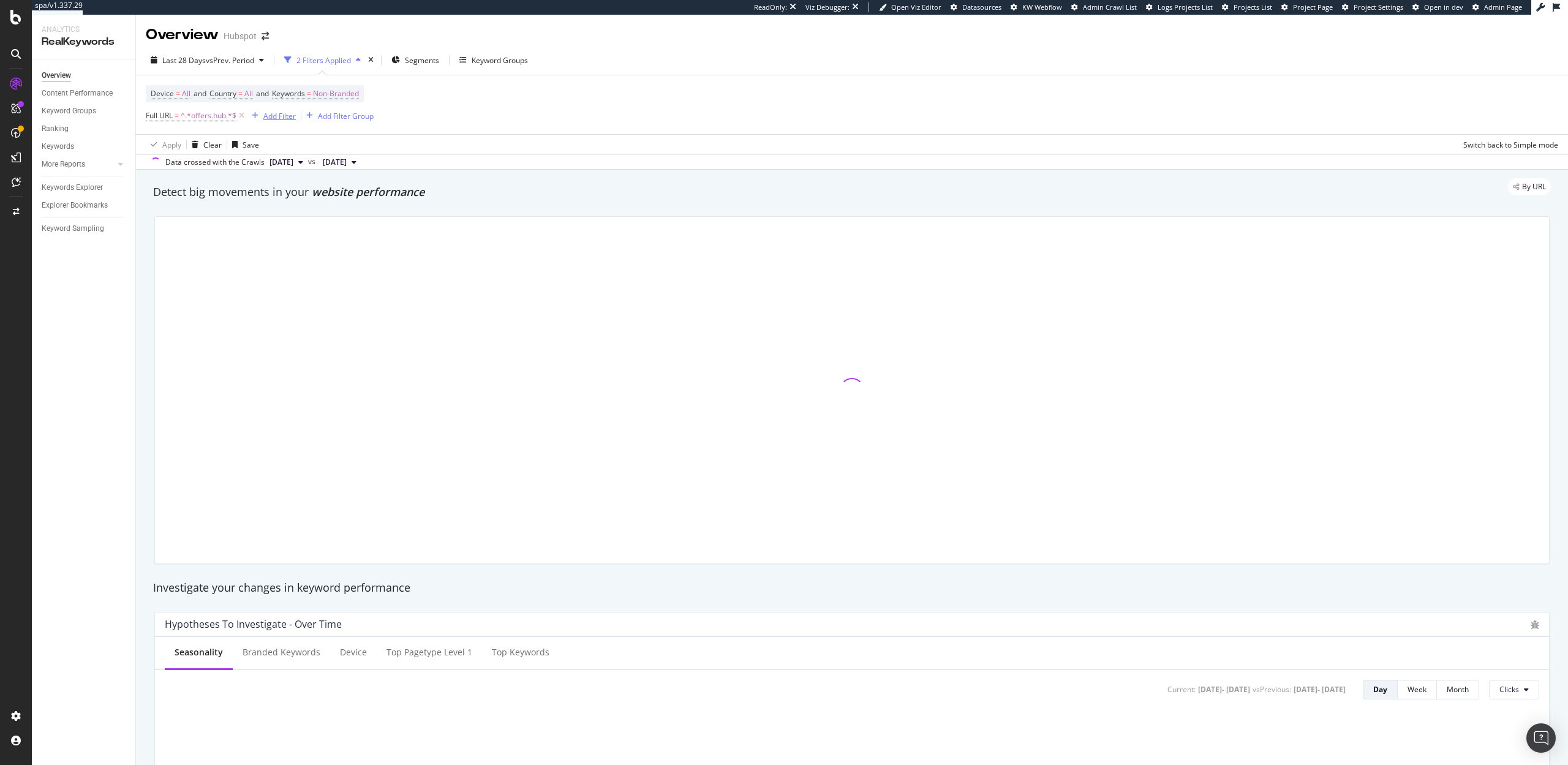
click at [280, 119] on div "Add Filter" at bounding box center [280, 117] width 32 height 11
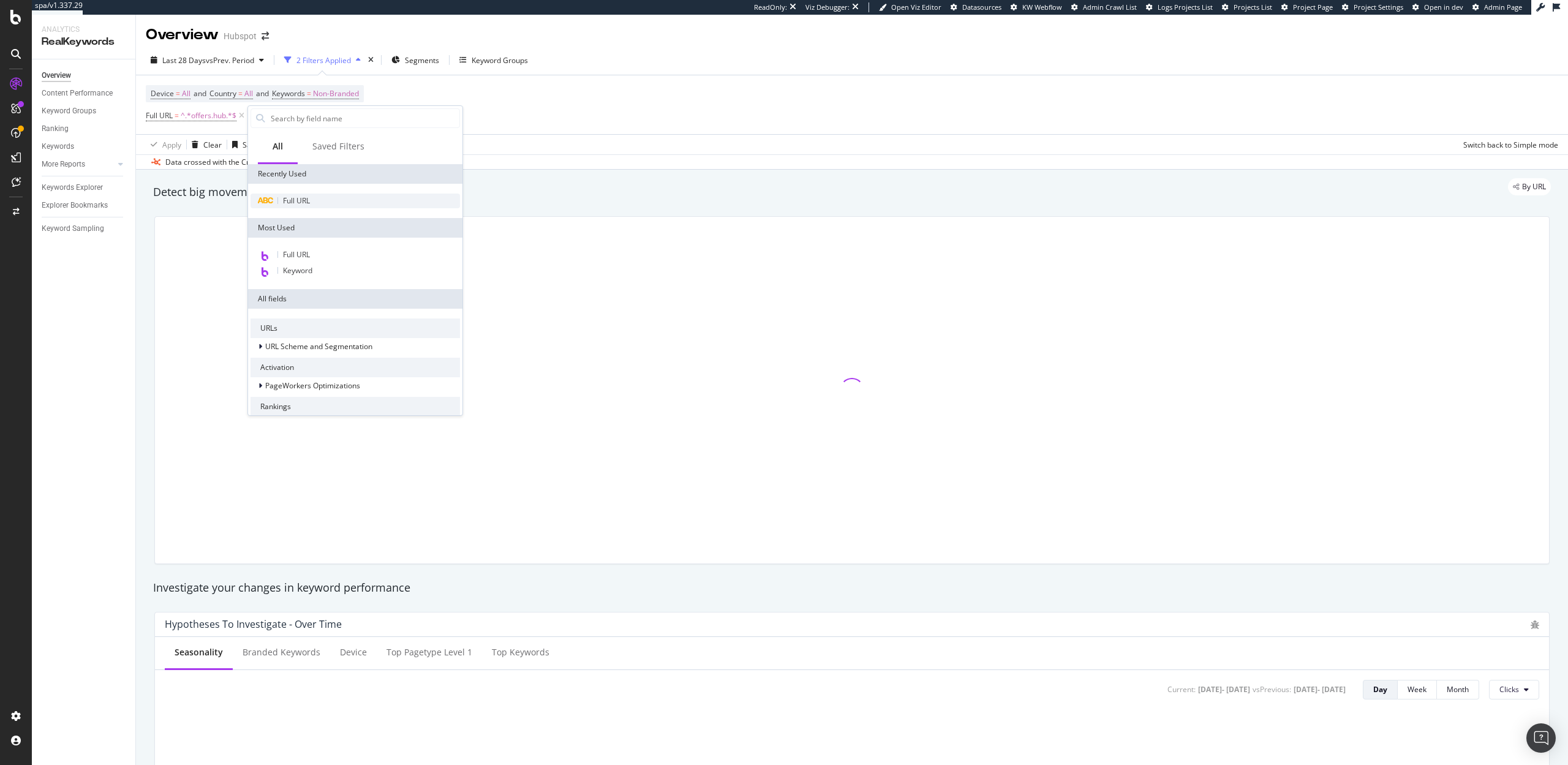
click at [299, 196] on span "Full URL" at bounding box center [297, 201] width 27 height 11
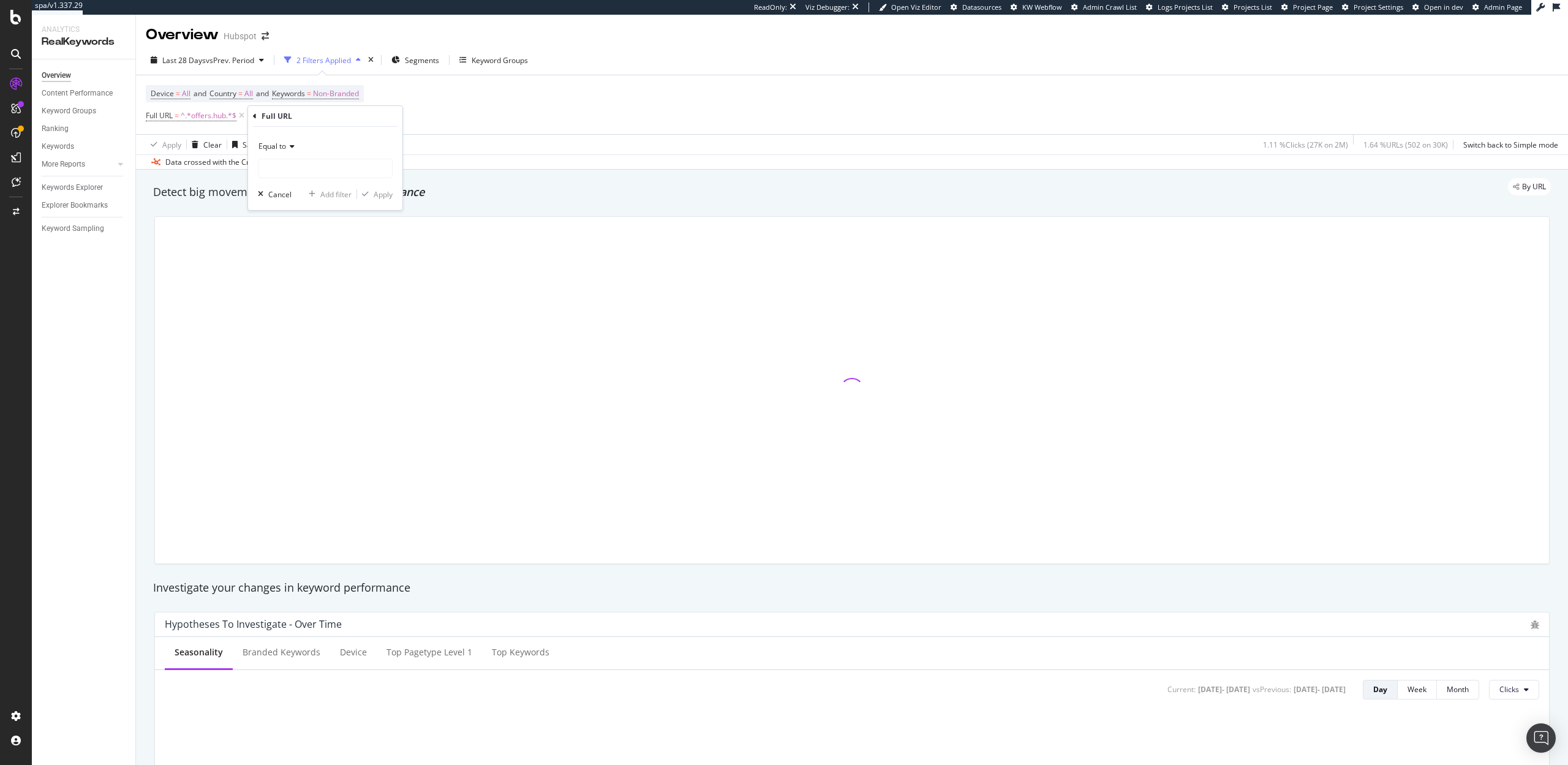
click at [282, 146] on span "Equal to" at bounding box center [272, 146] width 28 height 11
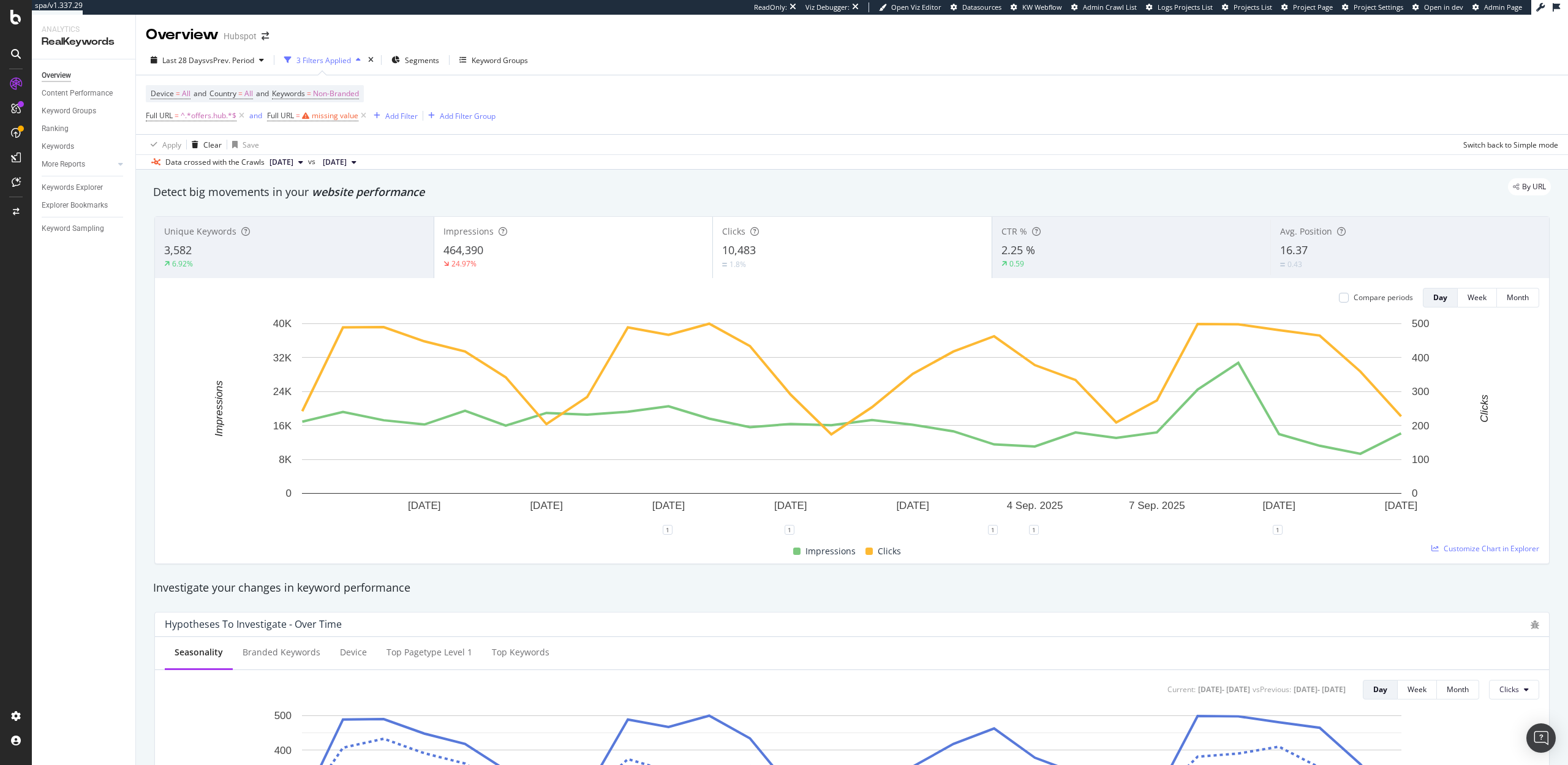
click at [461, 110] on div "Device = All and Country = All and Keywords = Non-Branded Full URL = ^.*offers.…" at bounding box center [852, 105] width 1412 height 59
click at [212, 58] on span "vs Prev. Period" at bounding box center [230, 60] width 48 height 11
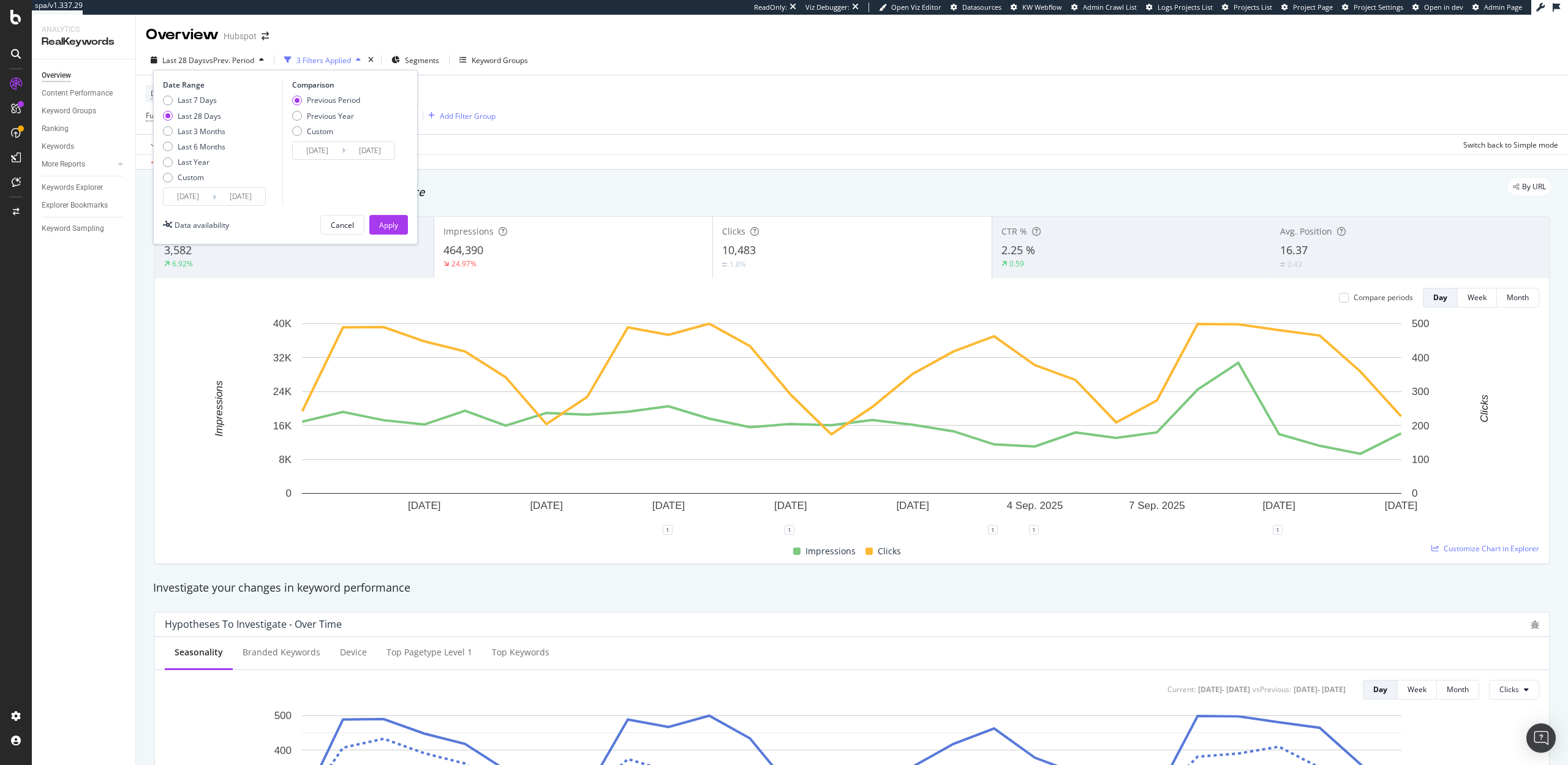
click at [203, 203] on input "2025/08/17" at bounding box center [187, 196] width 49 height 17
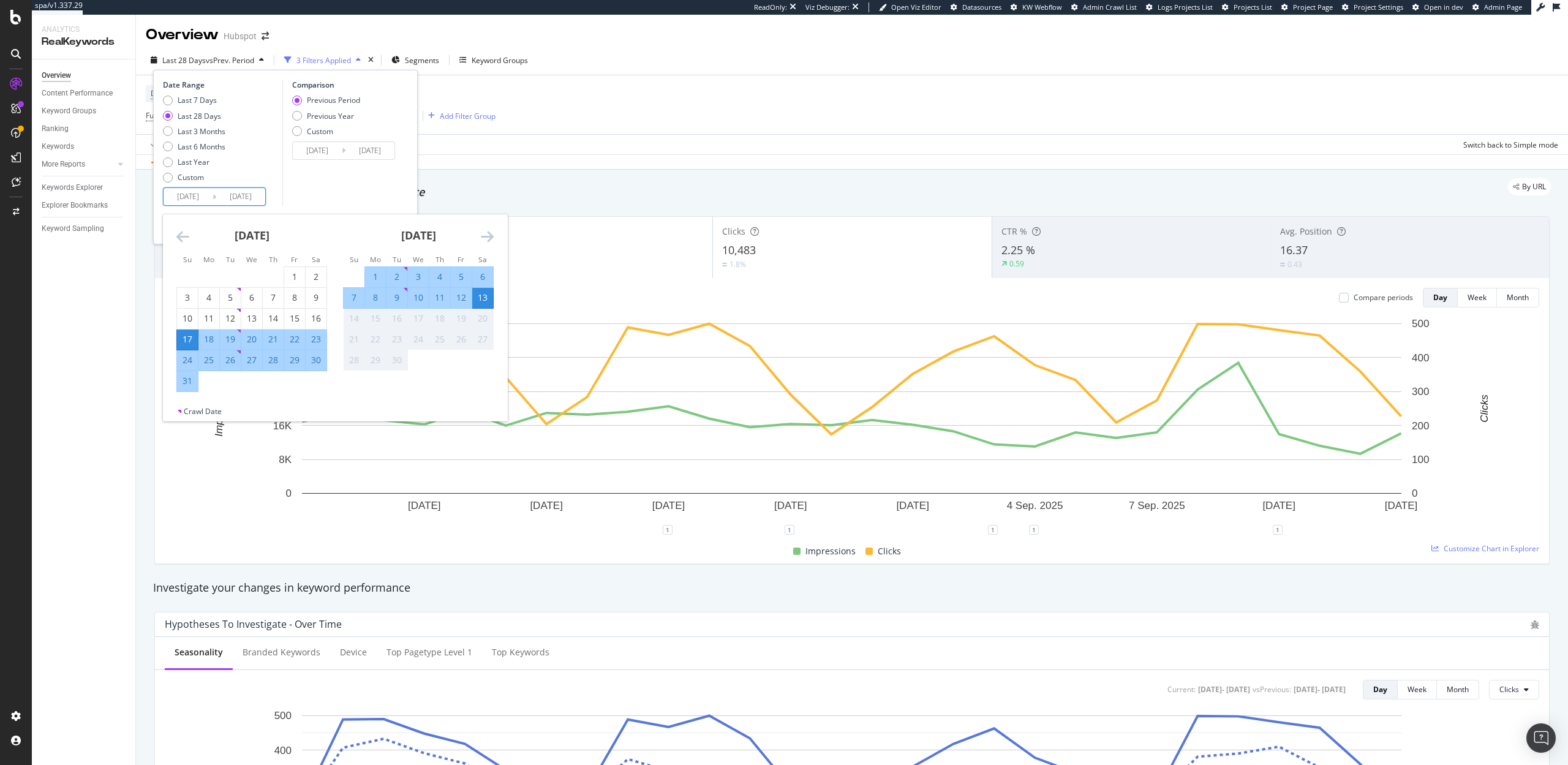
click at [290, 361] on div "29" at bounding box center [294, 361] width 21 height 13
type input "[DATE]"
type input "2025/08/13"
type input "2025/08/28"
click at [483, 293] on div "13" at bounding box center [482, 298] width 21 height 13
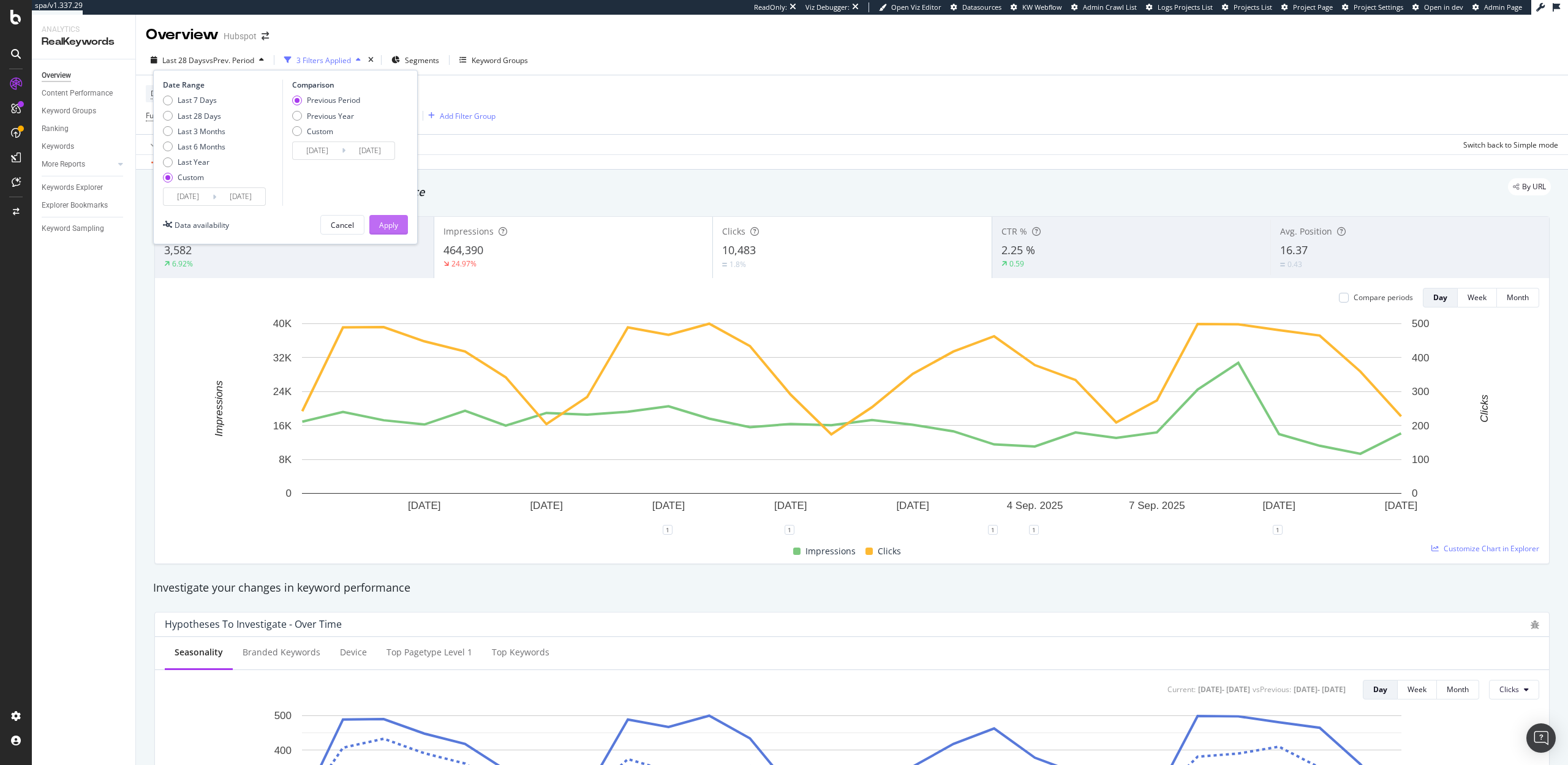
click at [389, 222] on div "Apply" at bounding box center [388, 225] width 19 height 11
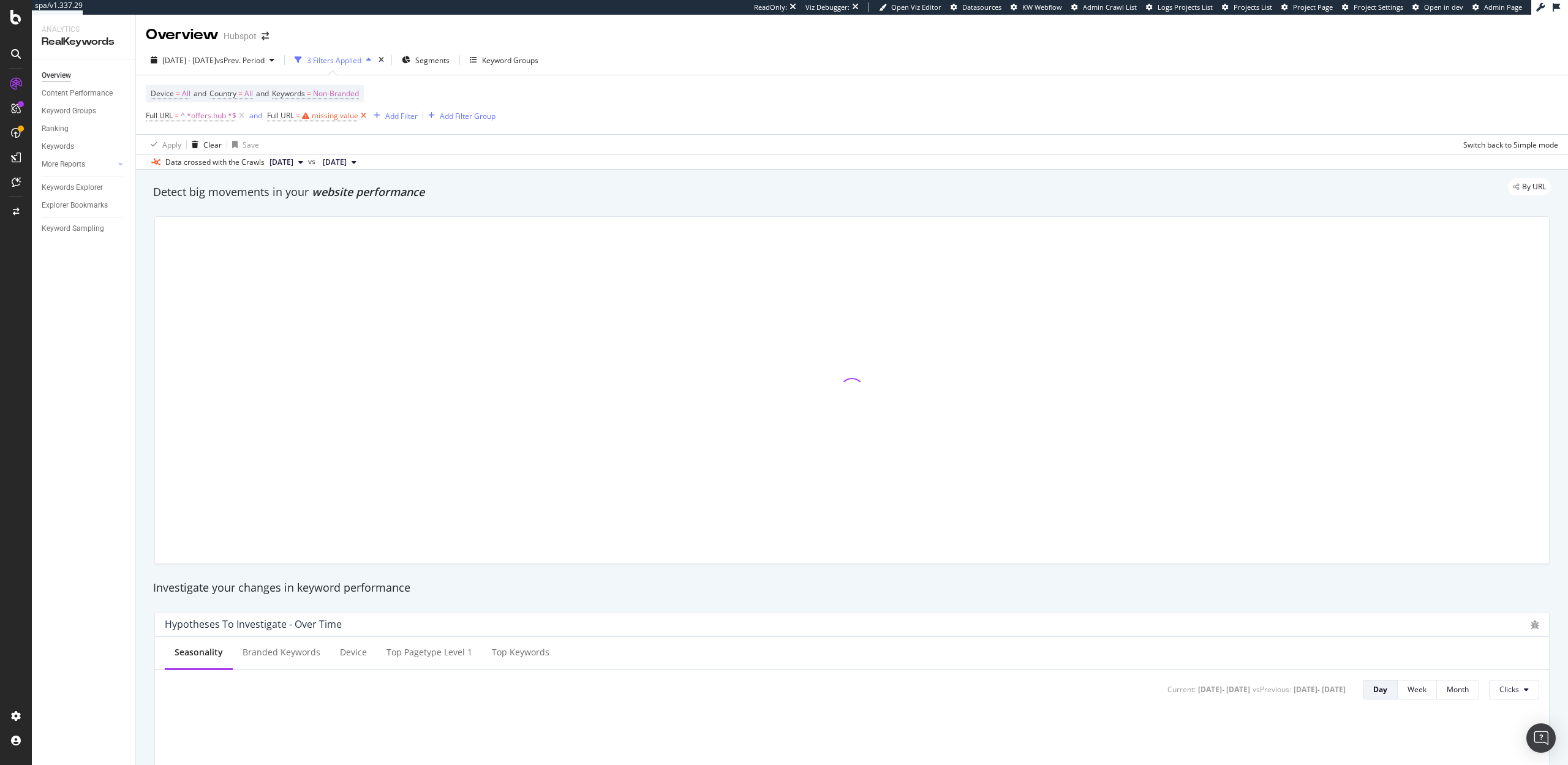
click at [364, 115] on icon at bounding box center [364, 116] width 11 height 13
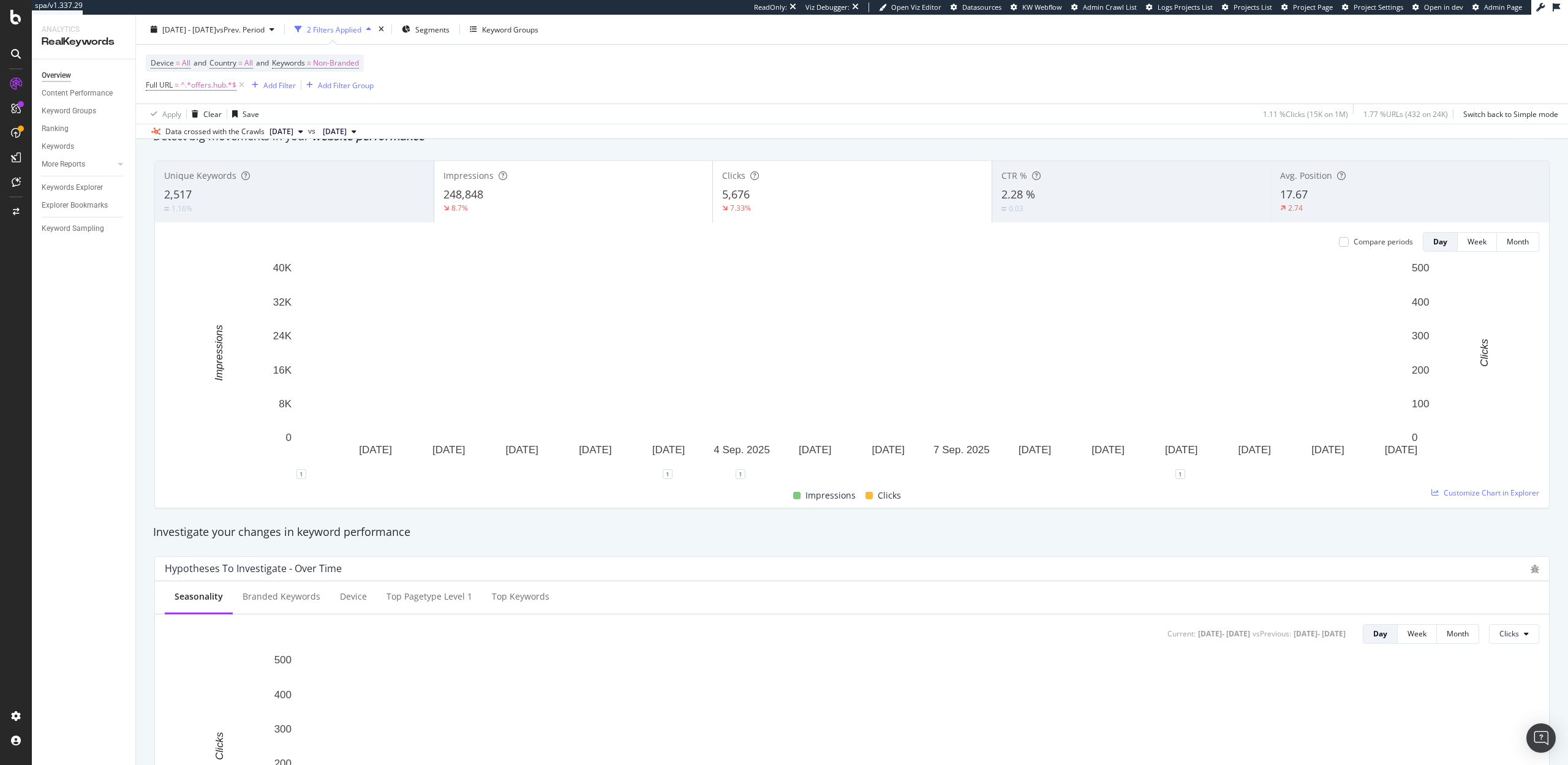
scroll to position [49, 0]
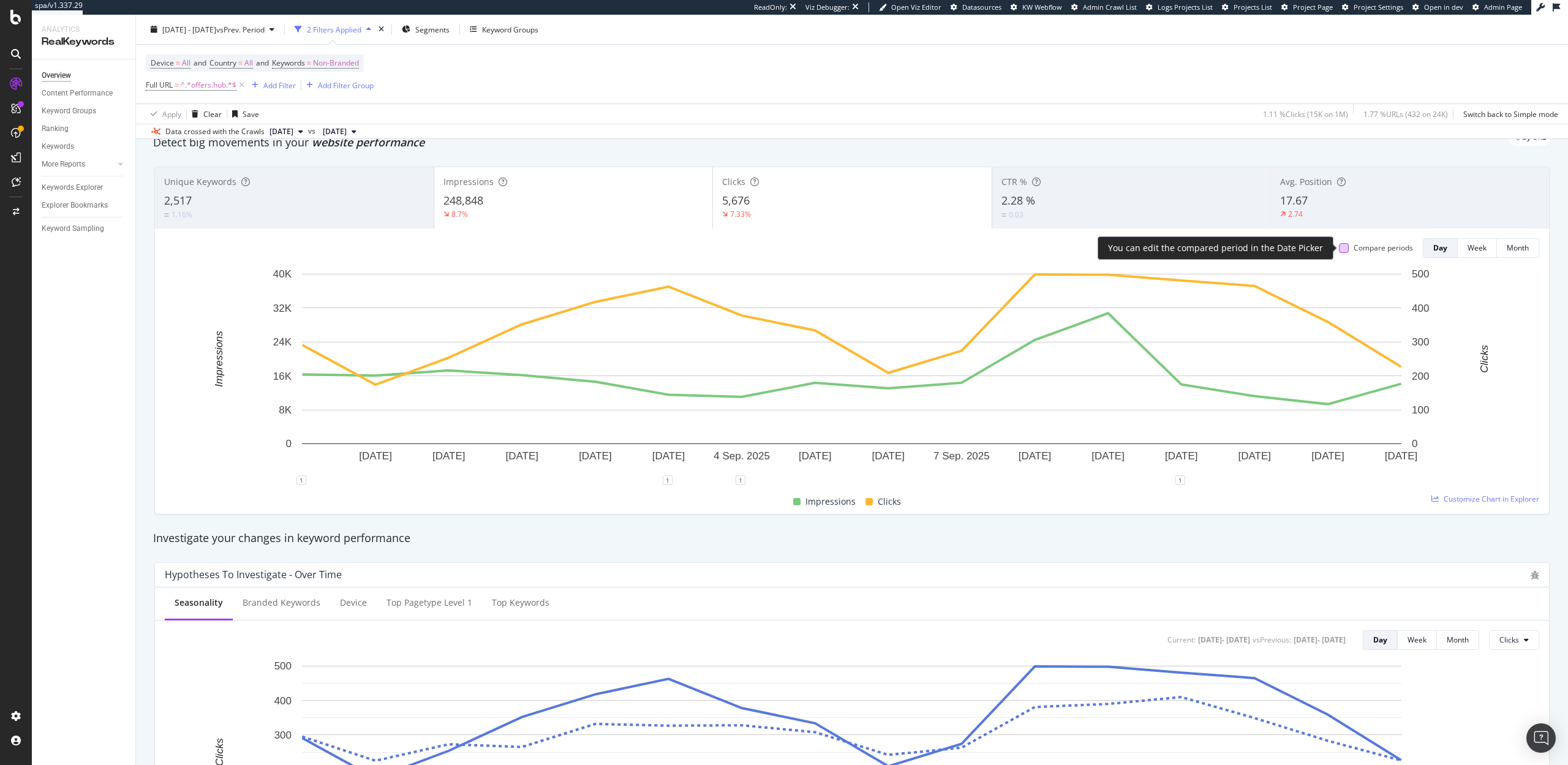
click at [1340, 246] on div at bounding box center [1343, 248] width 10 height 10
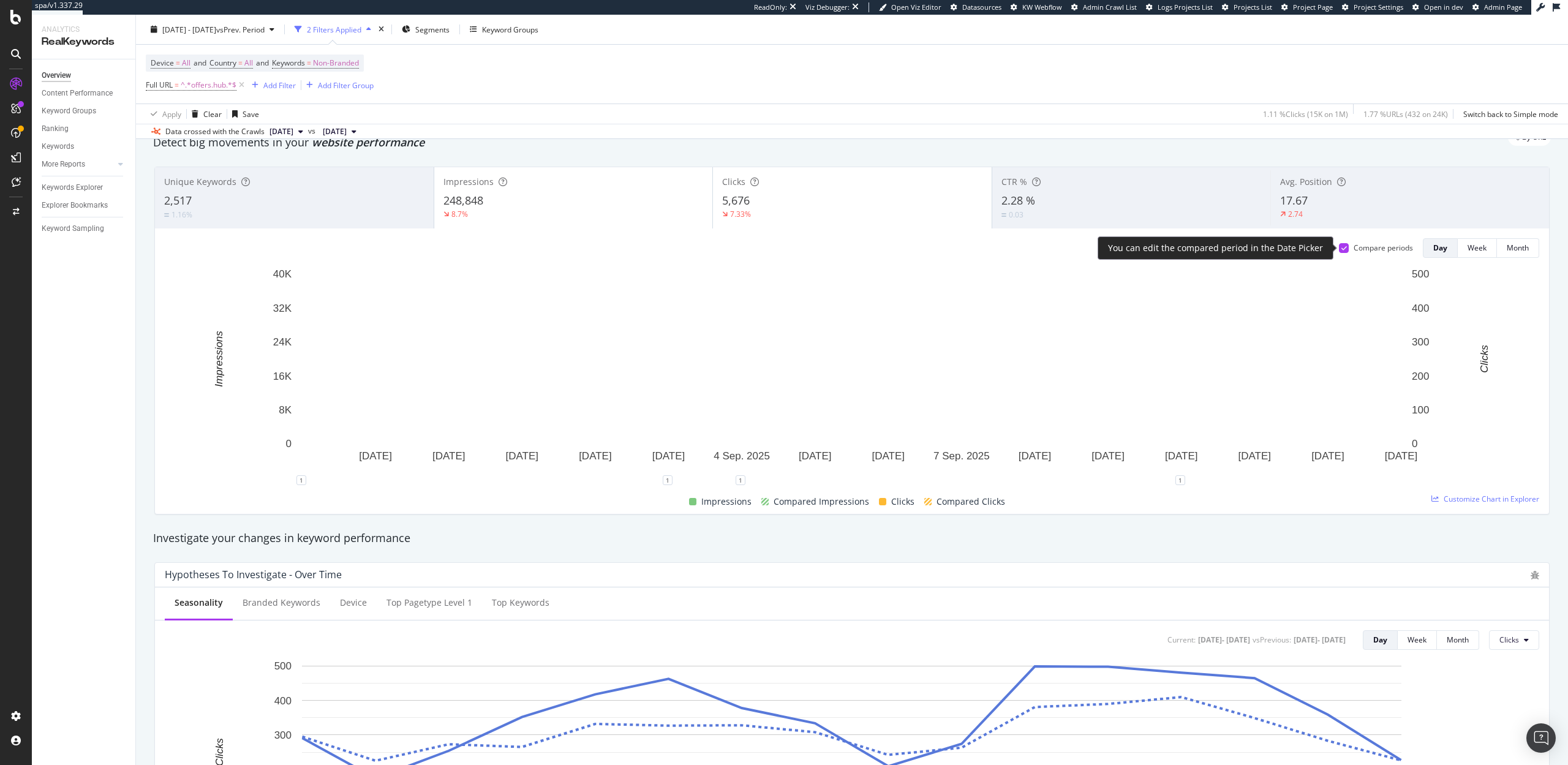
click at [1341, 246] on icon at bounding box center [1344, 248] width 5 height 6
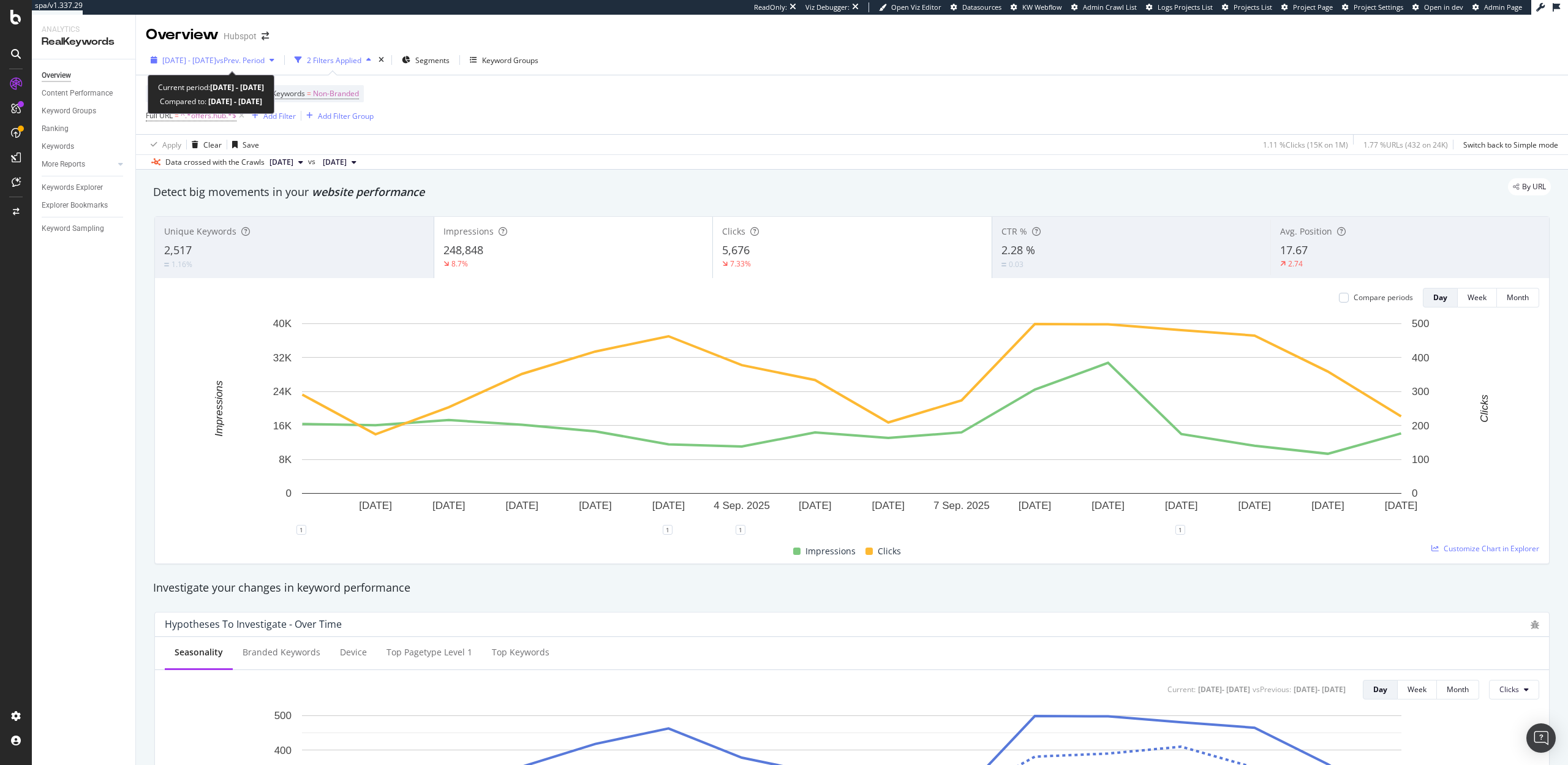
click at [216, 59] on span "2025 Aug. 29th - Sep. 13th" at bounding box center [189, 60] width 54 height 11
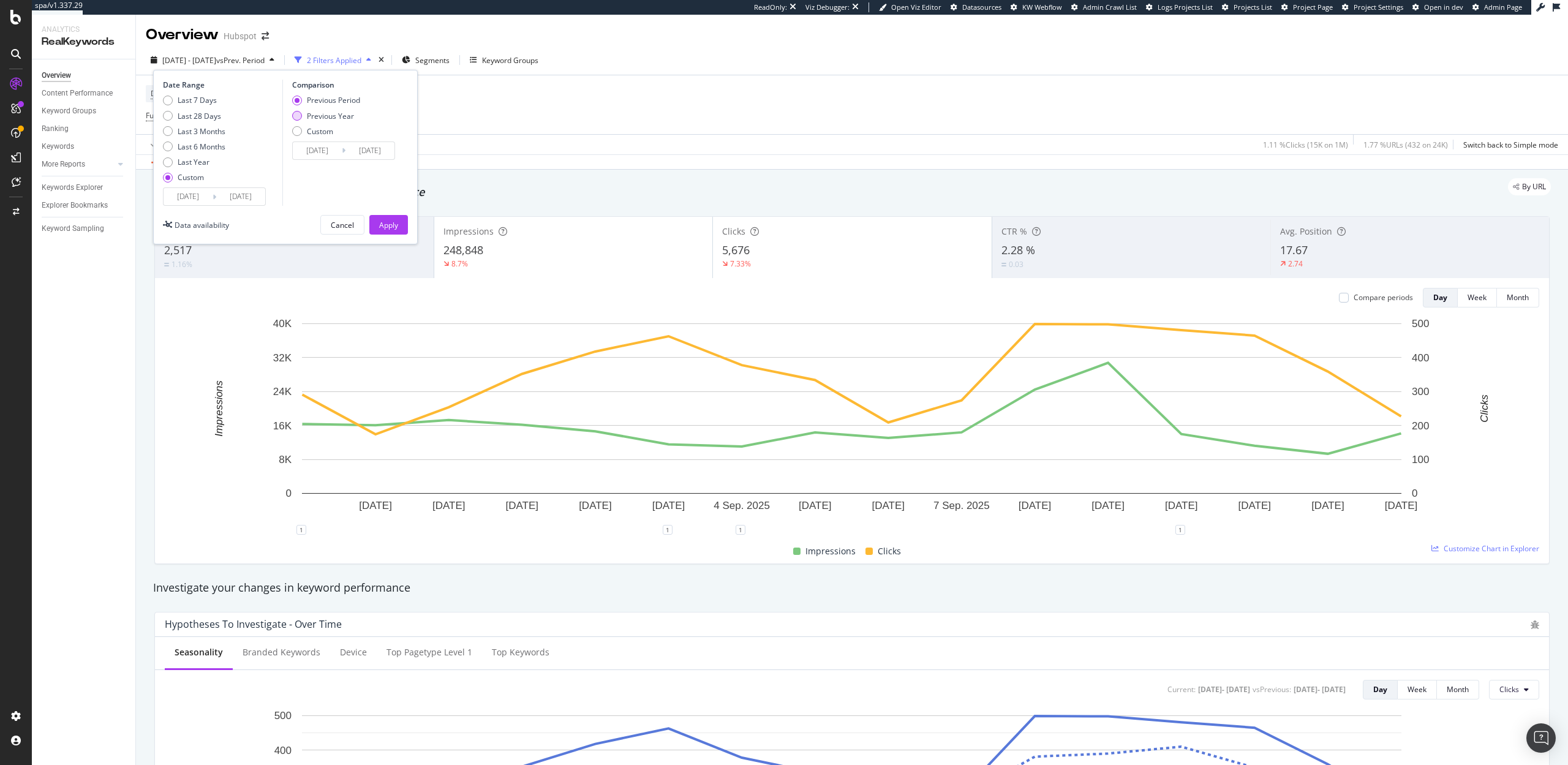
click at [295, 118] on div "Previous Year" at bounding box center [297, 116] width 10 height 10
type input "2024/08/30"
type input "2024/09/14"
click at [397, 225] on div "Apply" at bounding box center [388, 225] width 19 height 11
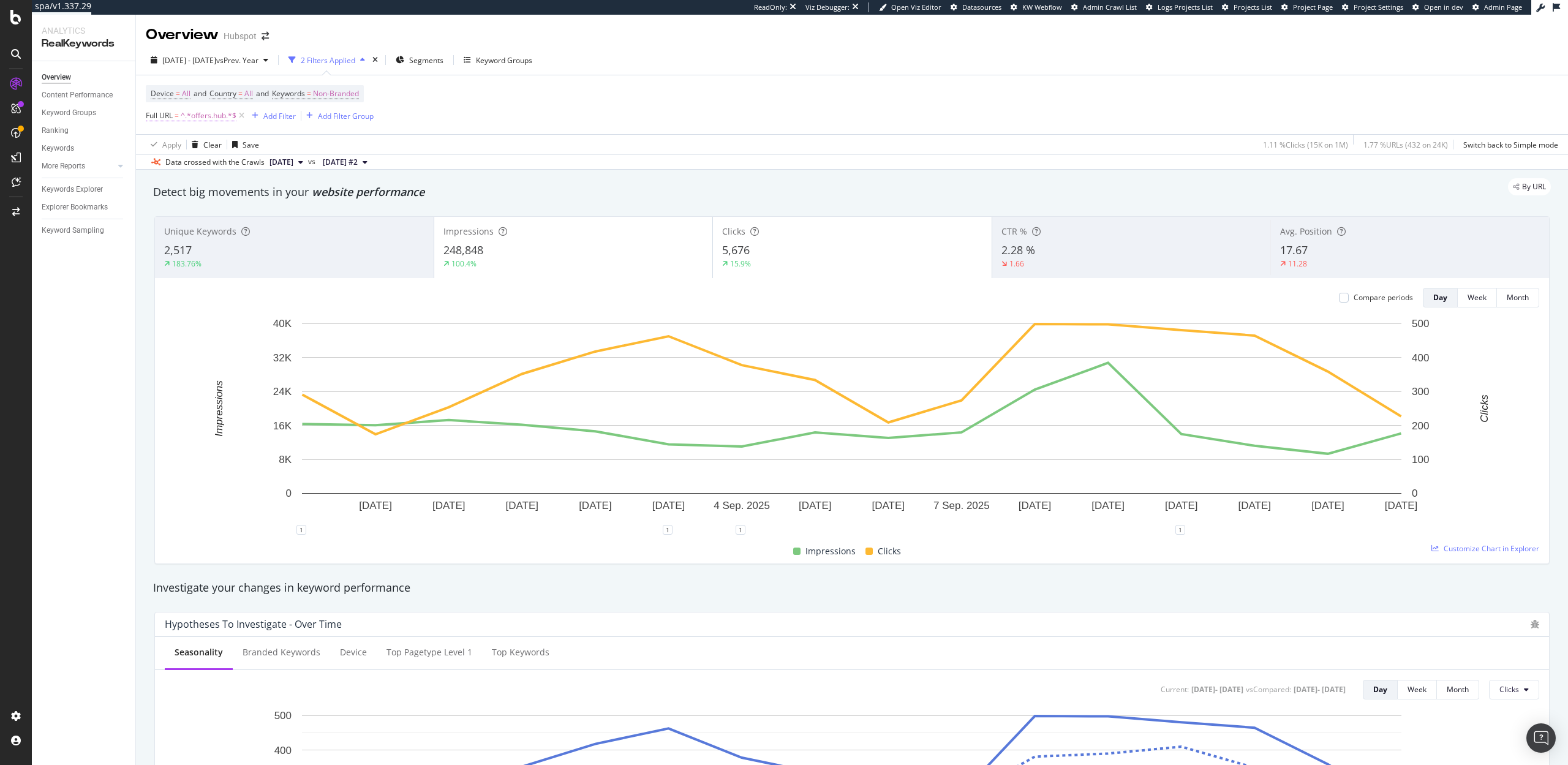
click at [173, 114] on span "Full URL = ^.*offers.hub.*$" at bounding box center [191, 116] width 91 height 11
click at [188, 165] on input "offers.hub" at bounding box center [214, 167] width 116 height 20
click at [178, 167] on input "offers.hub" at bounding box center [214, 167] width 116 height 20
drag, startPoint x: 181, startPoint y: 167, endPoint x: 134, endPoint y: 167, distance: 47.0
click at [134, 167] on body "spa/v1.337.29 ReadOnly: Viz Debugger: Open Viz Editor Datasources KW Webflow Ad…" at bounding box center [784, 382] width 1568 height 765
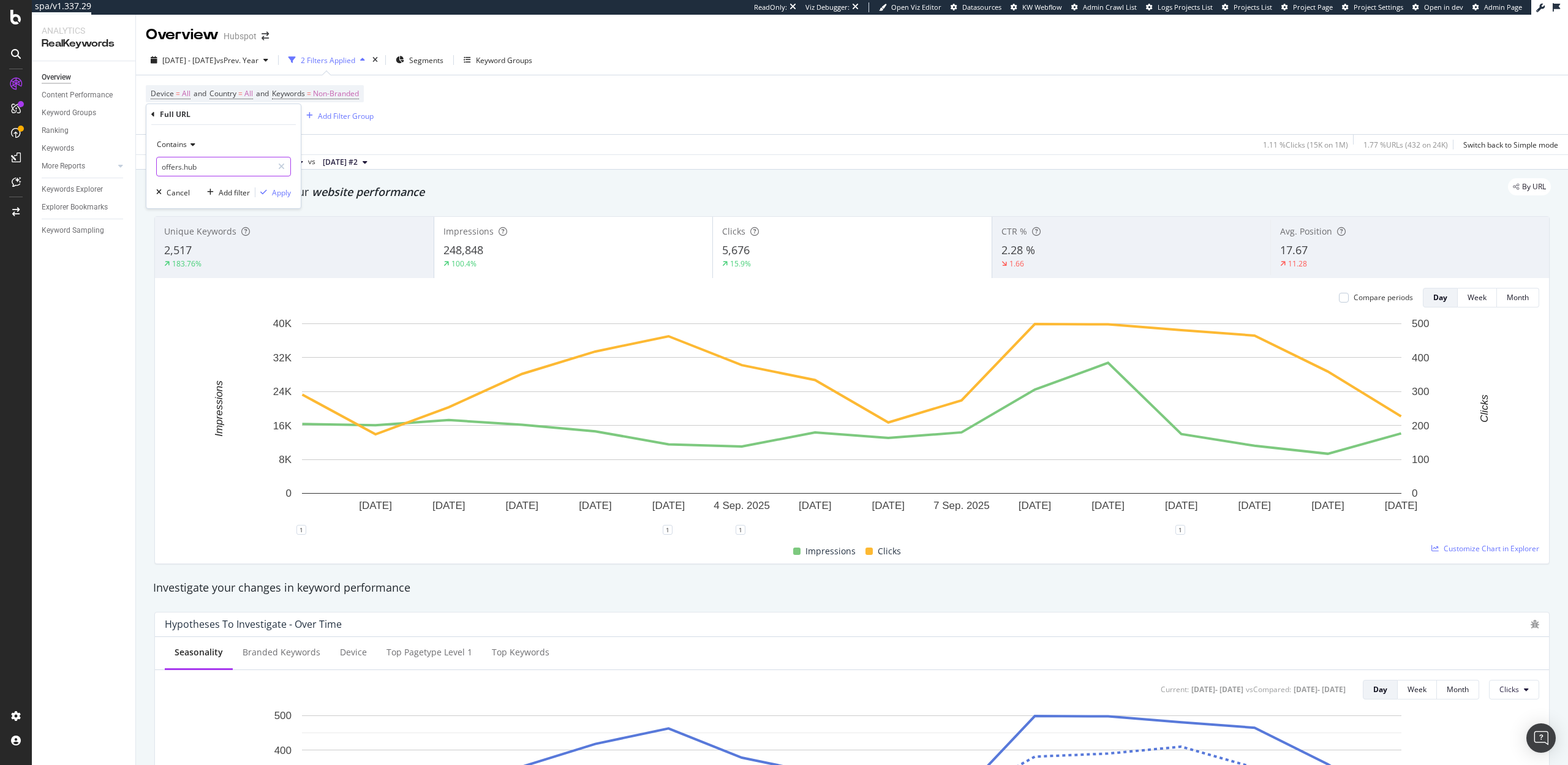
click at [179, 170] on input "offers.hub" at bounding box center [214, 167] width 116 height 20
type input "blog.hub"
click at [289, 190] on div "Apply" at bounding box center [281, 193] width 19 height 11
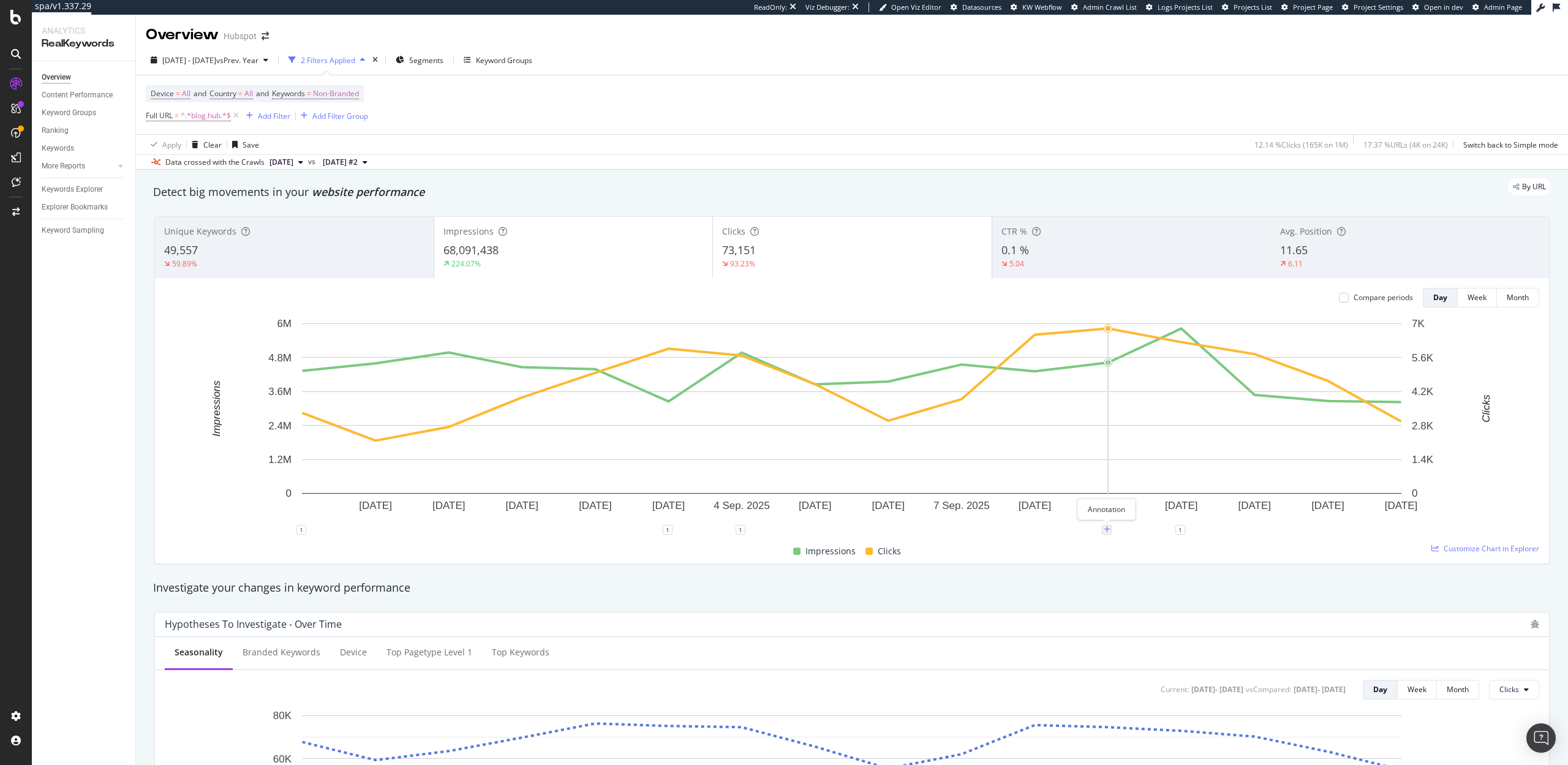
click at [1106, 528] on icon "plus" at bounding box center [1107, 530] width 7 height 7
click at [1096, 459] on textarea at bounding box center [1107, 456] width 109 height 38
type textarea "SW launch on blog.hubspot"
click at [1148, 494] on div "Save" at bounding box center [1153, 495] width 16 height 11
click at [1081, 119] on div "Device = All and Country = All and Keywords = Non-Branded Full URL = ^.*blog.hu…" at bounding box center [852, 105] width 1412 height 59
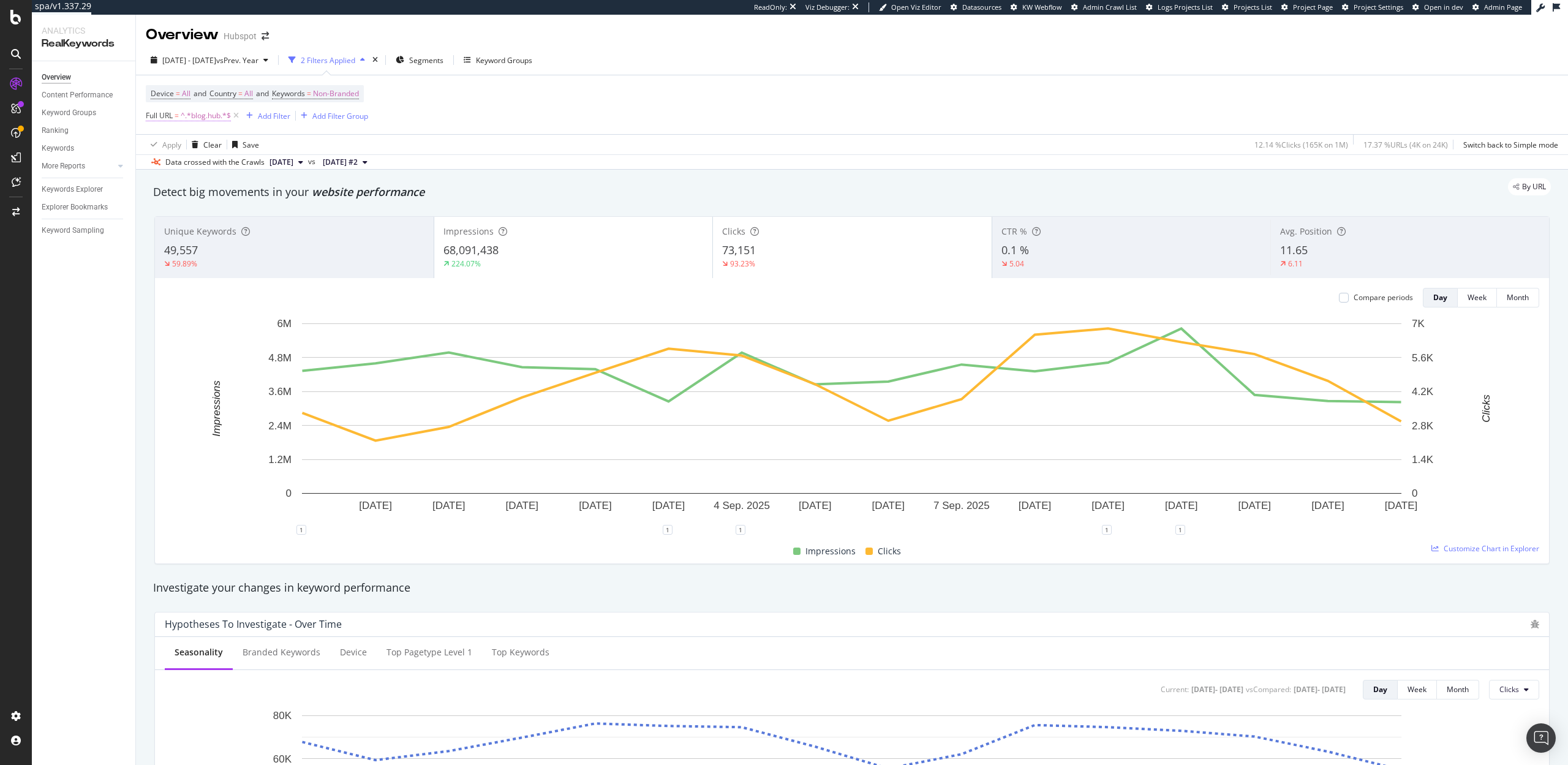
click at [178, 114] on span "=" at bounding box center [177, 116] width 4 height 11
click at [175, 165] on input "blog.hub" at bounding box center [214, 167] width 116 height 20
drag, startPoint x: 176, startPoint y: 167, endPoint x: 146, endPoint y: 167, distance: 30.0
click at [146, 167] on div "Contains blog.hub Cancel Add filter Apply" at bounding box center [223, 166] width 154 height 83
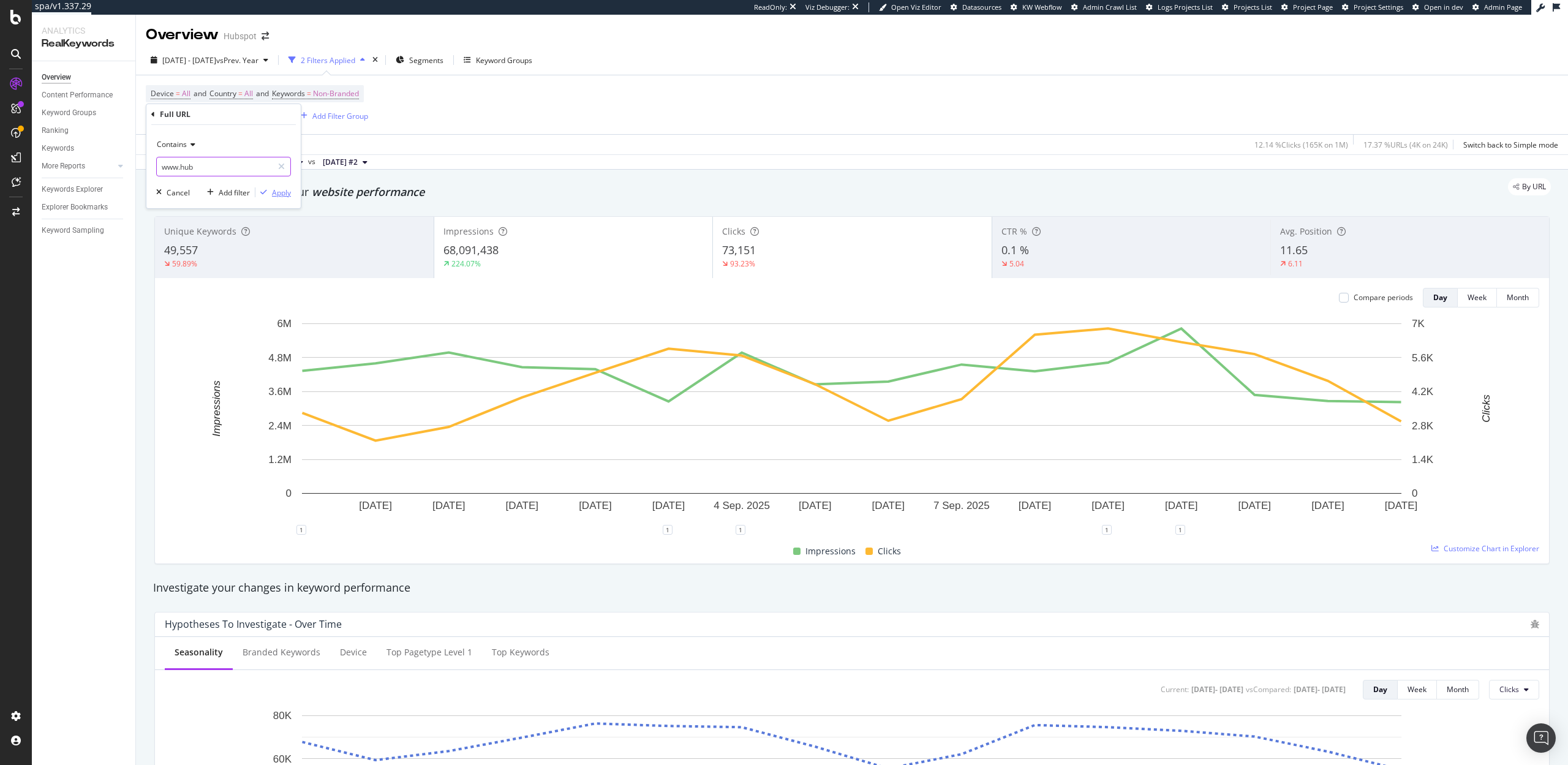
type input "www.hub"
click at [278, 187] on button "Apply" at bounding box center [273, 193] width 36 height 13
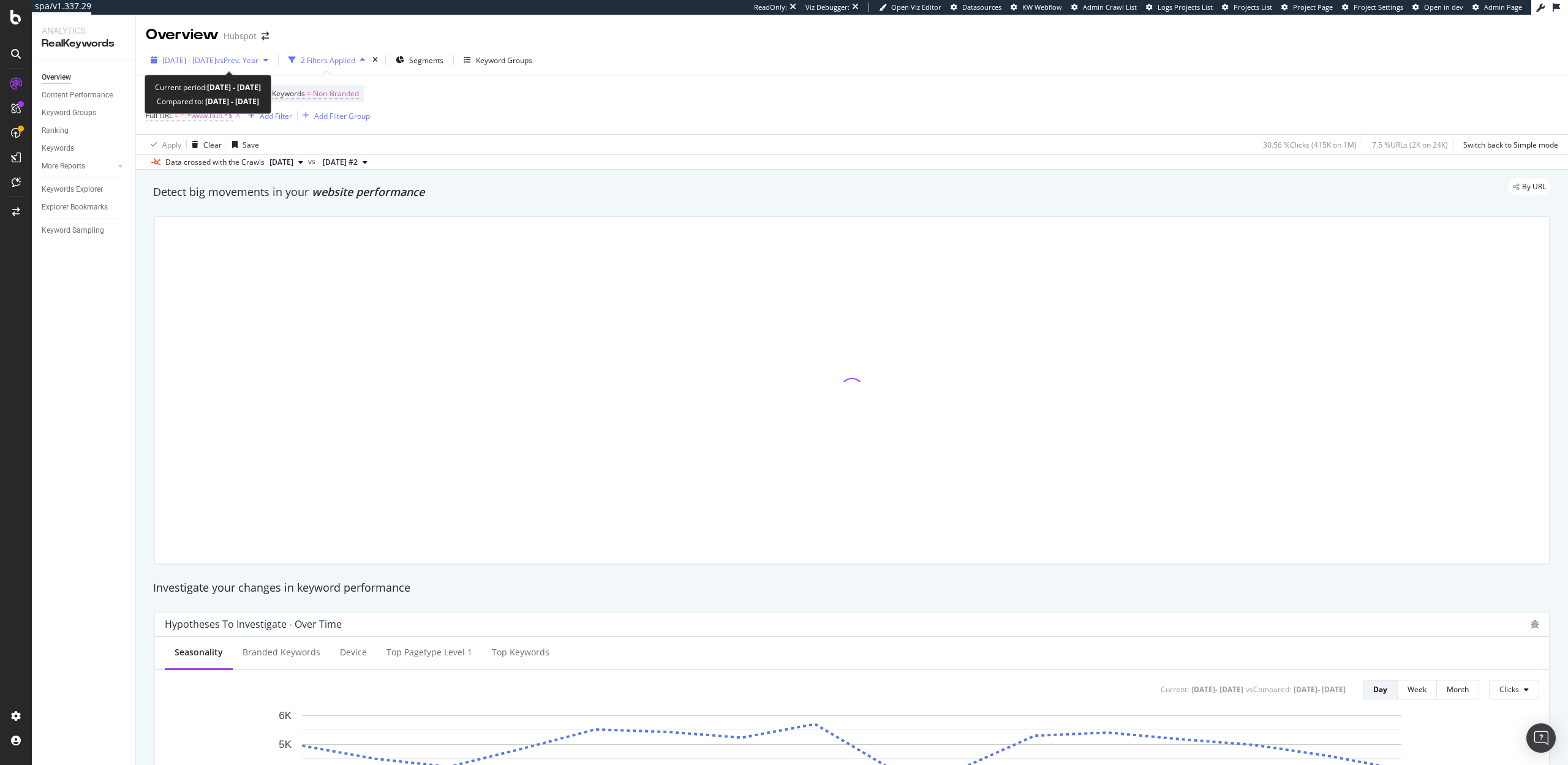
click at [216, 61] on span "[DATE] - [DATE]" at bounding box center [189, 60] width 54 height 11
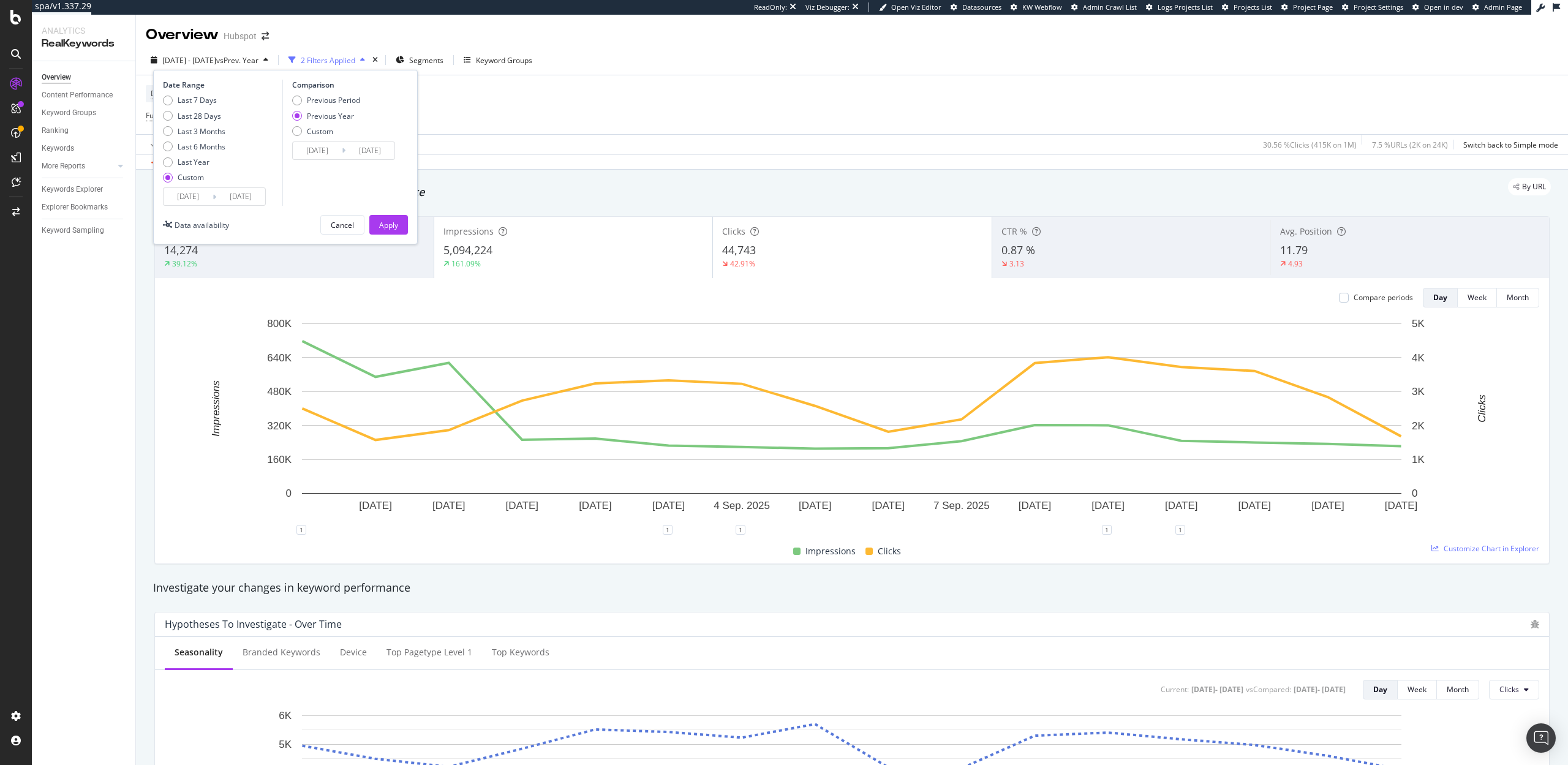
click at [197, 201] on input "[DATE]" at bounding box center [187, 196] width 49 height 17
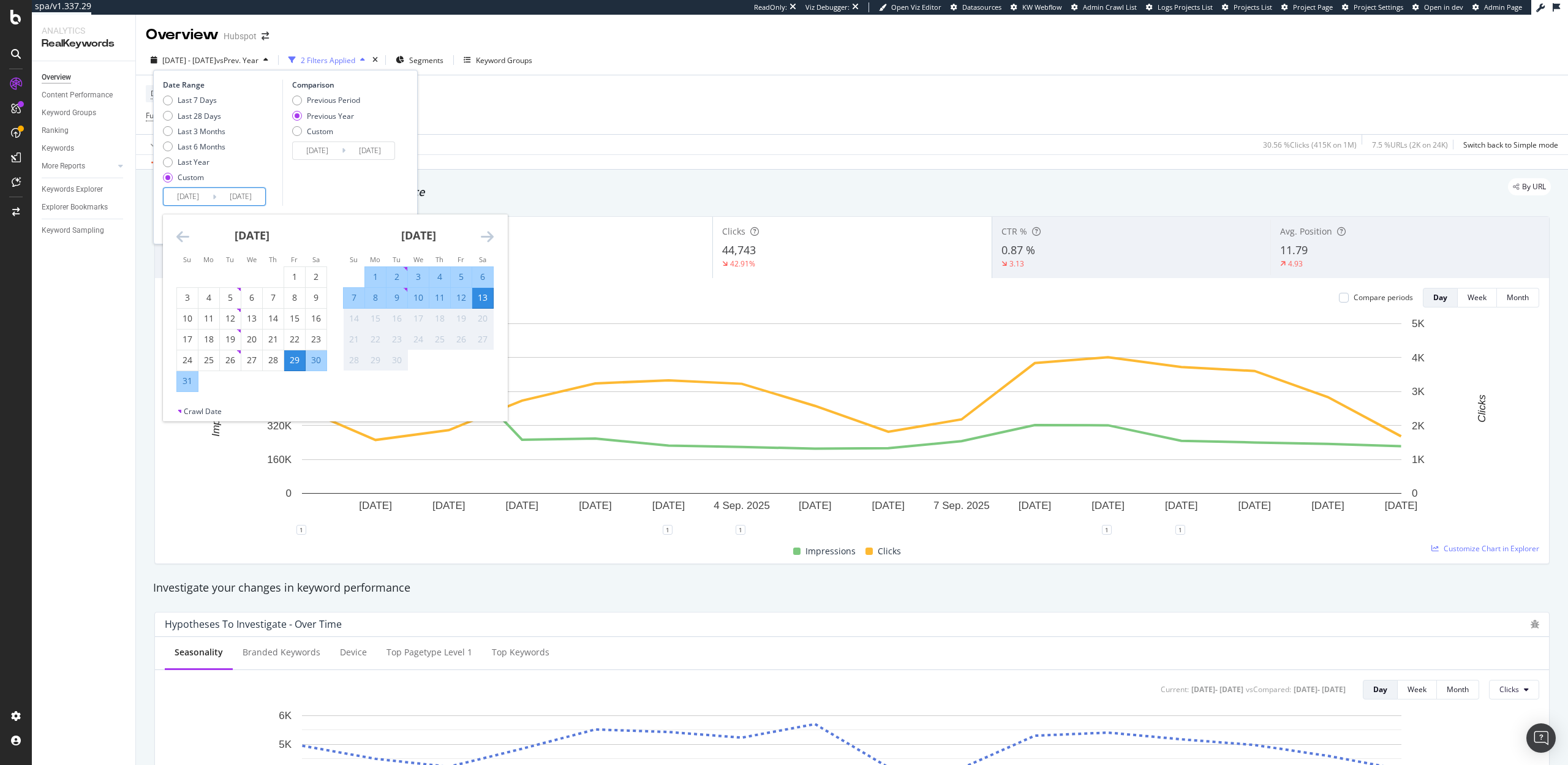
click at [415, 275] on div "3" at bounding box center [418, 277] width 21 height 13
type input "[DATE]"
click at [483, 295] on div "13" at bounding box center [482, 298] width 21 height 13
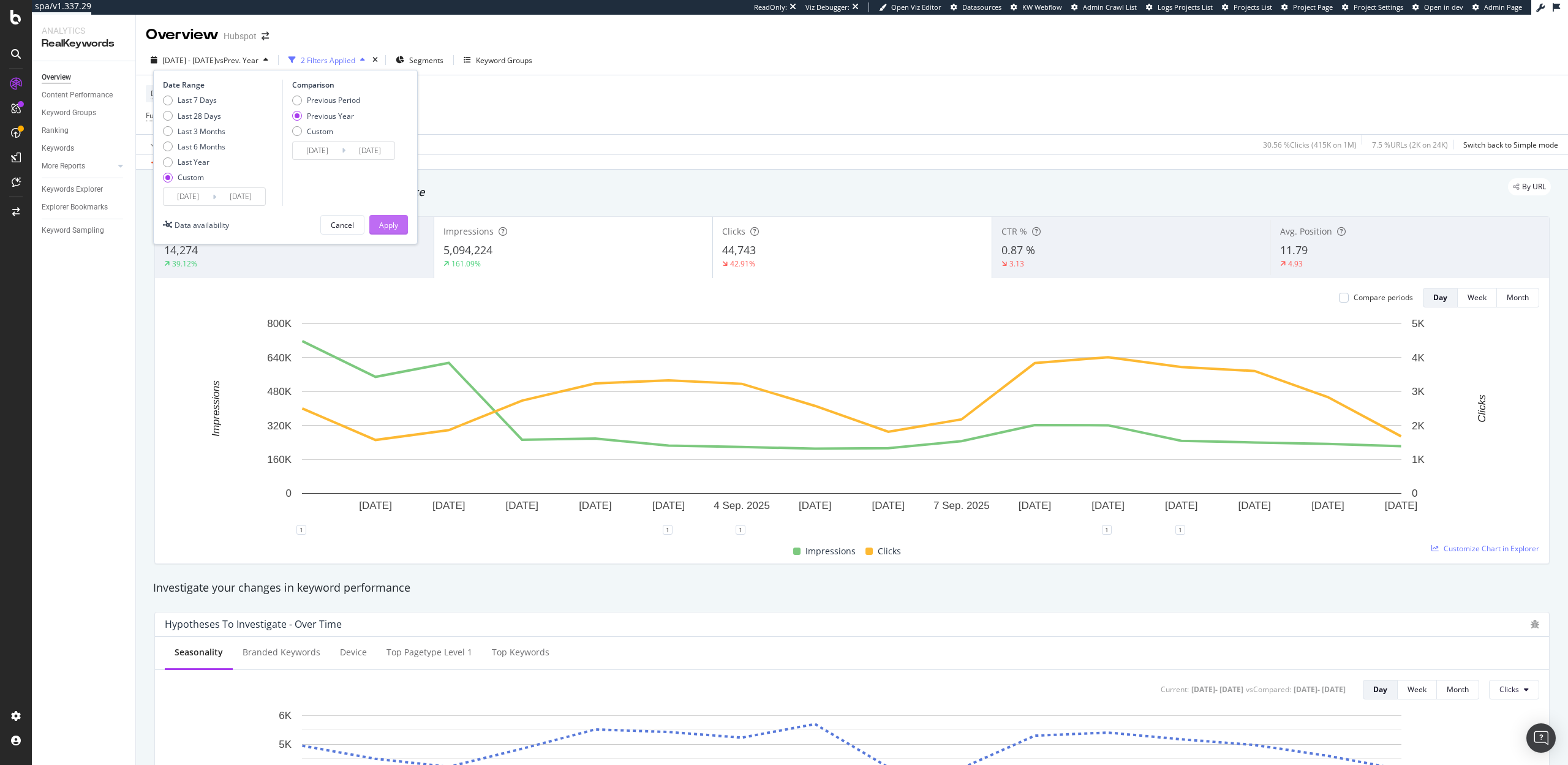
click at [397, 225] on div "Apply" at bounding box center [388, 225] width 19 height 11
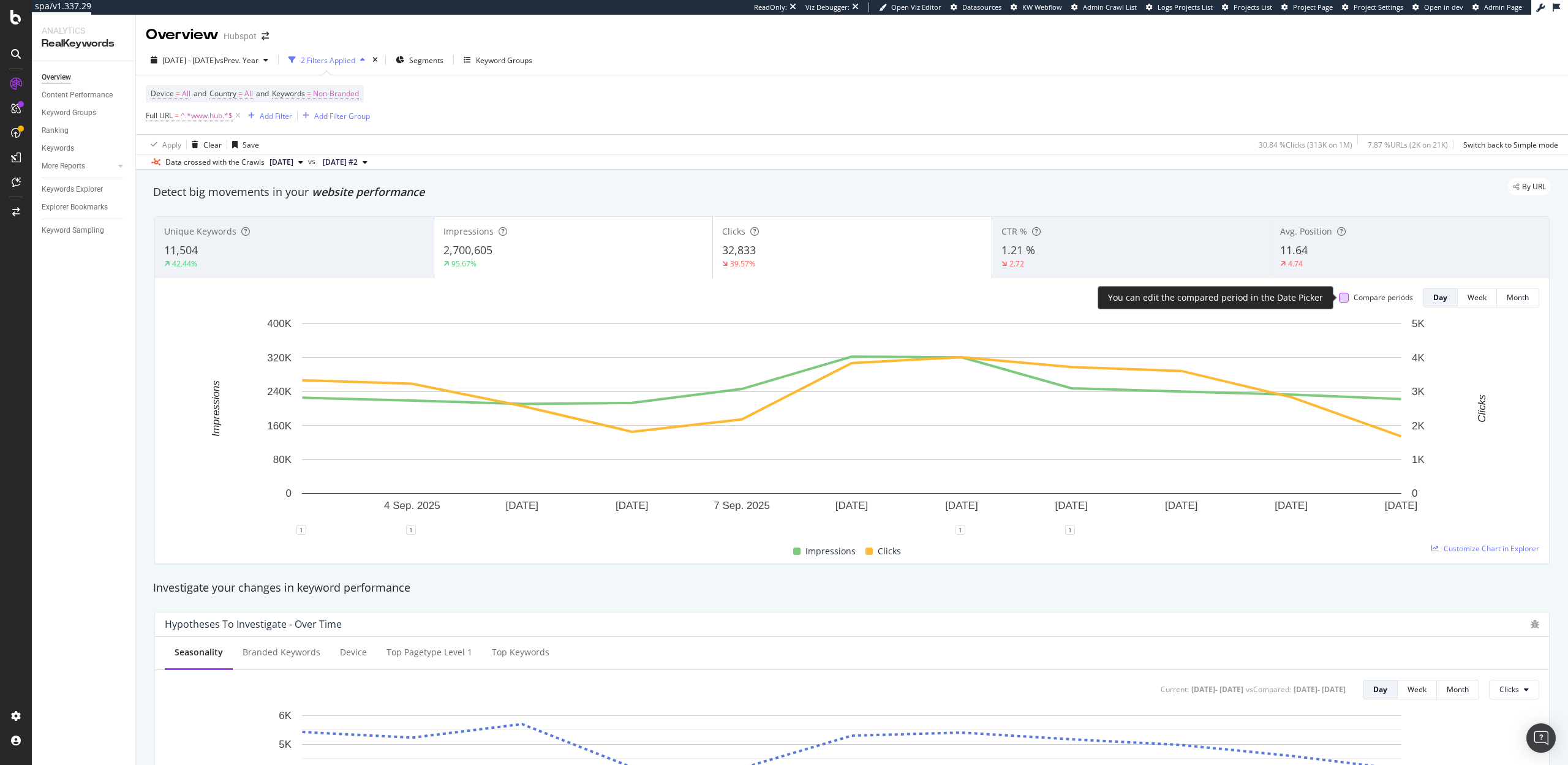
click at [1338, 297] on div at bounding box center [1343, 298] width 10 height 10
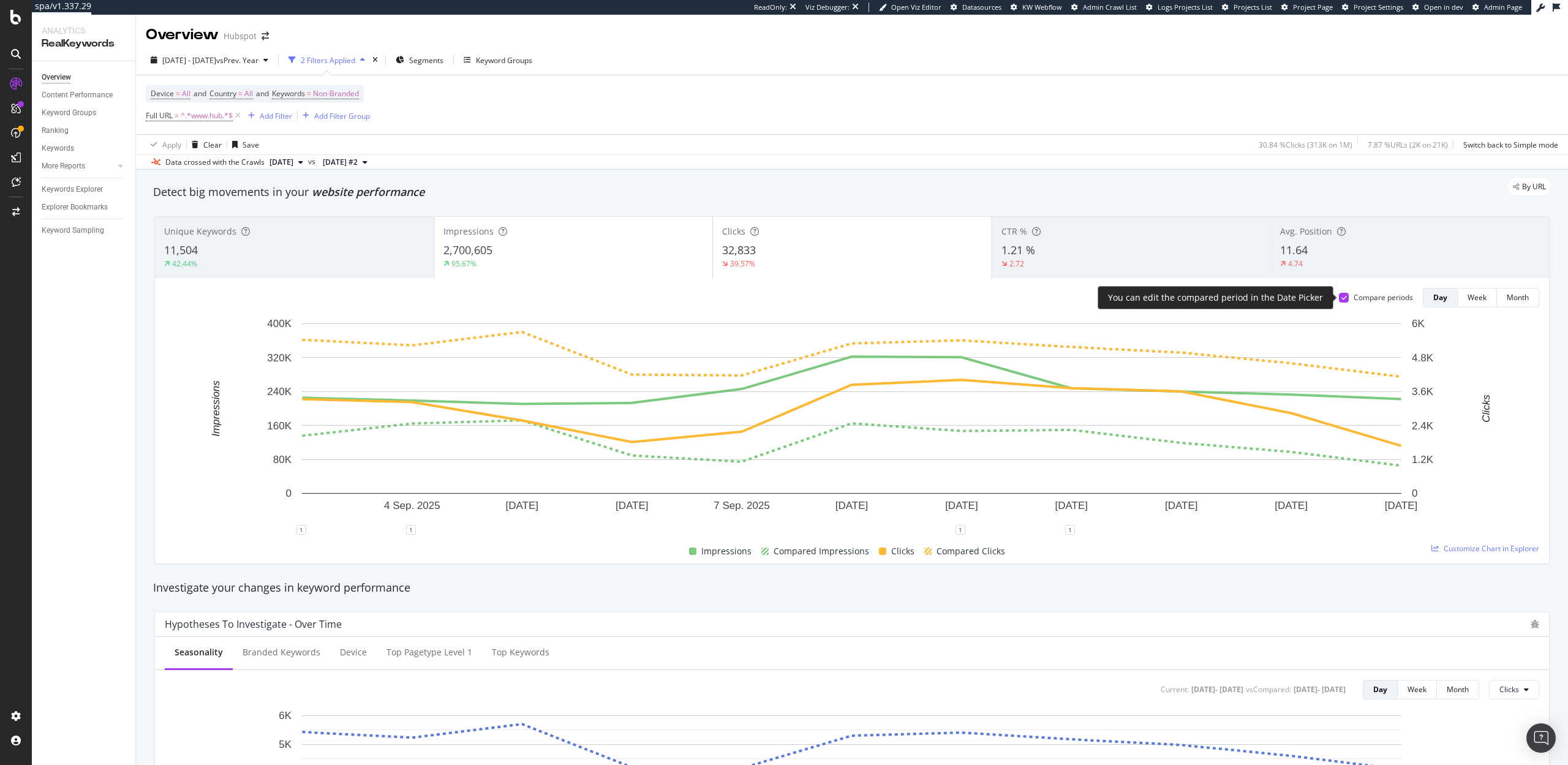
click at [1341, 297] on icon at bounding box center [1344, 298] width 5 height 6
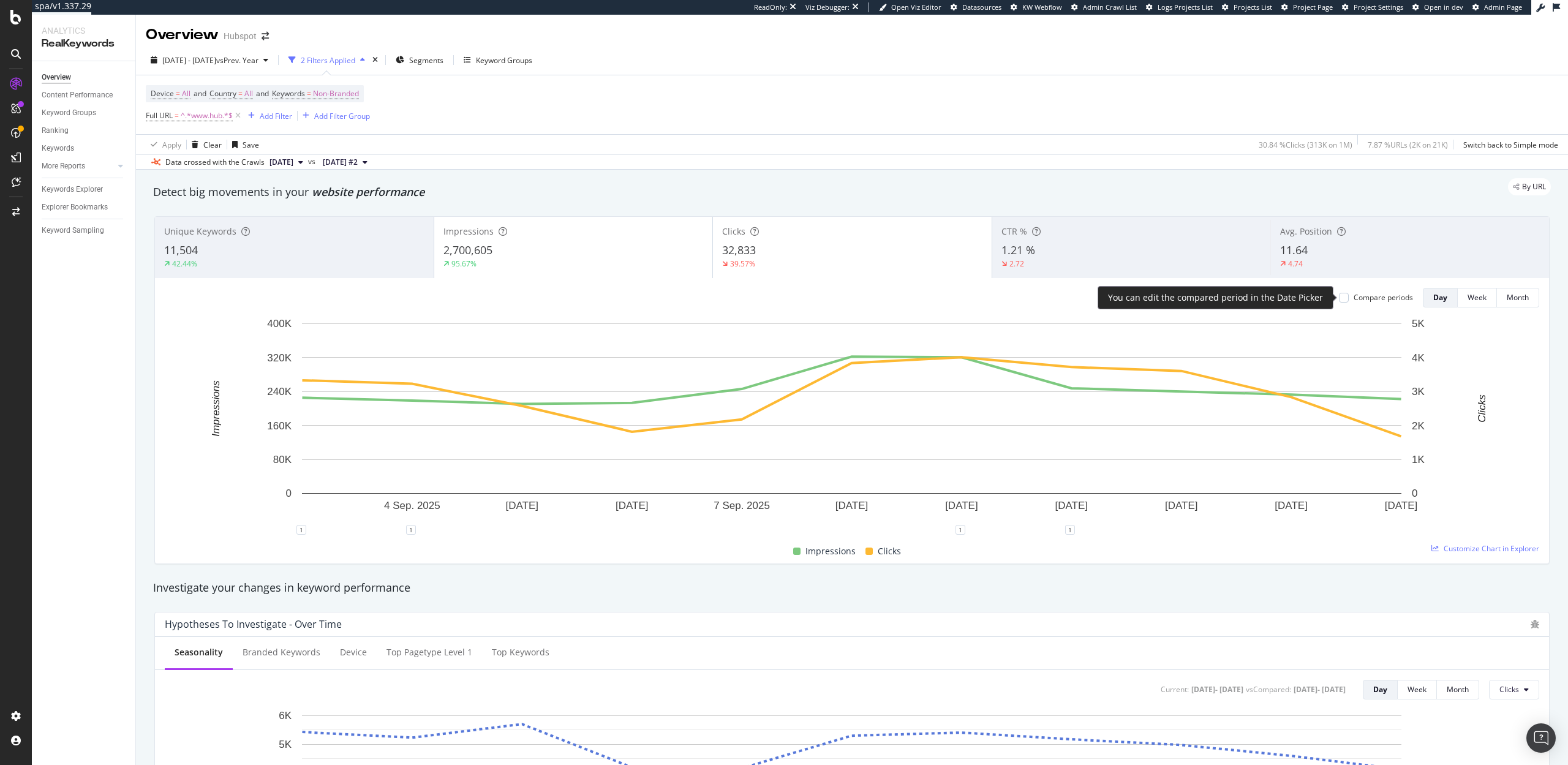
click at [1340, 297] on div at bounding box center [1343, 298] width 10 height 10
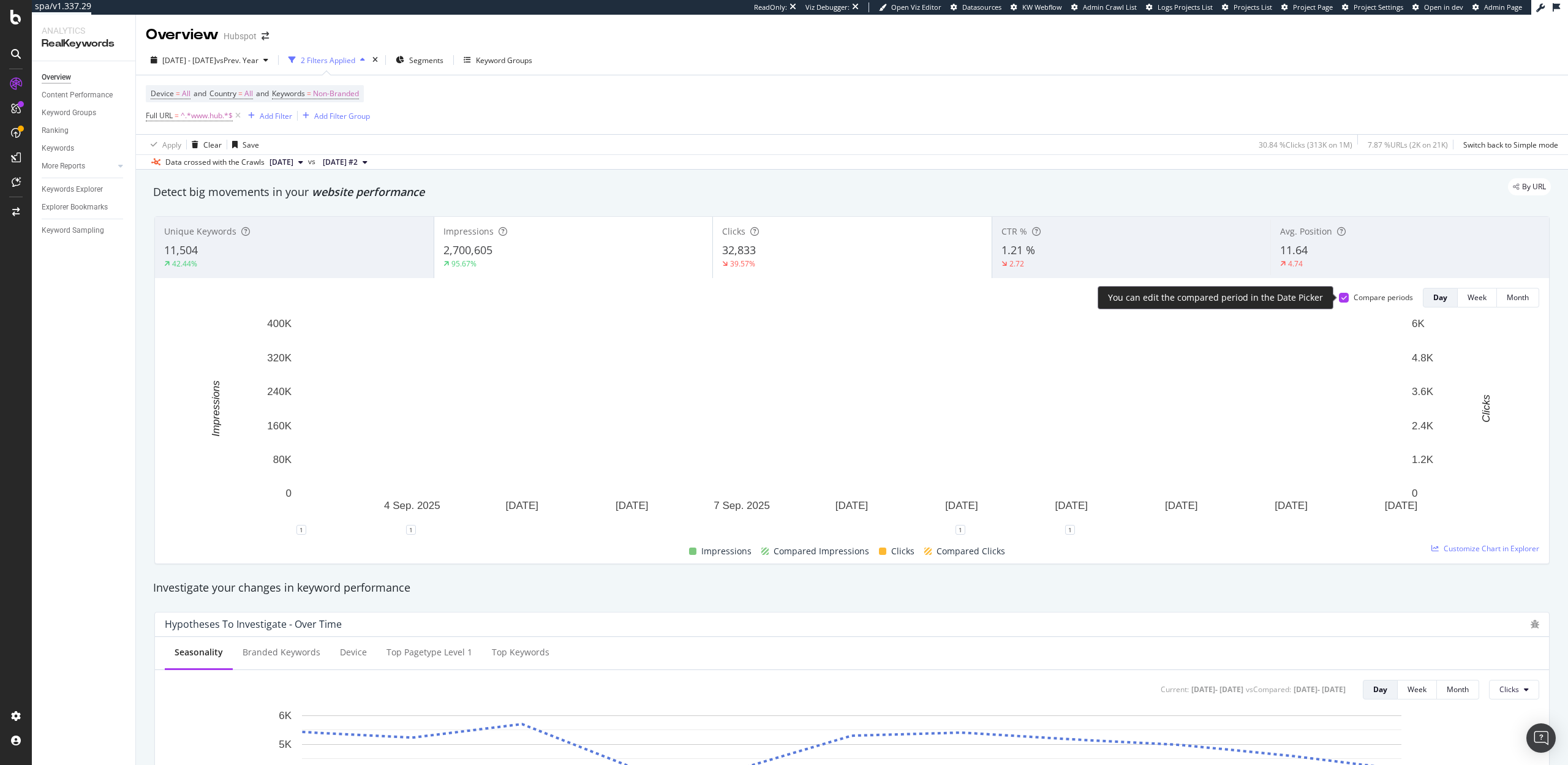
click at [1341, 297] on icon at bounding box center [1344, 298] width 5 height 6
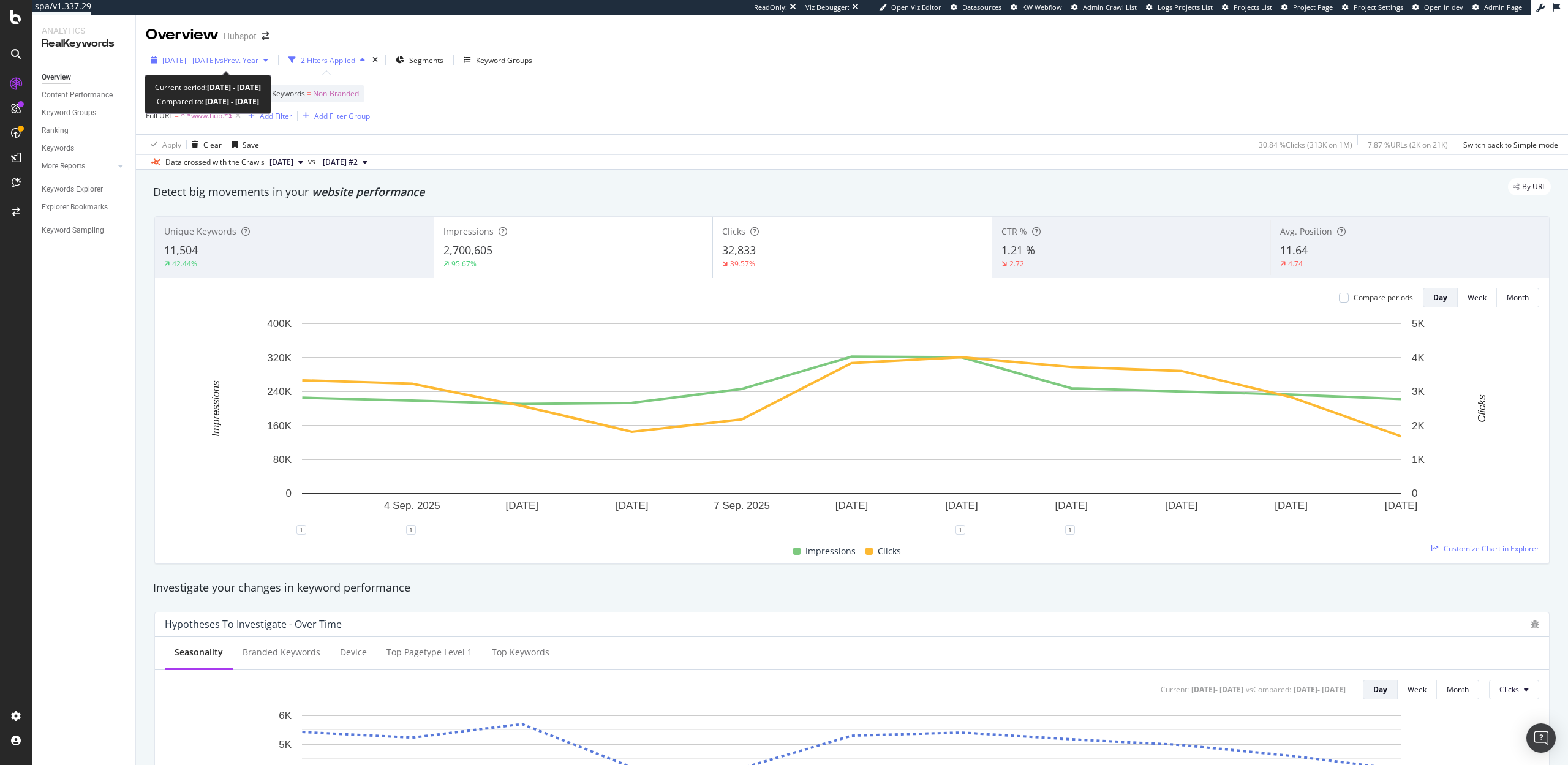
click at [254, 61] on span "vs Prev. Year" at bounding box center [237, 60] width 42 height 11
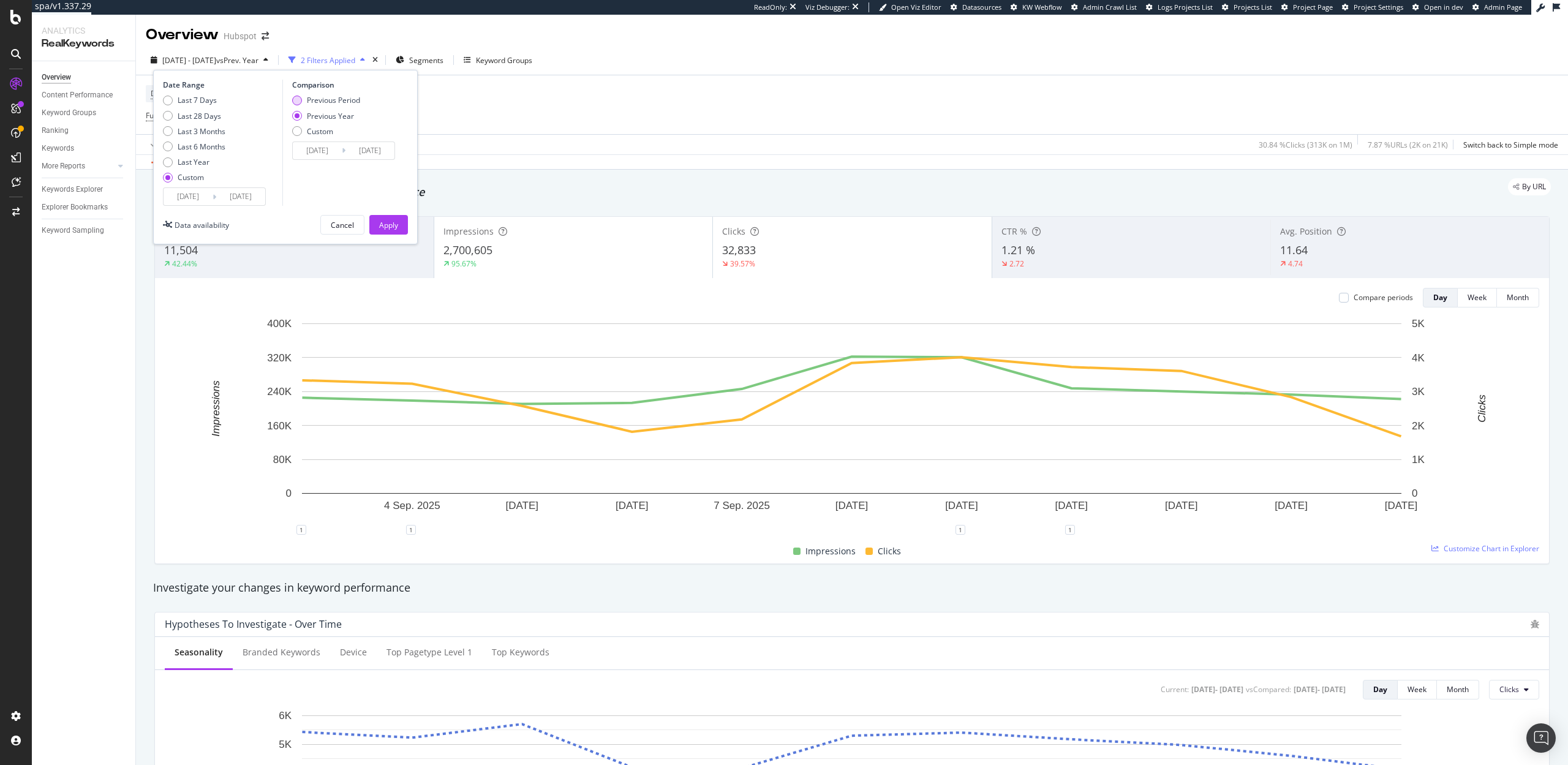
click at [333, 98] on div "Previous Period" at bounding box center [333, 100] width 53 height 11
type input "[DATE]"
click at [394, 229] on div "Apply" at bounding box center [388, 225] width 19 height 11
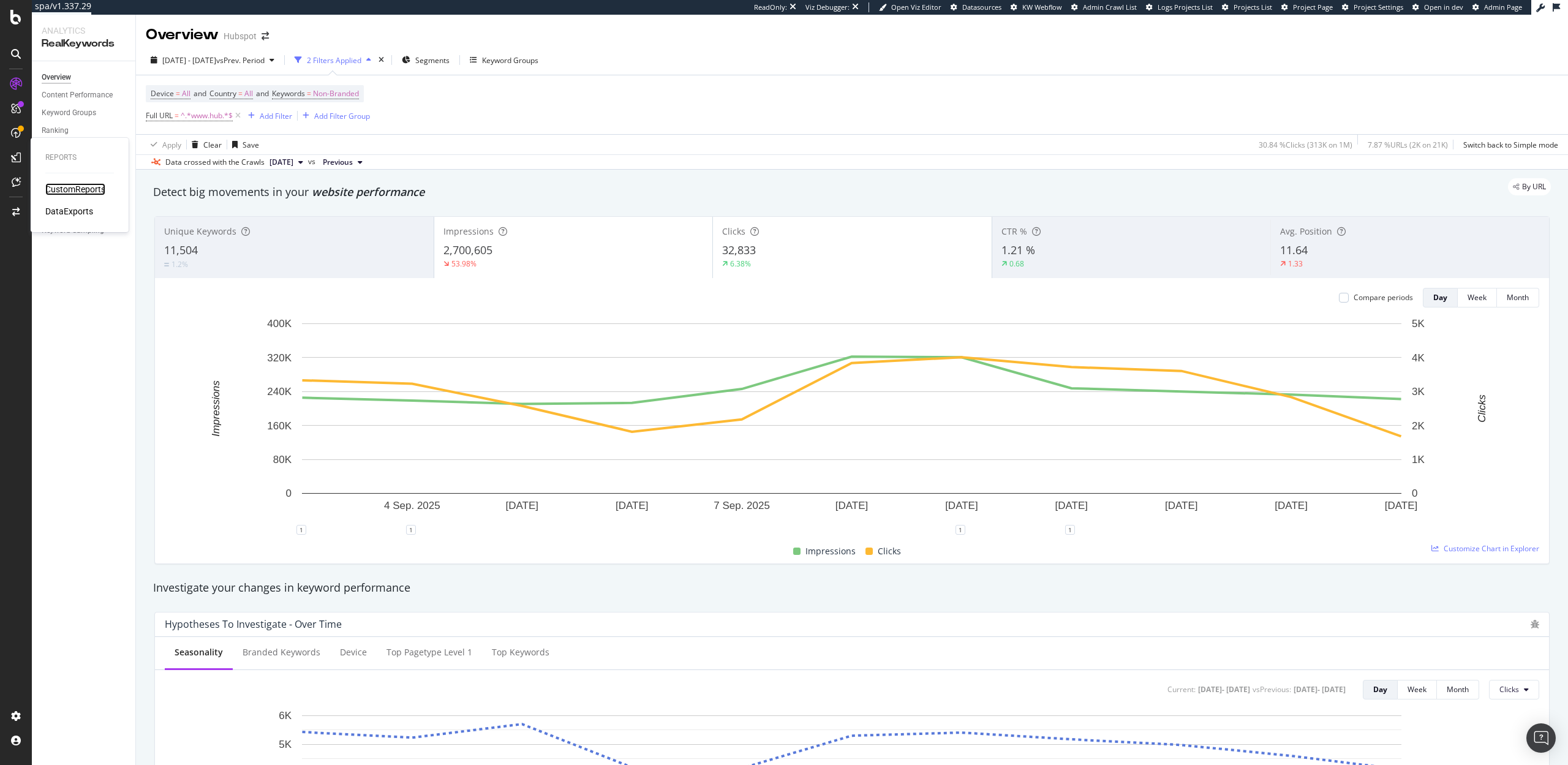
click at [66, 190] on div "CustomReports" at bounding box center [75, 189] width 60 height 13
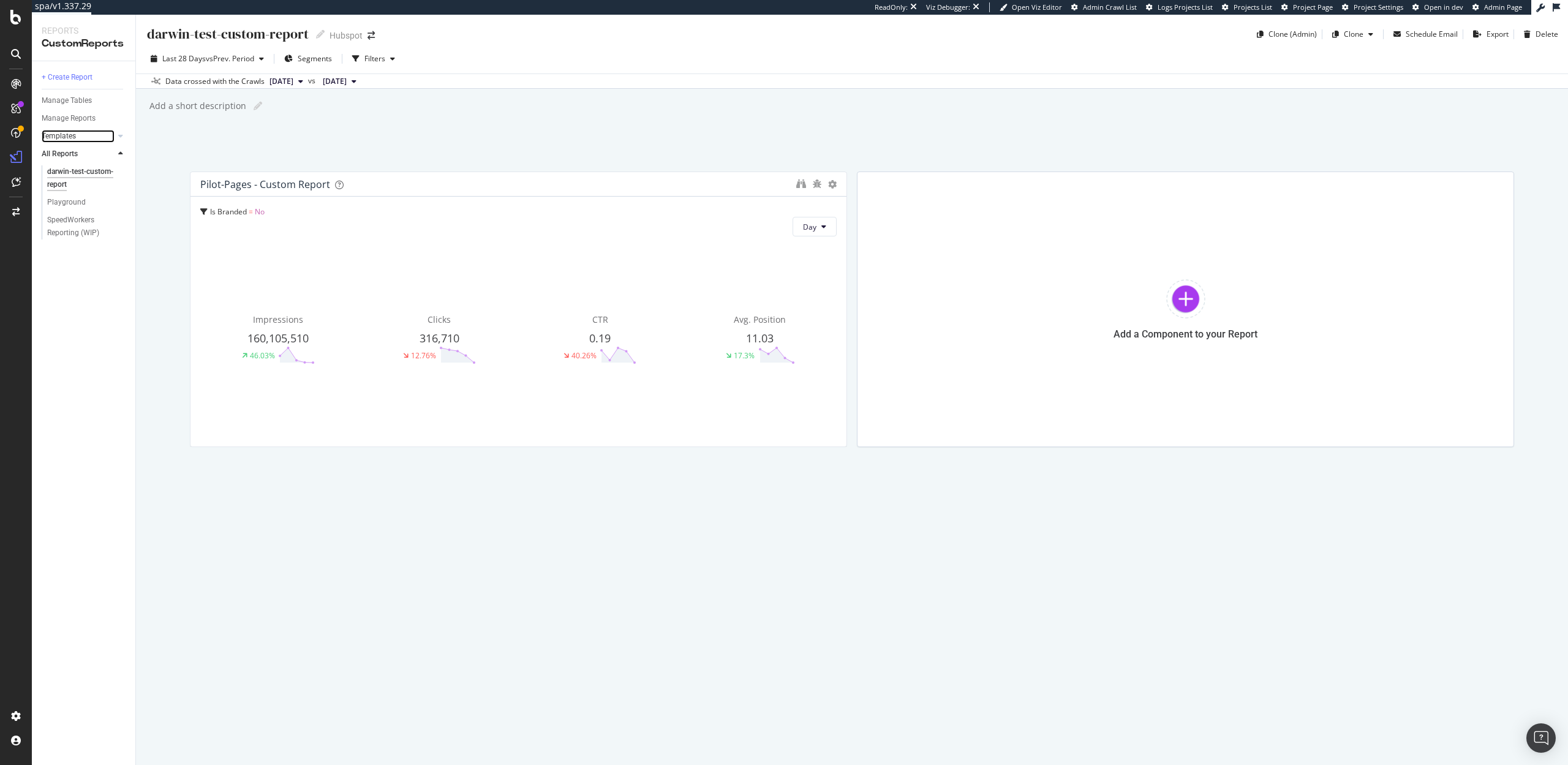
click at [80, 135] on link "Templates" at bounding box center [77, 136] width 73 height 13
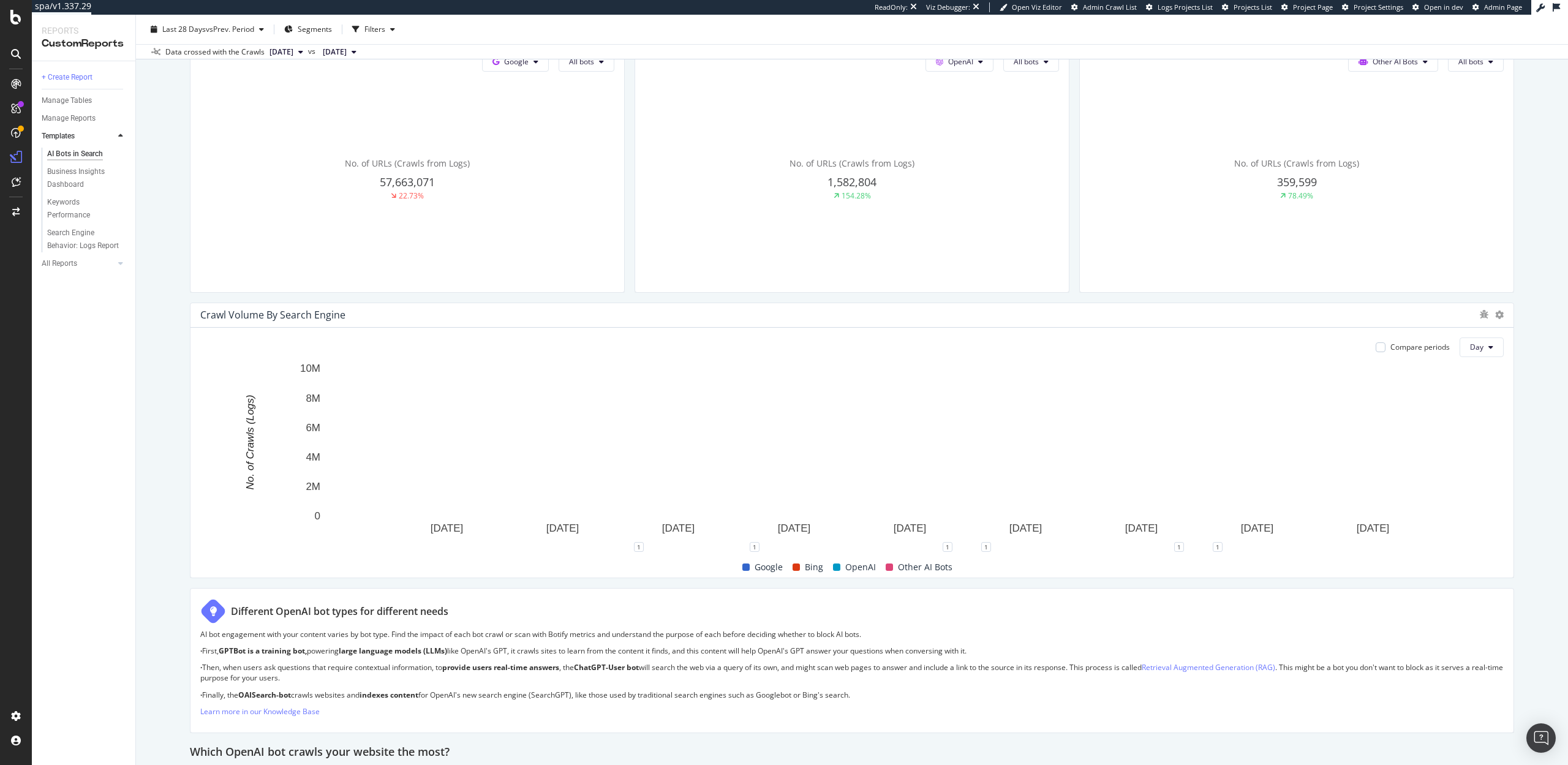
scroll to position [117, 0]
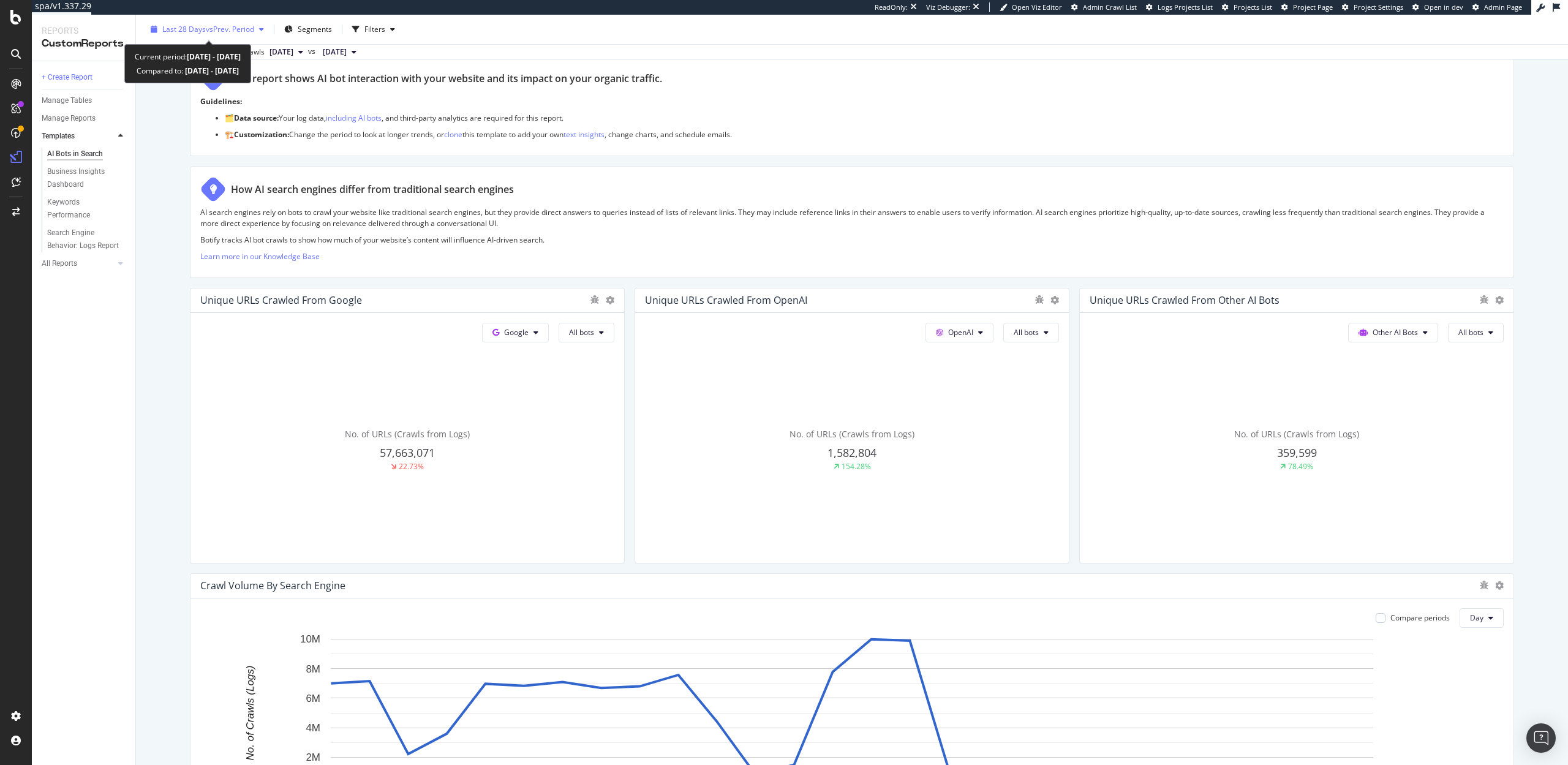
click at [217, 26] on span "vs Prev. Period" at bounding box center [230, 30] width 48 height 11
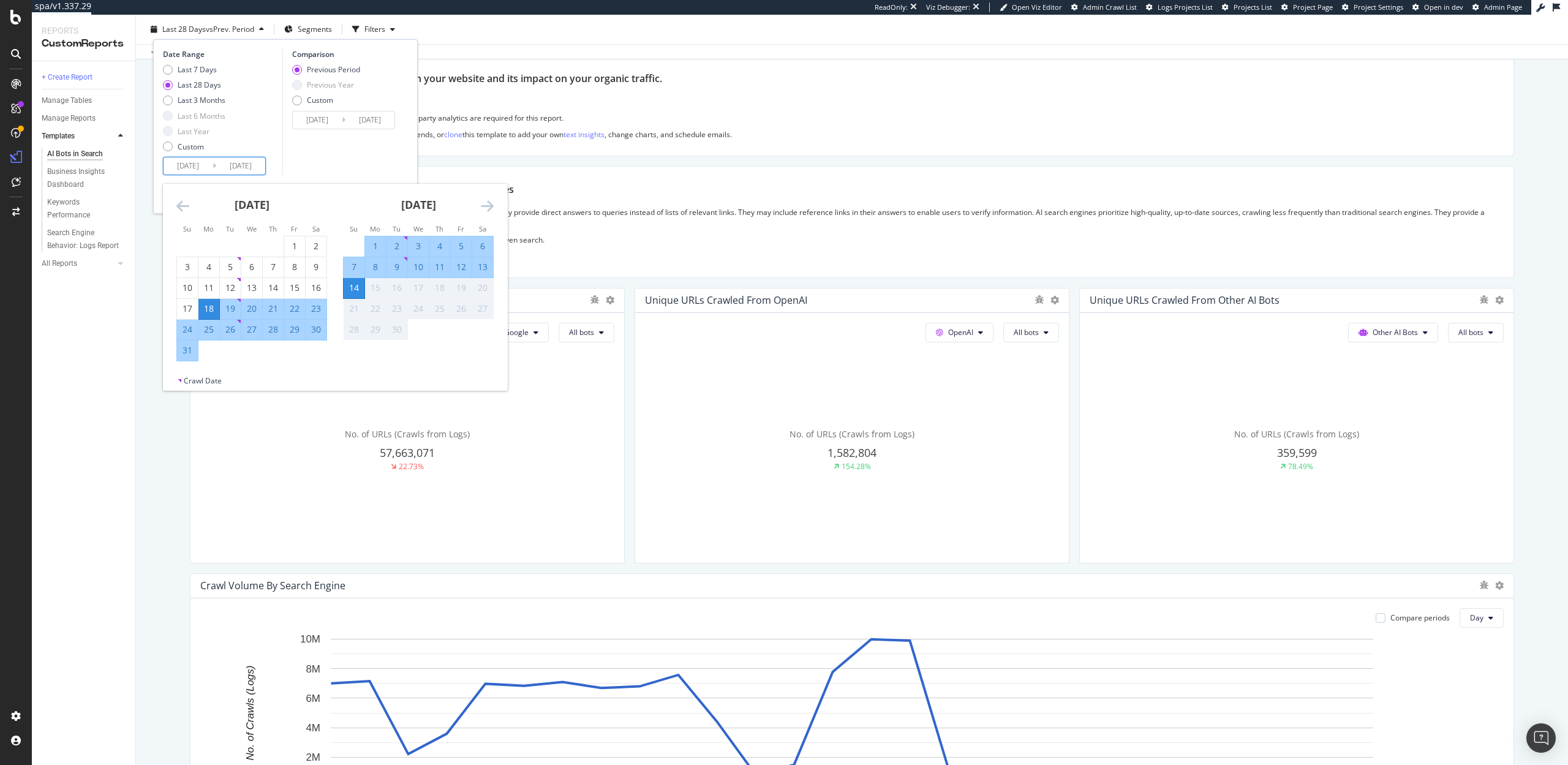
click at [195, 161] on input "2025/08/18" at bounding box center [187, 166] width 49 height 17
click at [293, 326] on div "29" at bounding box center [294, 330] width 21 height 13
type input "2025/08/29"
type input "2025/08/12"
type input "2025/08/28"
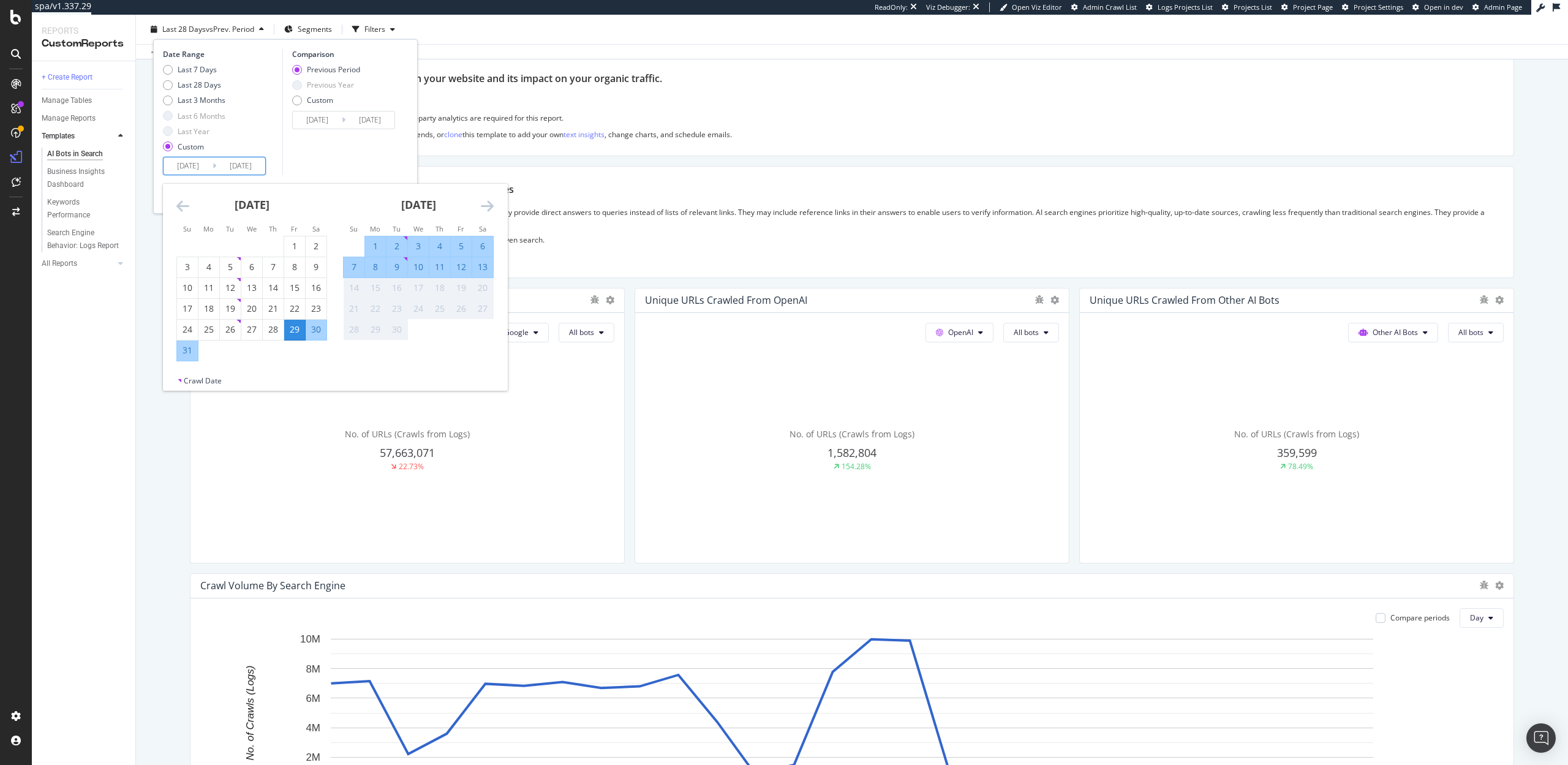
click at [359, 291] on div "14" at bounding box center [353, 288] width 21 height 13
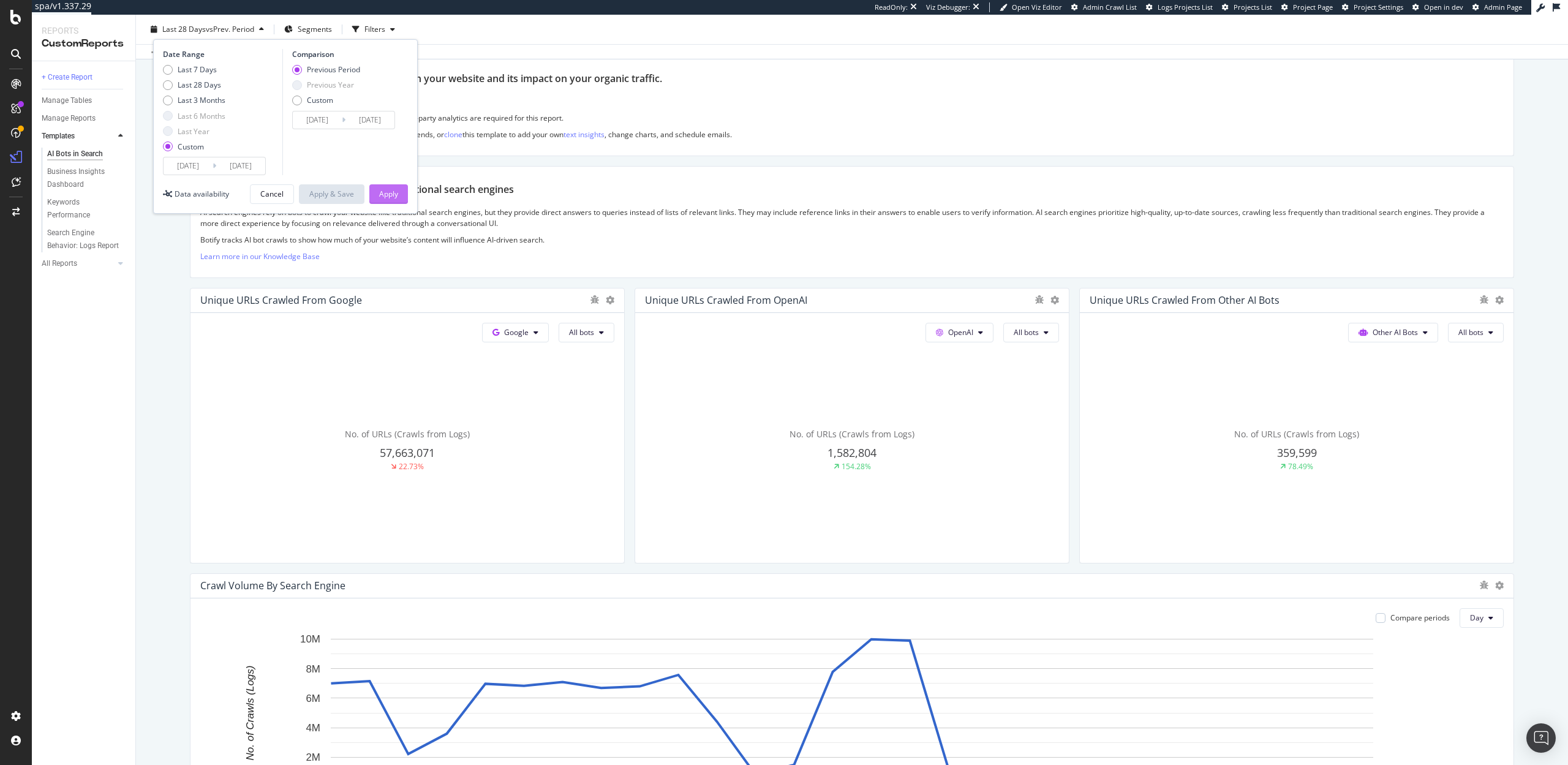
click at [391, 198] on div "Apply" at bounding box center [388, 194] width 19 height 11
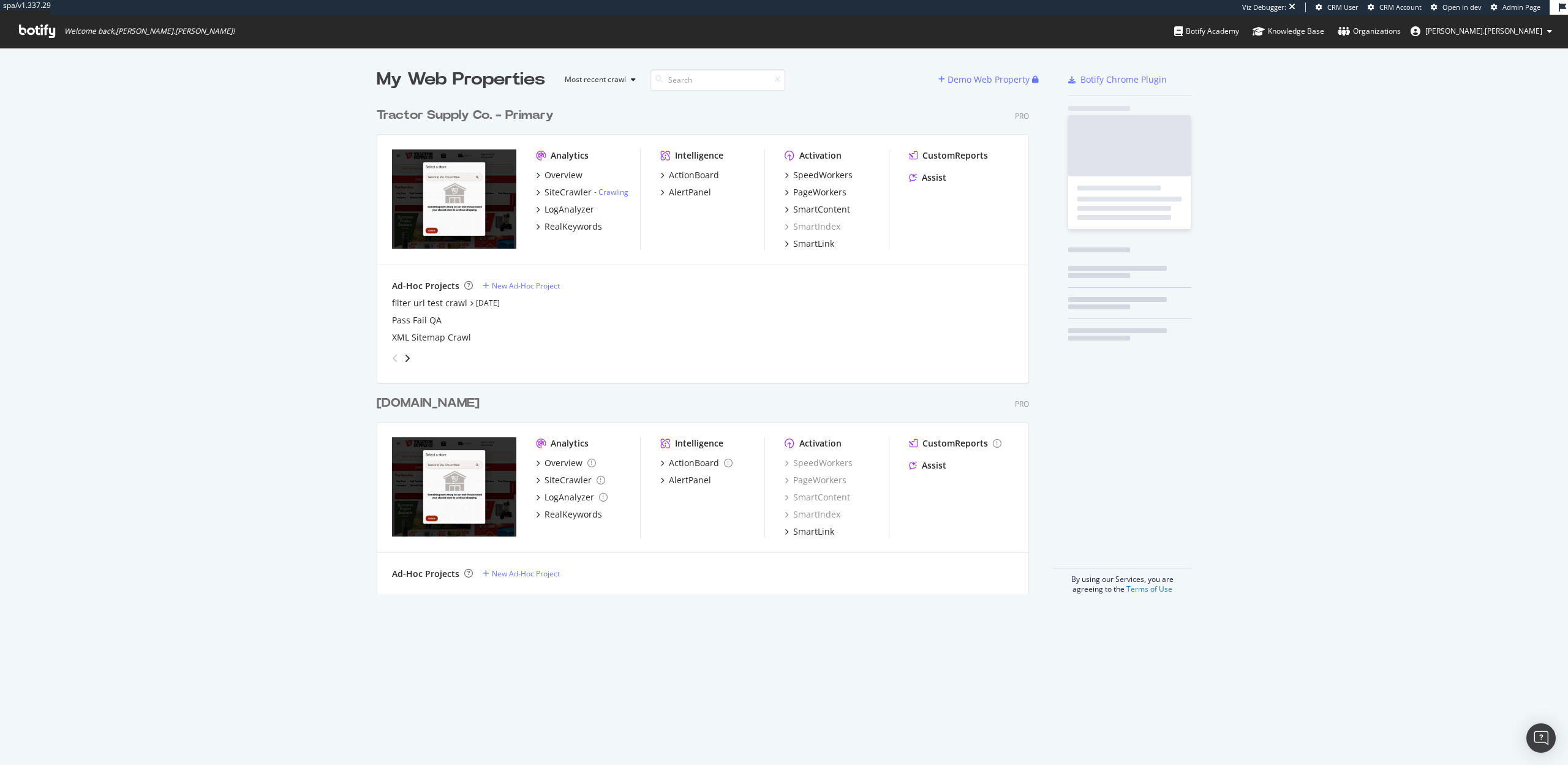
scroll to position [502, 662]
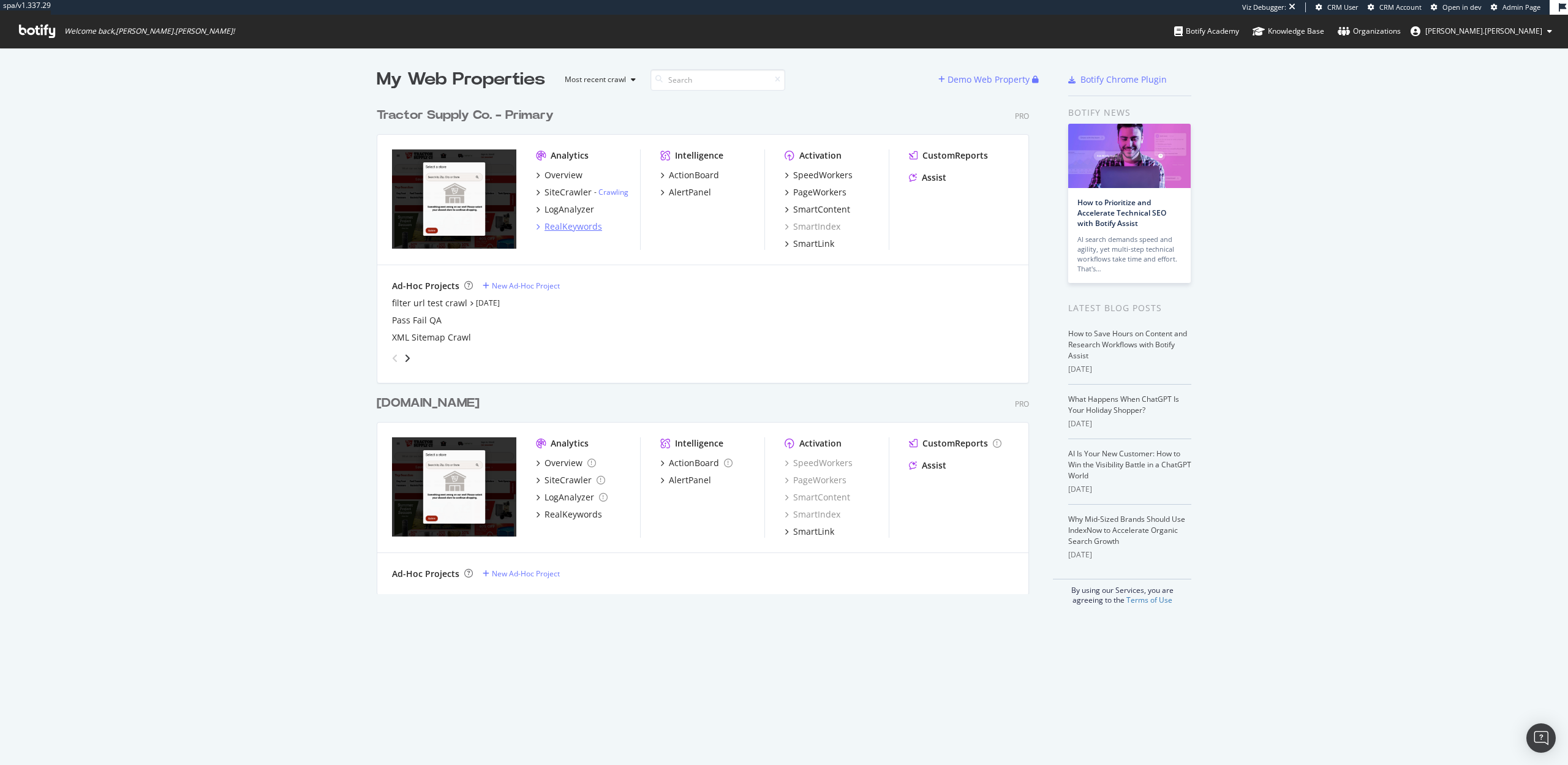
click at [576, 225] on div "RealKeywords" at bounding box center [573, 227] width 57 height 13
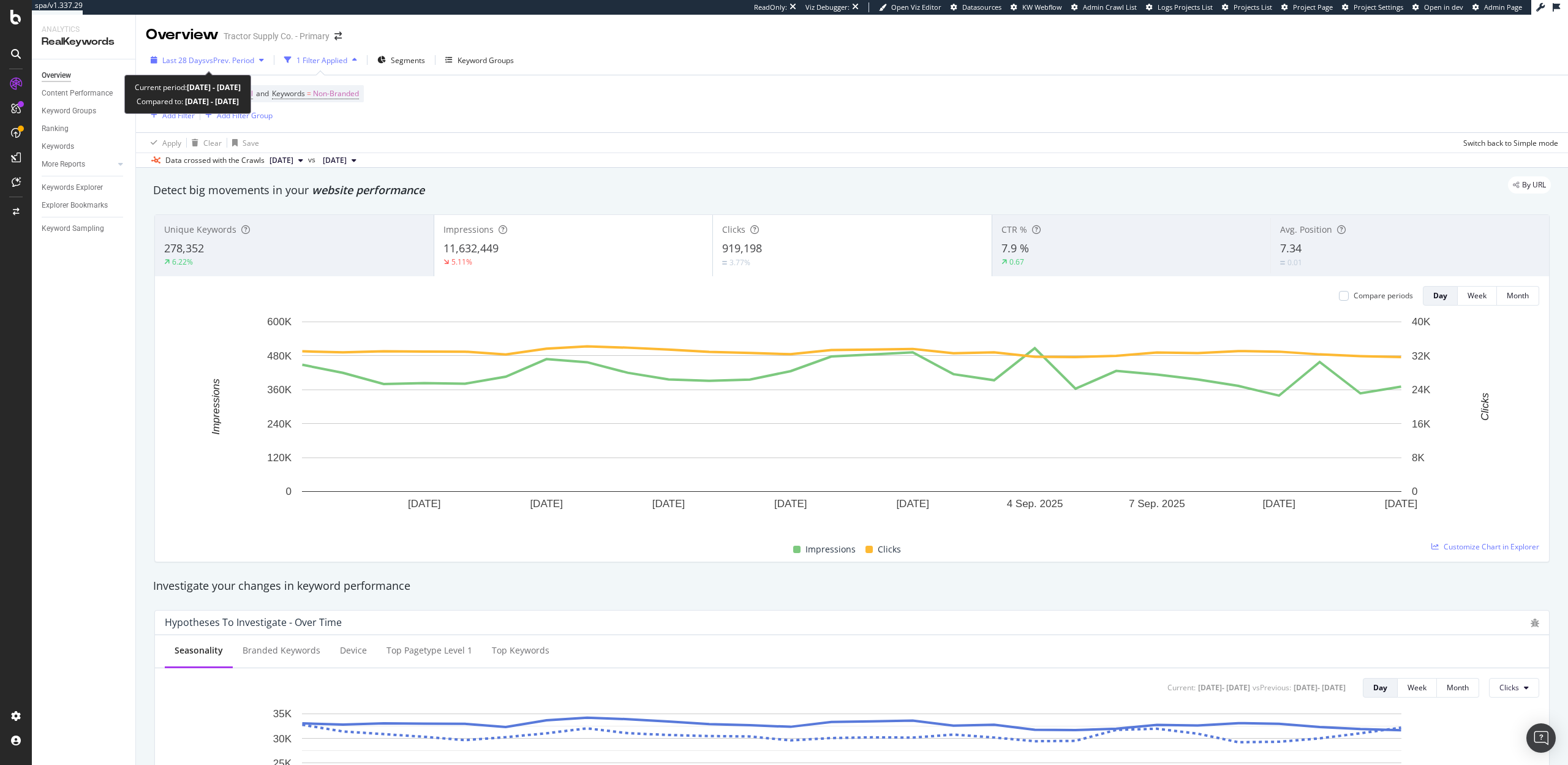
click at [206, 57] on span "vs Prev. Period" at bounding box center [230, 60] width 48 height 11
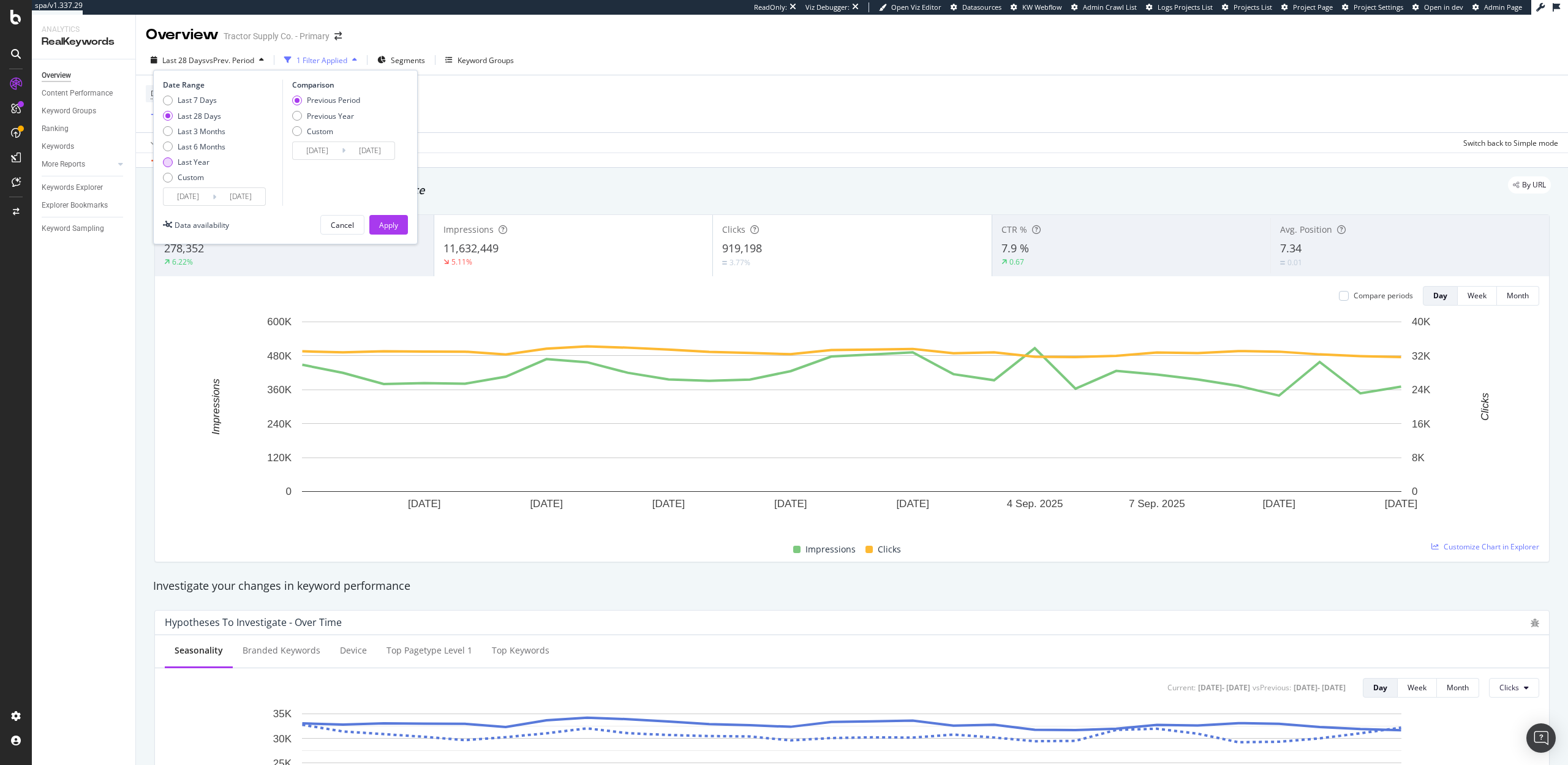
click at [194, 158] on div "Last Year" at bounding box center [194, 162] width 32 height 11
type input "2024/09/14"
type input "2023/09/15"
type input "2024/09/13"
click at [404, 229] on button "Apply" at bounding box center [388, 225] width 39 height 20
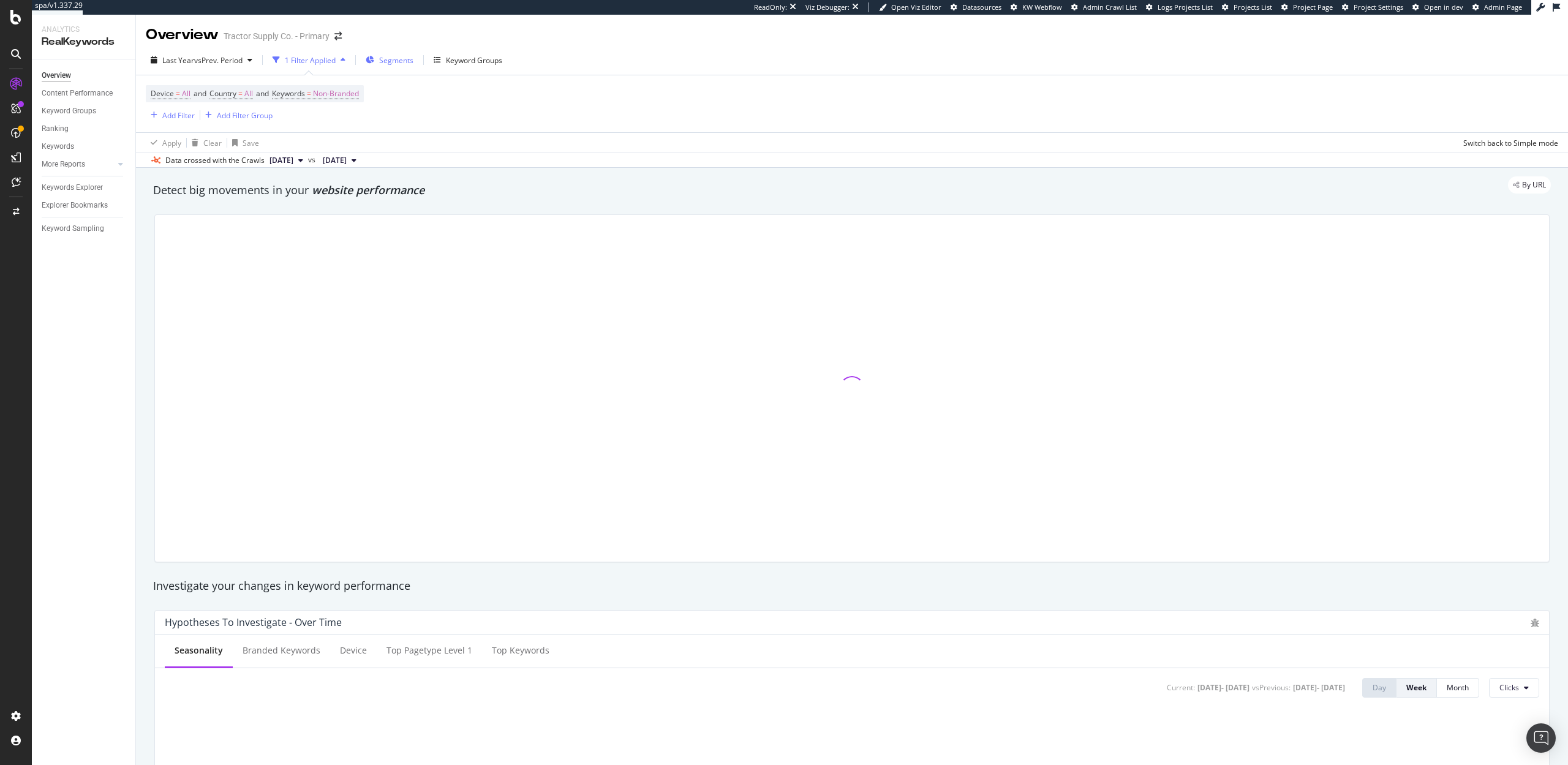
click at [397, 61] on span "Segments" at bounding box center [396, 60] width 34 height 11
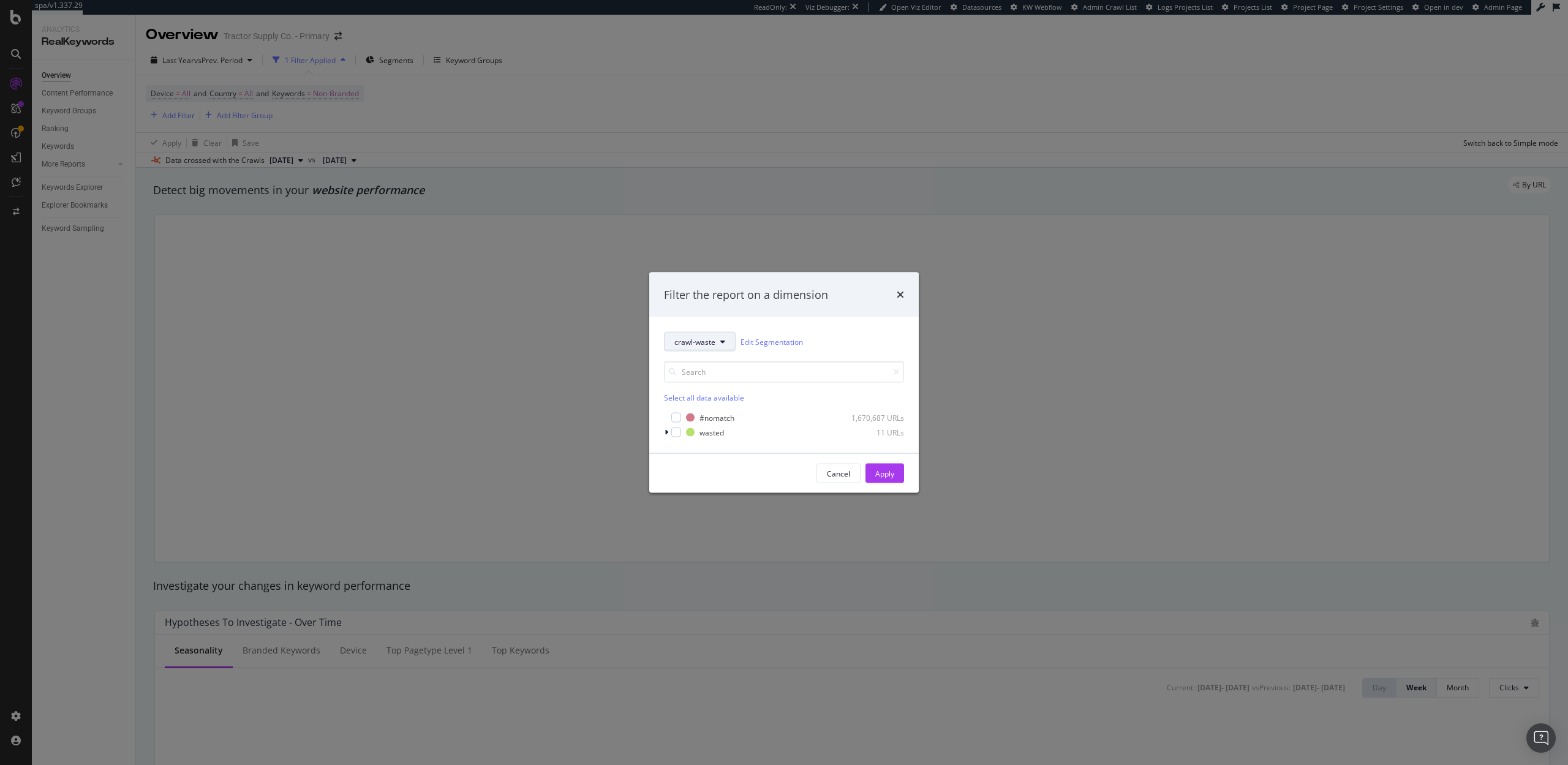
click at [714, 336] on span "crawl-waste" at bounding box center [695, 342] width 41 height 11
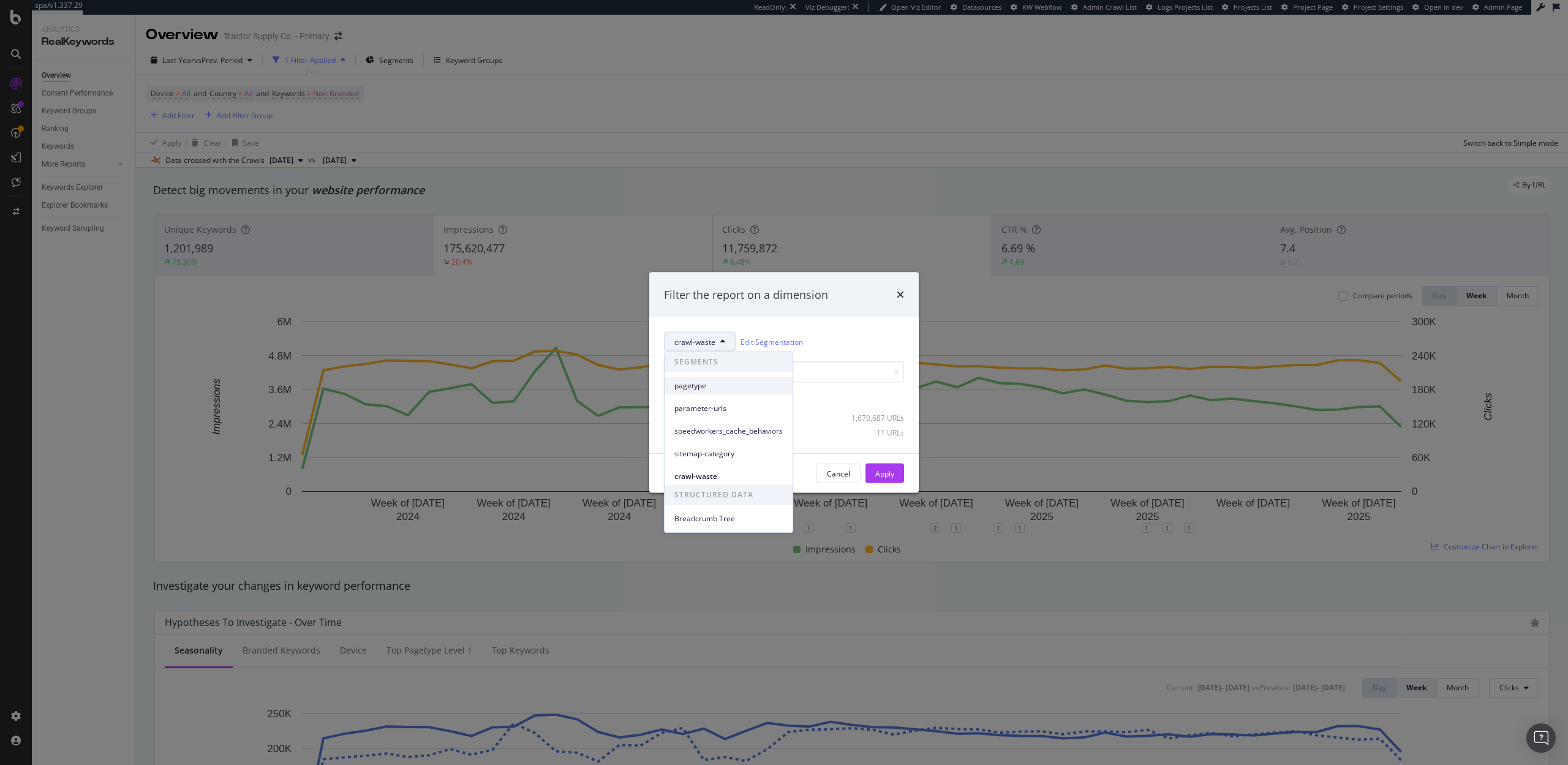
click at [701, 389] on span "pagetype" at bounding box center [728, 386] width 108 height 11
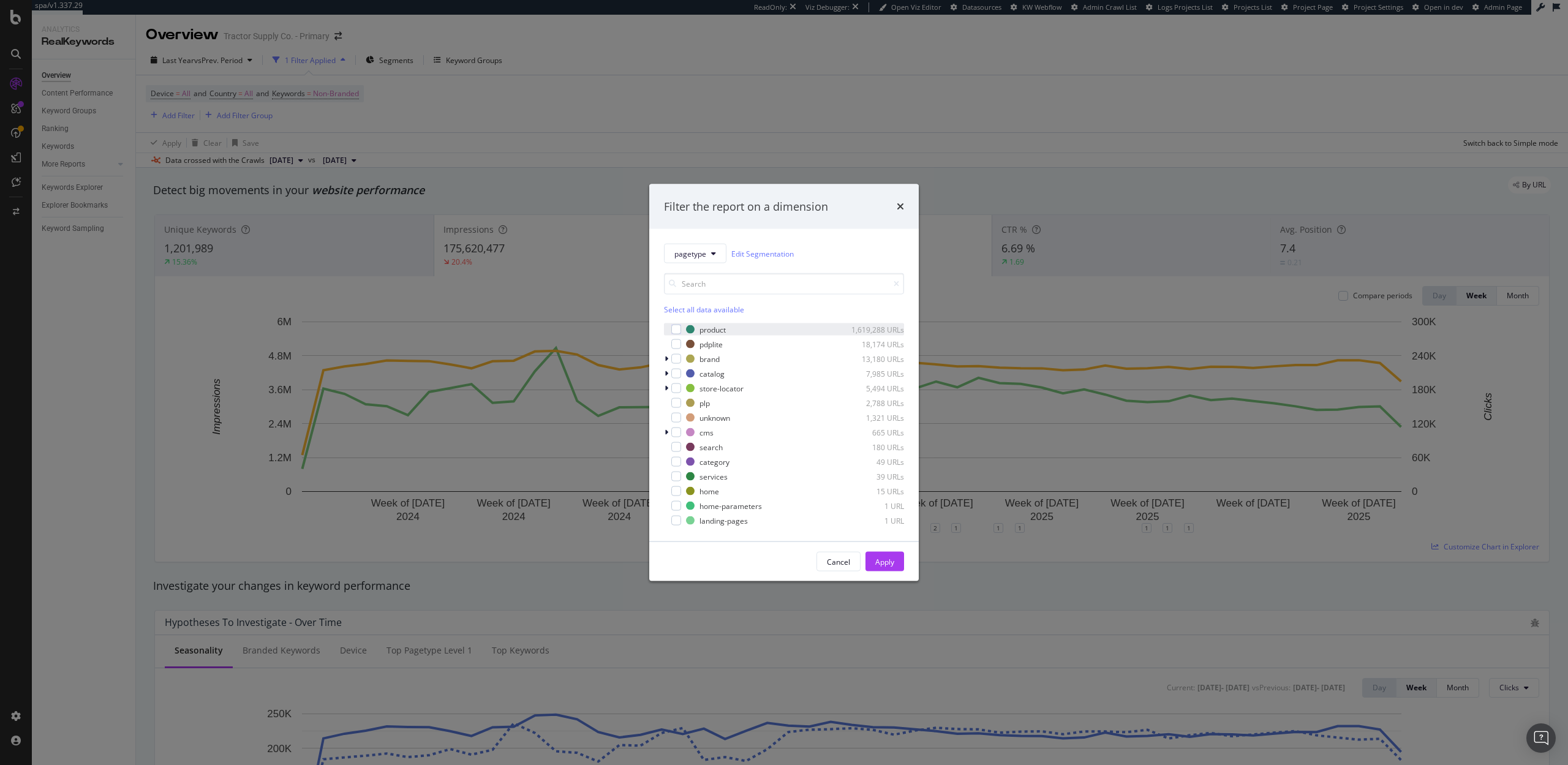
click at [681, 330] on div "product 1,619,288 URLs" at bounding box center [784, 330] width 240 height 13
click at [881, 562] on div "Apply" at bounding box center [884, 561] width 19 height 11
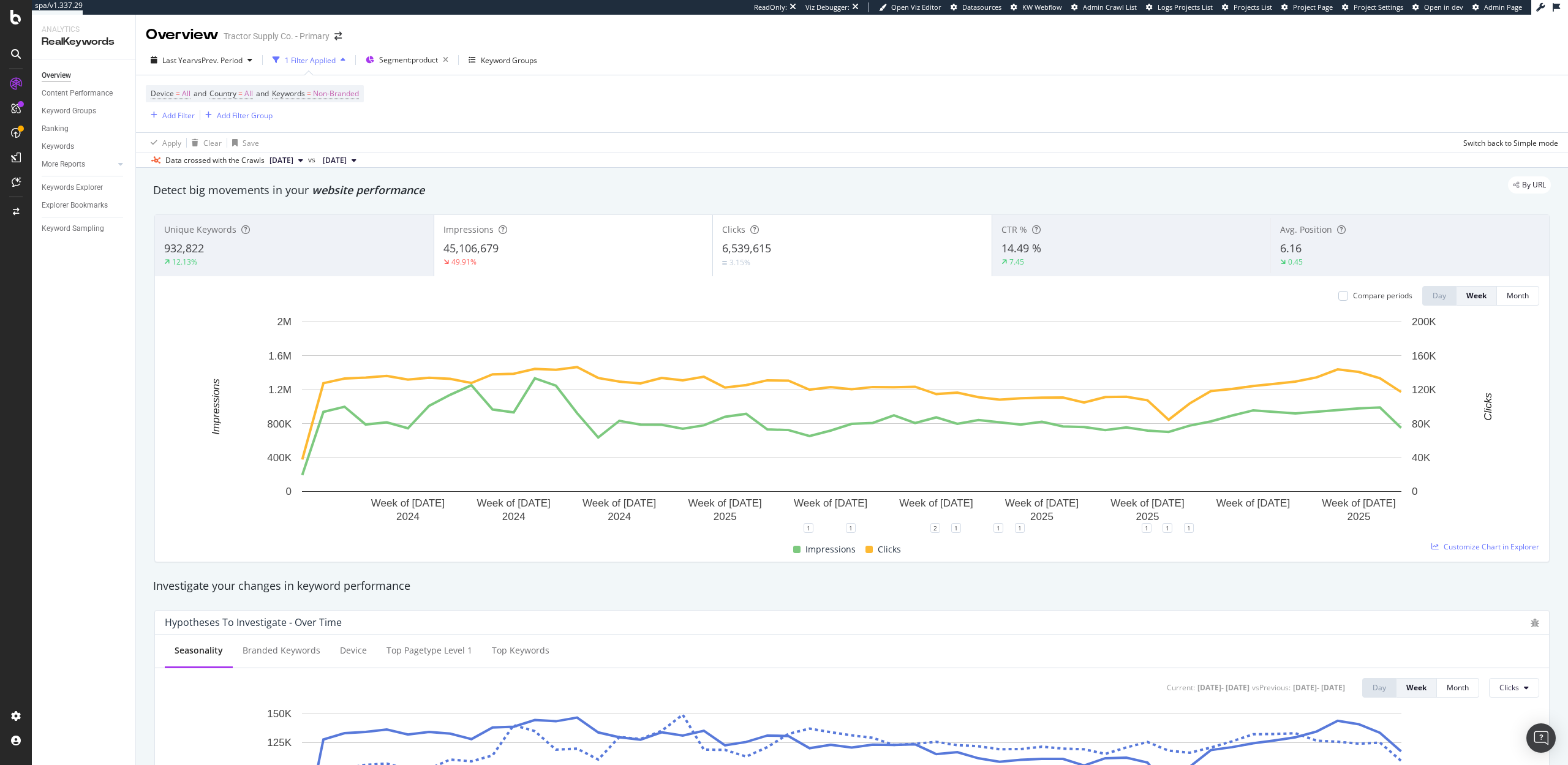
click at [576, 254] on div "45,106,679" at bounding box center [574, 248] width 260 height 16
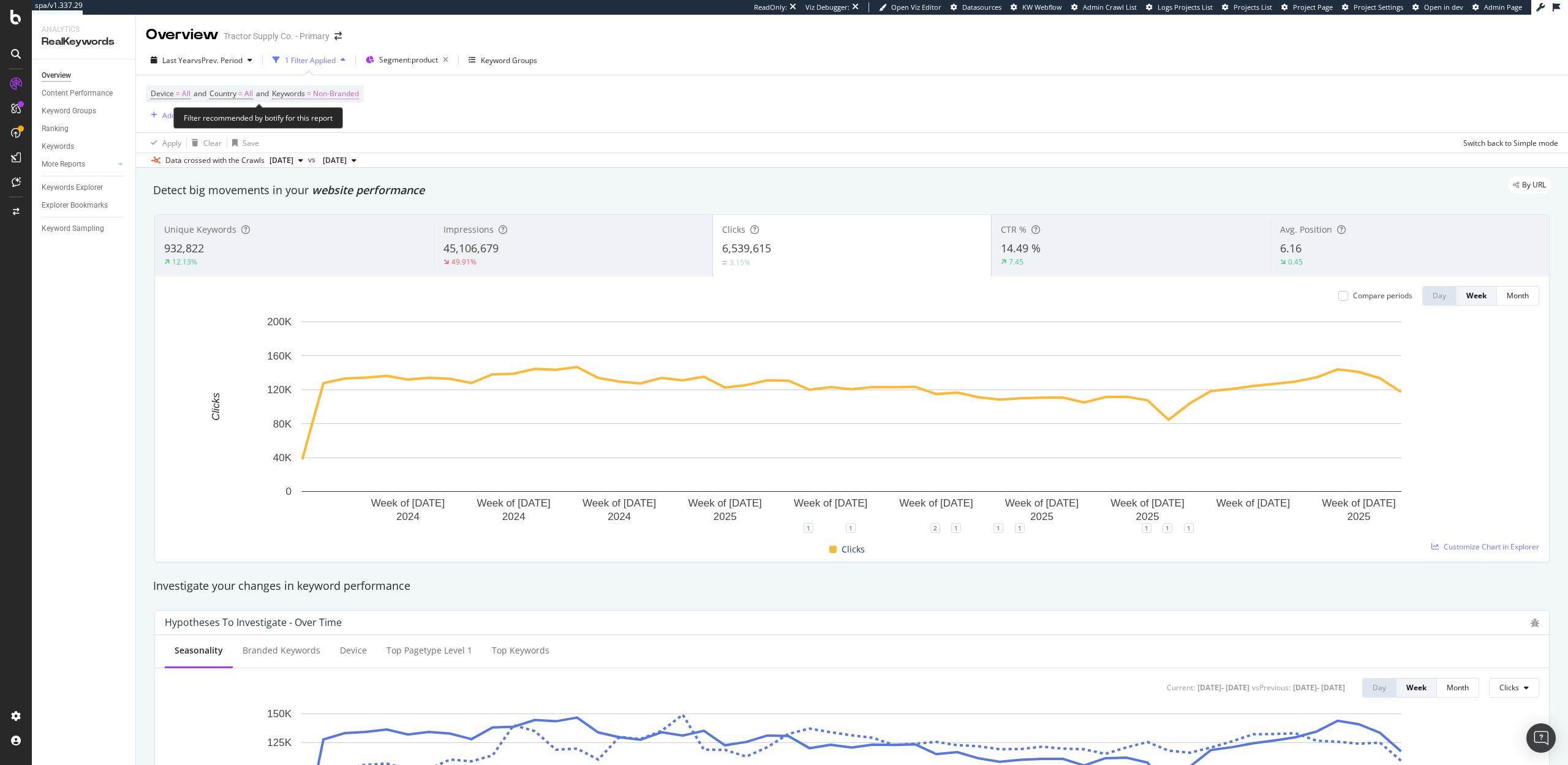
click at [311, 91] on span "=" at bounding box center [308, 93] width 4 height 11
click at [325, 120] on span "Non-Branded" at bounding box center [315, 122] width 51 height 11
click at [324, 218] on span "All" at bounding box center [362, 218] width 125 height 11
click at [405, 143] on div "Apply" at bounding box center [414, 149] width 19 height 11
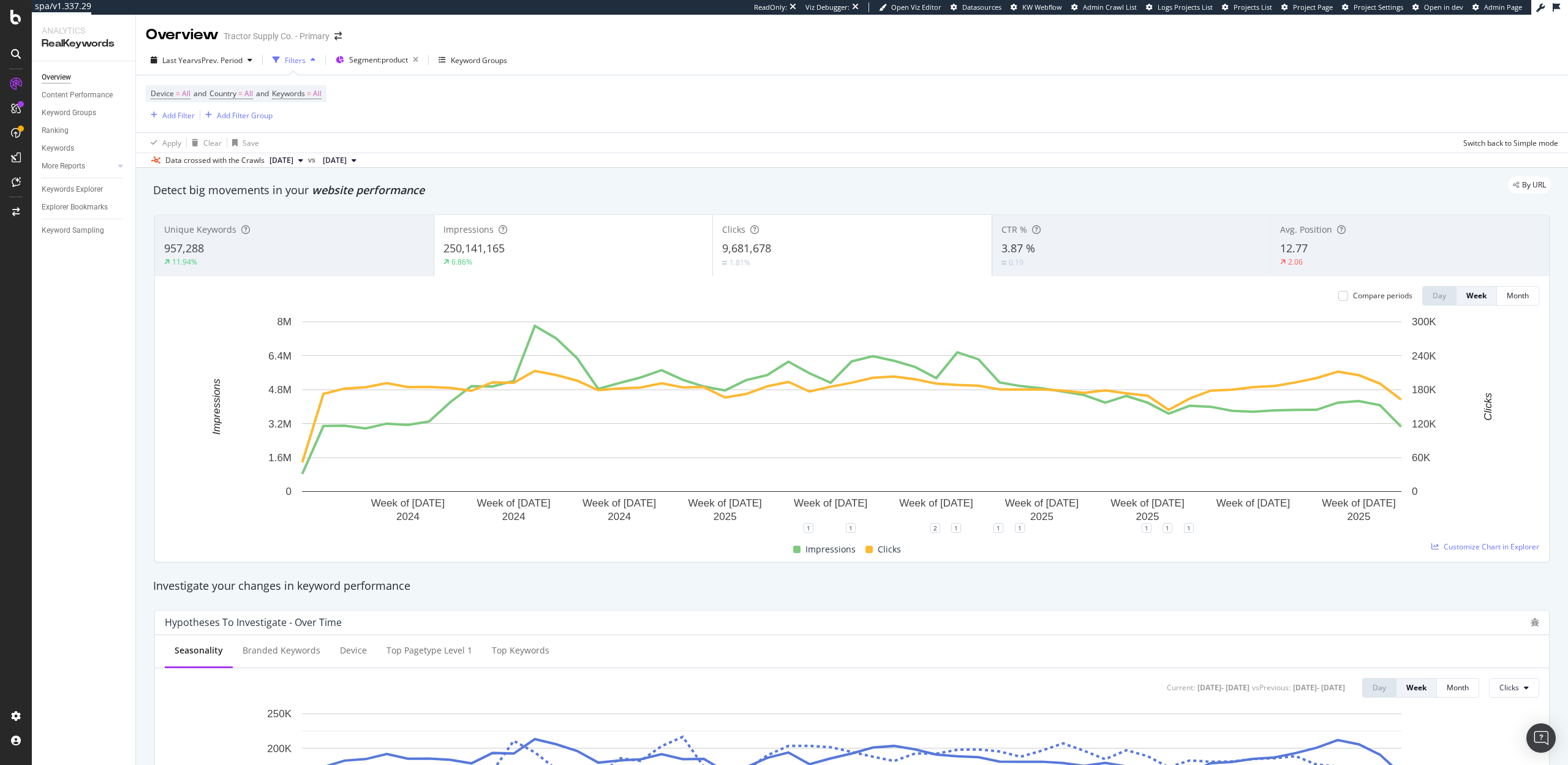
click at [1099, 598] on div "Investigate your changes in keyword performance" at bounding box center [852, 586] width 1410 height 28
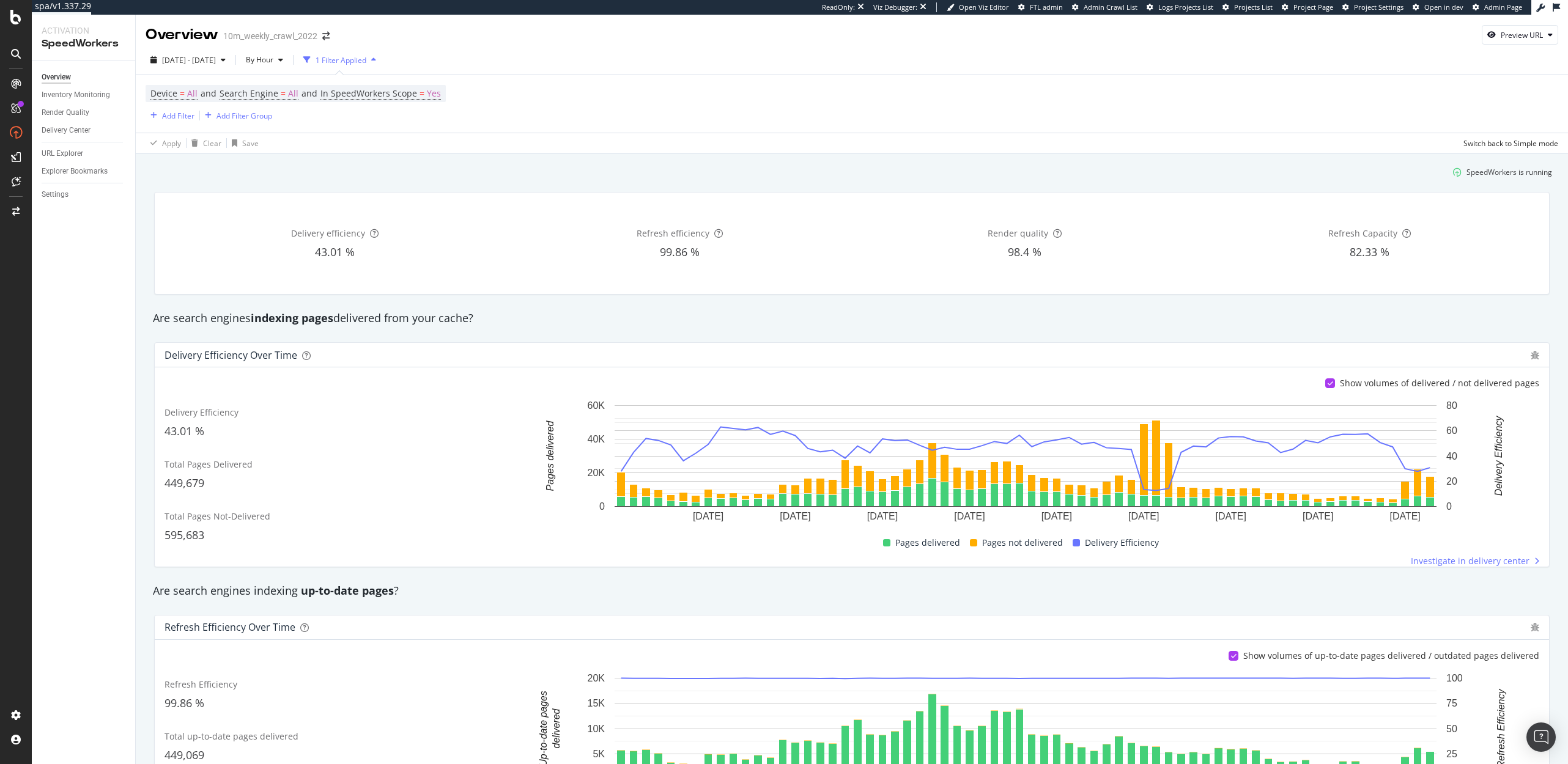
click at [616, 145] on div "Apply Clear Save Switch back to Simple mode" at bounding box center [852, 142] width 1432 height 21
click at [78, 93] on div "Inventory Monitoring" at bounding box center [75, 95] width 69 height 13
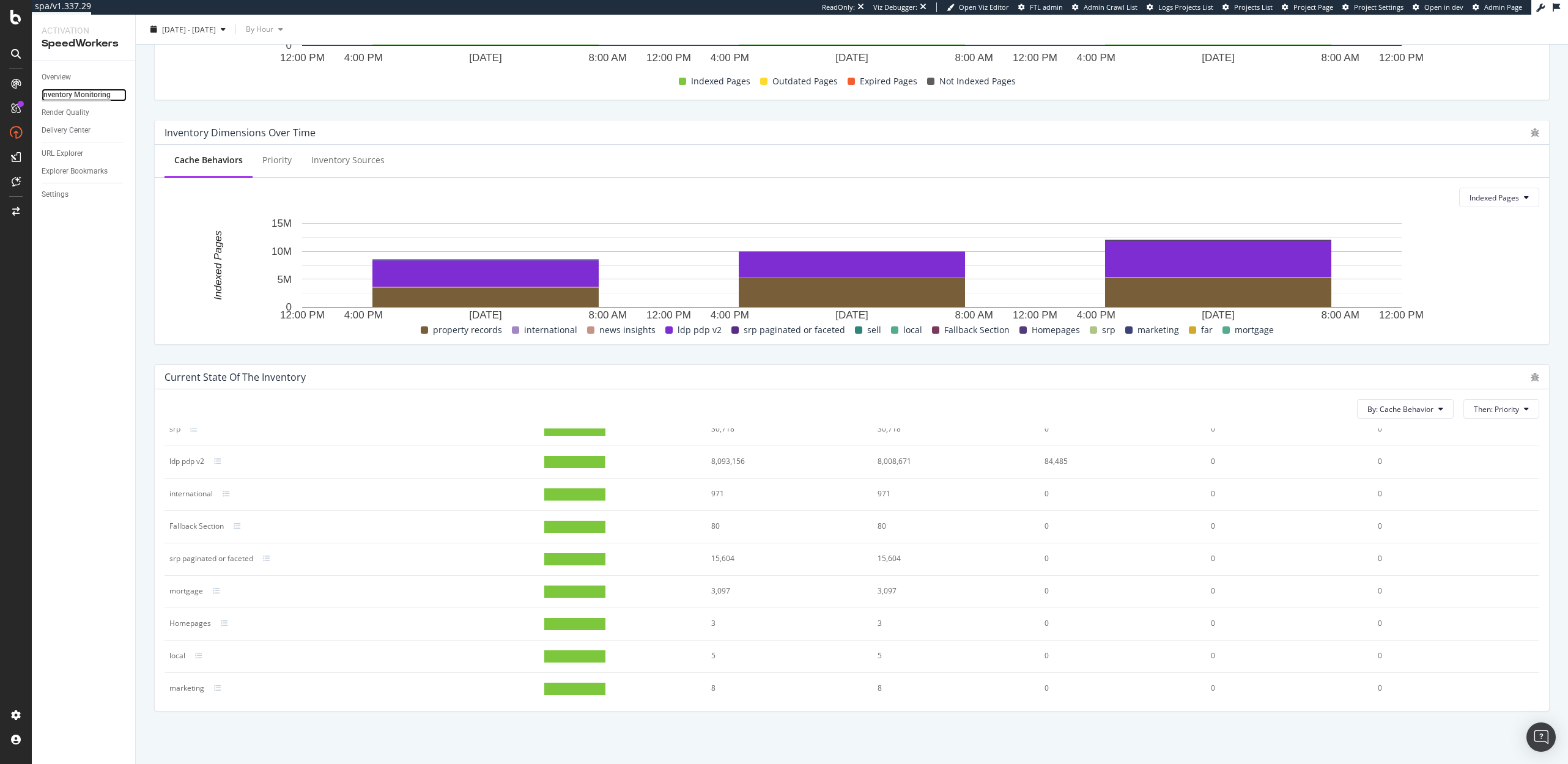
scroll to position [21, 0]
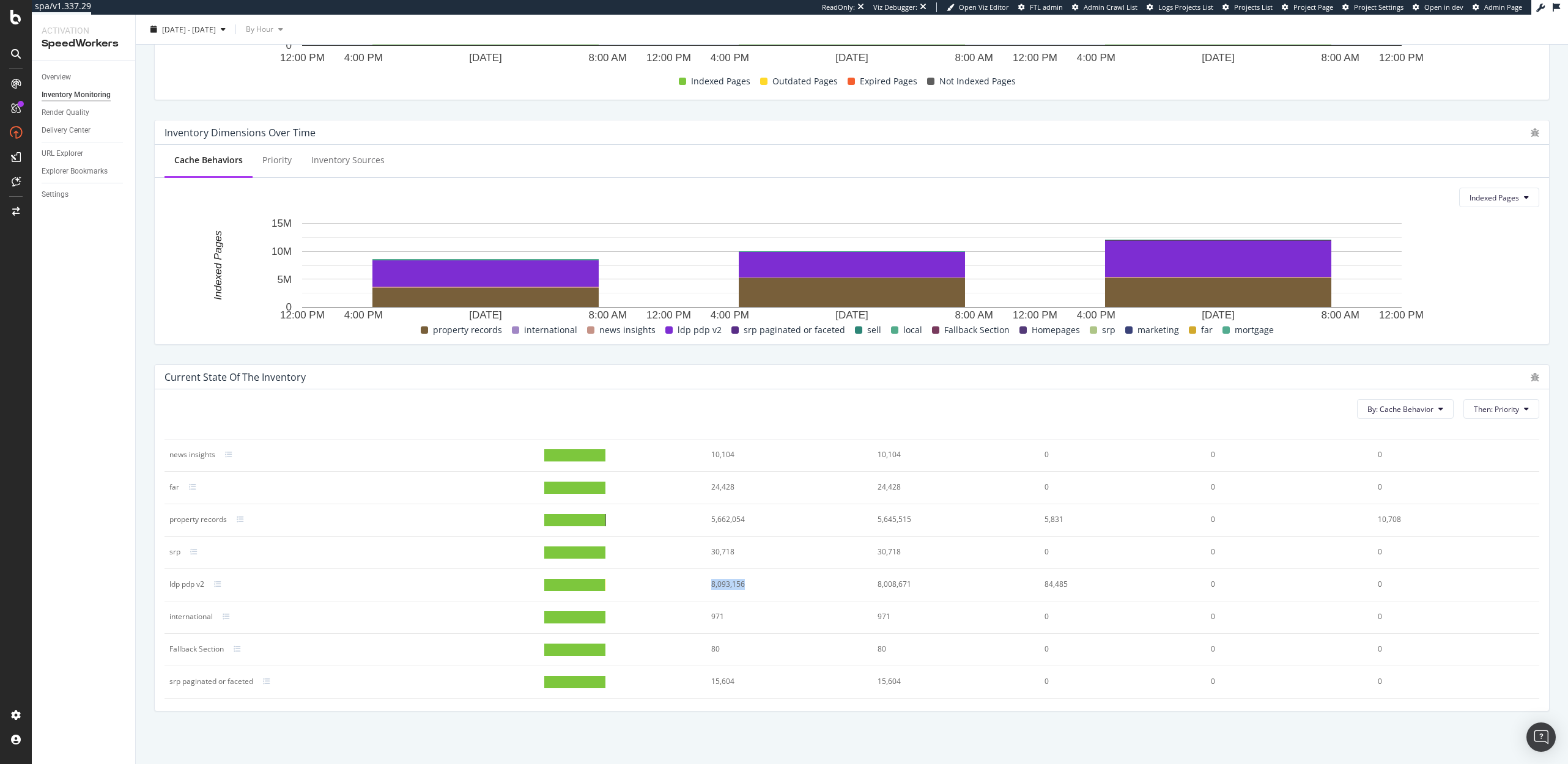
drag, startPoint x: 750, startPoint y: 586, endPoint x: 703, endPoint y: 586, distance: 47.0
click at [703, 586] on tr "ldp pdp v2 8,093,156 8,008,671 84,485 0 0" at bounding box center [852, 585] width 1375 height 32
drag, startPoint x: 754, startPoint y: 520, endPoint x: 703, endPoint y: 518, distance: 51.0
click at [703, 518] on tr "property records 5,662,054 5,645,515 5,831 0 10,708" at bounding box center [852, 521] width 1375 height 32
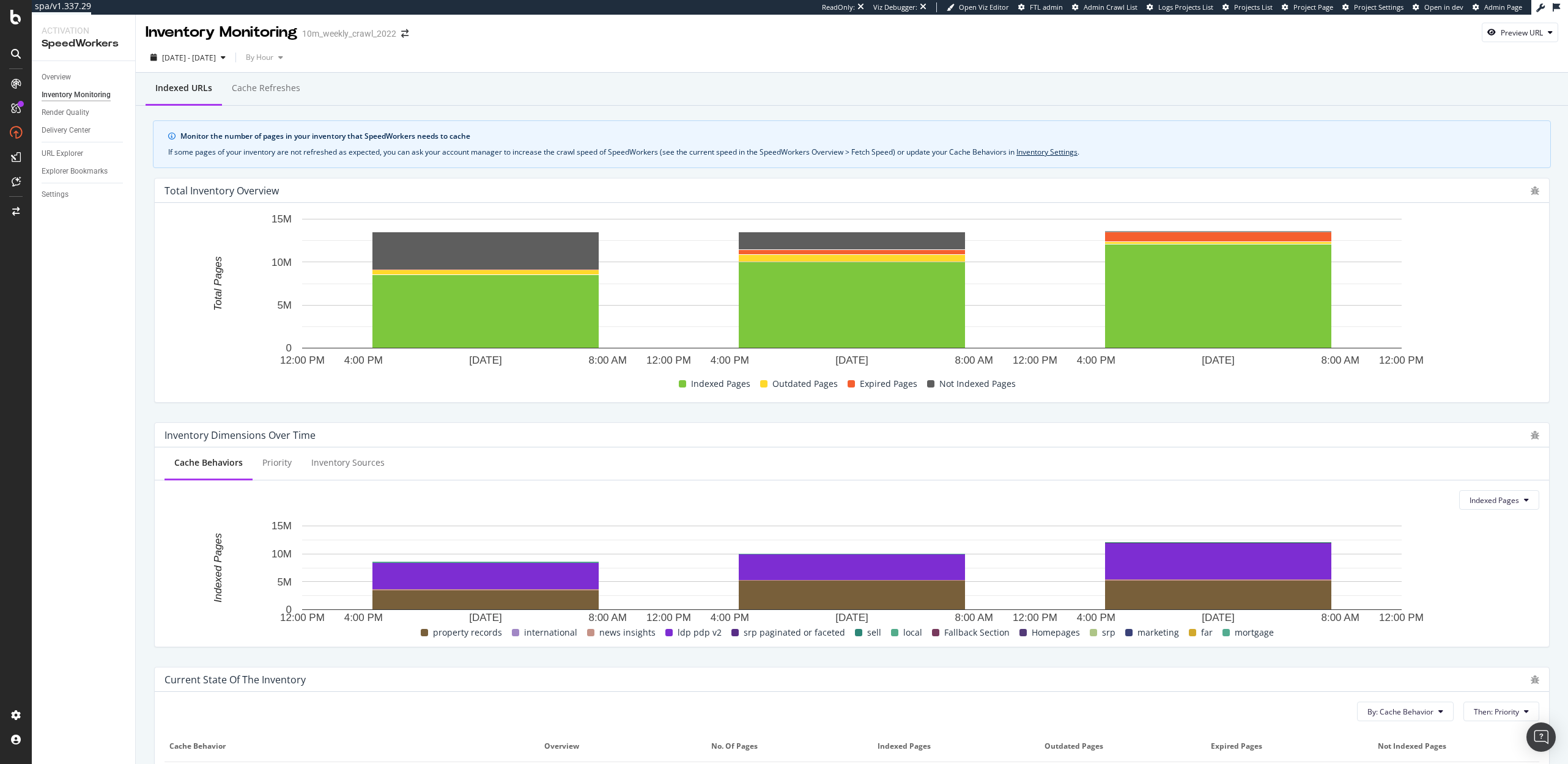
scroll to position [0, 0]
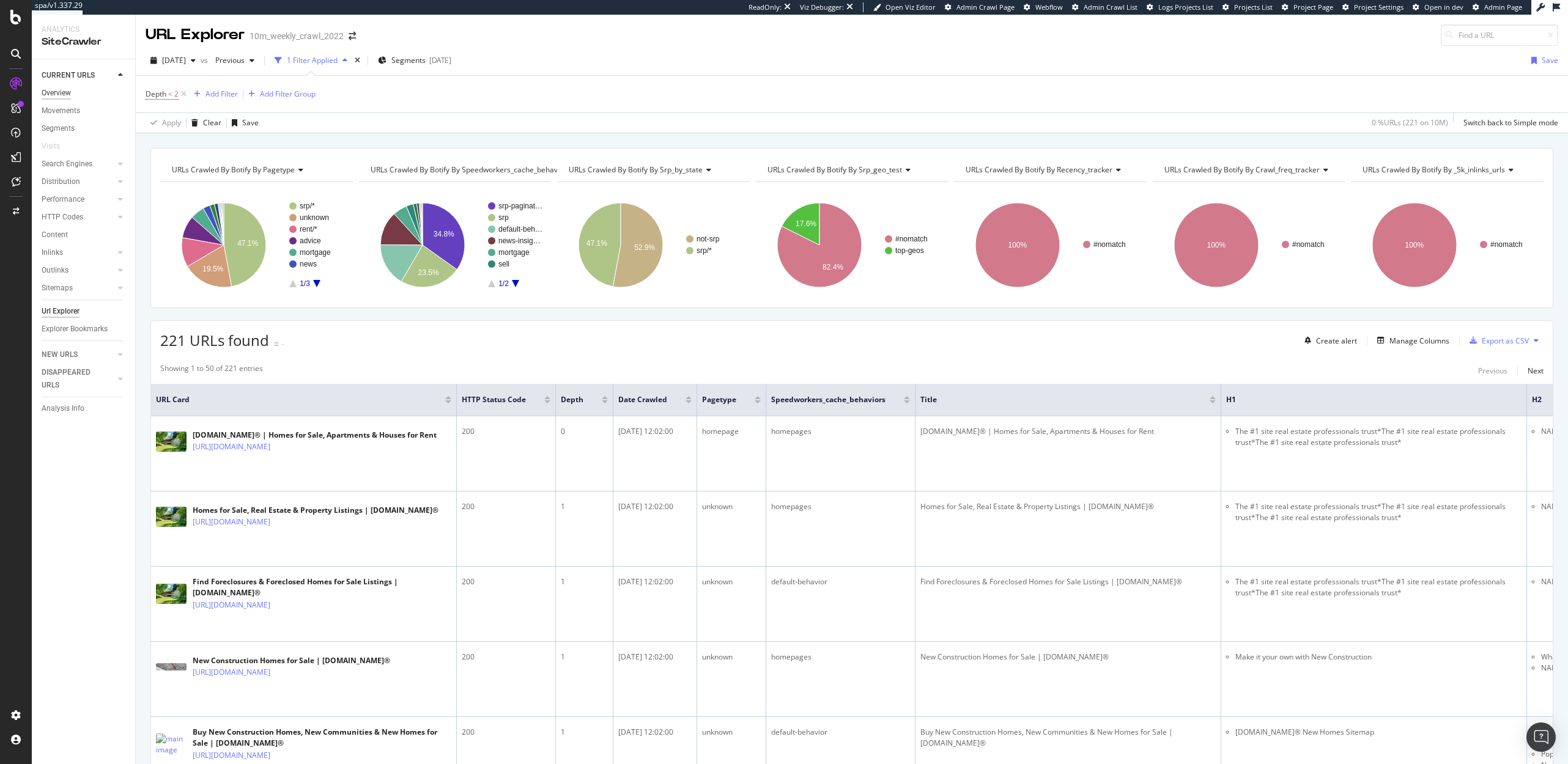
click at [57, 90] on div "Overview" at bounding box center [55, 93] width 30 height 13
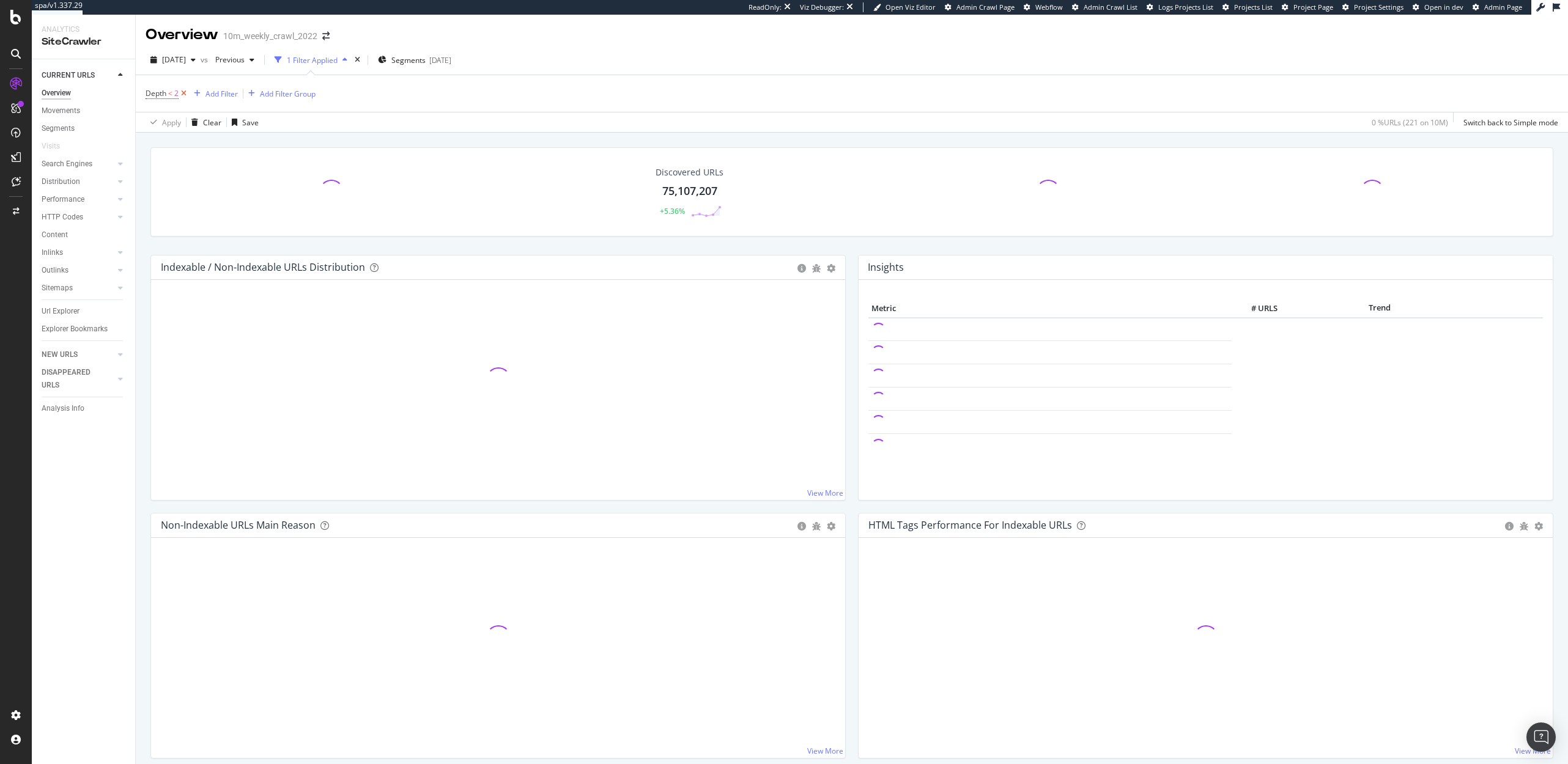
click at [185, 91] on icon at bounding box center [183, 94] width 11 height 13
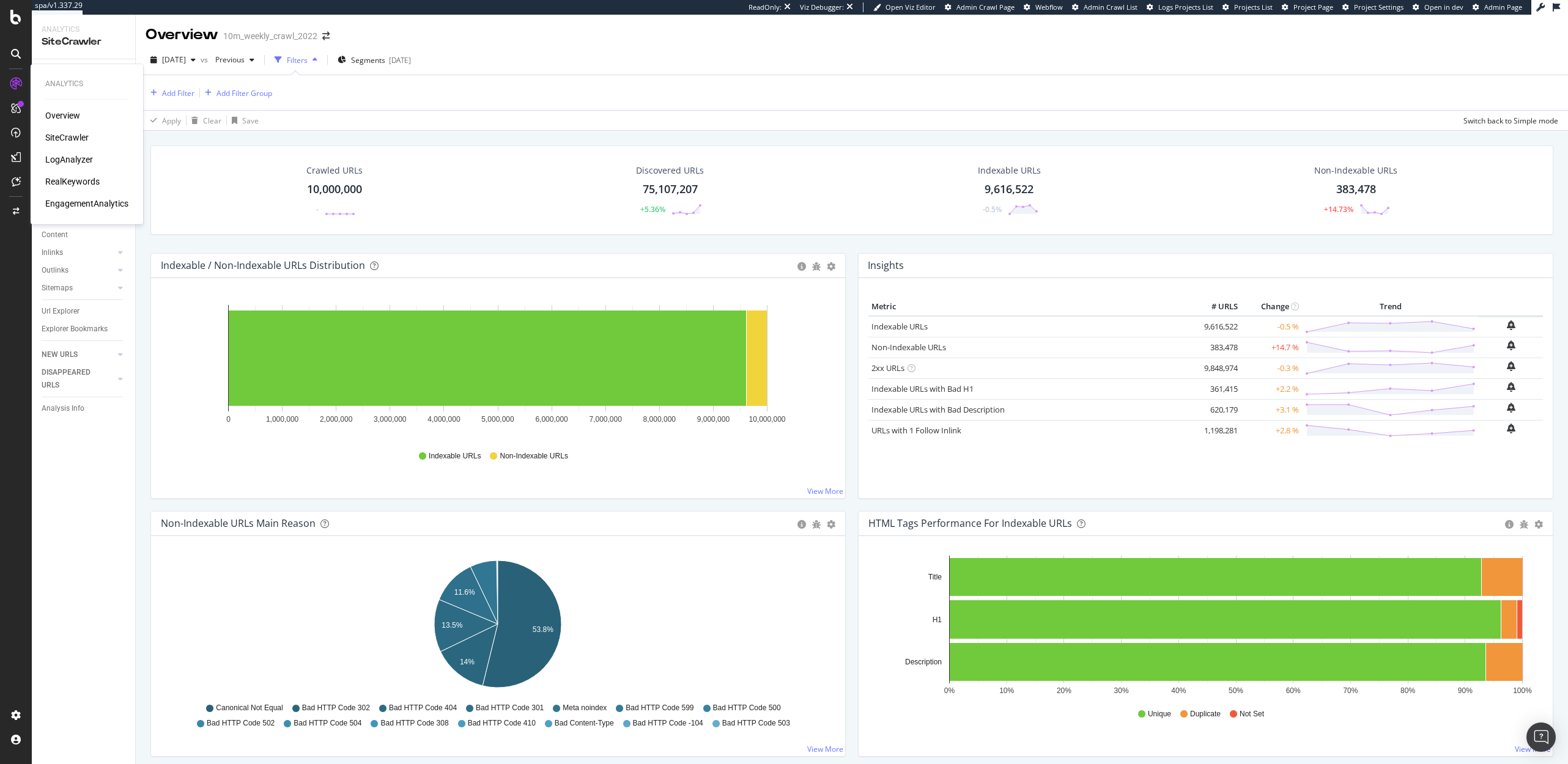
click at [57, 157] on div "LogAnalyzer" at bounding box center [69, 159] width 47 height 13
